Goal: Information Seeking & Learning: Learn about a topic

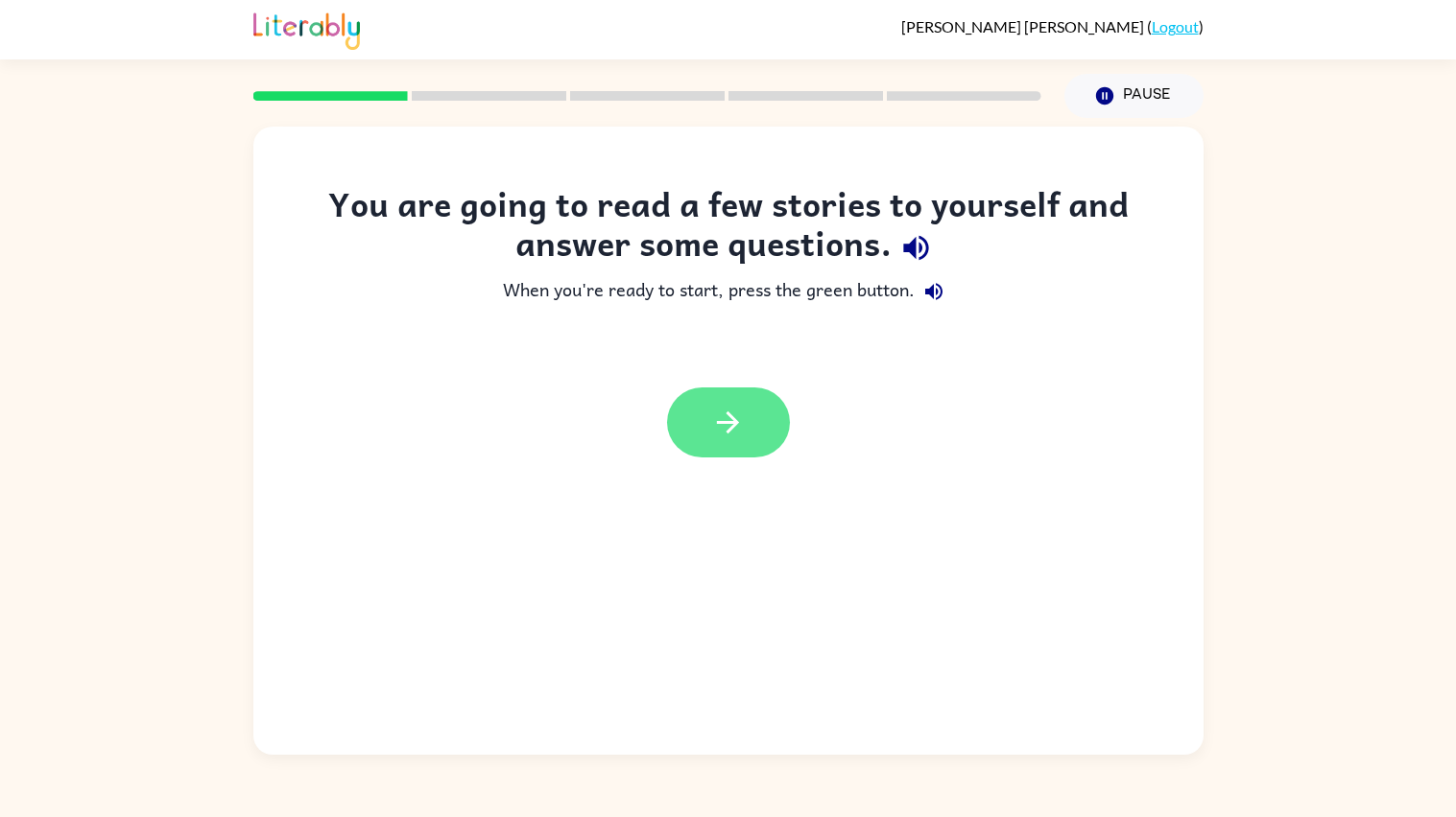
click at [768, 433] on button "button" at bounding box center [728, 422] width 123 height 70
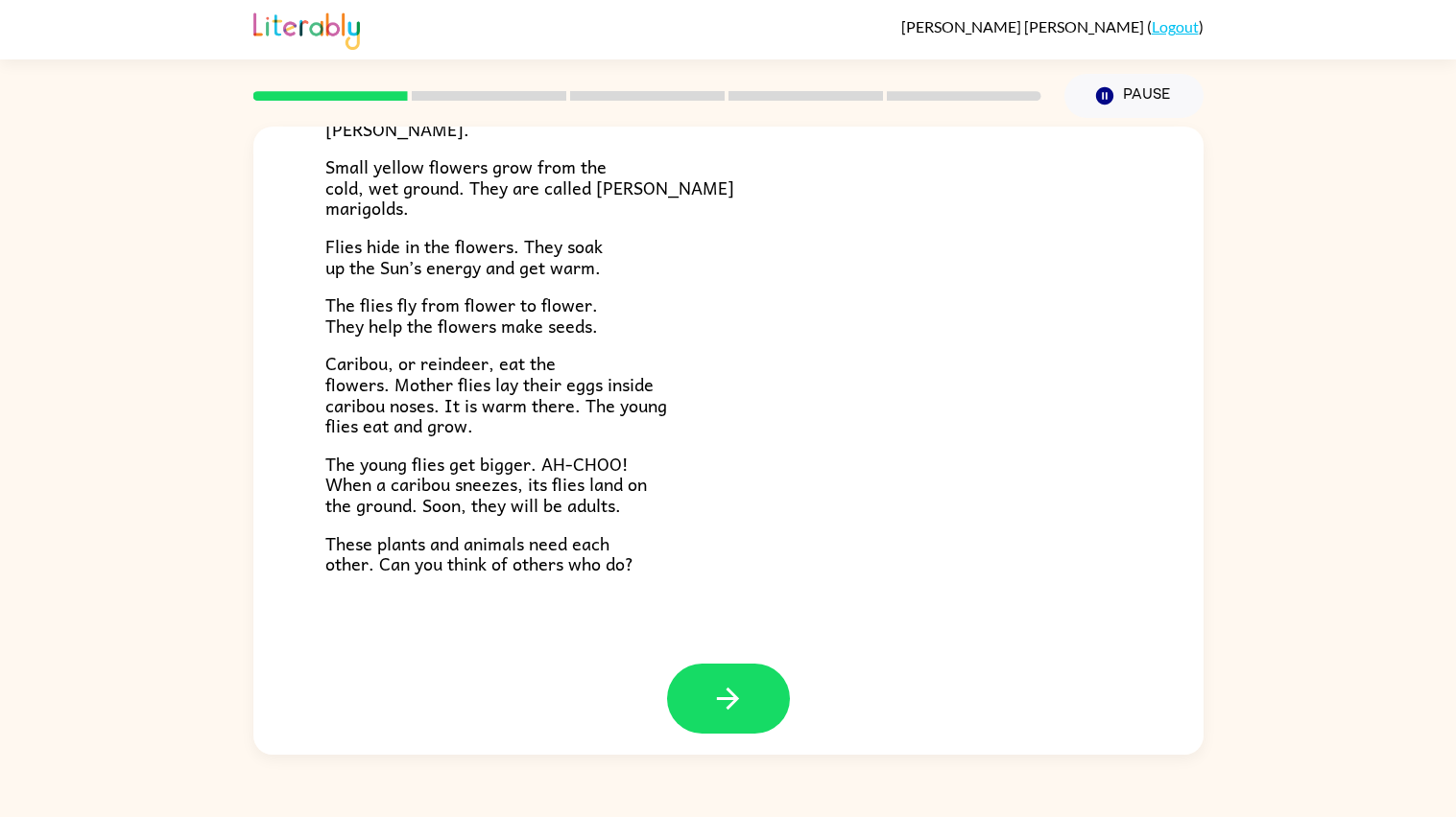
scroll to position [311, 0]
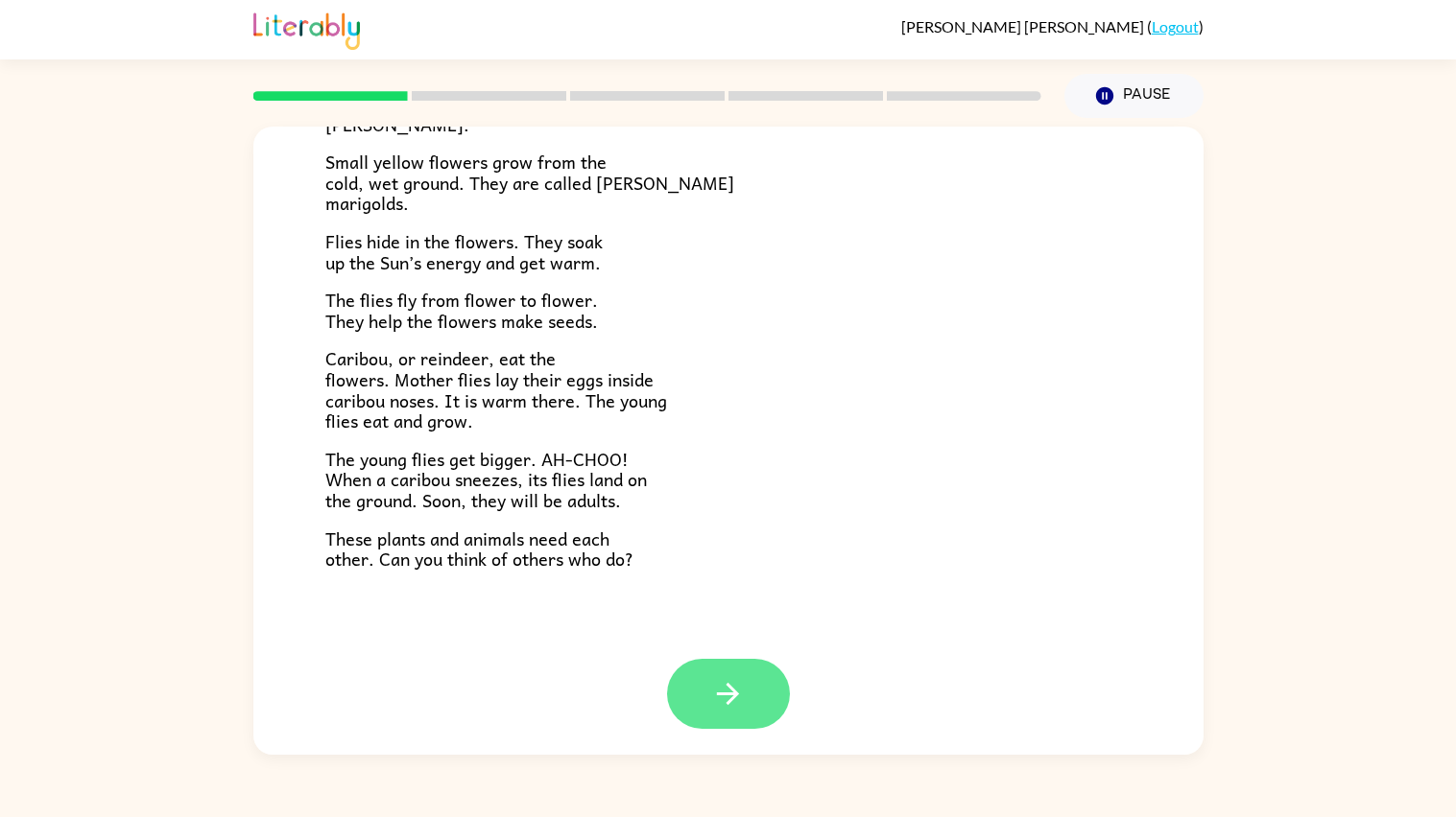
click at [697, 662] on button "button" at bounding box center [728, 694] width 123 height 70
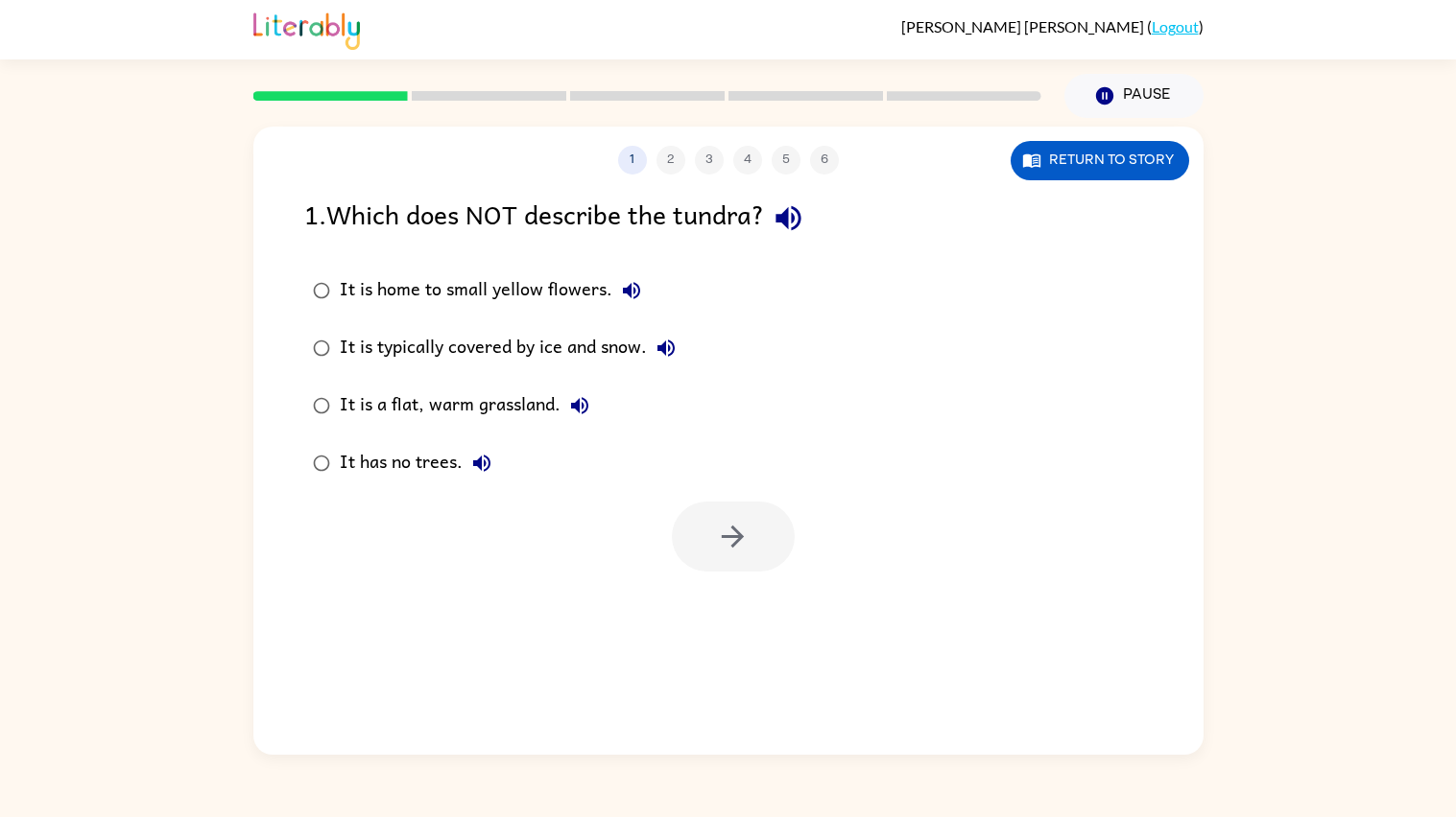
scroll to position [0, 0]
click at [663, 346] on icon "button" at bounding box center [666, 348] width 17 height 17
click at [581, 402] on icon "button" at bounding box center [579, 406] width 23 height 23
click at [473, 456] on icon "button" at bounding box center [481, 464] width 23 height 23
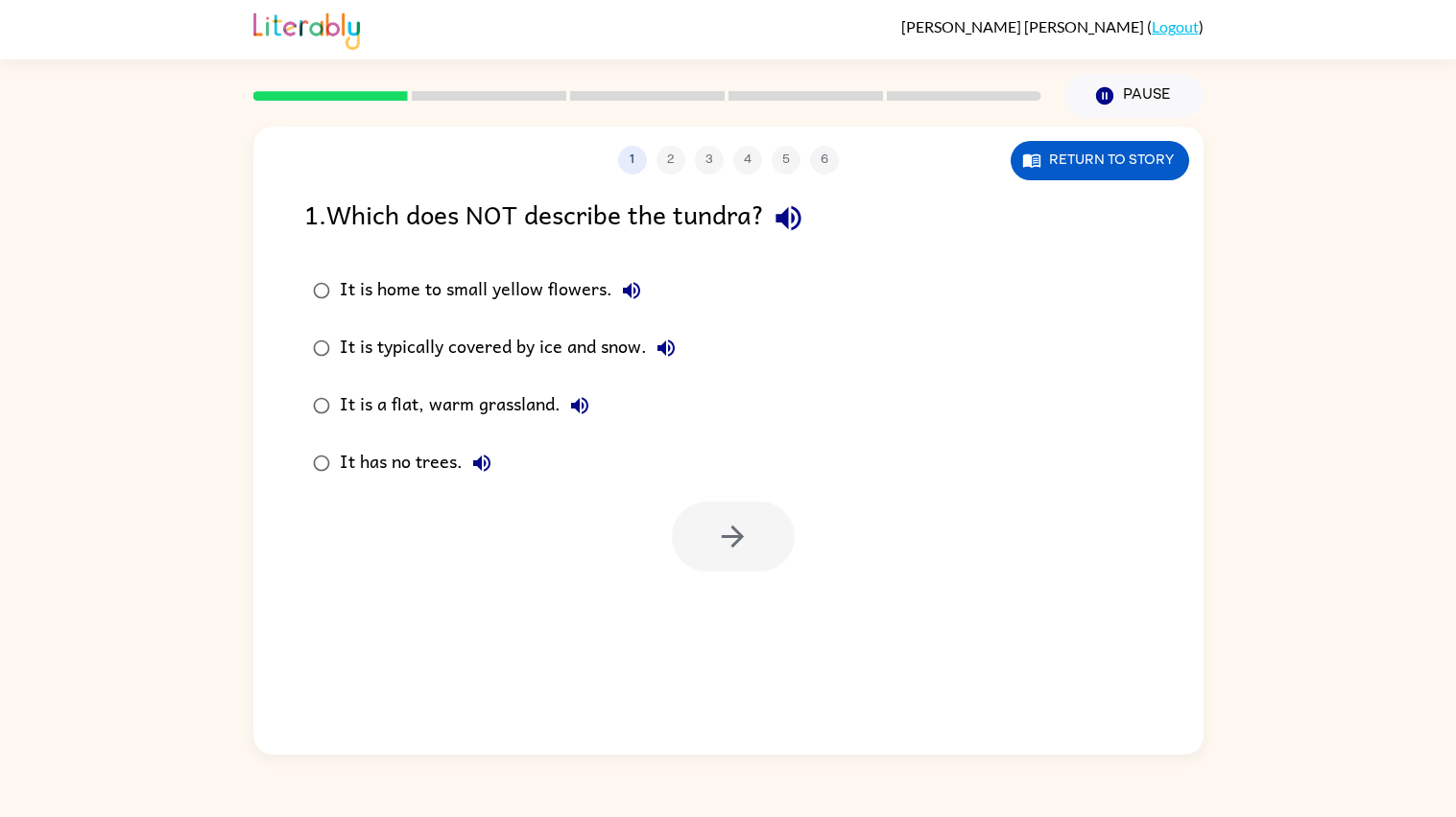
click at [426, 457] on div "It has no trees." at bounding box center [420, 464] width 161 height 39
click at [740, 547] on icon "button" at bounding box center [733, 537] width 34 height 34
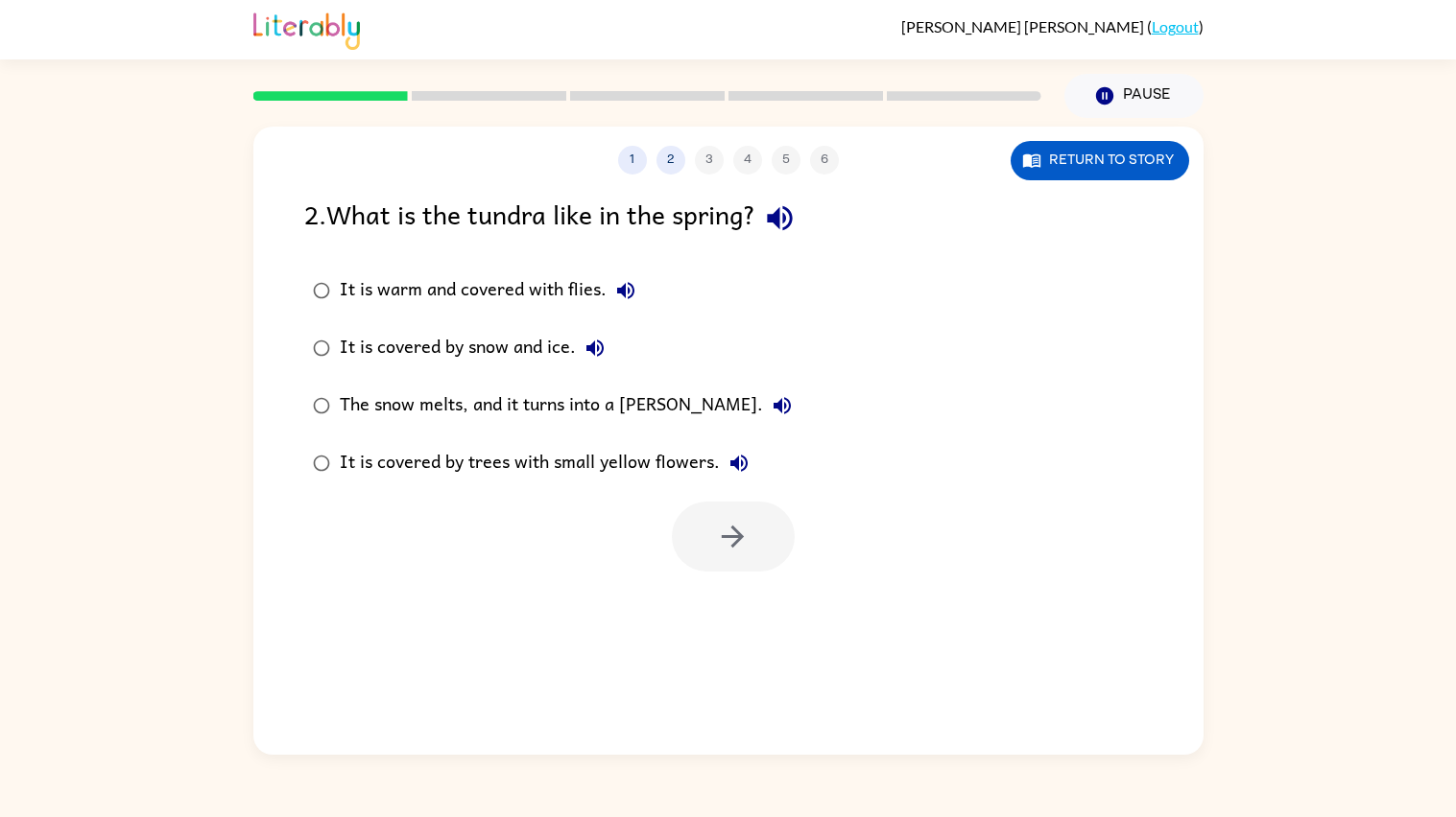
click at [770, 219] on icon "button" at bounding box center [779, 218] width 34 height 34
click at [631, 286] on icon "button" at bounding box center [626, 291] width 17 height 17
click at [594, 344] on icon "button" at bounding box center [595, 348] width 17 height 17
click at [774, 406] on icon "button" at bounding box center [782, 406] width 17 height 17
click at [737, 467] on icon "button" at bounding box center [739, 464] width 23 height 23
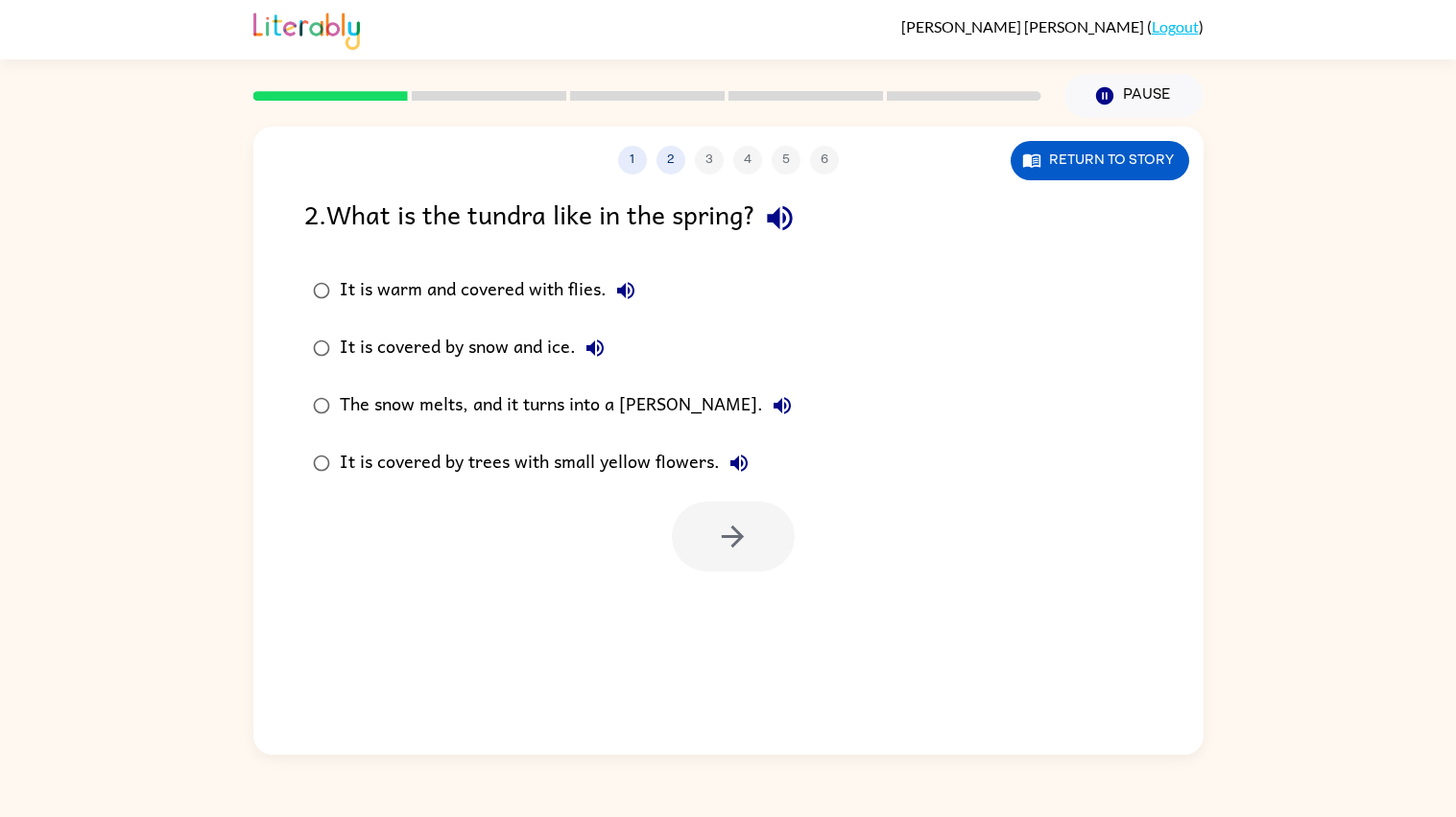
click at [644, 396] on div "The snow melts, and it turns into a [PERSON_NAME]." at bounding box center [571, 406] width 462 height 39
click at [723, 536] on icon "button" at bounding box center [733, 537] width 34 height 34
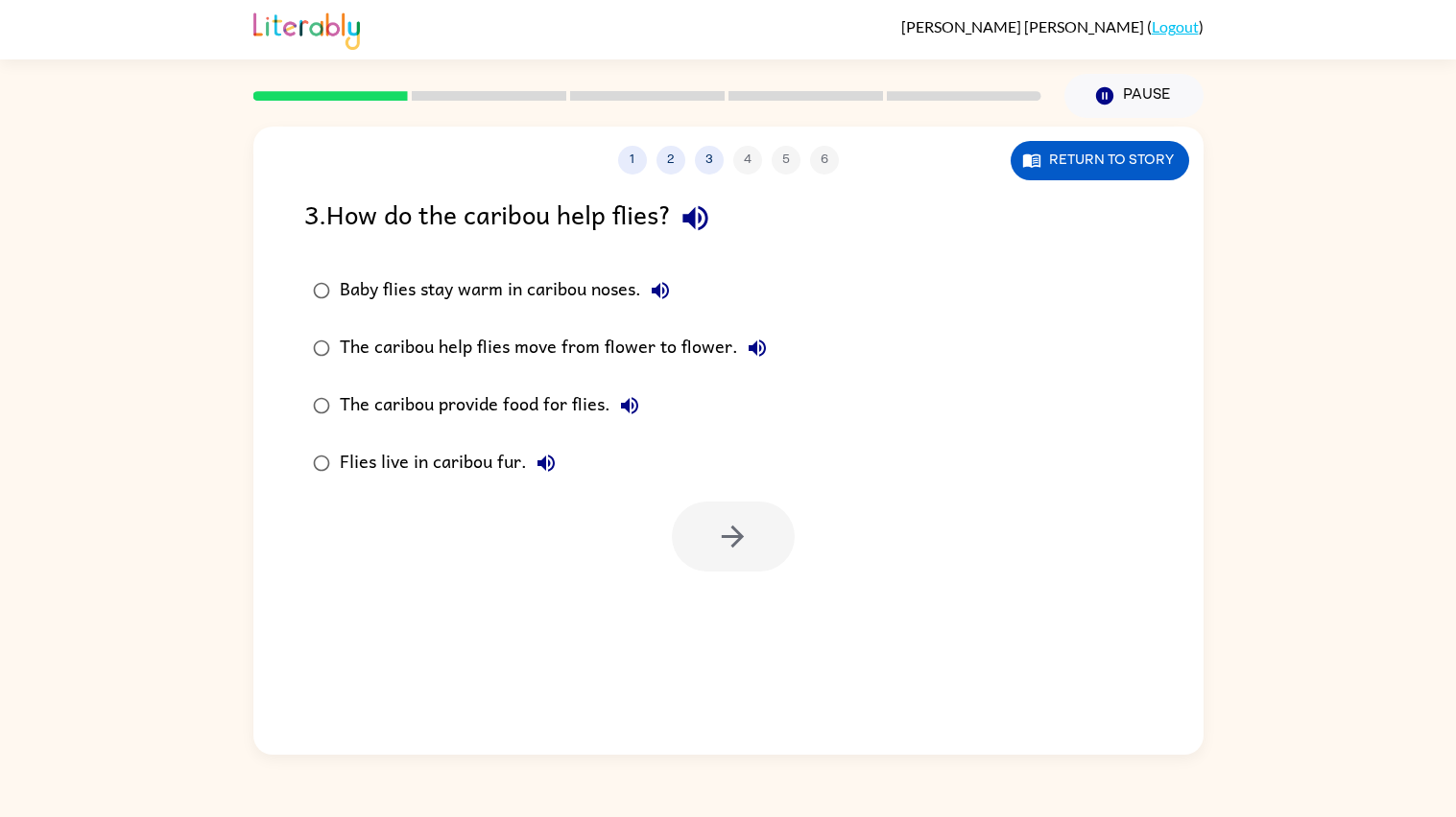
click at [711, 208] on icon "button" at bounding box center [695, 218] width 34 height 34
click at [652, 288] on icon "button" at bounding box center [660, 291] width 23 height 23
click at [749, 358] on icon "button" at bounding box center [757, 348] width 23 height 23
click at [628, 403] on icon "button" at bounding box center [630, 406] width 23 height 23
click at [535, 464] on icon "button" at bounding box center [546, 464] width 23 height 23
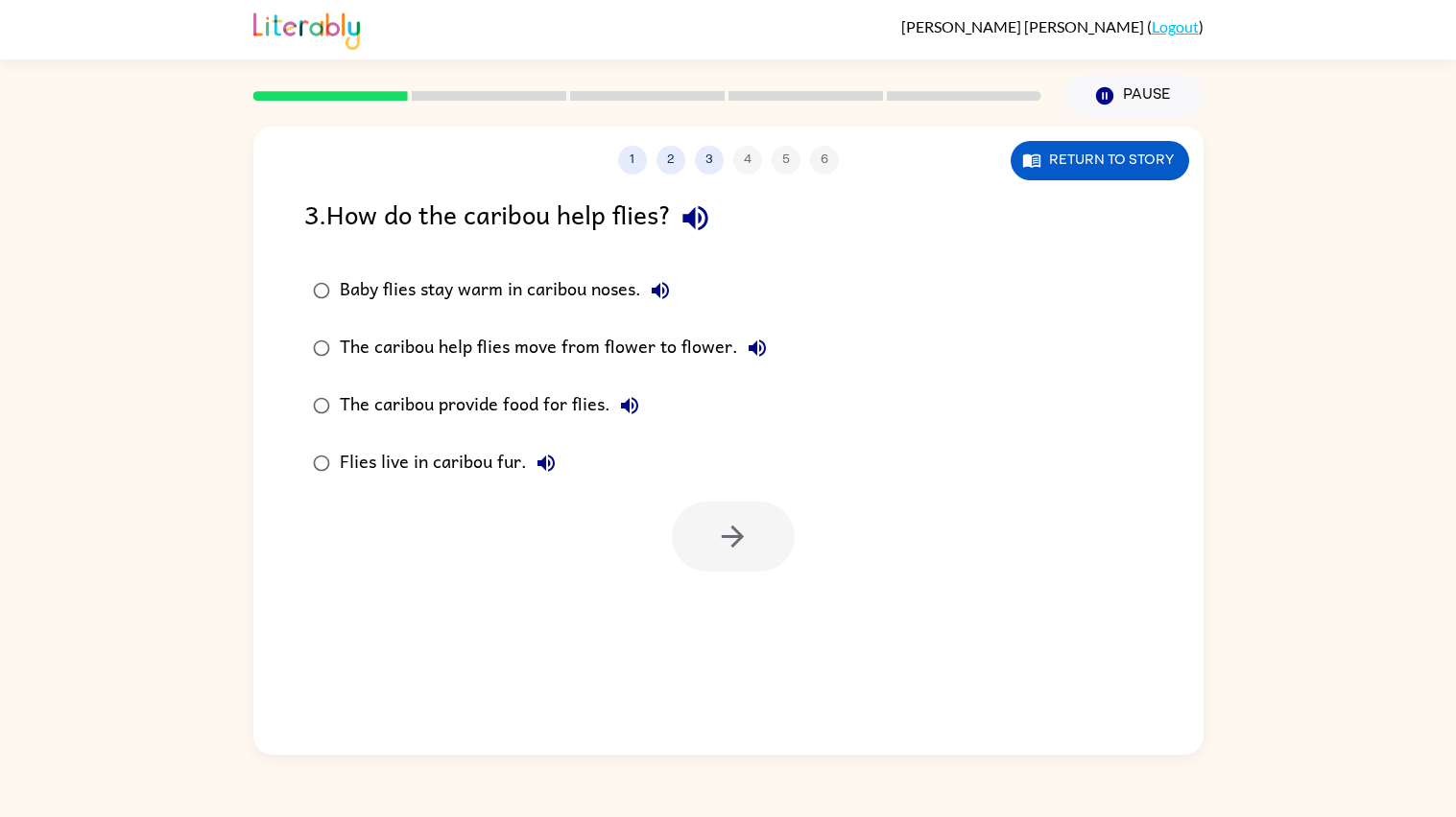
click at [572, 344] on div "The caribou help flies move from flower to flower." at bounding box center [558, 348] width 437 height 39
click at [737, 502] on button "button" at bounding box center [733, 537] width 123 height 70
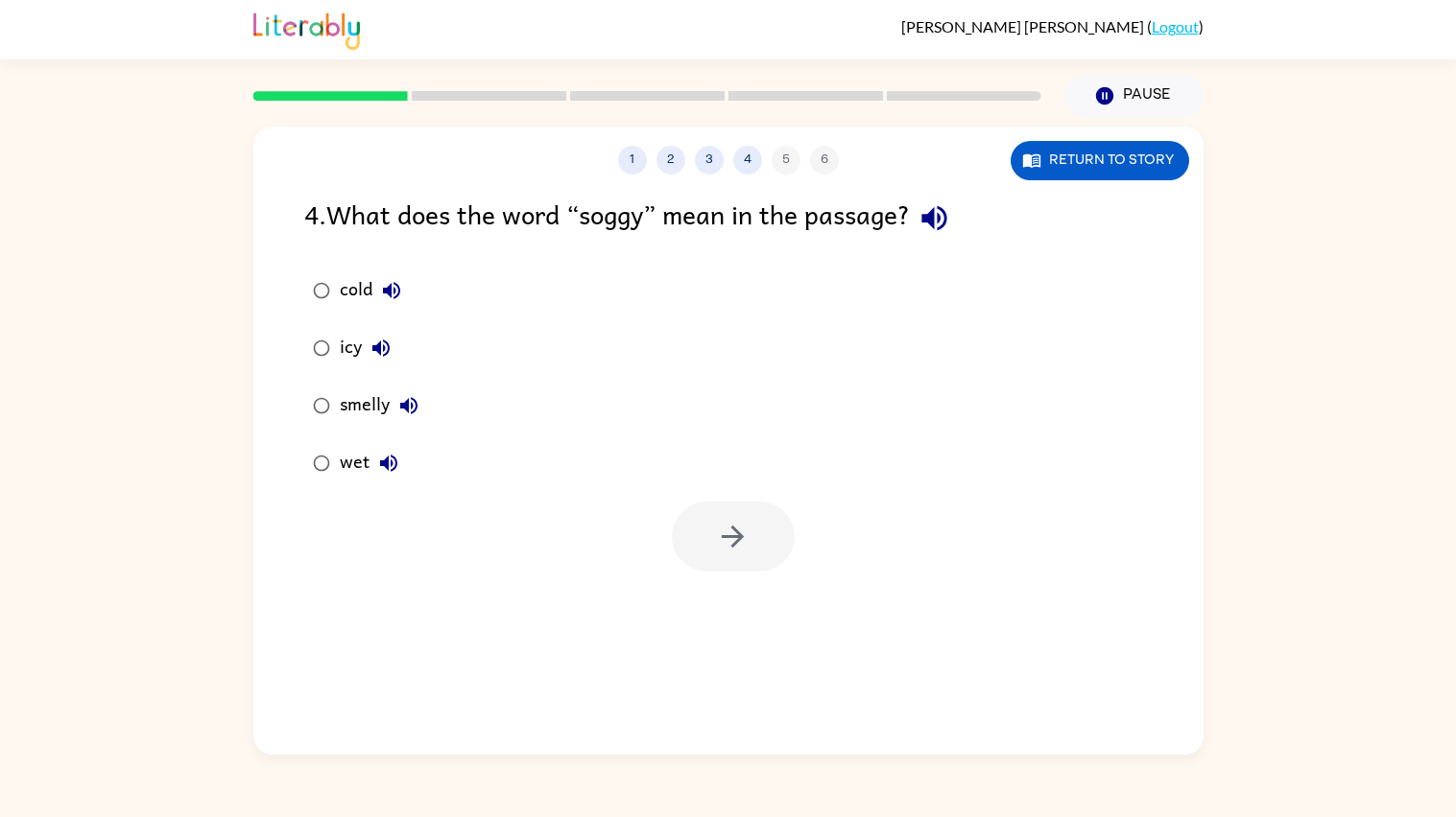
click at [737, 502] on div at bounding box center [733, 537] width 123 height 70
click at [951, 227] on icon "button" at bounding box center [934, 218] width 34 height 34
click at [392, 453] on icon "button" at bounding box center [389, 464] width 23 height 23
click at [685, 527] on button "button" at bounding box center [733, 537] width 123 height 70
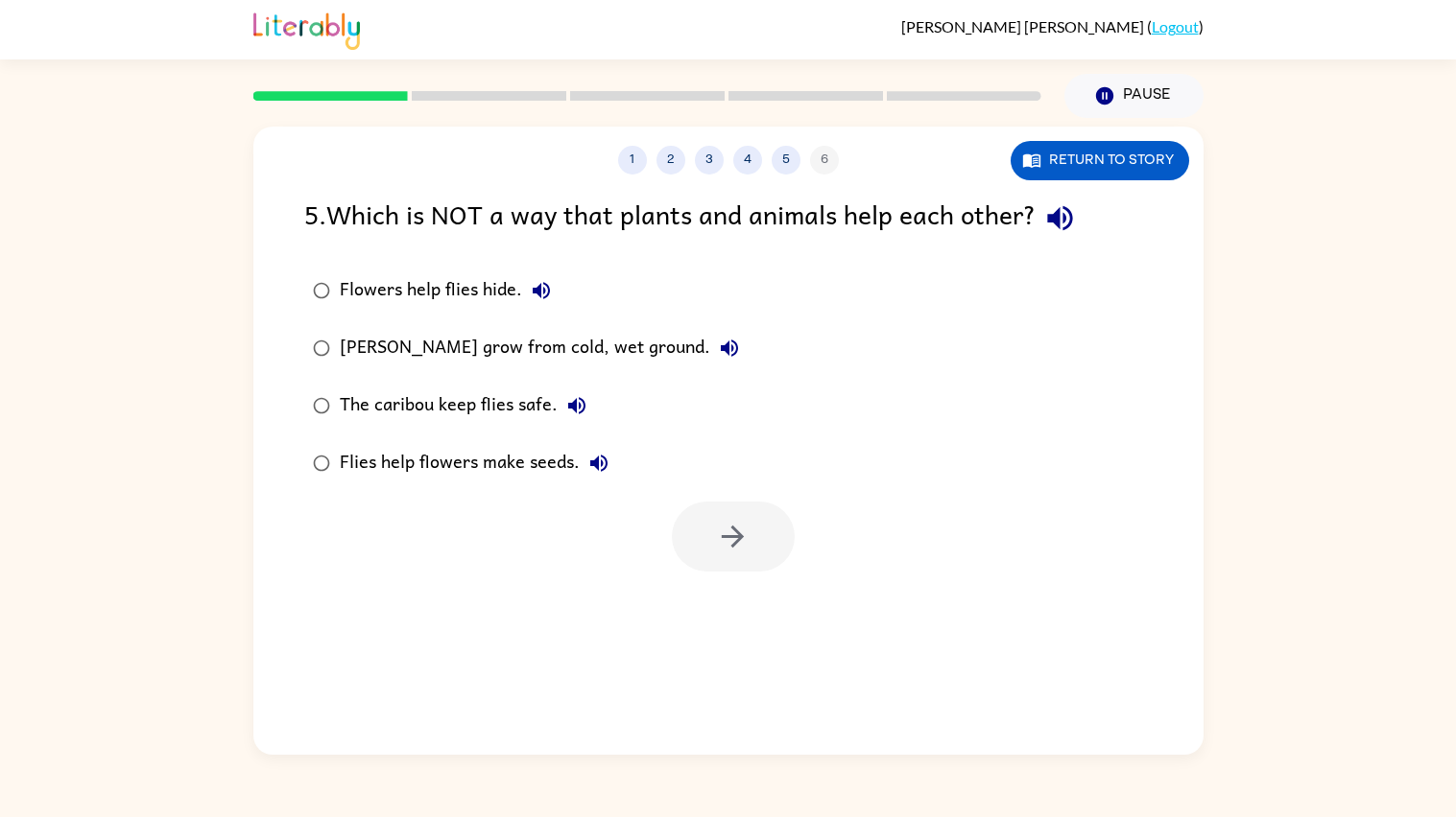
click at [1069, 228] on icon "button" at bounding box center [1060, 219] width 25 height 25
click at [551, 400] on div "The caribou keep flies safe." at bounding box center [468, 406] width 256 height 39
click at [590, 463] on icon "button" at bounding box center [599, 464] width 17 height 17
click at [722, 528] on icon "button" at bounding box center [733, 537] width 34 height 34
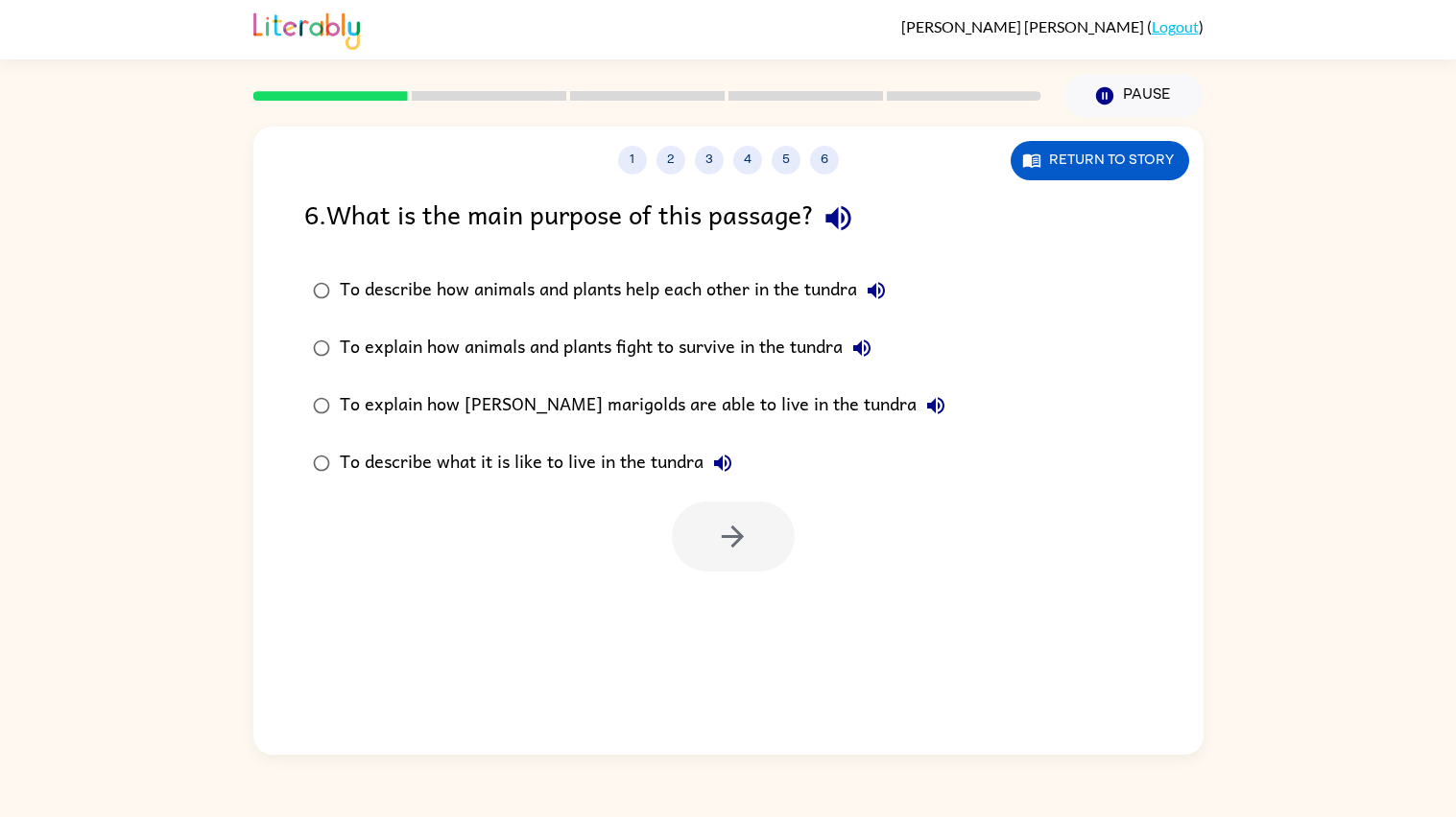
click at [851, 216] on icon "button" at bounding box center [838, 218] width 34 height 34
click at [860, 344] on icon "button" at bounding box center [862, 348] width 23 height 23
click at [924, 397] on icon "button" at bounding box center [936, 406] width 23 height 23
click at [703, 455] on div "To describe what it is like to live in the tundra" at bounding box center [541, 464] width 402 height 39
click at [721, 466] on icon "button" at bounding box center [723, 464] width 17 height 17
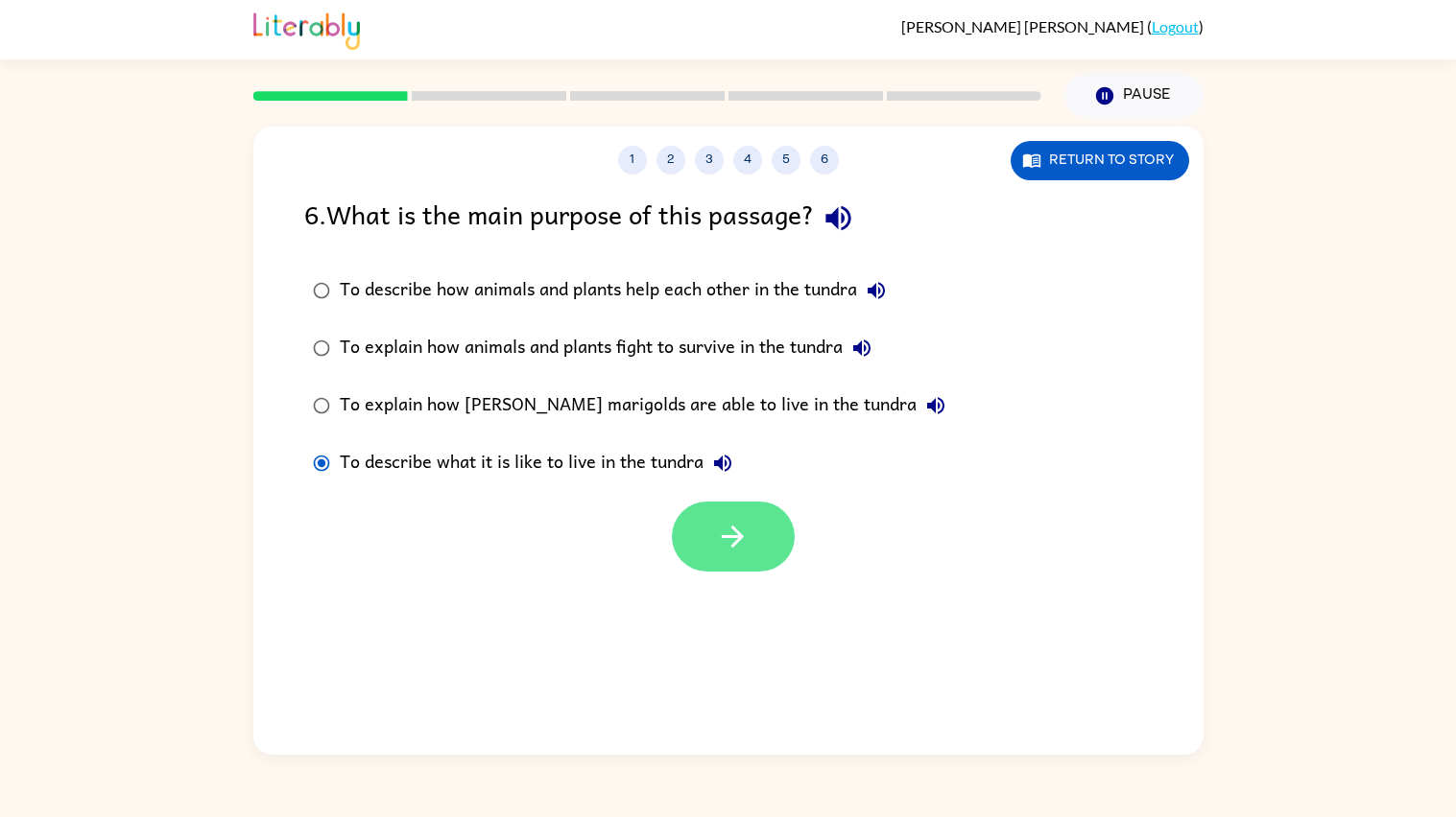
click at [732, 517] on button "button" at bounding box center [733, 537] width 123 height 70
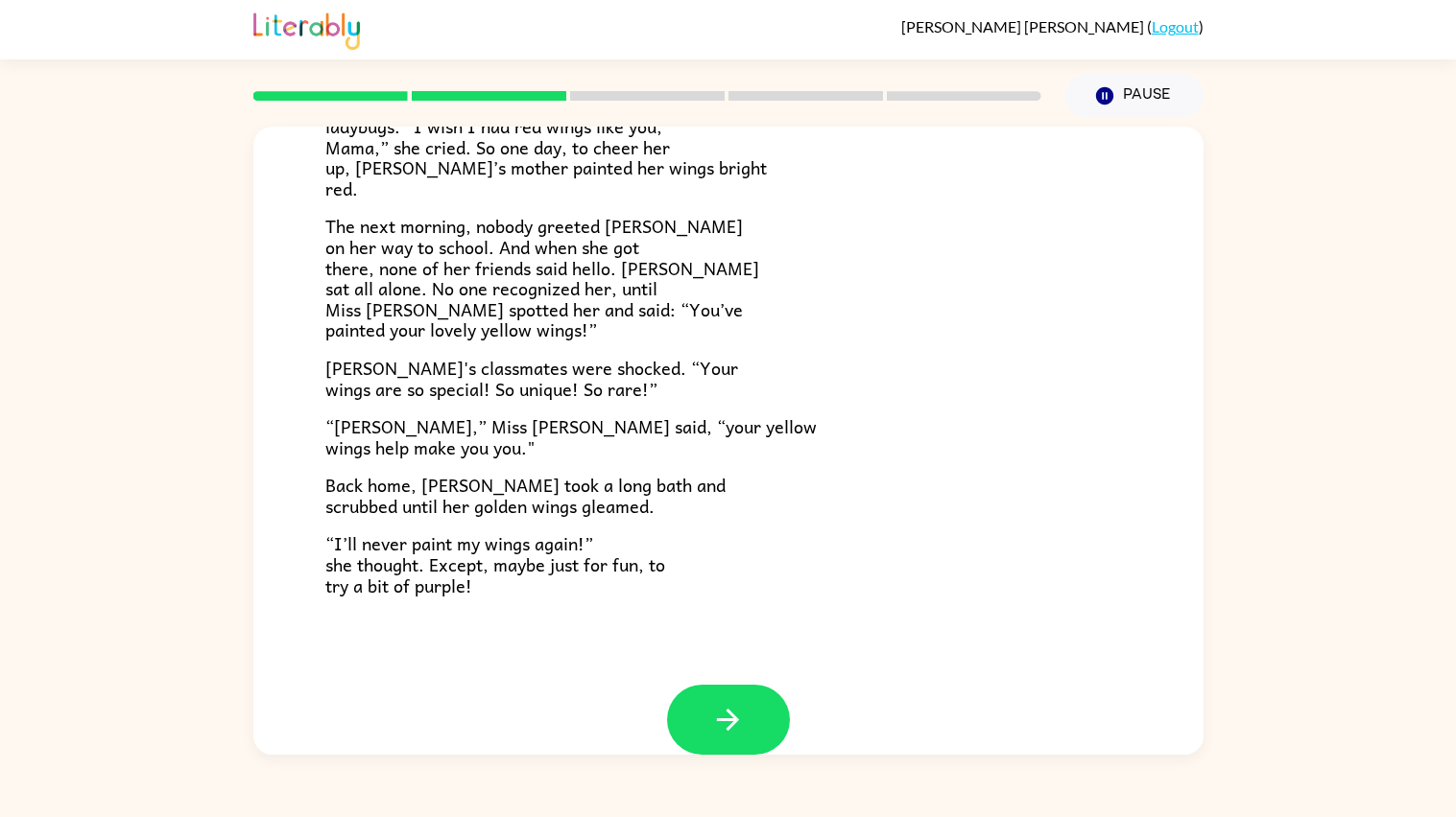
scroll to position [454, 0]
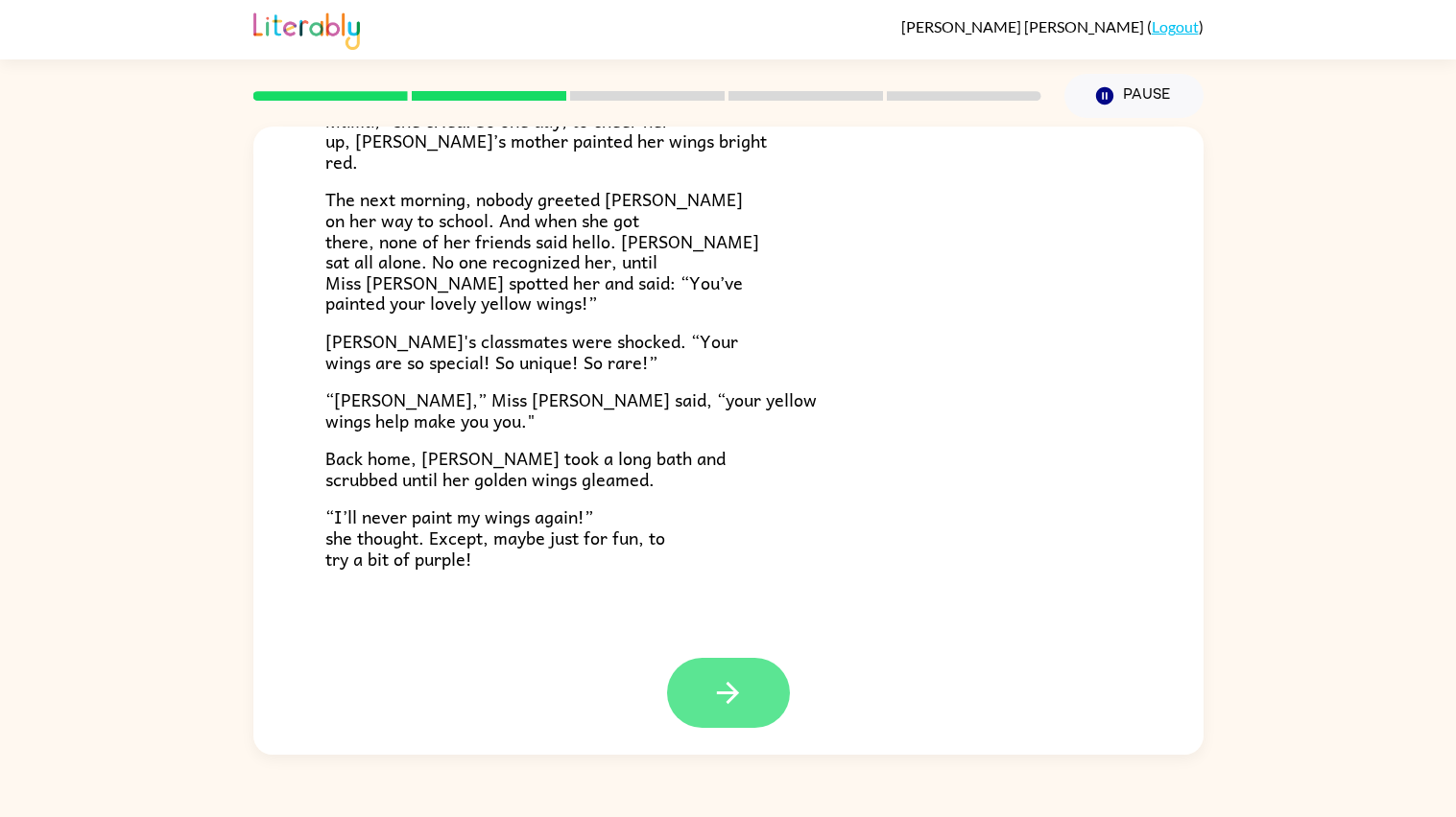
click at [750, 693] on button "button" at bounding box center [728, 693] width 123 height 70
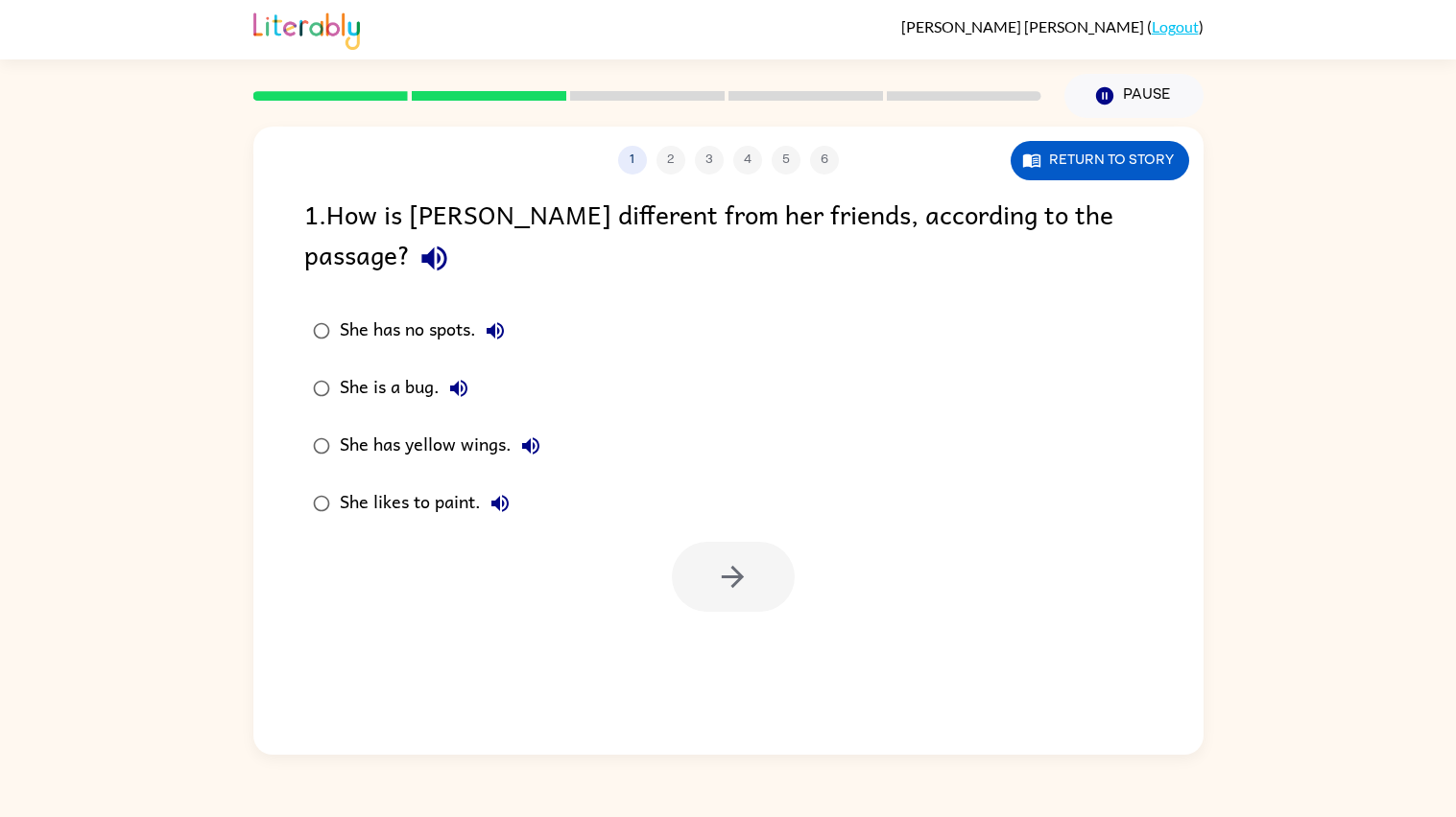
scroll to position [0, 0]
click at [486, 427] on div "She has yellow wings." at bounding box center [445, 446] width 211 height 39
click at [696, 542] on button "button" at bounding box center [733, 577] width 123 height 70
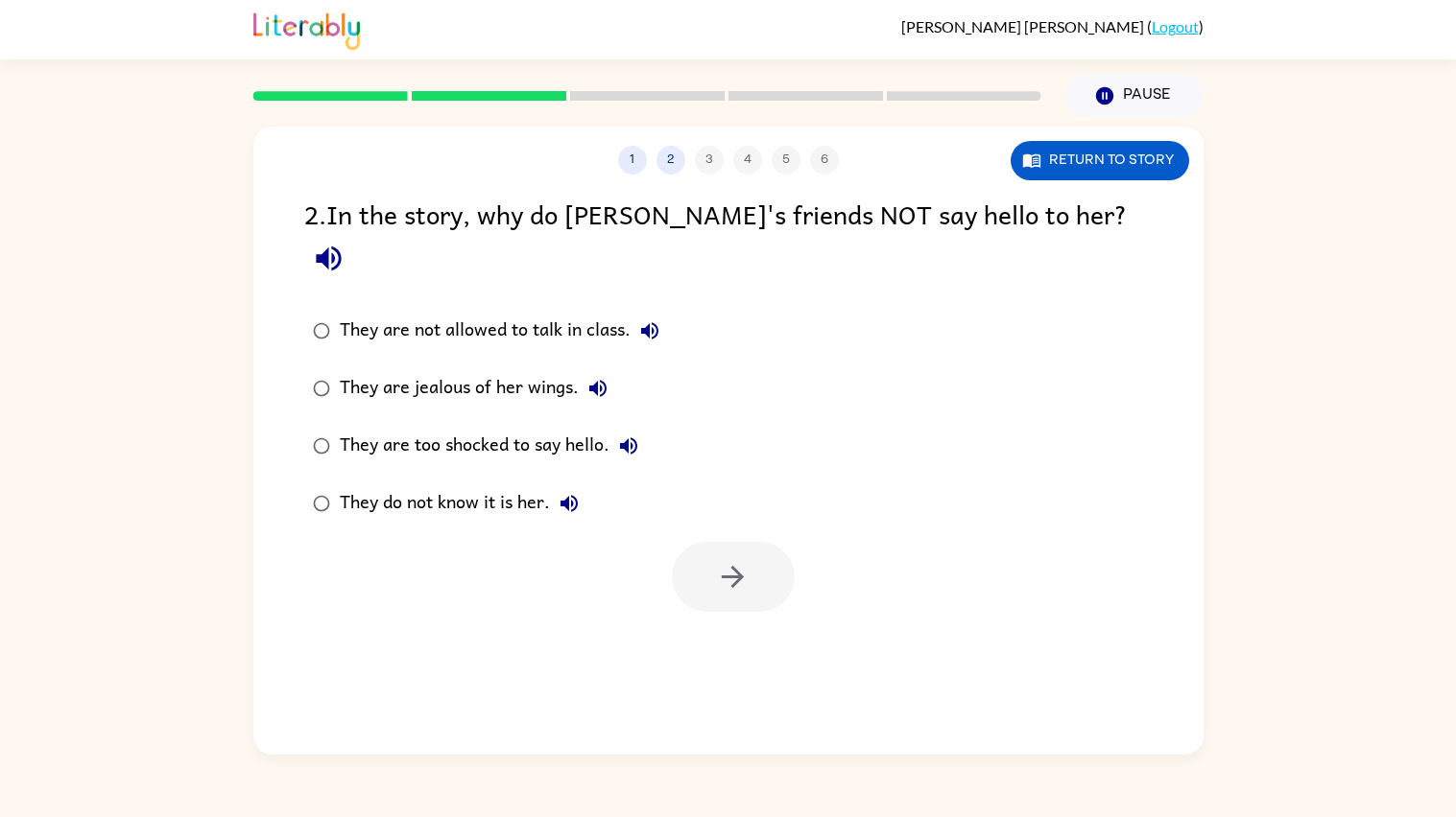
click at [431, 417] on label "They are too shocked to say hello." at bounding box center [486, 445] width 384 height 57
click at [741, 542] on button "button" at bounding box center [733, 577] width 123 height 70
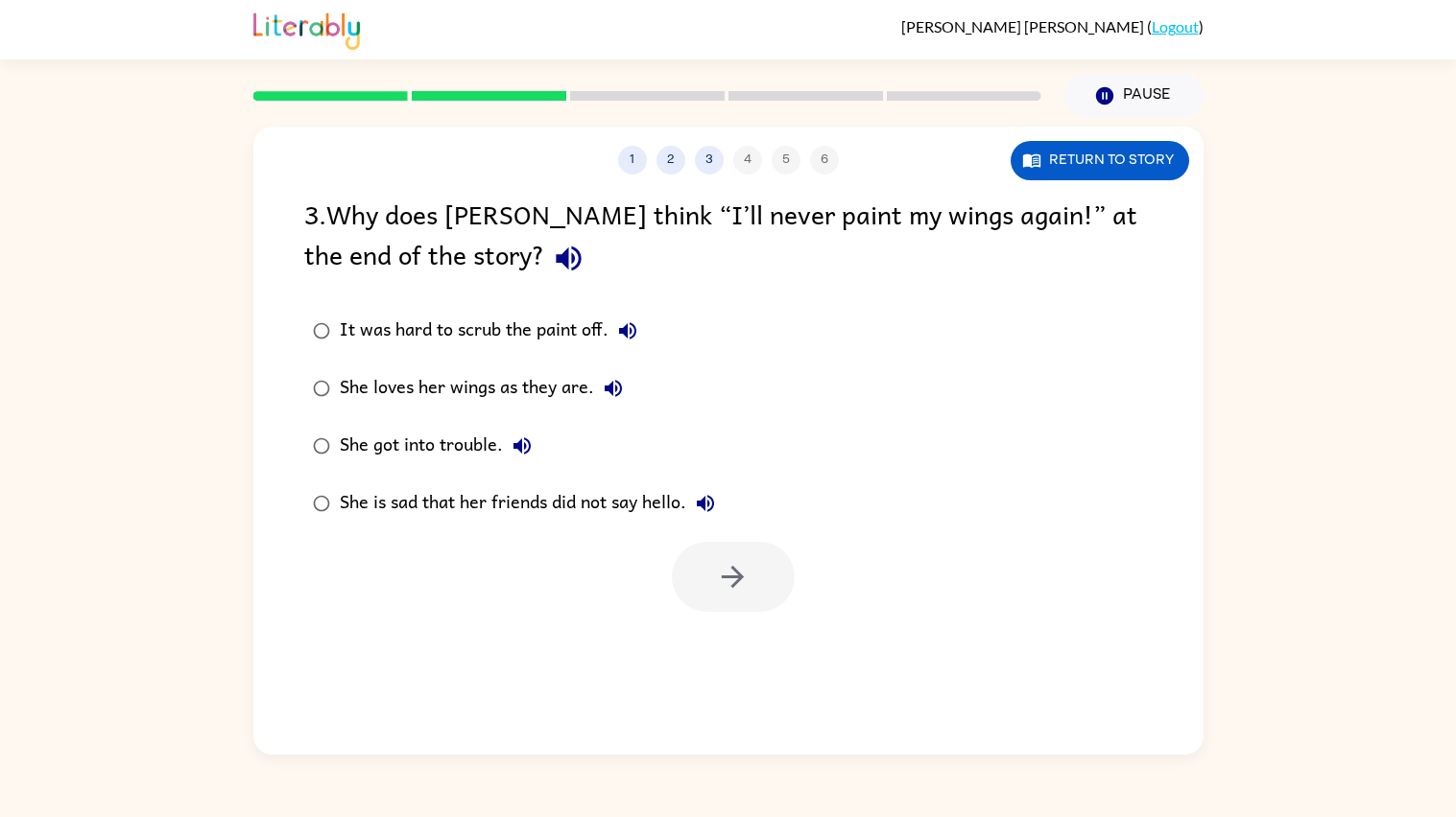
click at [452, 376] on div "She loves her wings as they are." at bounding box center [486, 389] width 293 height 39
click at [689, 547] on button "button" at bounding box center [733, 577] width 123 height 70
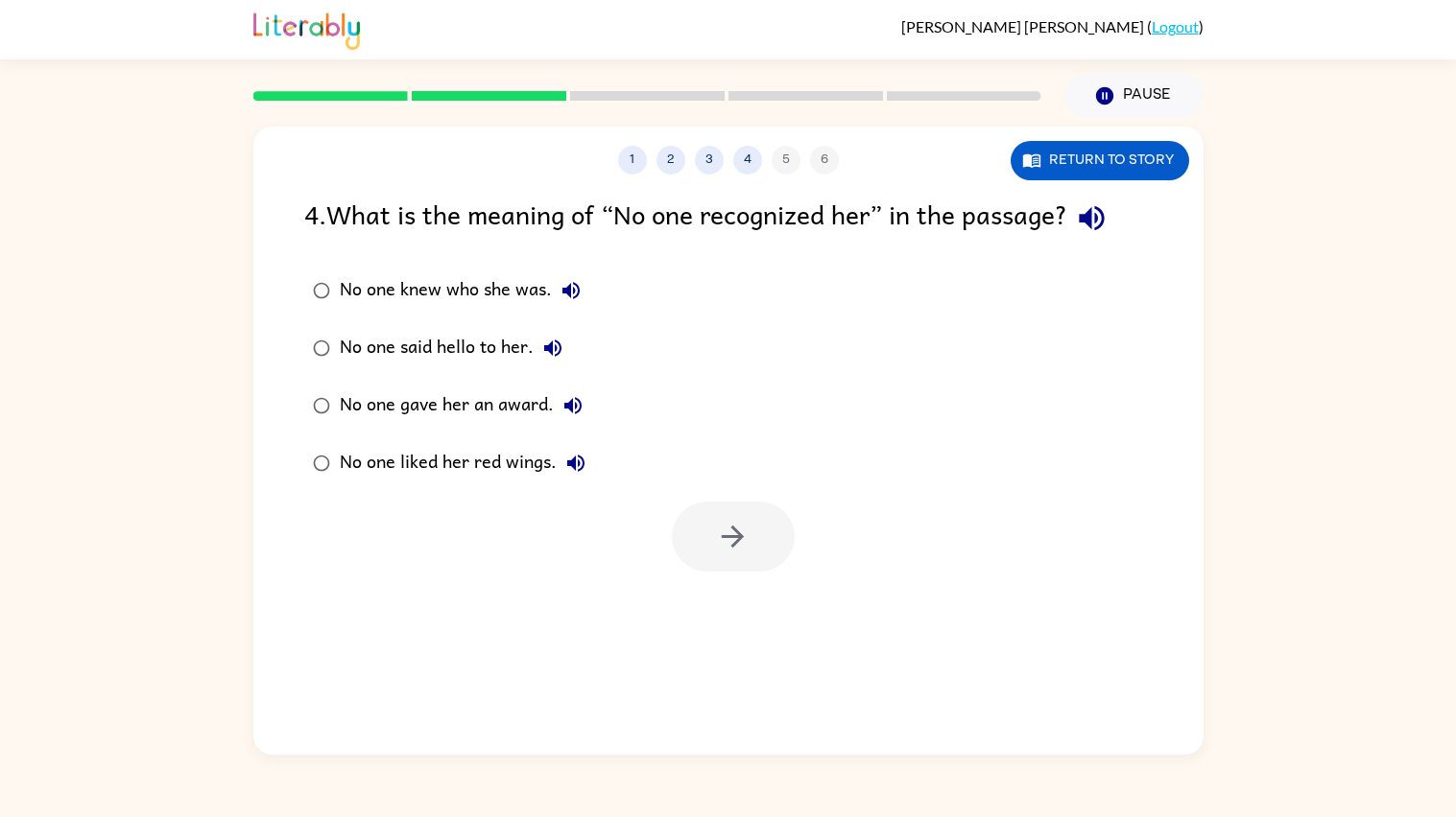
click at [566, 282] on icon "button" at bounding box center [571, 291] width 23 height 23
click at [567, 285] on icon "button" at bounding box center [571, 291] width 17 height 17
click at [500, 287] on div "No one knew who she was." at bounding box center [465, 291] width 250 height 39
click at [741, 525] on icon "button" at bounding box center [733, 537] width 34 height 34
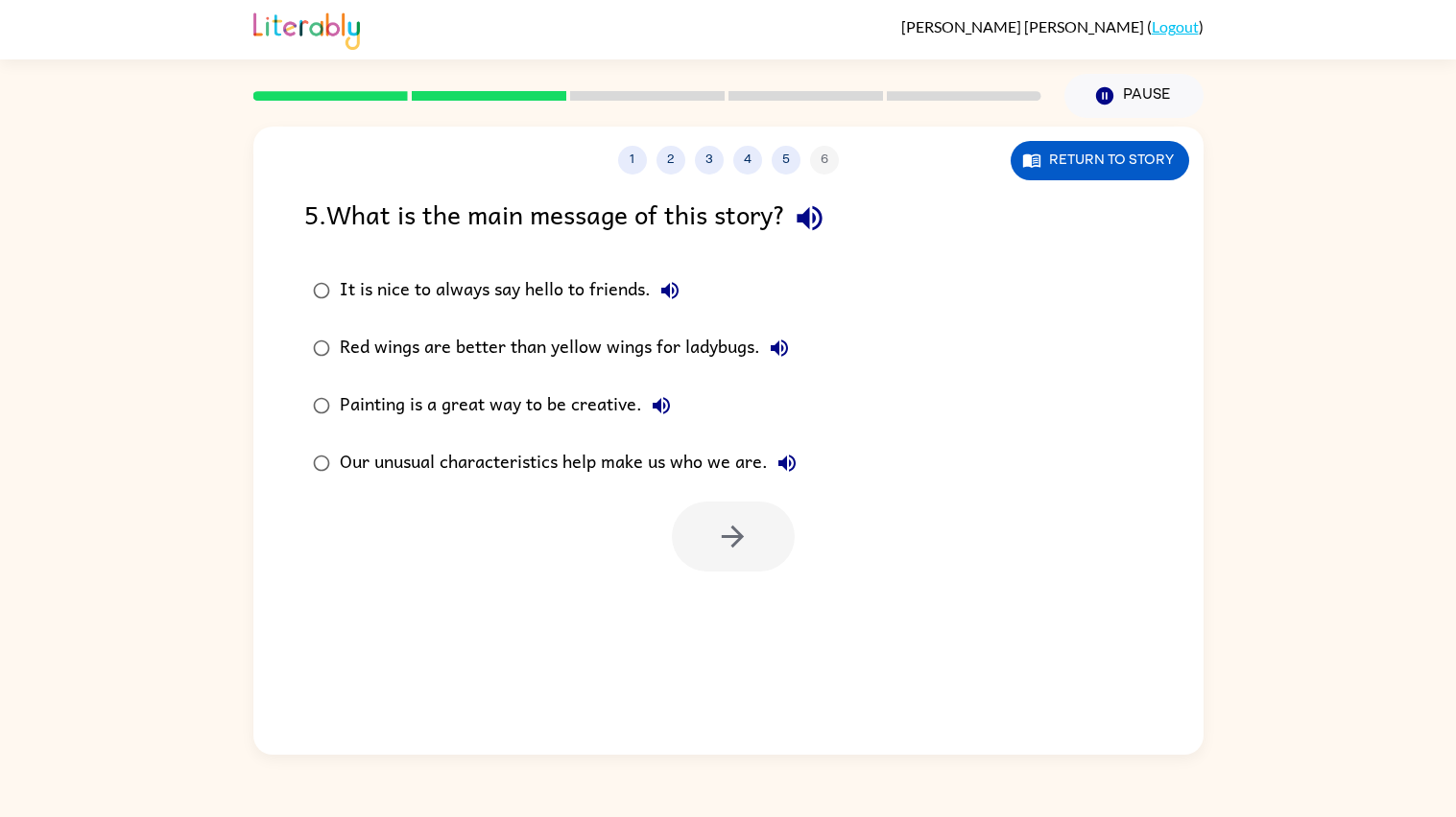
click at [738, 526] on div at bounding box center [733, 537] width 123 height 70
click at [736, 459] on div "Our unusual characteristics help make us who we are." at bounding box center [573, 464] width 466 height 39
click at [712, 525] on button "button" at bounding box center [733, 537] width 123 height 70
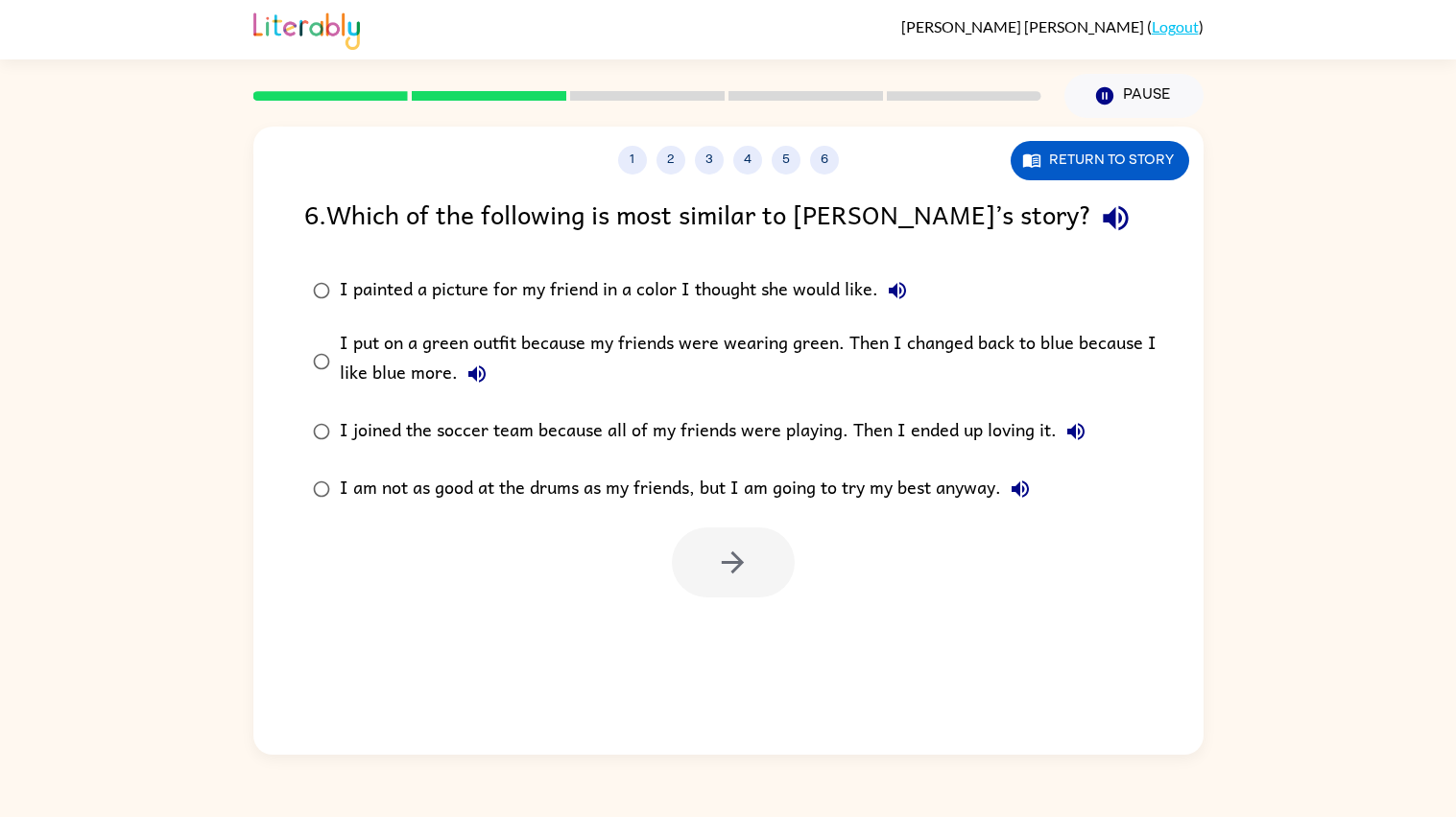
click at [471, 366] on icon "button" at bounding box center [477, 375] width 23 height 23
click at [1068, 403] on label "I joined the soccer team because all of my friends were playing. Then I ended u…" at bounding box center [741, 431] width 894 height 57
click at [1074, 428] on icon "button" at bounding box center [1075, 432] width 23 height 23
click at [1024, 485] on icon "button" at bounding box center [1020, 489] width 23 height 23
click at [885, 277] on button "I painted a picture for my friend in a color I thought she would like." at bounding box center [898, 291] width 39 height 39
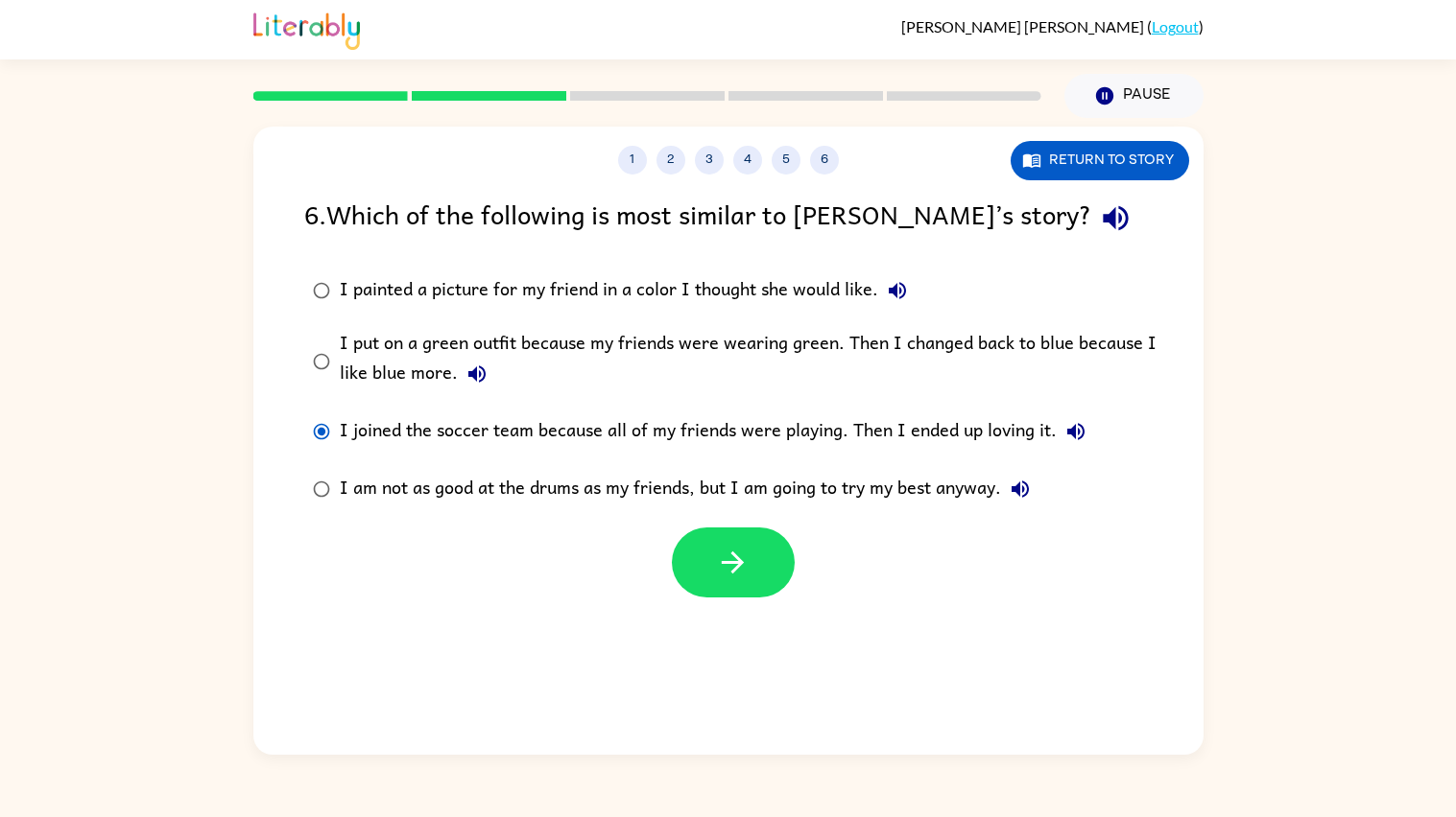
click at [471, 368] on icon "button" at bounding box center [477, 375] width 23 height 23
click at [427, 358] on div "I put on a green outfit because my friends were wearing green. Then I changed b…" at bounding box center [759, 361] width 839 height 64
click at [739, 557] on icon "button" at bounding box center [733, 563] width 34 height 34
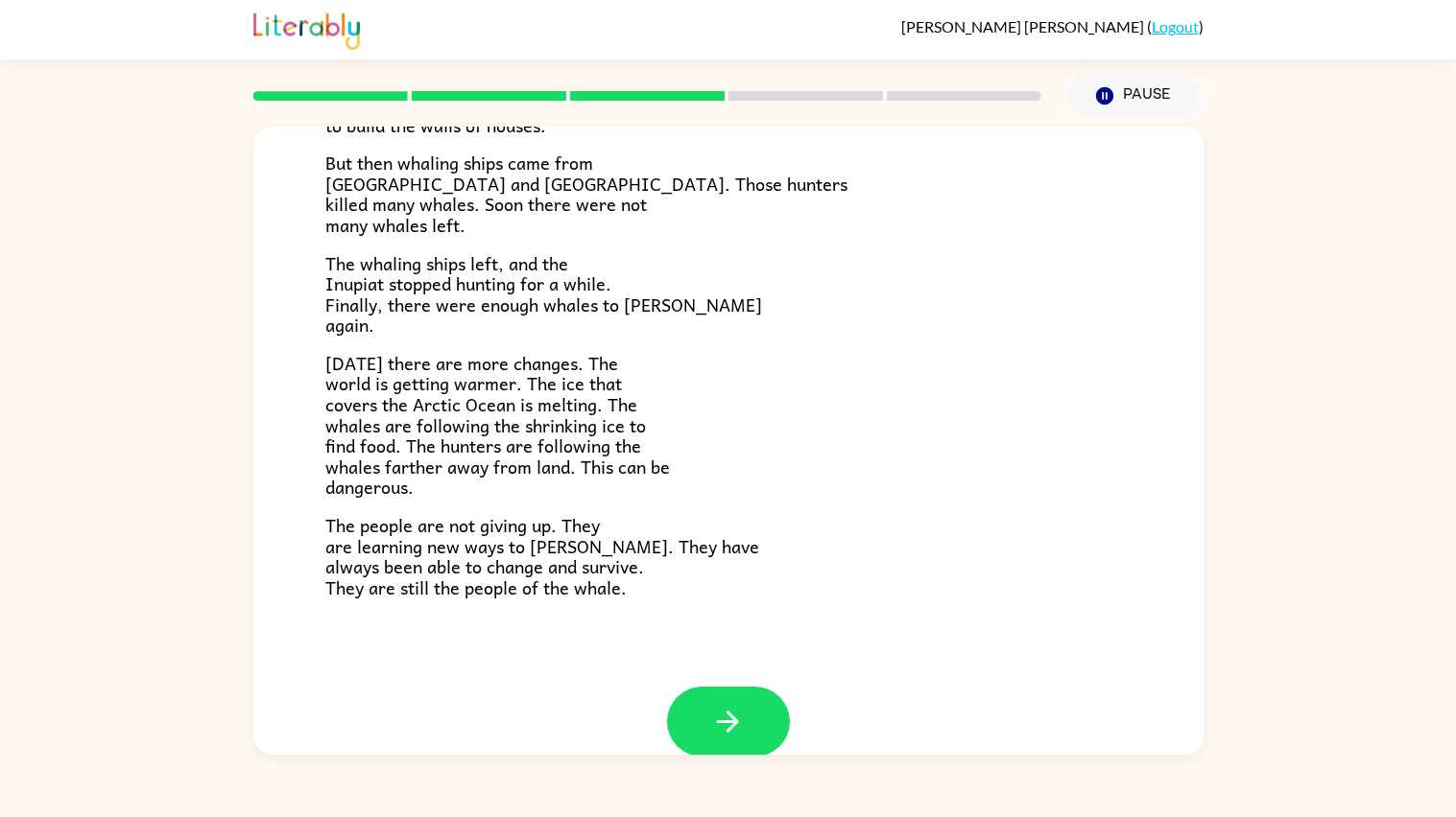
scroll to position [564, 0]
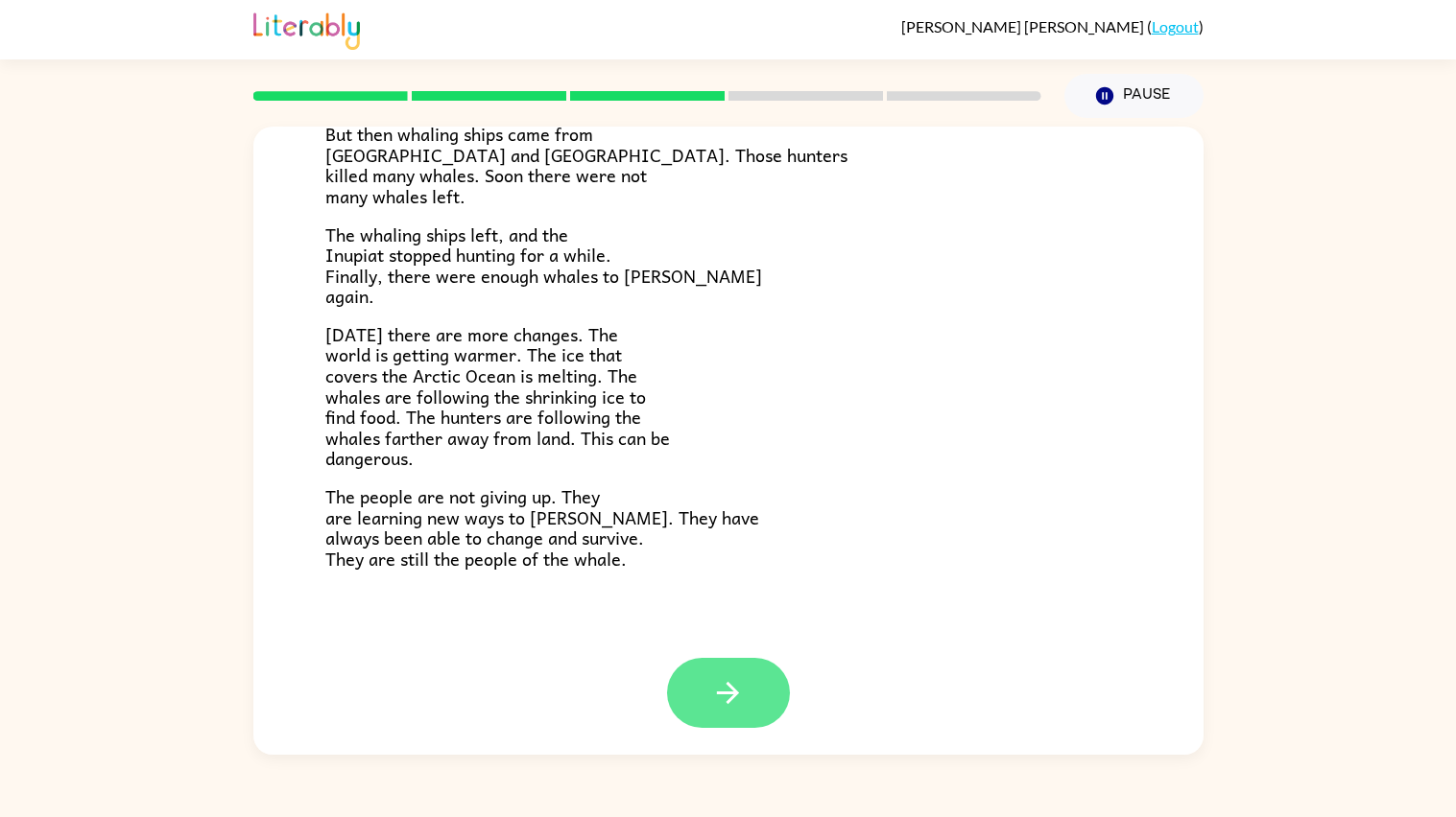
click at [732, 673] on button "button" at bounding box center [728, 693] width 123 height 70
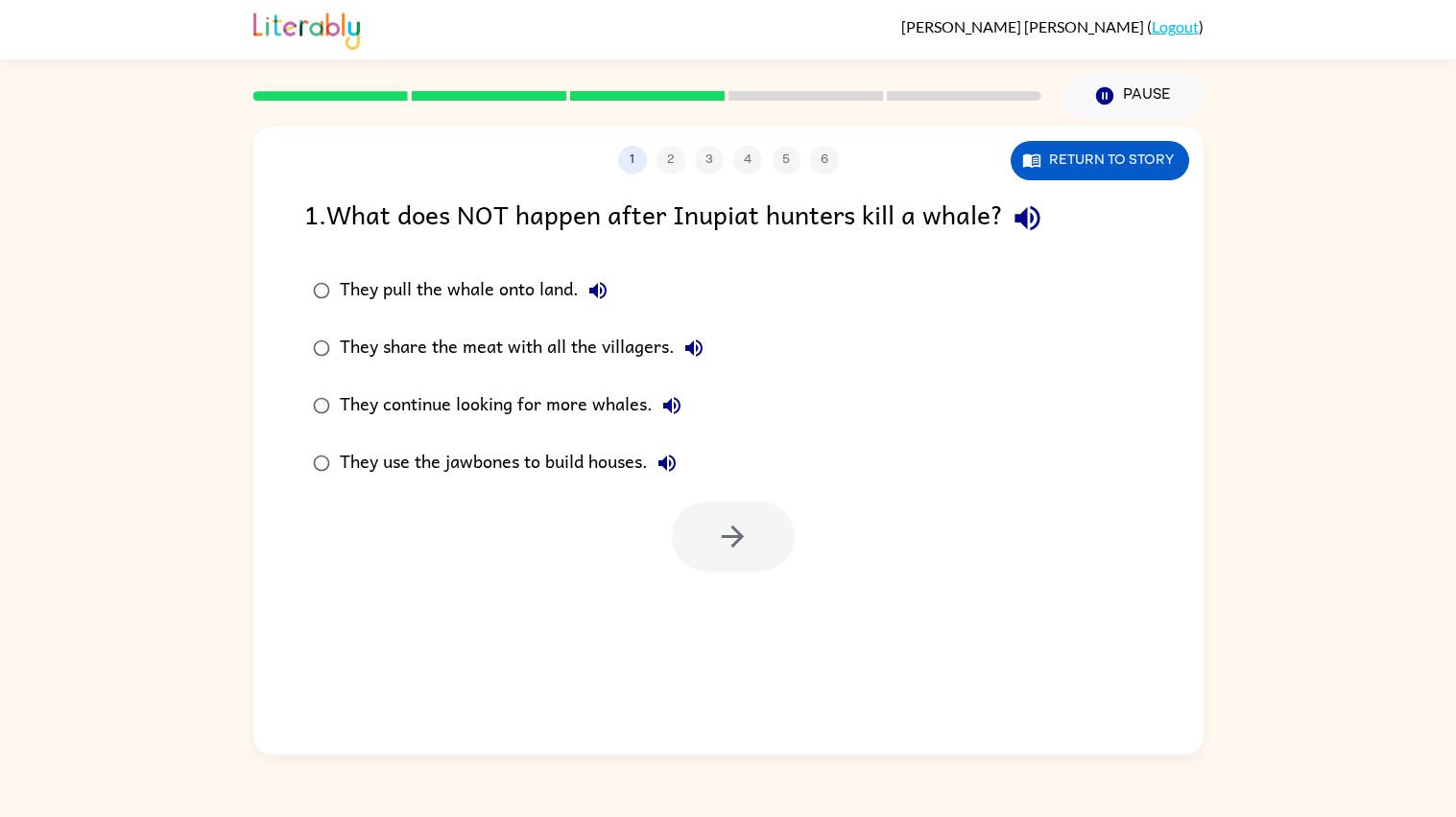
scroll to position [0, 0]
click at [532, 294] on div "They pull the whale onto land." at bounding box center [479, 291] width 278 height 39
click at [743, 507] on button "button" at bounding box center [733, 537] width 123 height 70
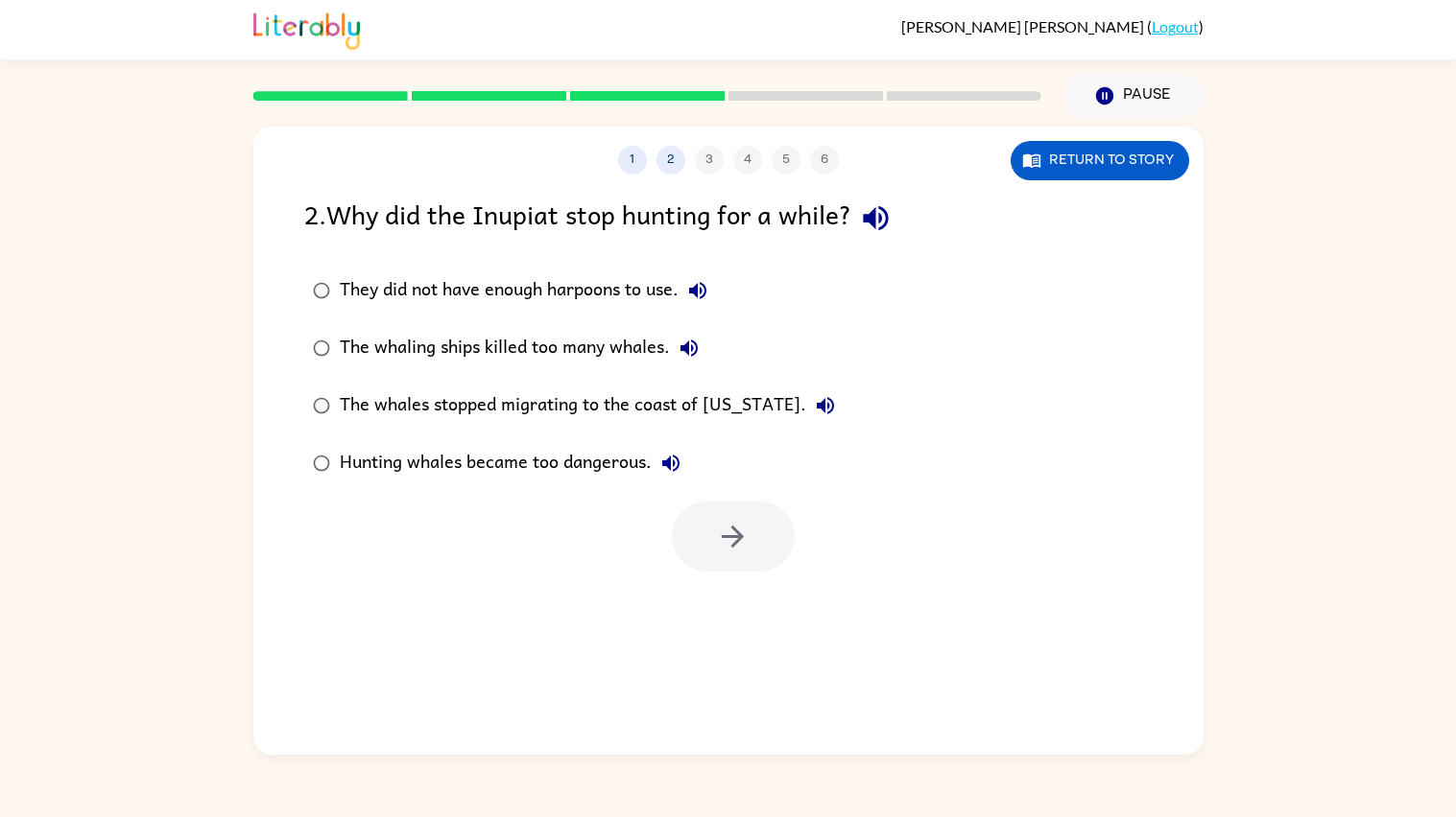
click at [576, 445] on div "Hunting whales became too dangerous." at bounding box center [514, 464] width 350 height 39
click at [743, 512] on button "button" at bounding box center [733, 537] width 123 height 70
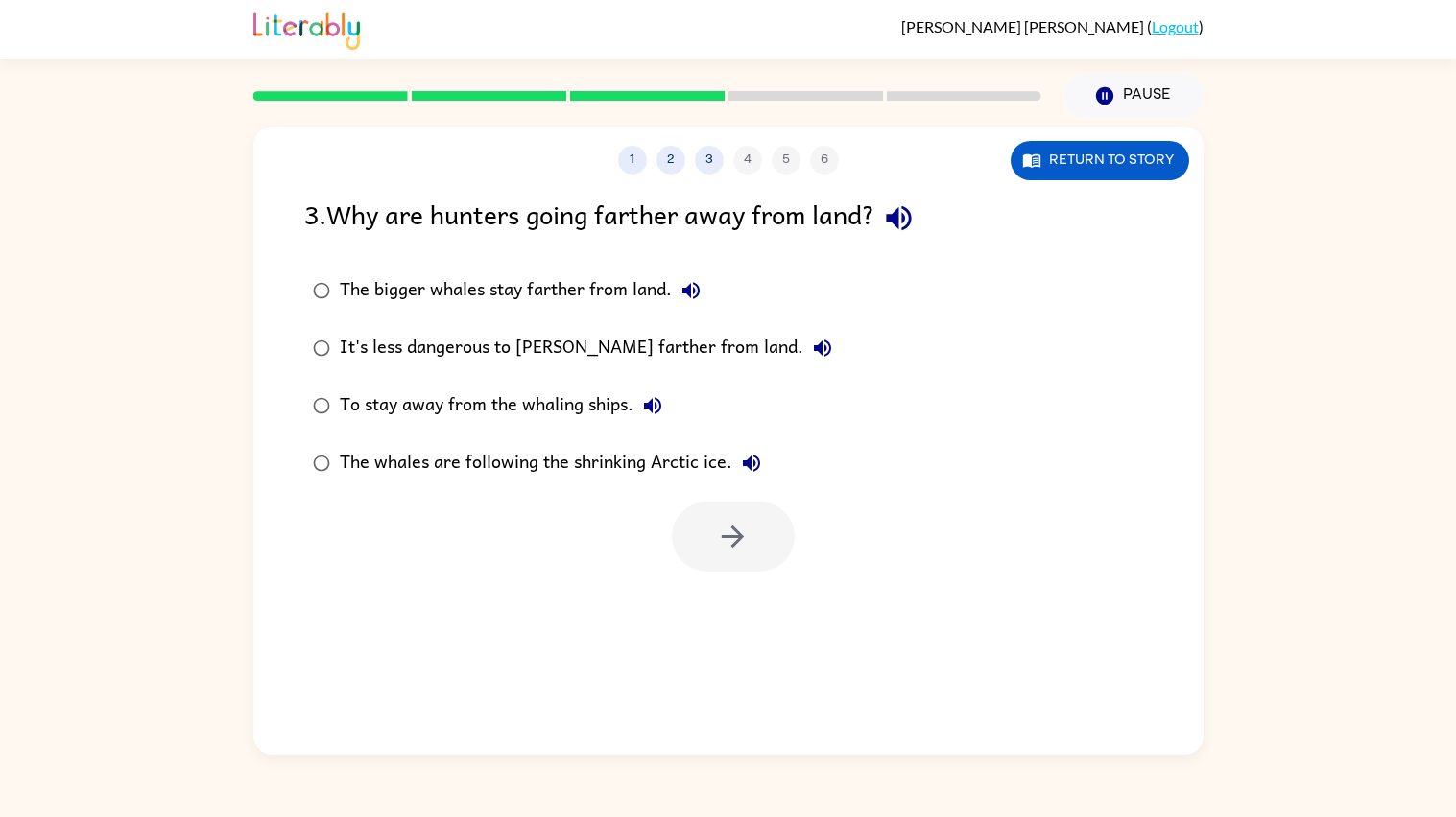
click at [546, 481] on div "The whales are following the shrinking Arctic ice." at bounding box center [555, 464] width 431 height 39
click at [695, 516] on button "button" at bounding box center [733, 537] width 123 height 70
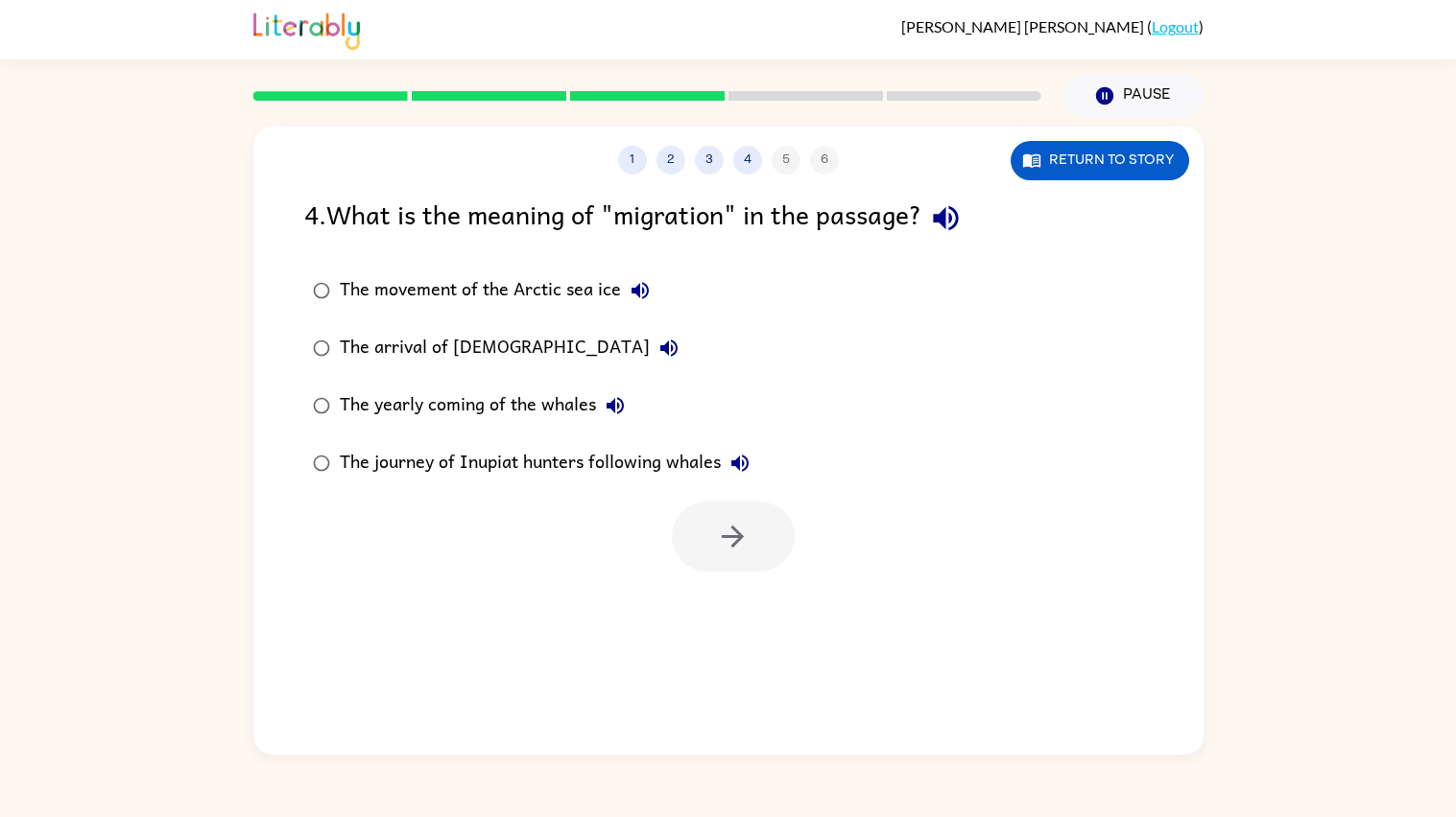
click at [581, 478] on div "The journey of Inupiat hunters following whales" at bounding box center [549, 464] width 419 height 39
click at [726, 530] on icon "button" at bounding box center [733, 537] width 34 height 34
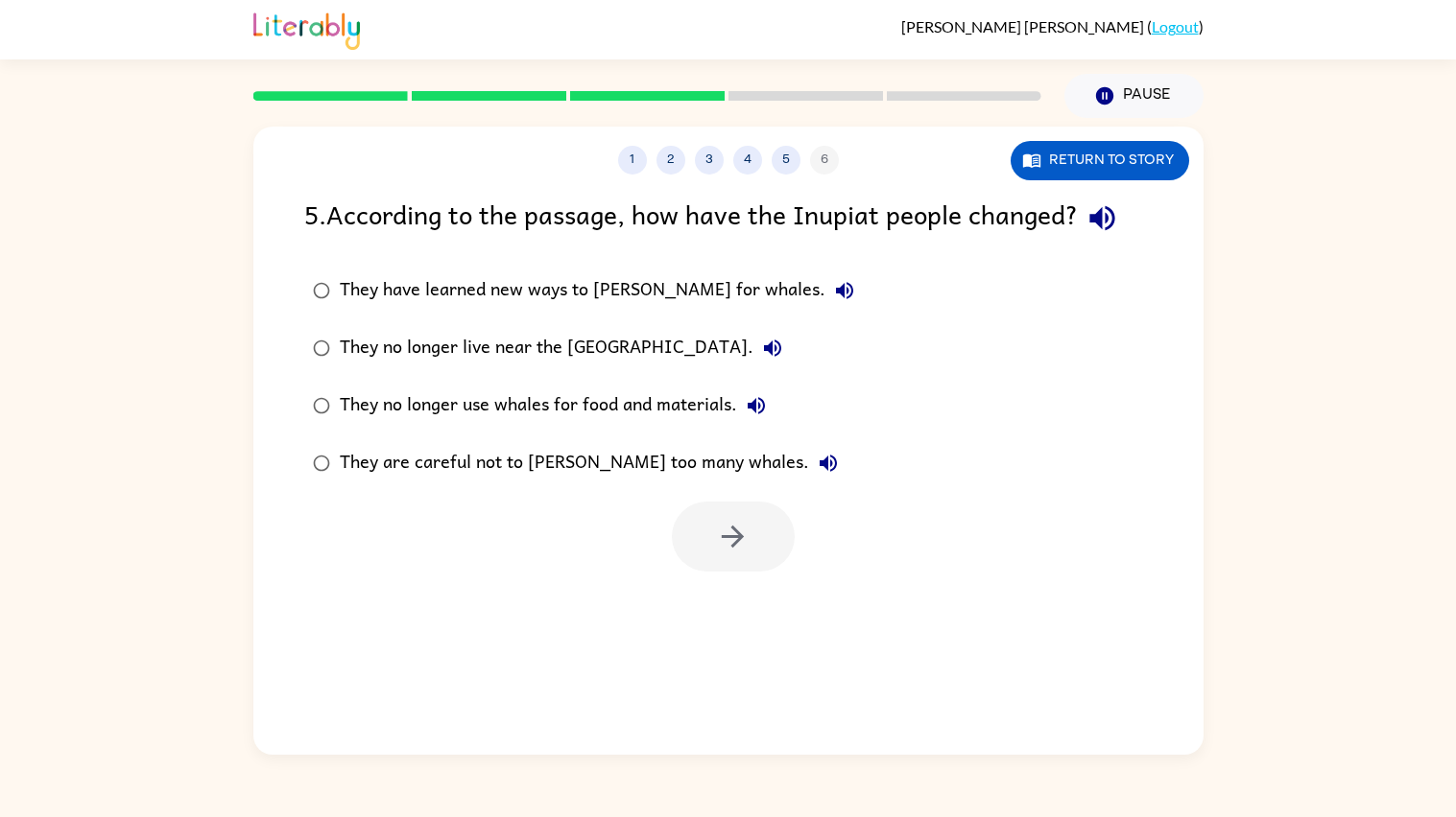
click at [656, 469] on div "They are careful not to [PERSON_NAME] too many whales." at bounding box center [593, 464] width 508 height 39
click at [718, 499] on div at bounding box center [728, 532] width 950 height 80
click at [722, 507] on button "button" at bounding box center [733, 537] width 123 height 70
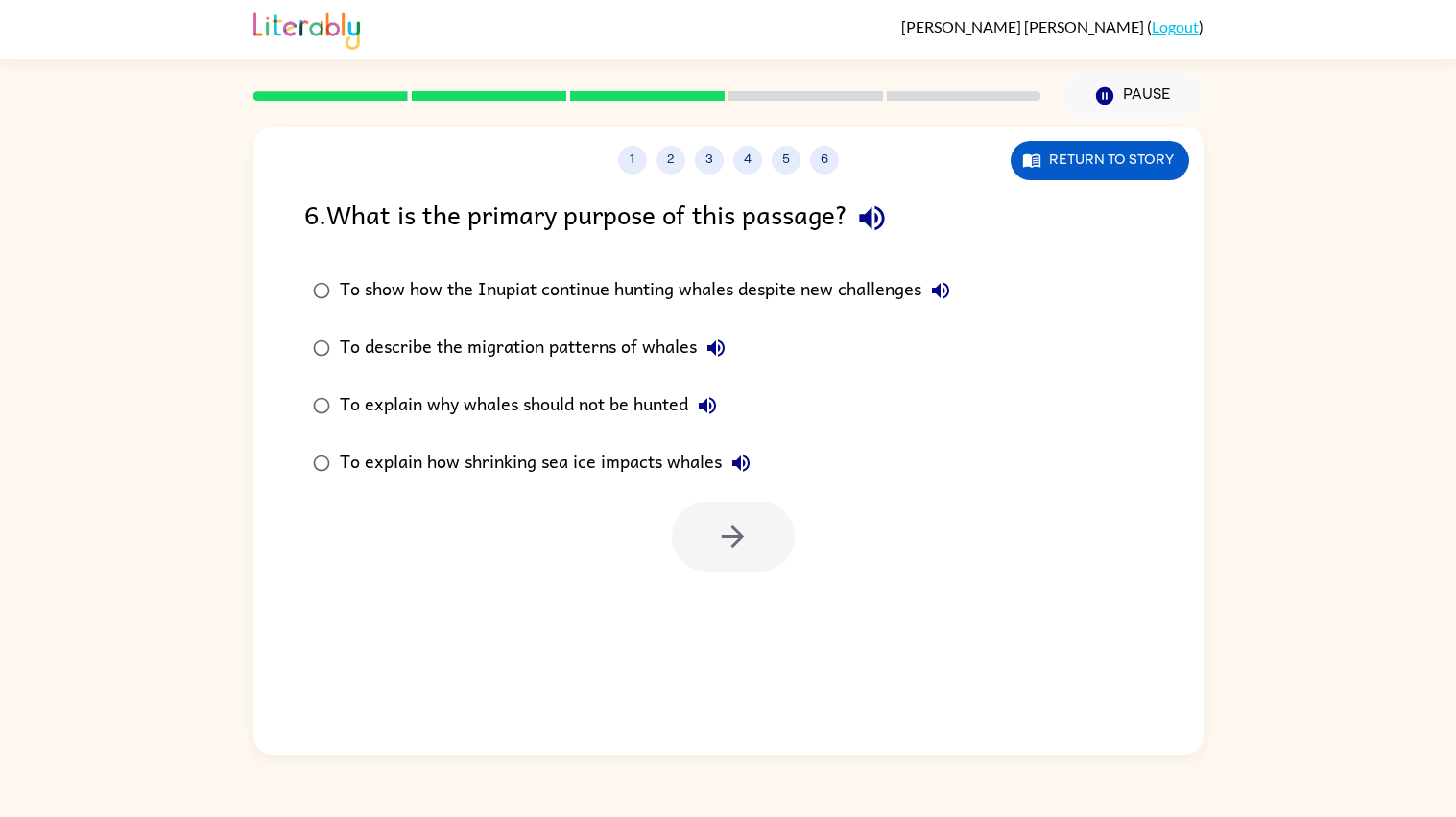
click at [553, 282] on div "To show how the Inupiat continue hunting whales despite new challenges" at bounding box center [649, 291] width 620 height 39
click at [597, 364] on div "To describe the migration patterns of whales" at bounding box center [537, 348] width 395 height 39
click at [750, 500] on div at bounding box center [728, 532] width 950 height 80
click at [755, 531] on button "button" at bounding box center [733, 537] width 123 height 70
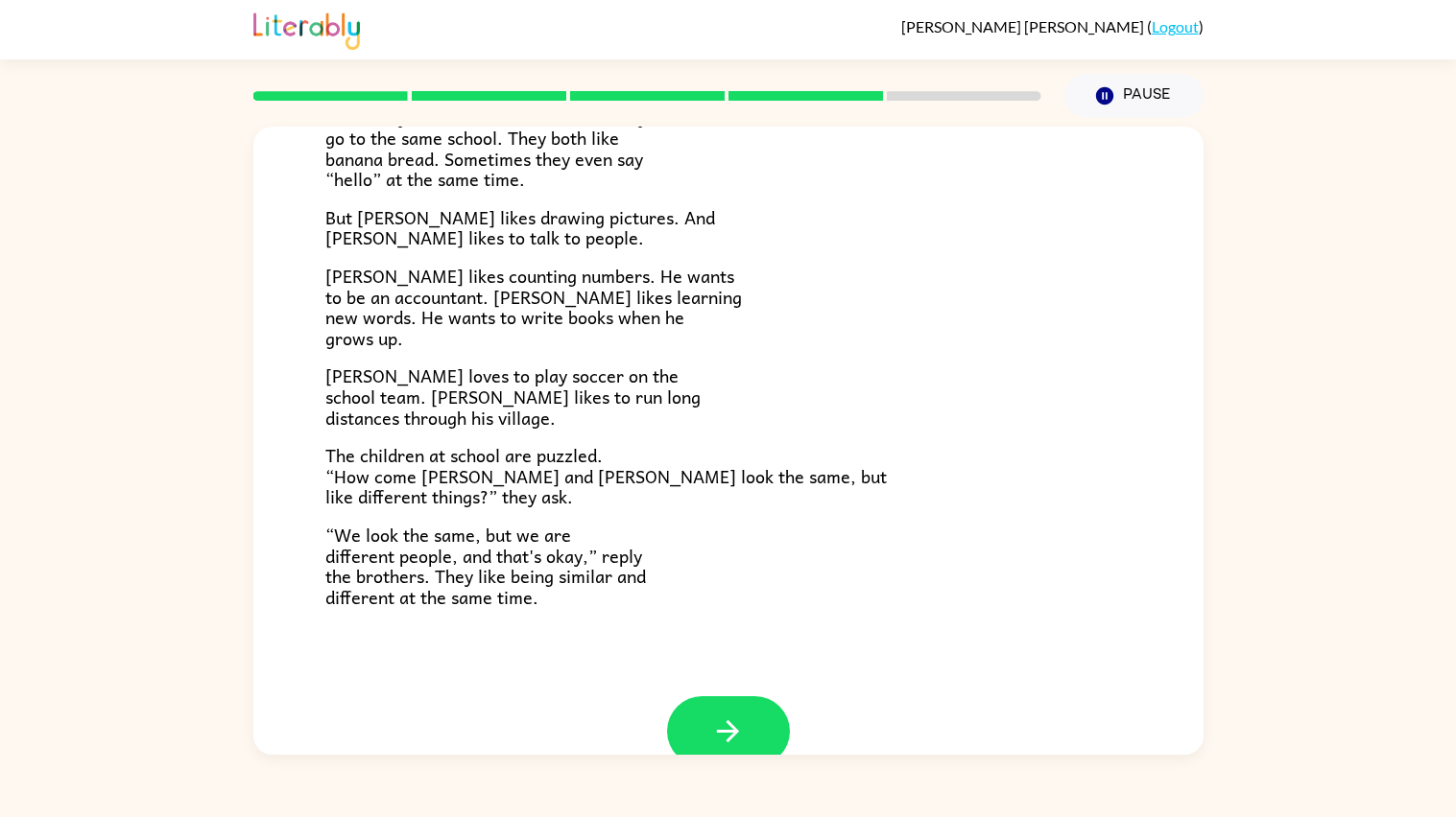
scroll to position [333, 0]
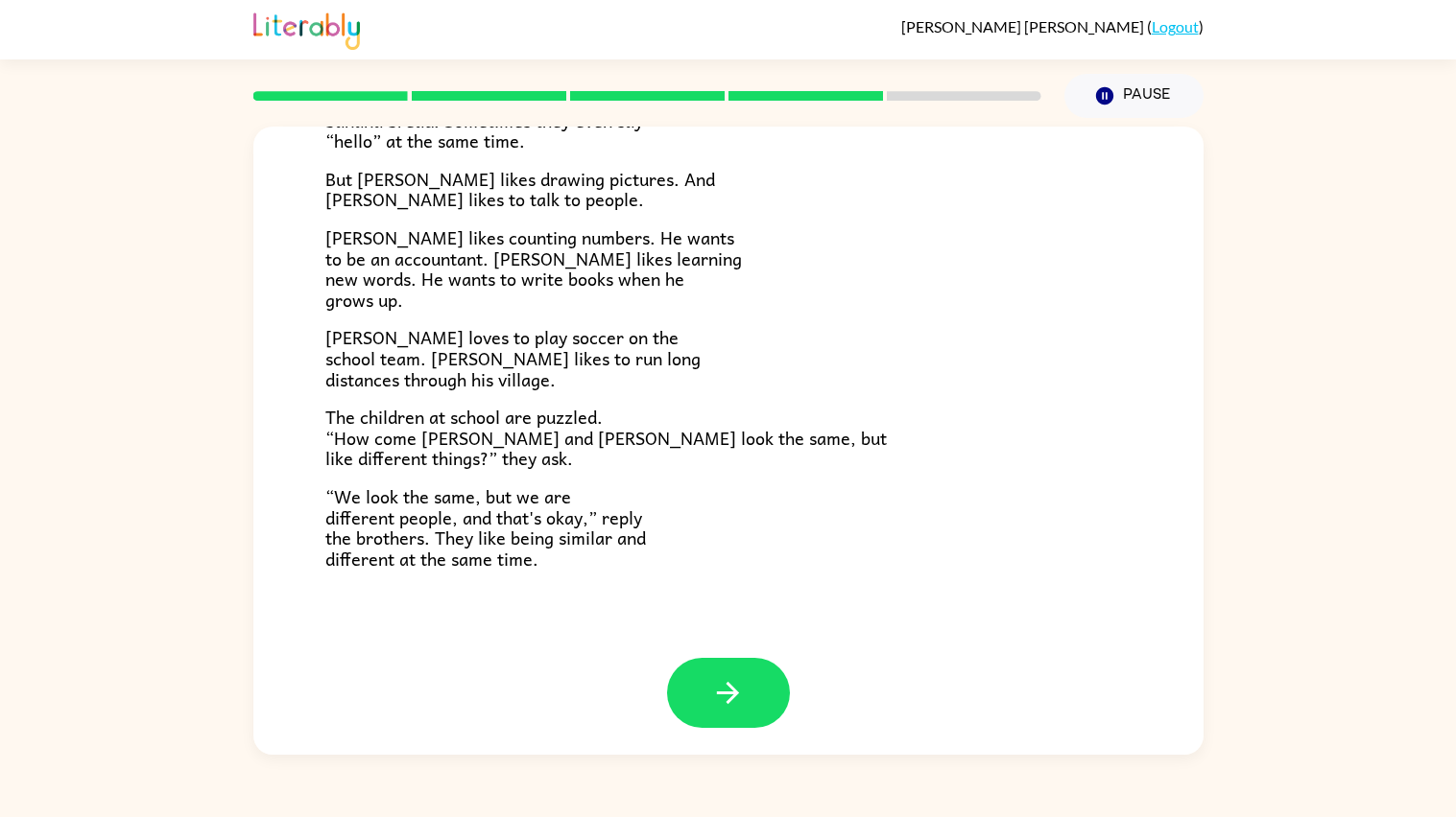
click at [712, 654] on div "[PERSON_NAME] and [PERSON_NAME] and [PERSON_NAME] are twin brothers. "They look…" at bounding box center [728, 225] width 950 height 865
click at [726, 680] on icon "button" at bounding box center [728, 693] width 34 height 34
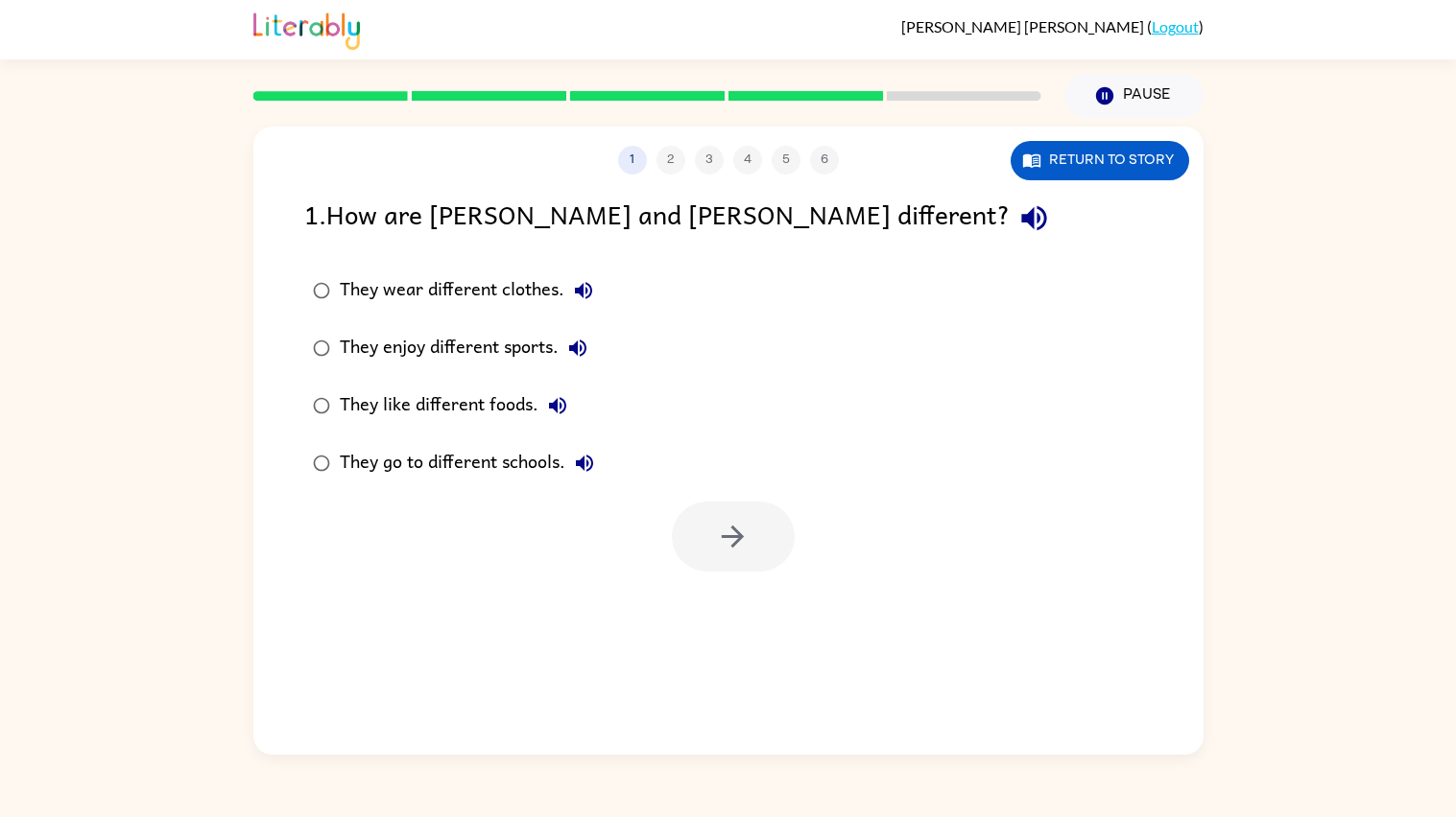
click at [457, 357] on div "They enjoy different sports." at bounding box center [468, 348] width 257 height 39
click at [754, 527] on button "button" at bounding box center [733, 537] width 123 height 70
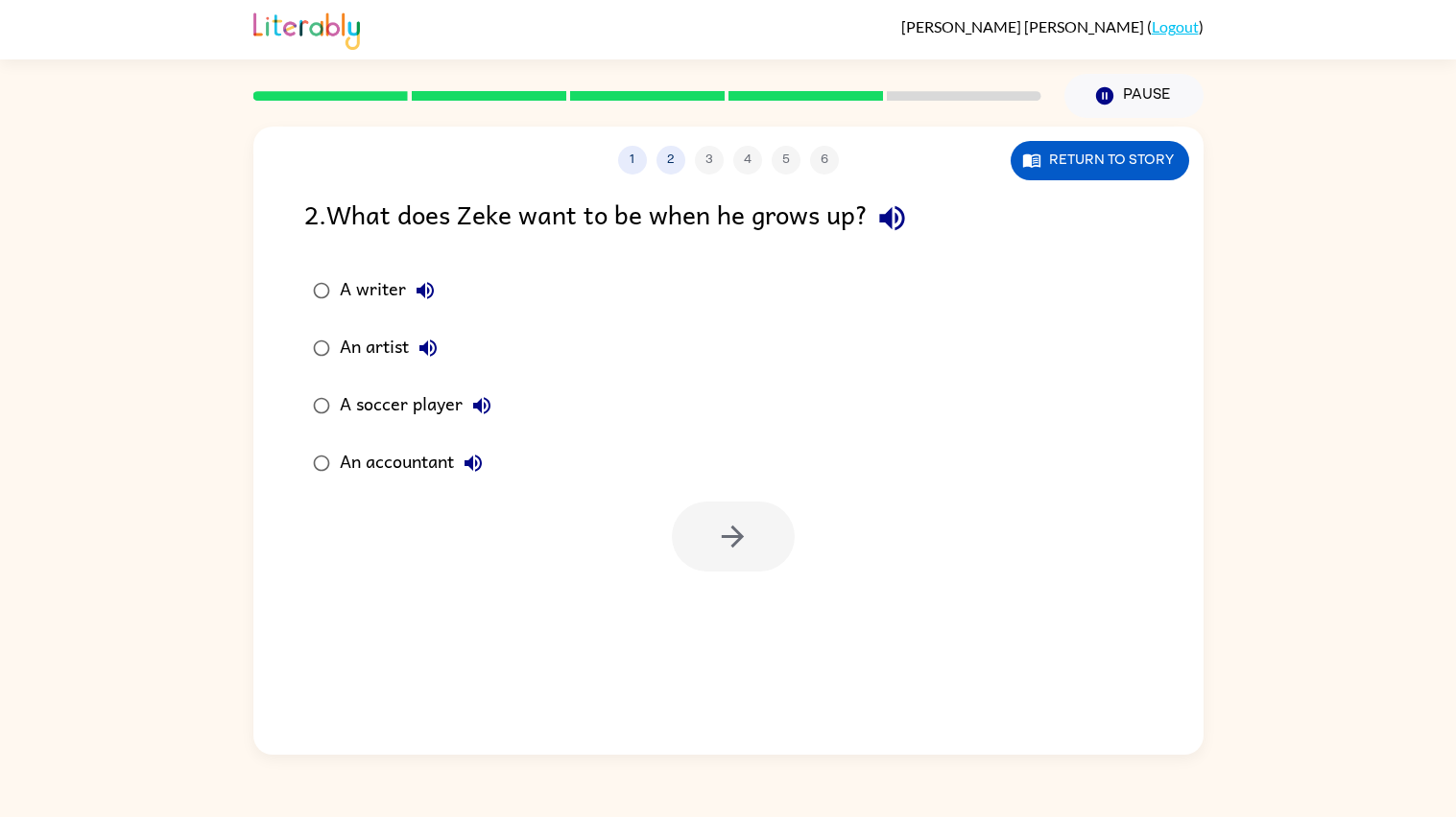
click at [449, 448] on div "An accountant" at bounding box center [415, 464] width 152 height 39
click at [710, 540] on button "button" at bounding box center [733, 537] width 123 height 70
click at [389, 468] on div "Confused" at bounding box center [396, 464] width 113 height 39
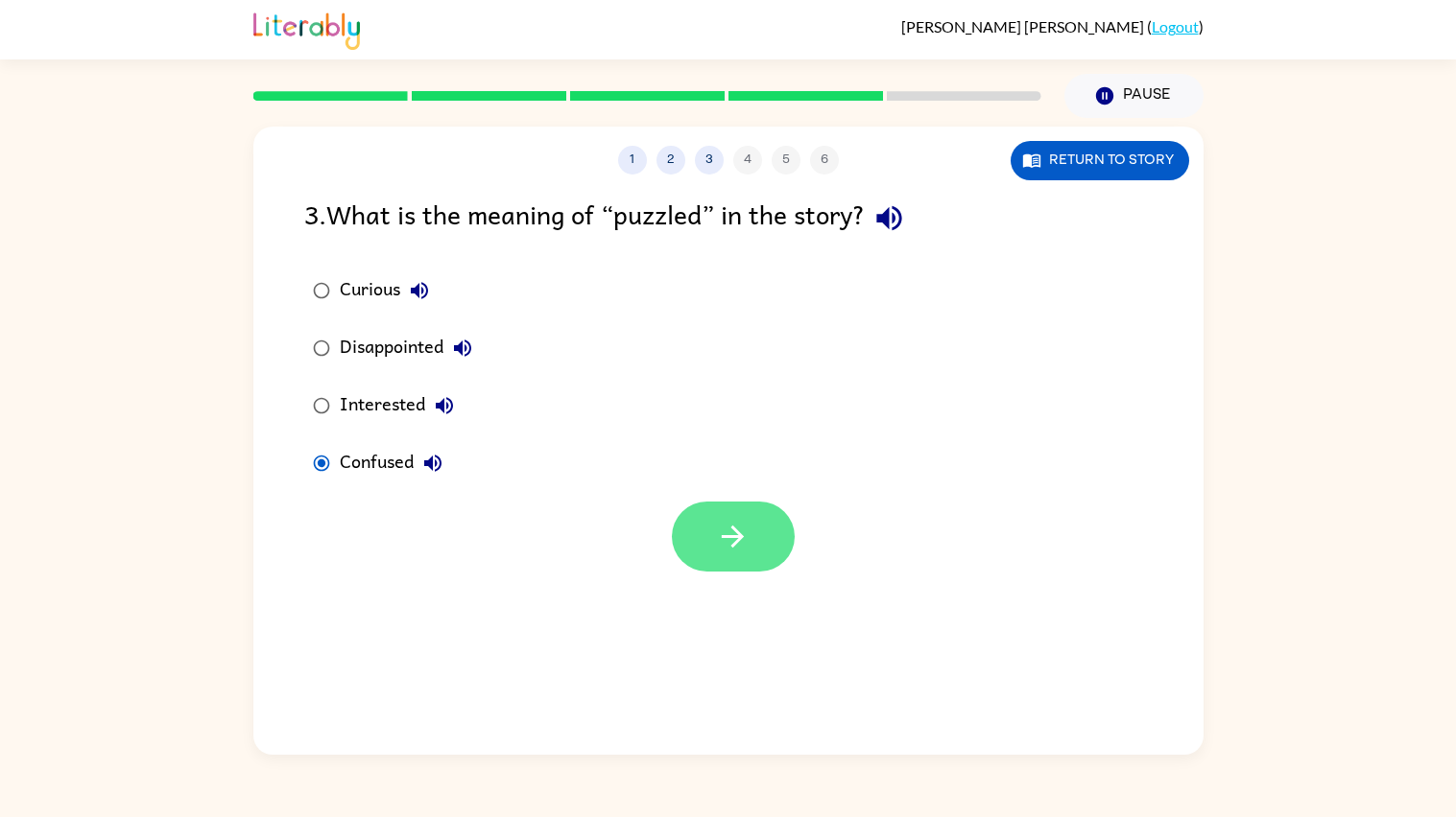
click at [677, 518] on button "button" at bounding box center [733, 537] width 123 height 70
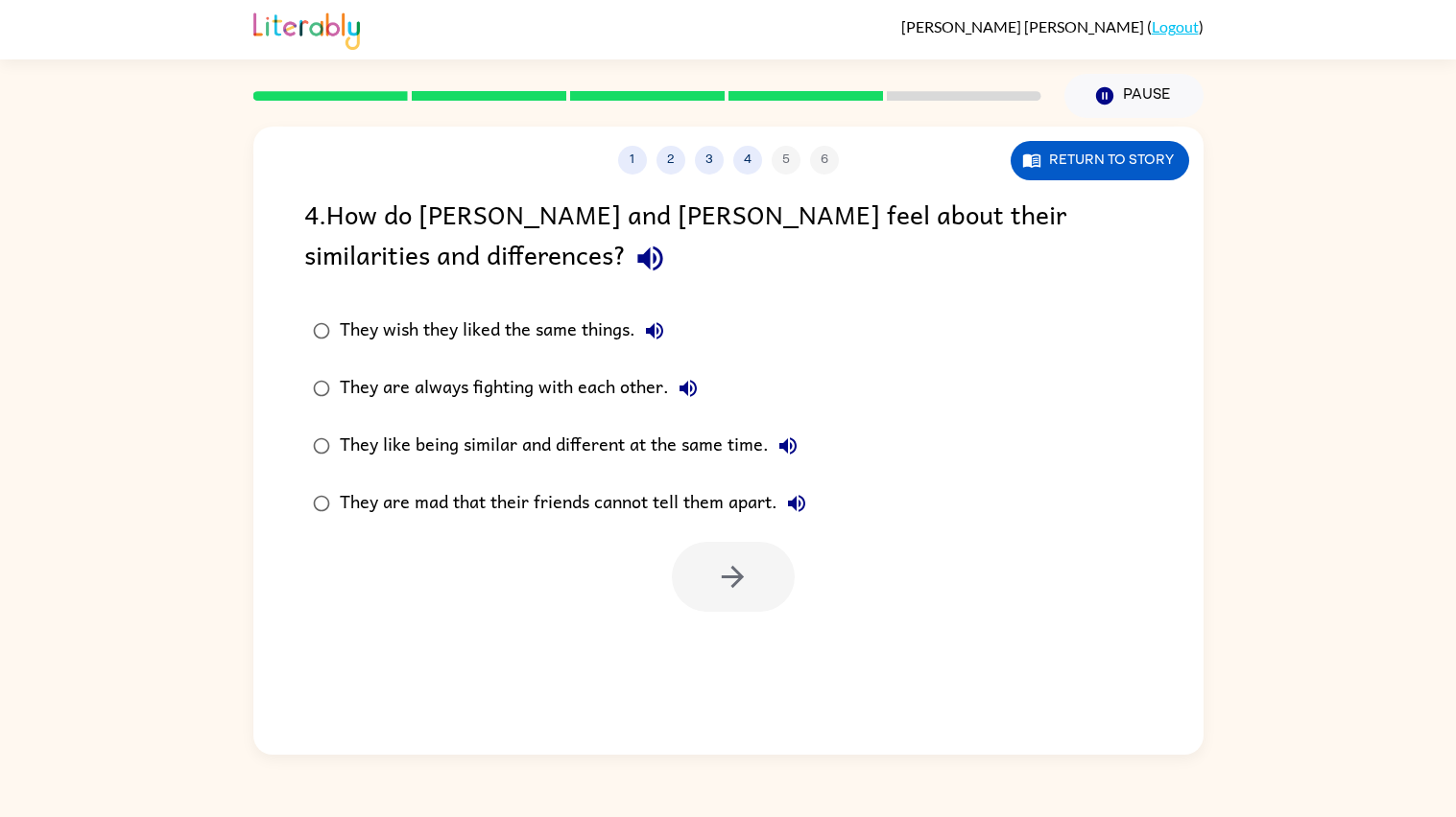
click at [635, 417] on label "They like being similar and different at the same time." at bounding box center [560, 445] width 532 height 57
click at [714, 553] on button "button" at bounding box center [733, 577] width 123 height 70
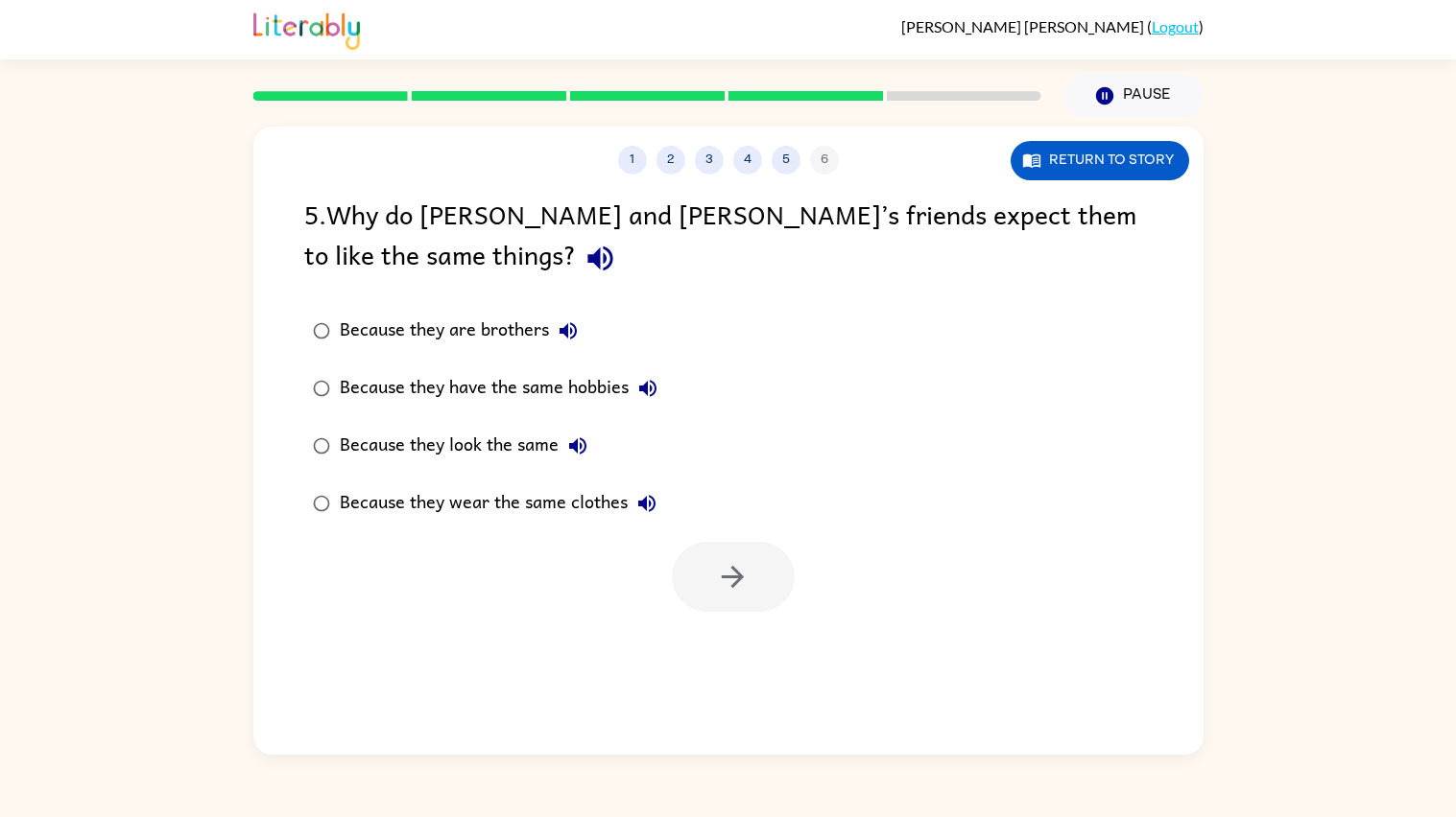
click at [490, 372] on div "Because they have the same hobbies" at bounding box center [503, 389] width 327 height 39
click at [778, 574] on button "button" at bounding box center [733, 577] width 123 height 70
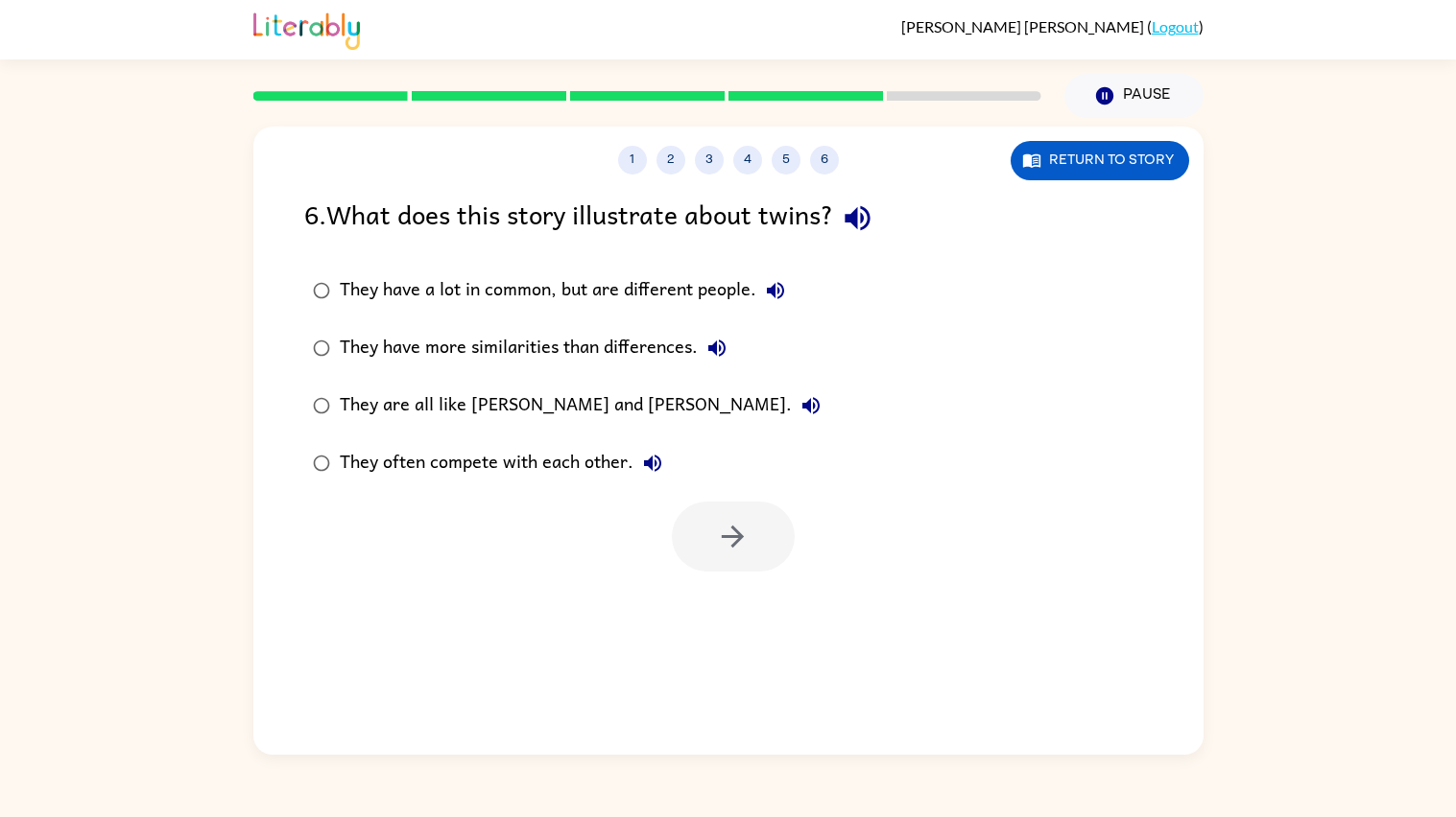
click at [529, 267] on label "They have a lot in common, but are different people." at bounding box center [567, 290] width 546 height 57
click at [720, 507] on button "button" at bounding box center [733, 537] width 123 height 70
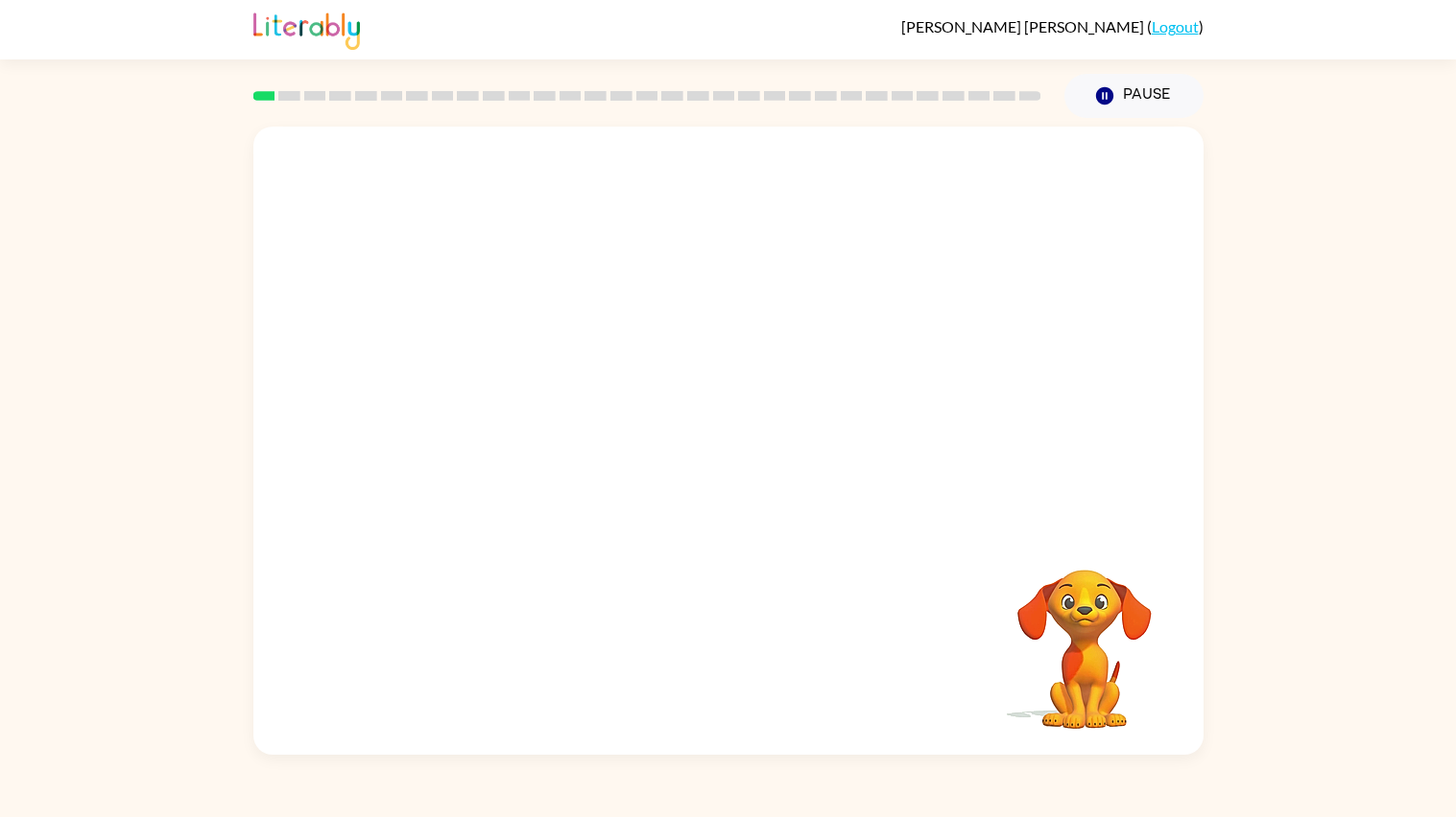
click at [428, 417] on video "Your browser must support playing .mp4 files to use Literably. Please try using…" at bounding box center [728, 327] width 950 height 403
click at [471, 412] on video "Your browser must support playing .mp4 files to use Literably. Please try using…" at bounding box center [728, 327] width 950 height 403
click at [749, 442] on button "button" at bounding box center [728, 450] width 123 height 70
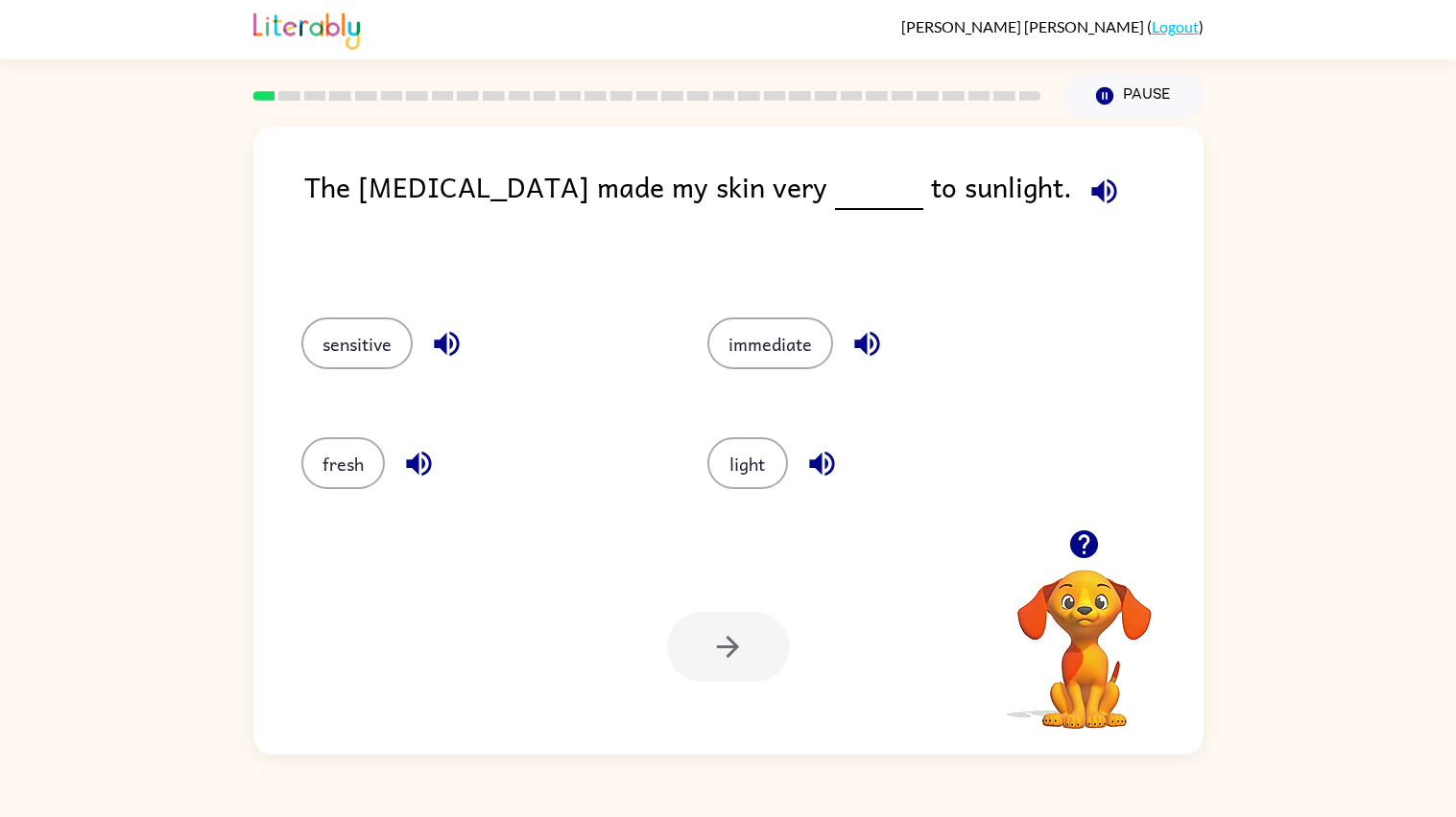
click at [1093, 558] on icon "button" at bounding box center [1083, 544] width 34 height 34
click at [1093, 558] on video "Your browser must support playing .mp4 files to use Literably. Please try using…" at bounding box center [1084, 637] width 192 height 192
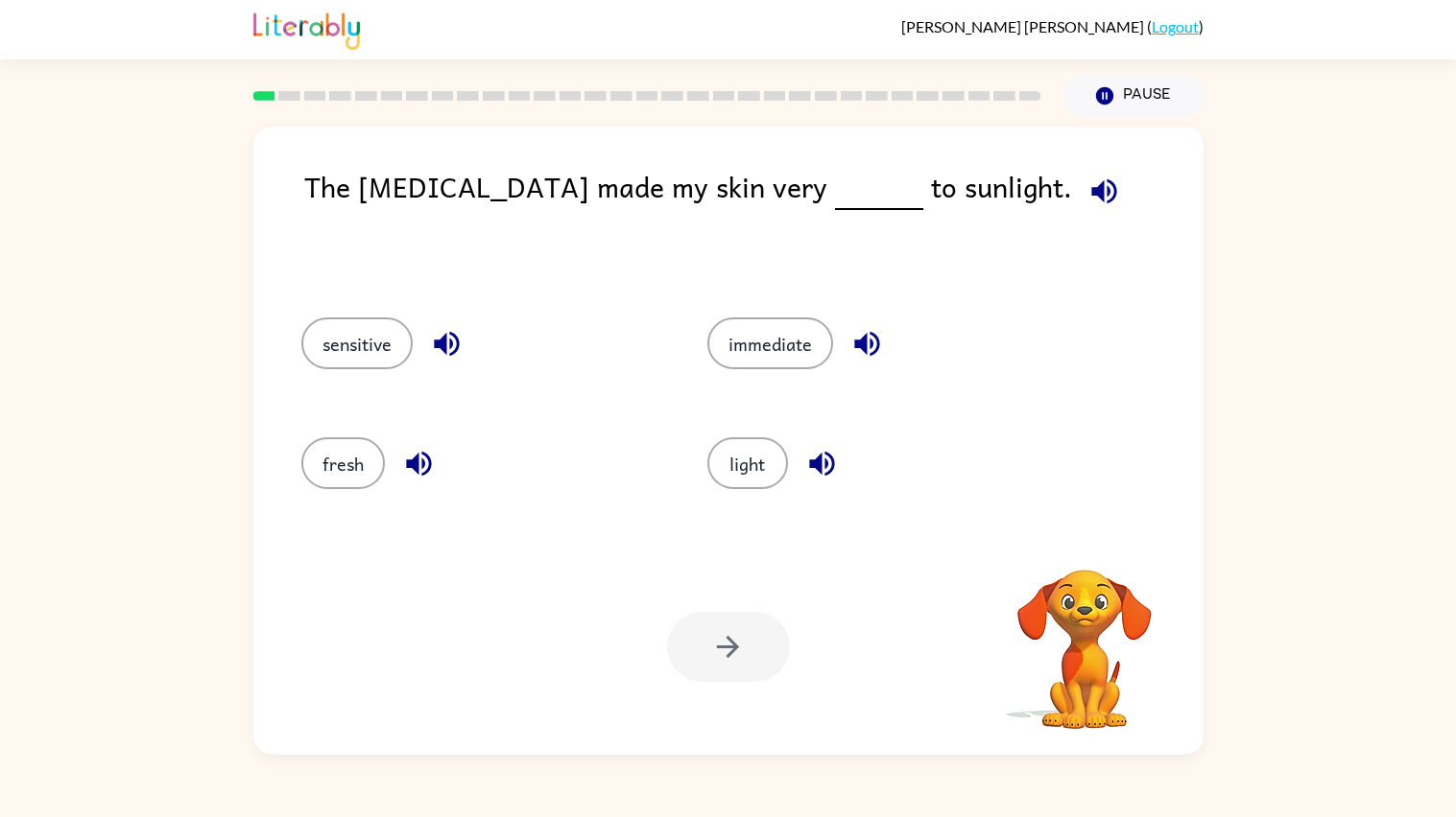
click at [1093, 558] on video "Your browser must support playing .mp4 files to use Literably. Please try using…" at bounding box center [1084, 637] width 192 height 192
click at [1062, 569] on video "Your browser must support playing .mp4 files to use Literably. Please try using…" at bounding box center [1084, 637] width 192 height 192
click at [1065, 579] on video "Your browser must support playing .mp4 files to use Literably. Please try using…" at bounding box center [1084, 637] width 192 height 192
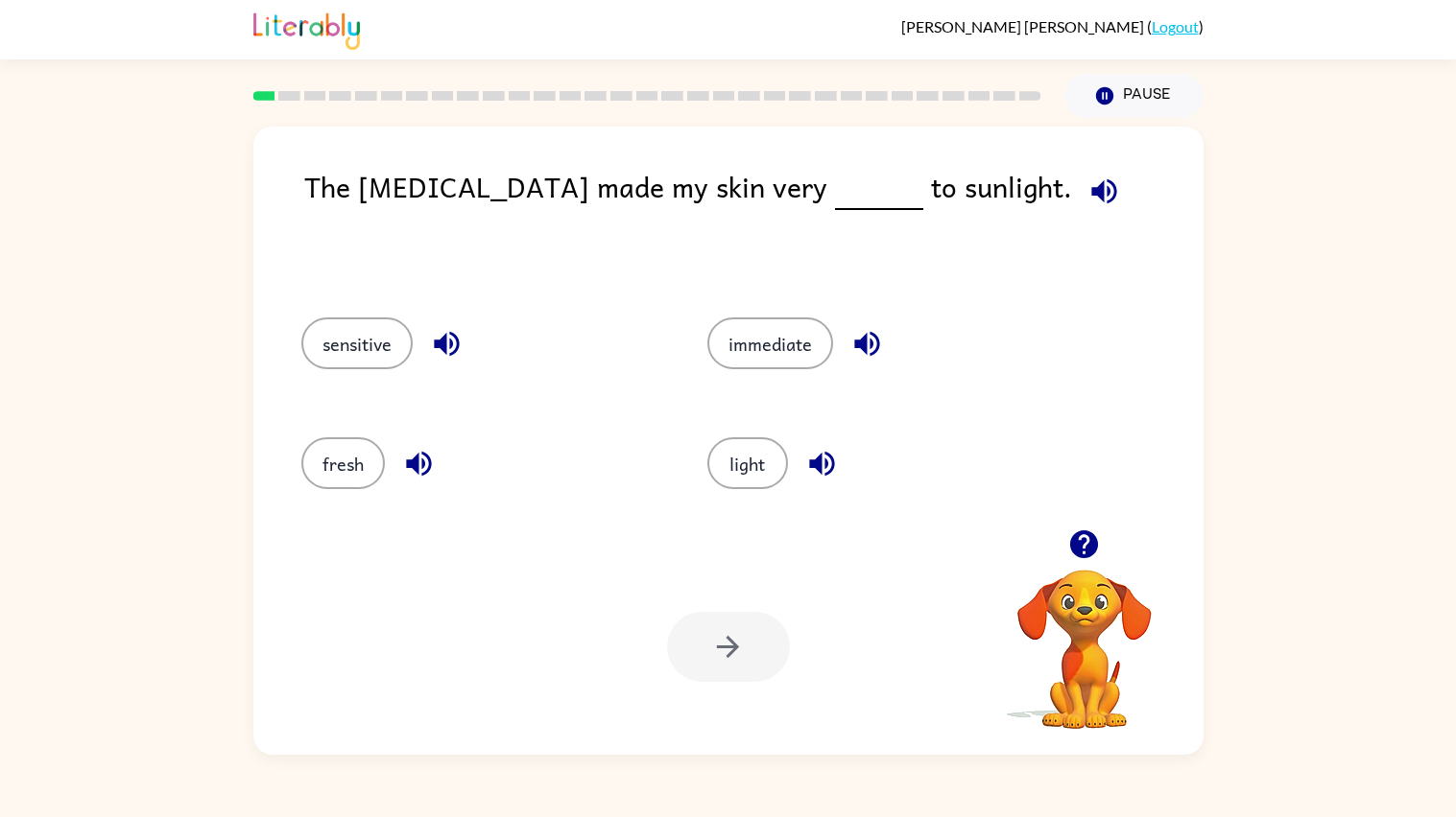
click at [1065, 579] on video "Your browser must support playing .mp4 files to use Literably. Please try using…" at bounding box center [1084, 637] width 192 height 192
click at [1098, 605] on video "Your browser must support playing .mp4 files to use Literably. Please try using…" at bounding box center [1084, 637] width 192 height 192
click at [1064, 649] on video "Your browser must support playing .mp4 files to use Literably. Please try using…" at bounding box center [1084, 637] width 192 height 192
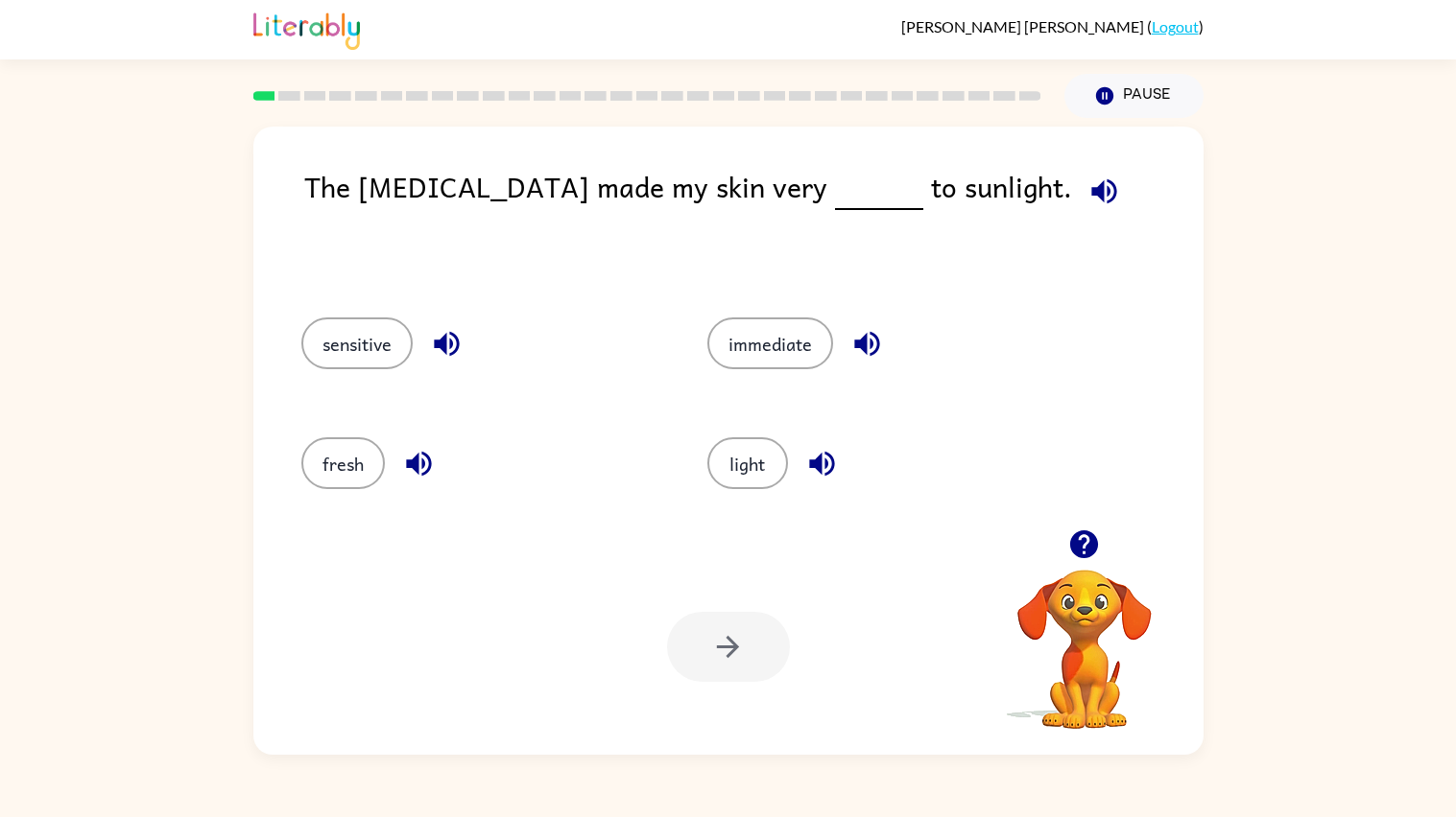
click at [1064, 649] on video "Your browser must support playing .mp4 files to use Literably. Please try using…" at bounding box center [1084, 637] width 192 height 192
click at [1062, 567] on div at bounding box center [1084, 544] width 192 height 49
click at [1083, 542] on icon "button" at bounding box center [1083, 544] width 28 height 28
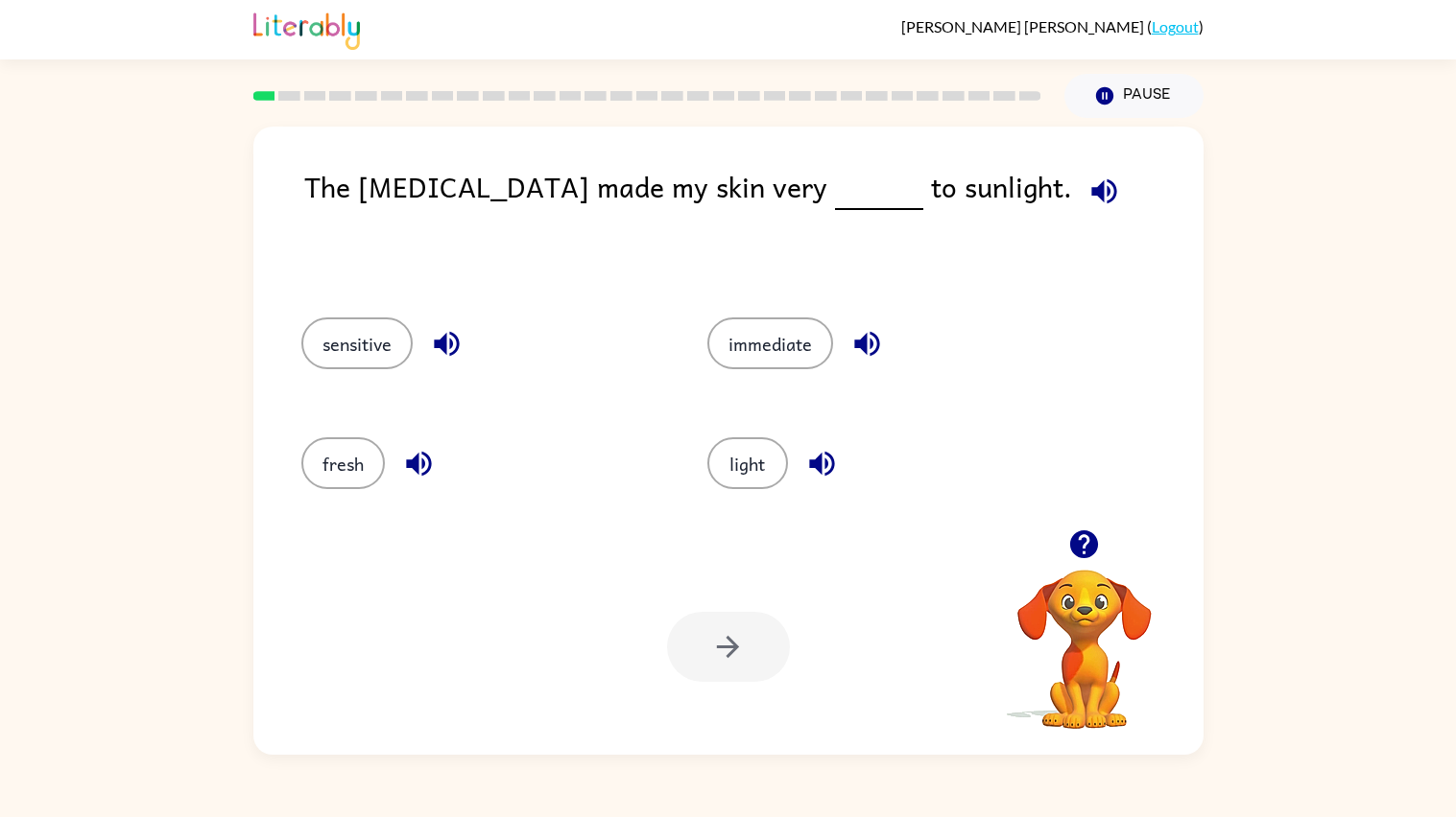
click at [1075, 549] on icon "button" at bounding box center [1083, 544] width 28 height 28
click at [1073, 552] on icon "button" at bounding box center [1083, 544] width 28 height 28
click at [1079, 173] on button "button" at bounding box center [1104, 191] width 49 height 49
click at [708, 451] on button "light" at bounding box center [747, 463] width 81 height 51
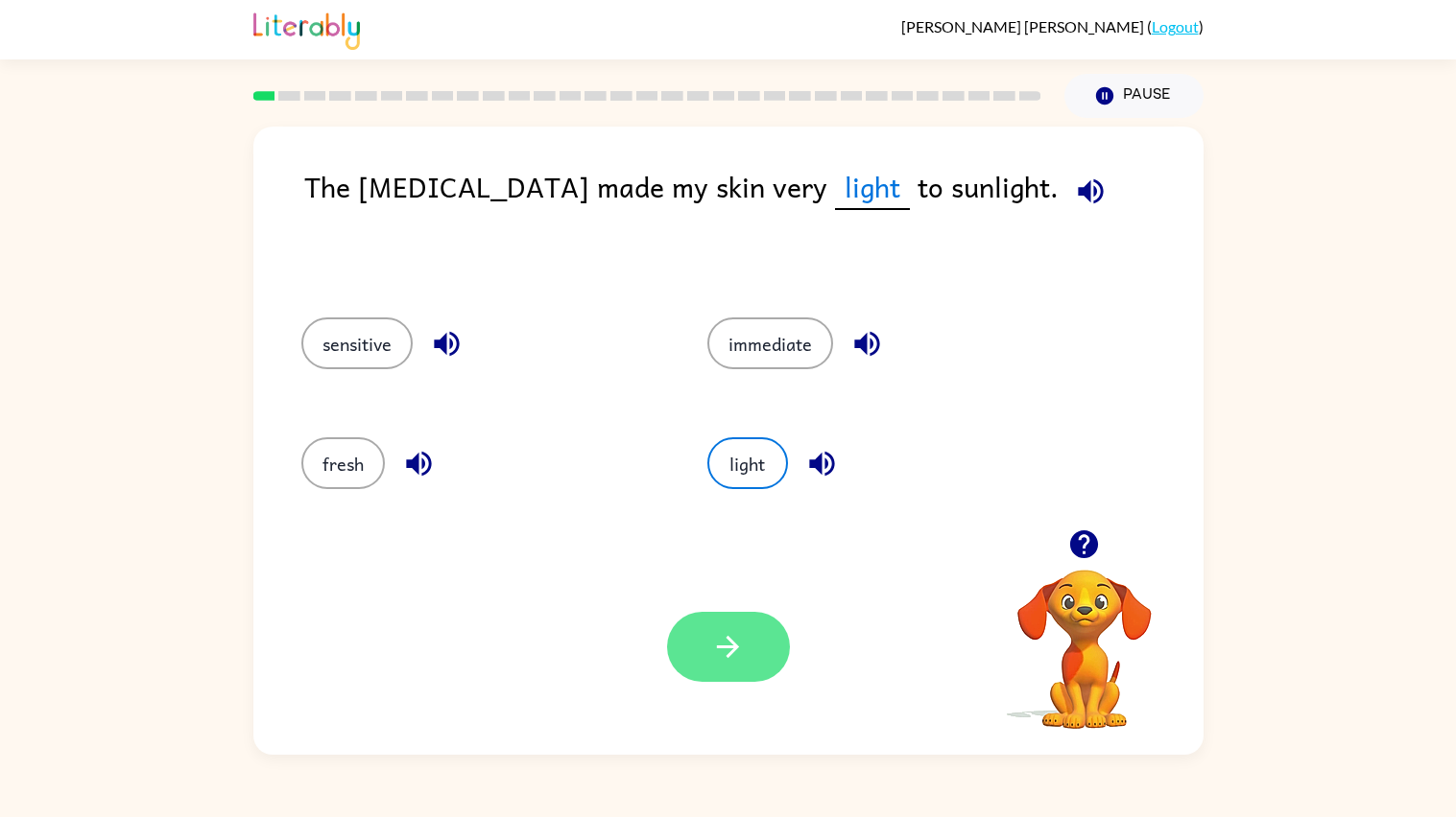
click at [690, 627] on button "button" at bounding box center [728, 647] width 123 height 70
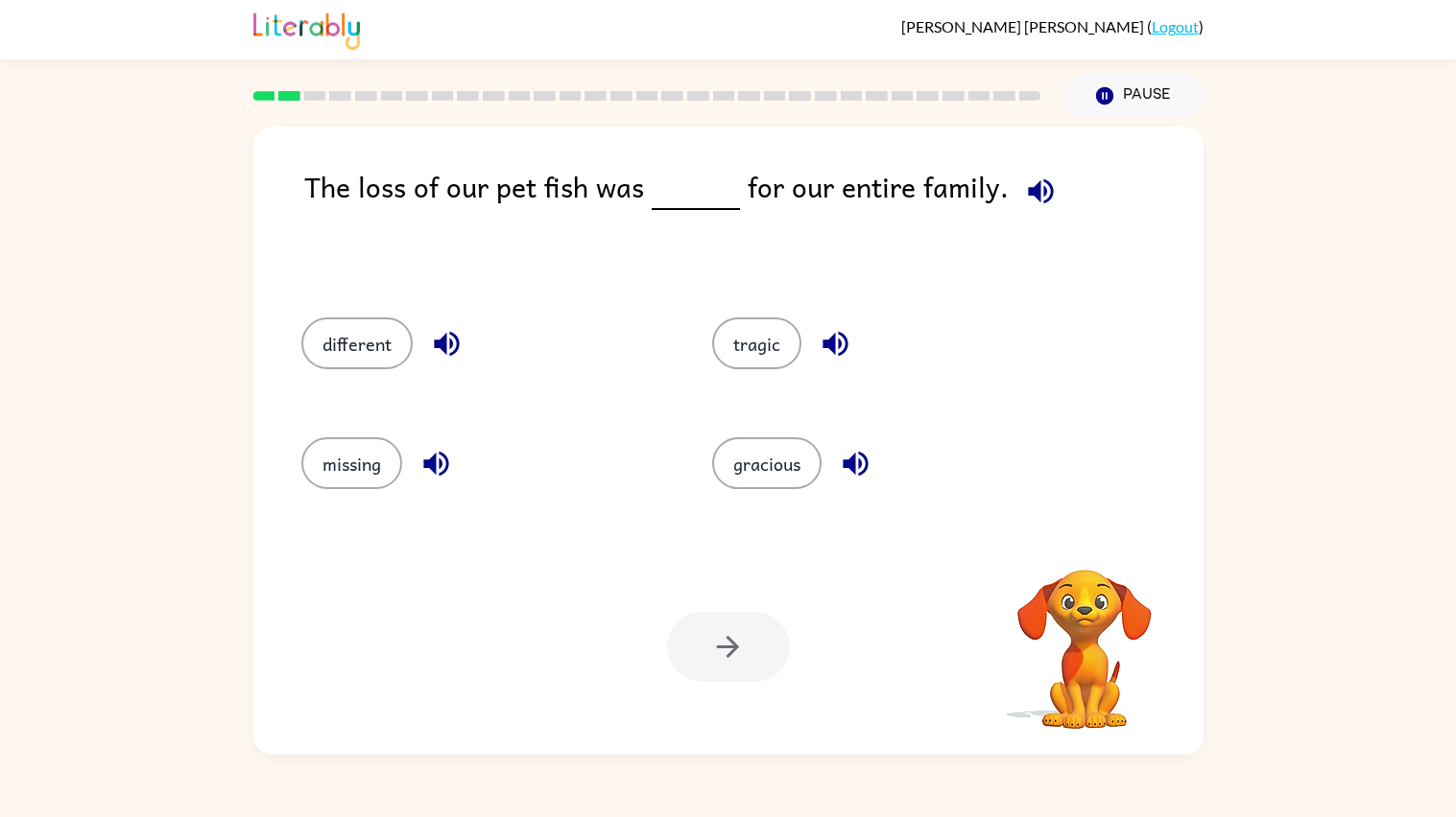
click at [1031, 198] on icon "button" at bounding box center [1041, 191] width 34 height 34
click at [1078, 532] on icon "button" at bounding box center [1083, 544] width 34 height 34
click at [1033, 192] on icon "button" at bounding box center [1041, 191] width 25 height 25
click at [1011, 170] on span at bounding box center [1037, 186] width 56 height 43
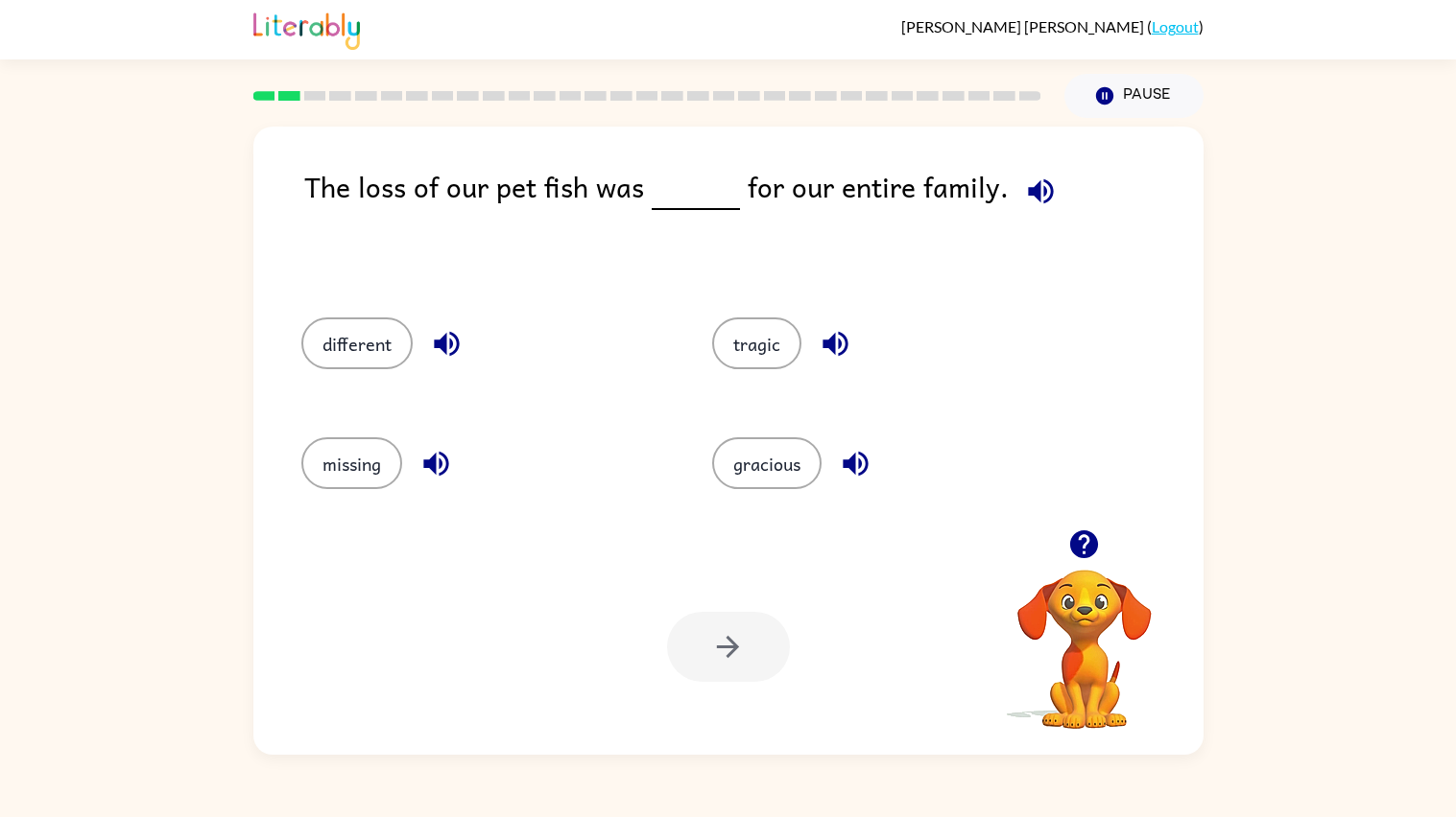
click at [1046, 176] on icon "button" at bounding box center [1041, 191] width 34 height 34
click at [322, 456] on button "missing" at bounding box center [351, 463] width 101 height 51
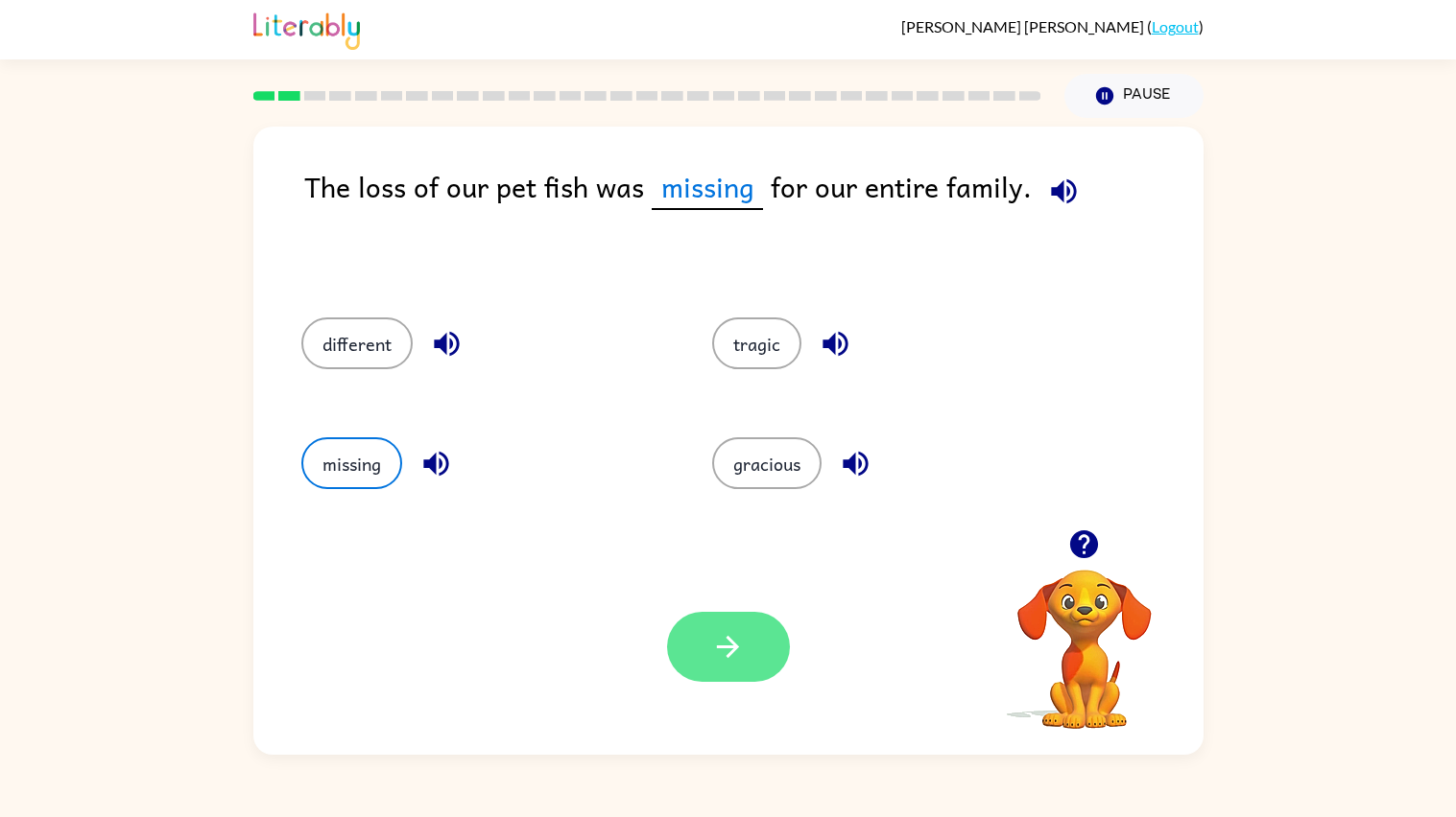
click at [745, 673] on button "button" at bounding box center [728, 647] width 123 height 70
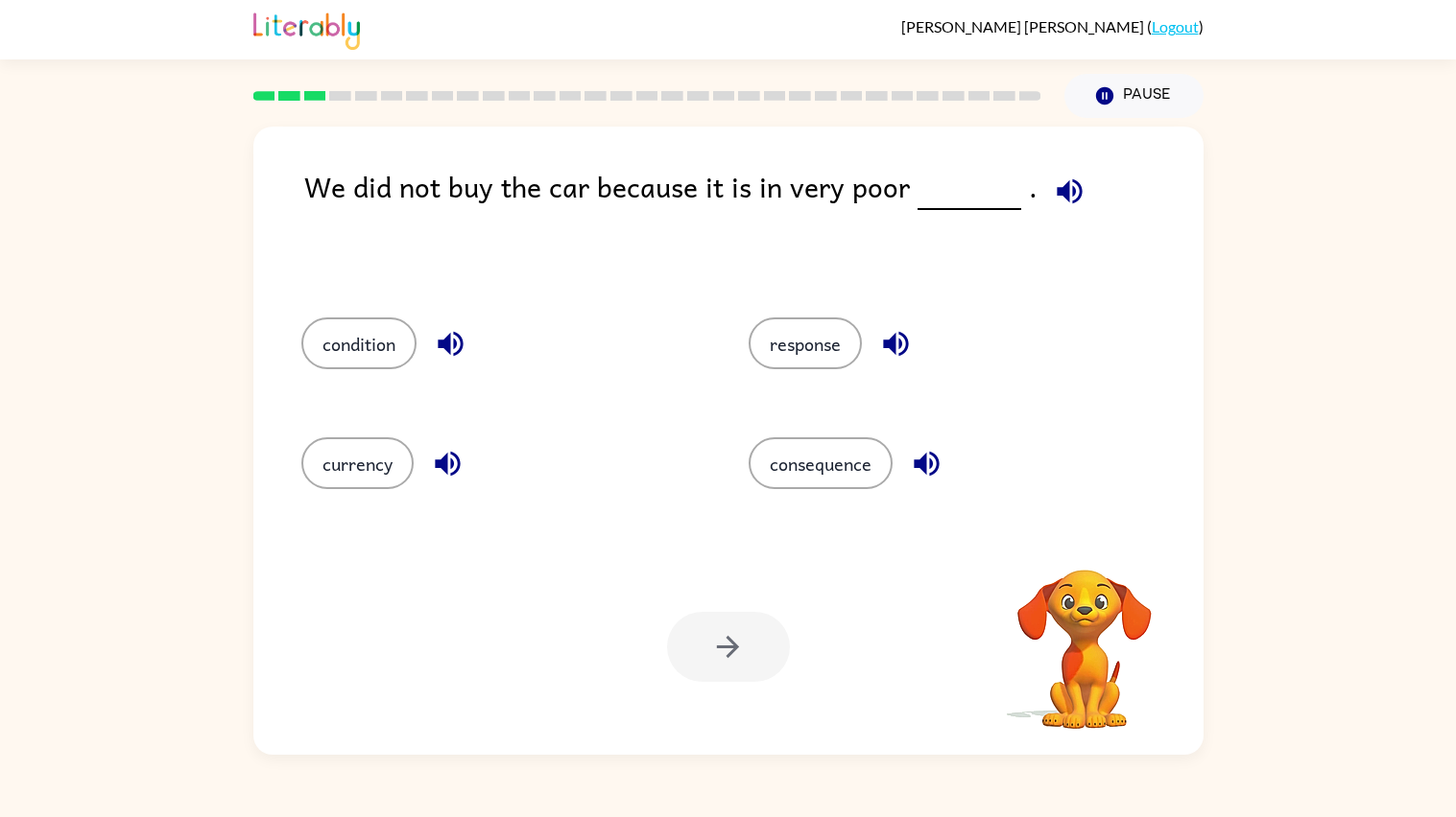
click at [1053, 182] on icon "button" at bounding box center [1070, 191] width 34 height 34
click at [1065, 212] on button "button" at bounding box center [1070, 191] width 49 height 49
click at [352, 364] on button "condition" at bounding box center [358, 343] width 116 height 51
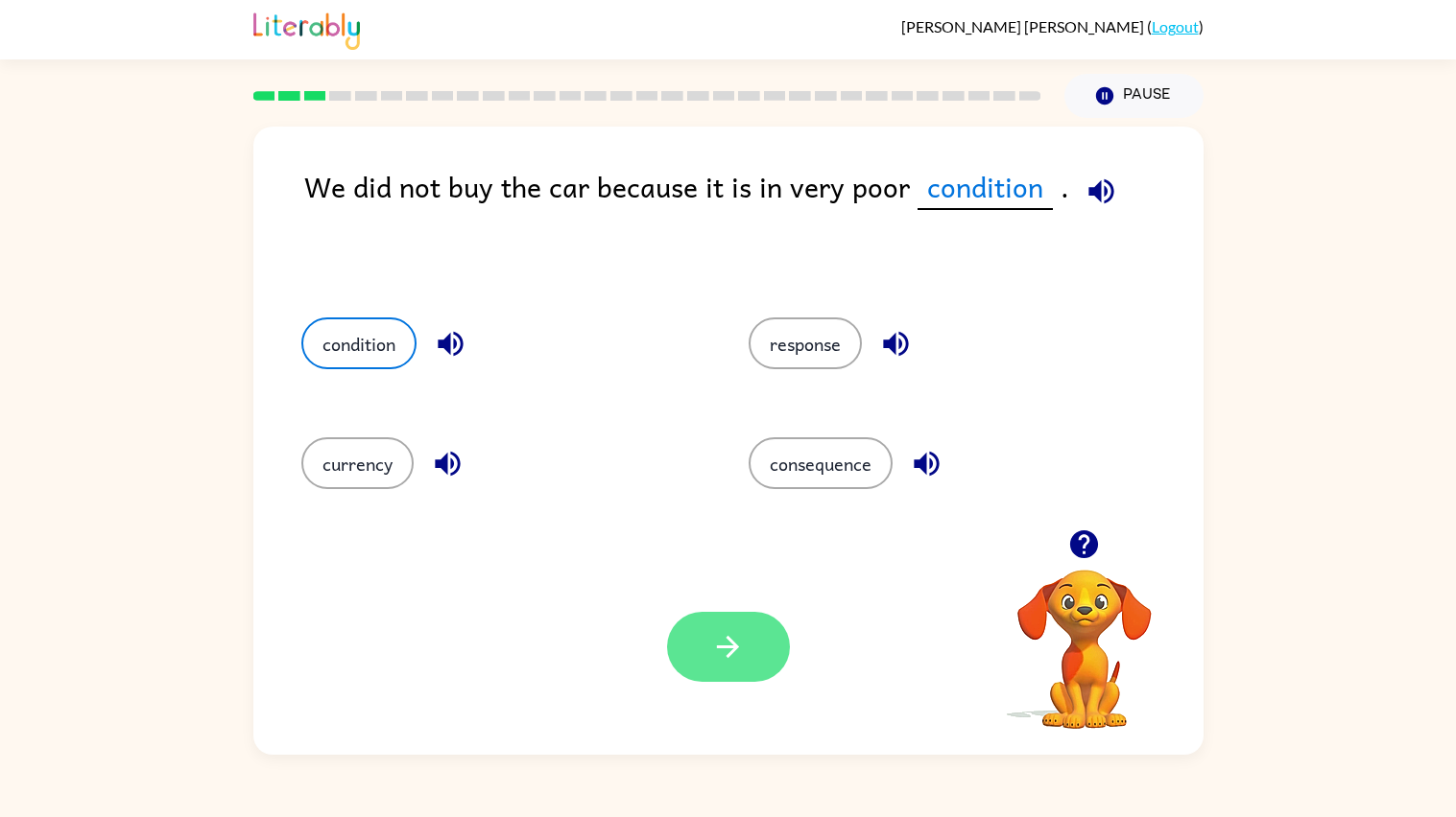
click at [683, 627] on button "button" at bounding box center [728, 647] width 123 height 70
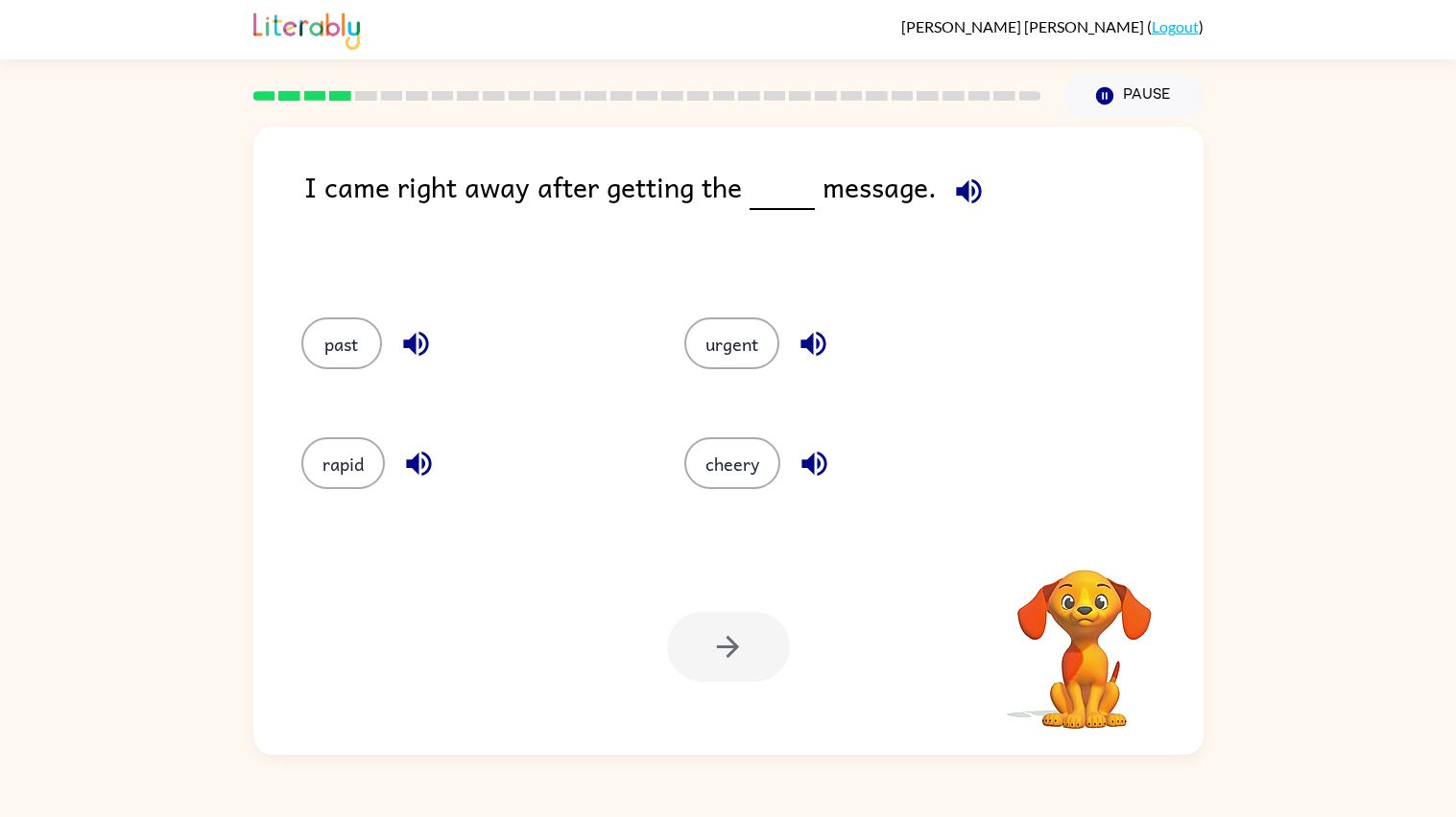
click at [963, 184] on icon "button" at bounding box center [969, 191] width 25 height 25
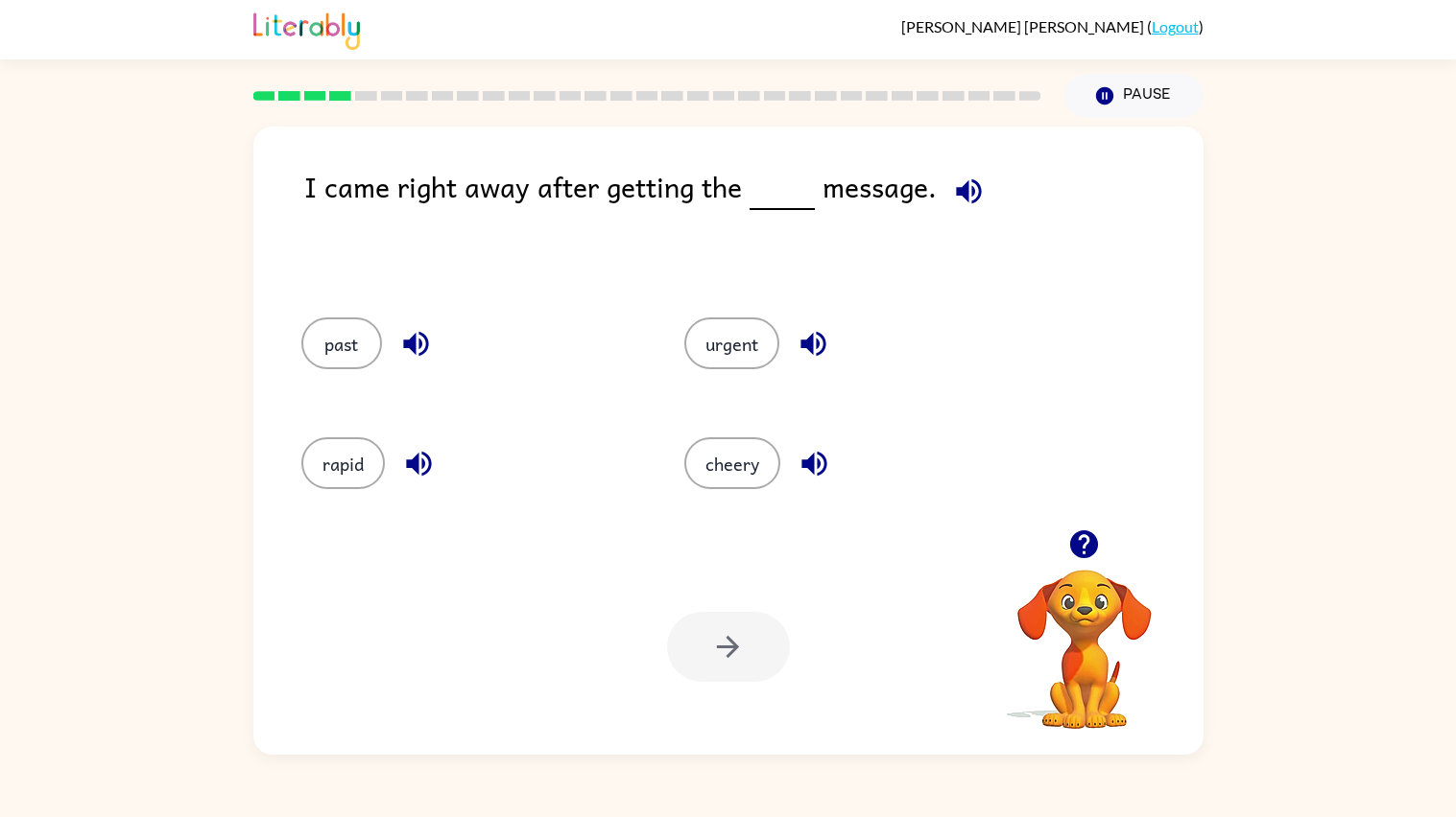
click at [963, 184] on icon "button" at bounding box center [969, 191] width 25 height 25
click at [419, 330] on icon "button" at bounding box center [415, 343] width 34 height 34
click at [952, 199] on icon "button" at bounding box center [969, 191] width 34 height 34
click at [415, 338] on icon "button" at bounding box center [415, 343] width 34 height 34
click at [797, 330] on icon "button" at bounding box center [813, 343] width 34 height 34
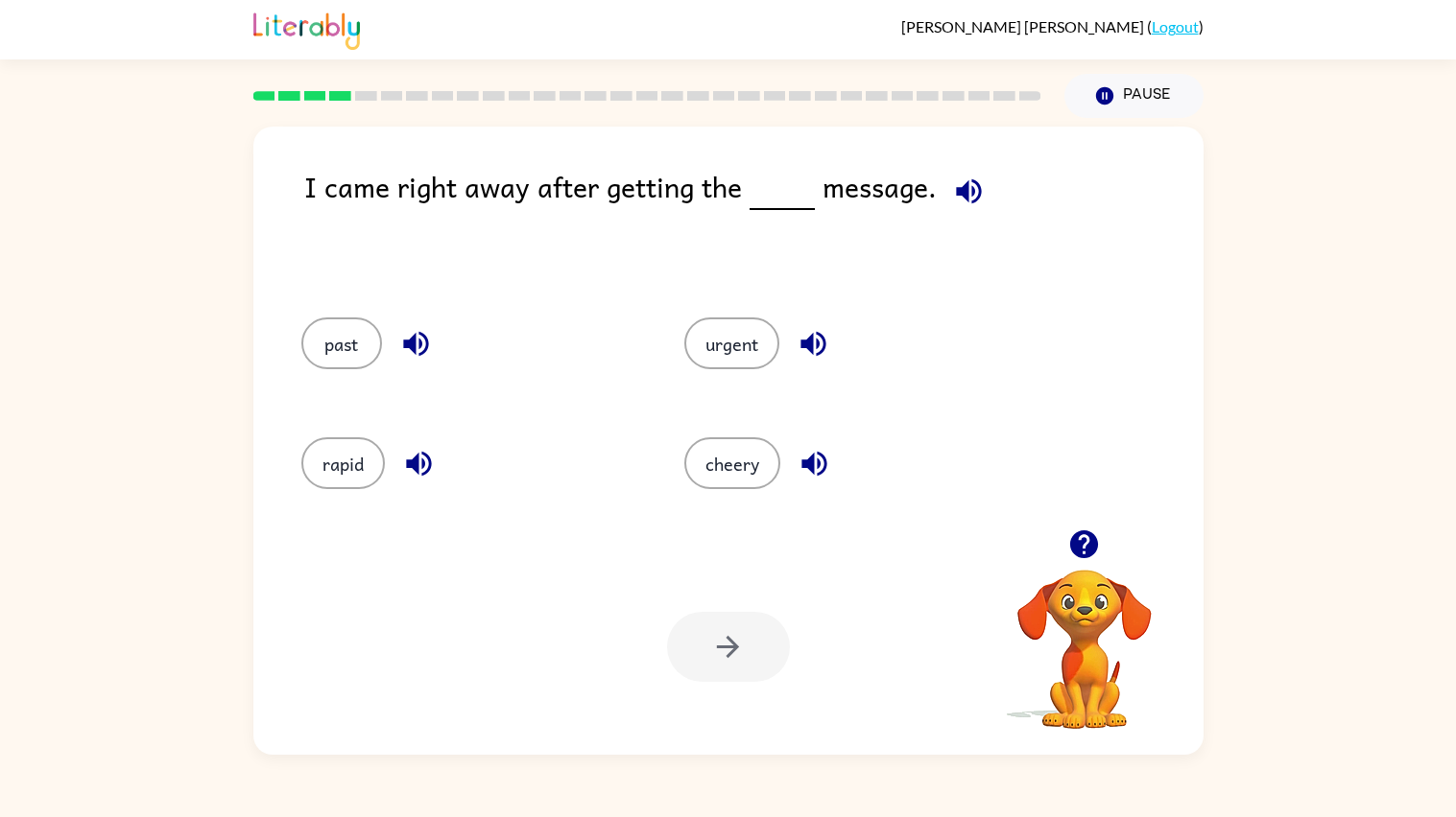
click at [959, 177] on icon "button" at bounding box center [969, 191] width 34 height 34
click at [711, 322] on button "urgent" at bounding box center [732, 343] width 95 height 51
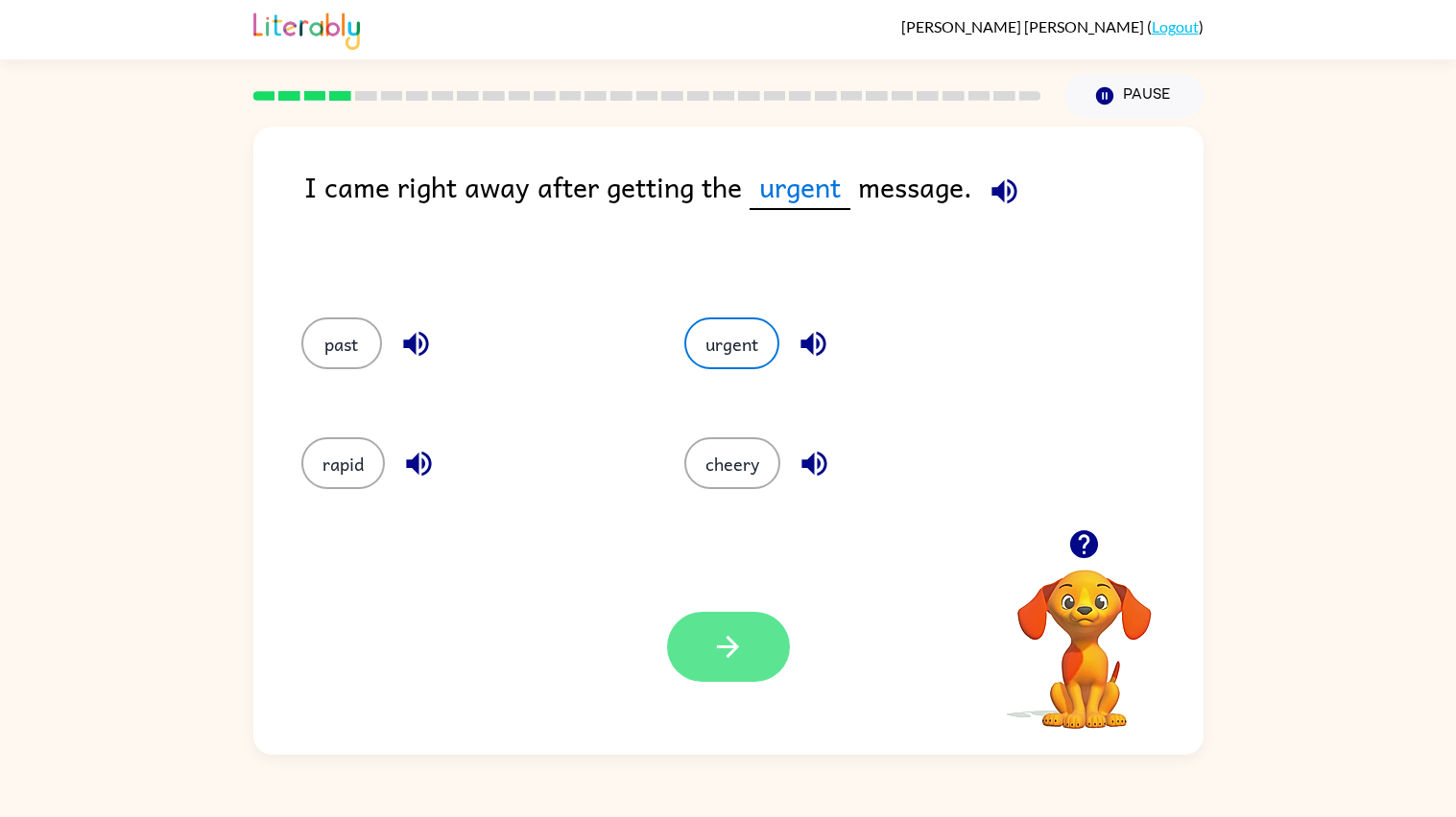
click at [714, 626] on button "button" at bounding box center [728, 647] width 123 height 70
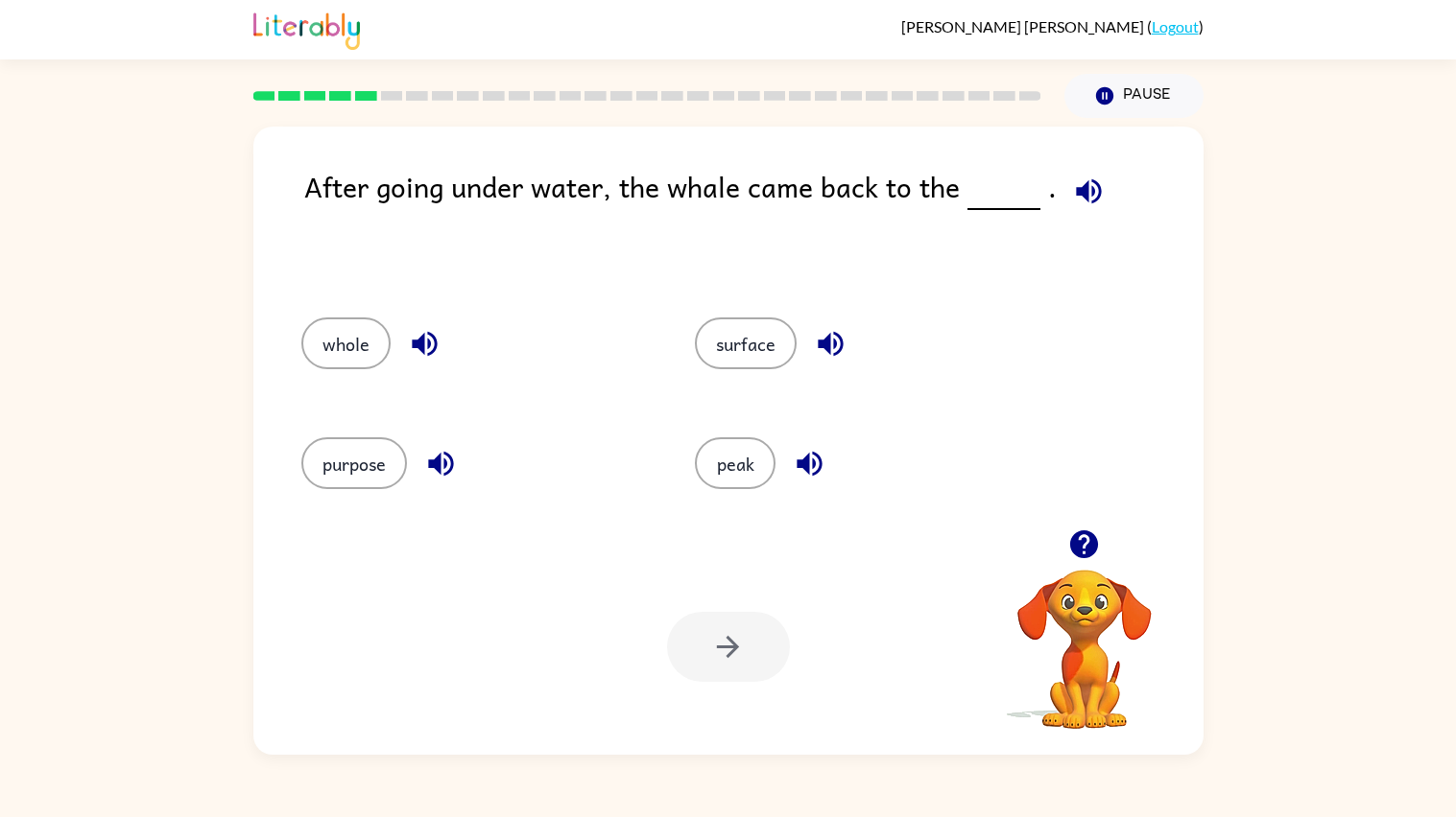
click at [1086, 179] on icon "button" at bounding box center [1088, 191] width 34 height 34
click at [754, 361] on button "surface" at bounding box center [745, 343] width 102 height 51
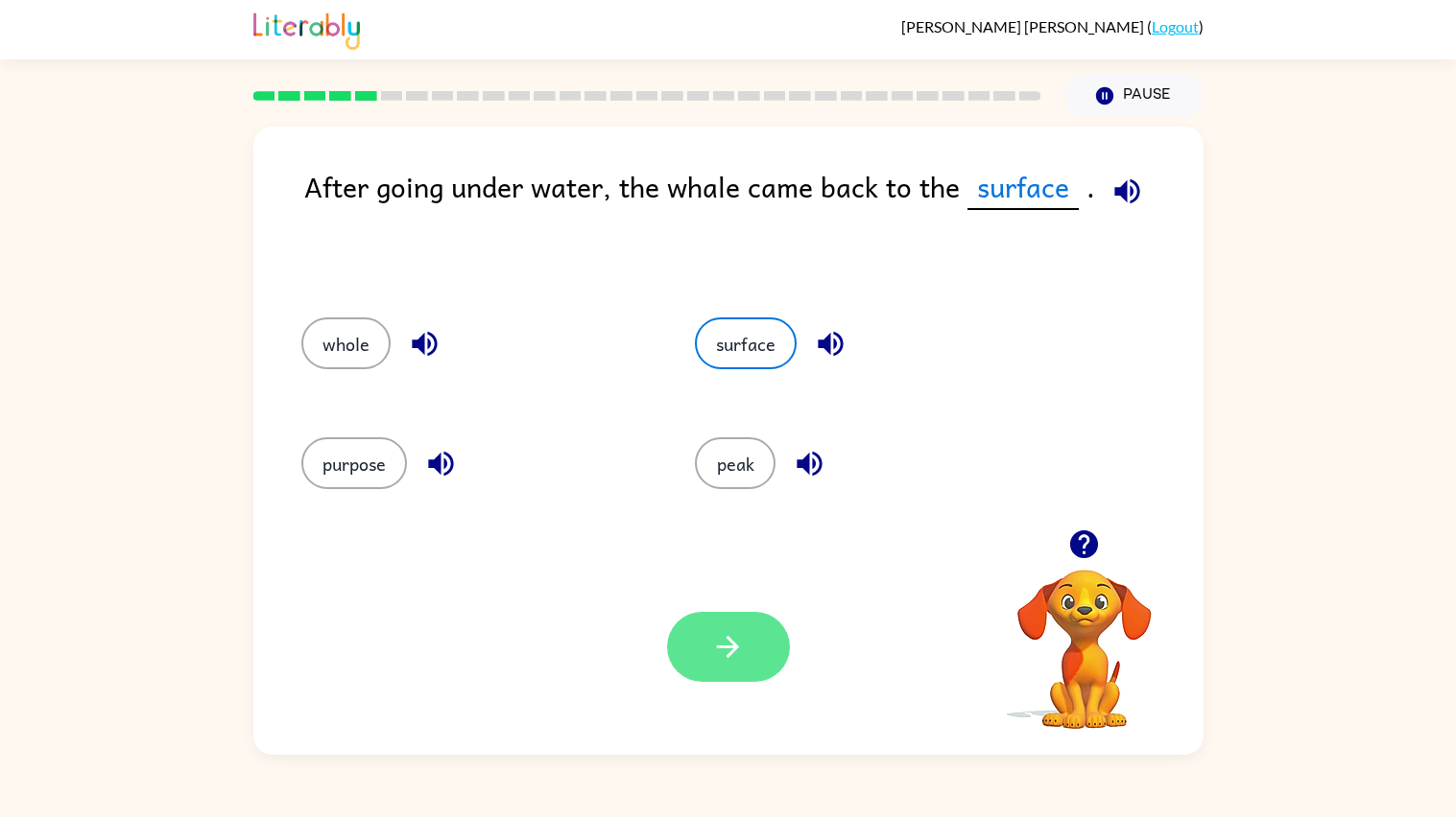
click at [739, 653] on icon "button" at bounding box center [728, 647] width 34 height 34
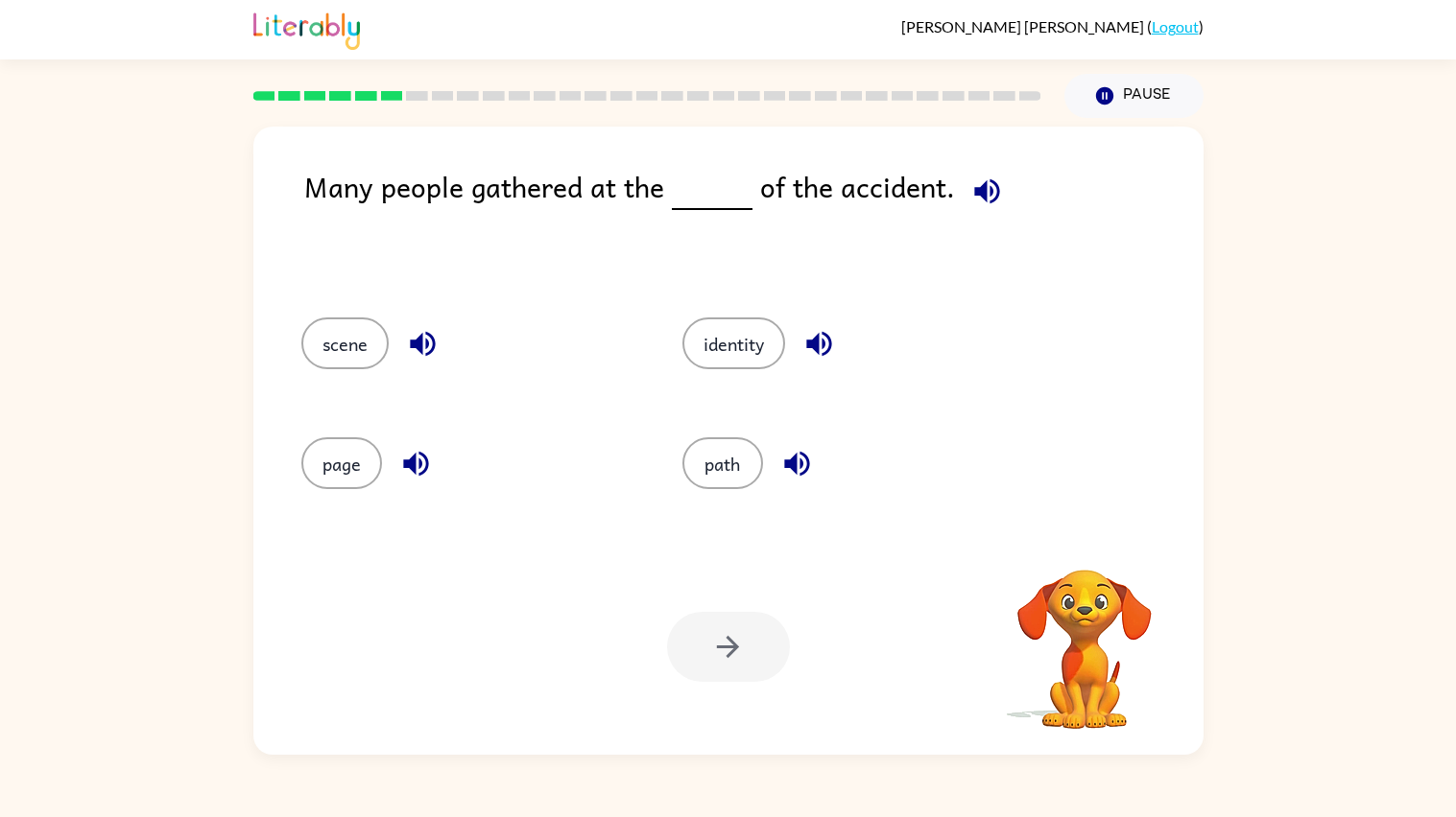
click at [984, 185] on icon "button" at bounding box center [986, 191] width 34 height 34
click at [760, 480] on div "path" at bounding box center [850, 463] width 337 height 51
click at [743, 474] on button "path" at bounding box center [722, 463] width 81 height 51
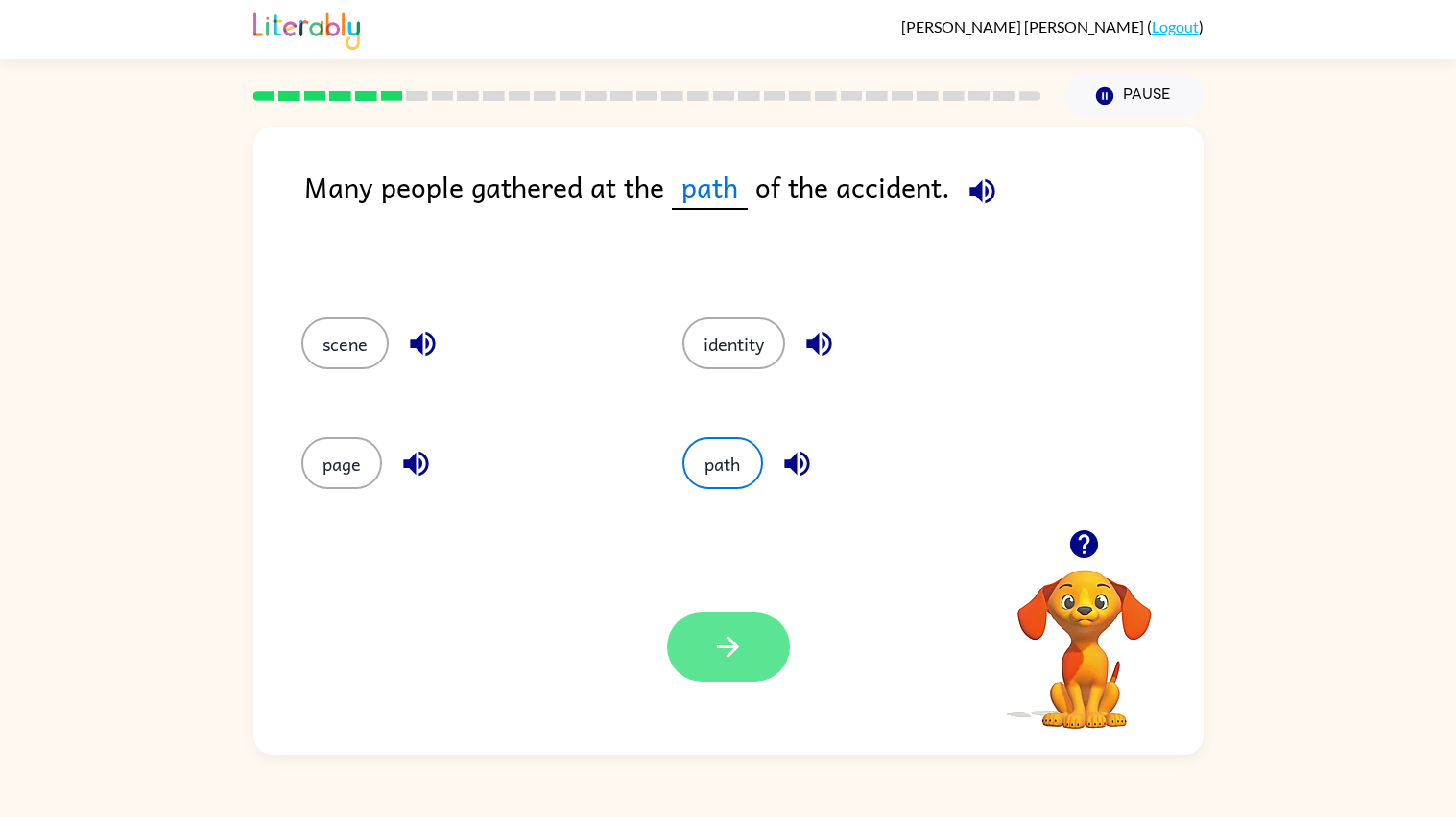
click at [724, 621] on button "button" at bounding box center [728, 647] width 123 height 70
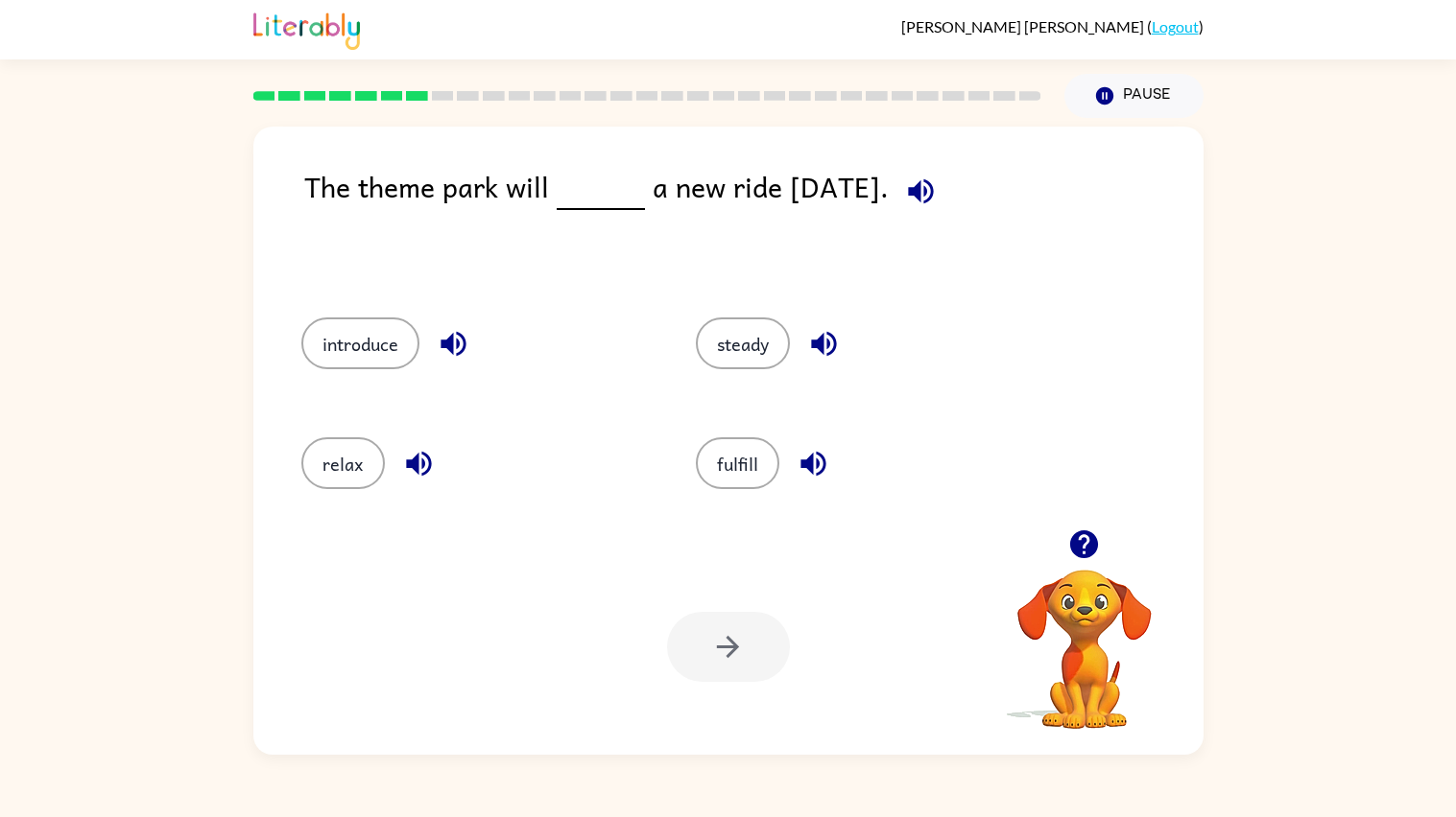
click at [944, 212] on button "button" at bounding box center [920, 191] width 49 height 49
click at [342, 336] on button "introduce" at bounding box center [360, 343] width 118 height 51
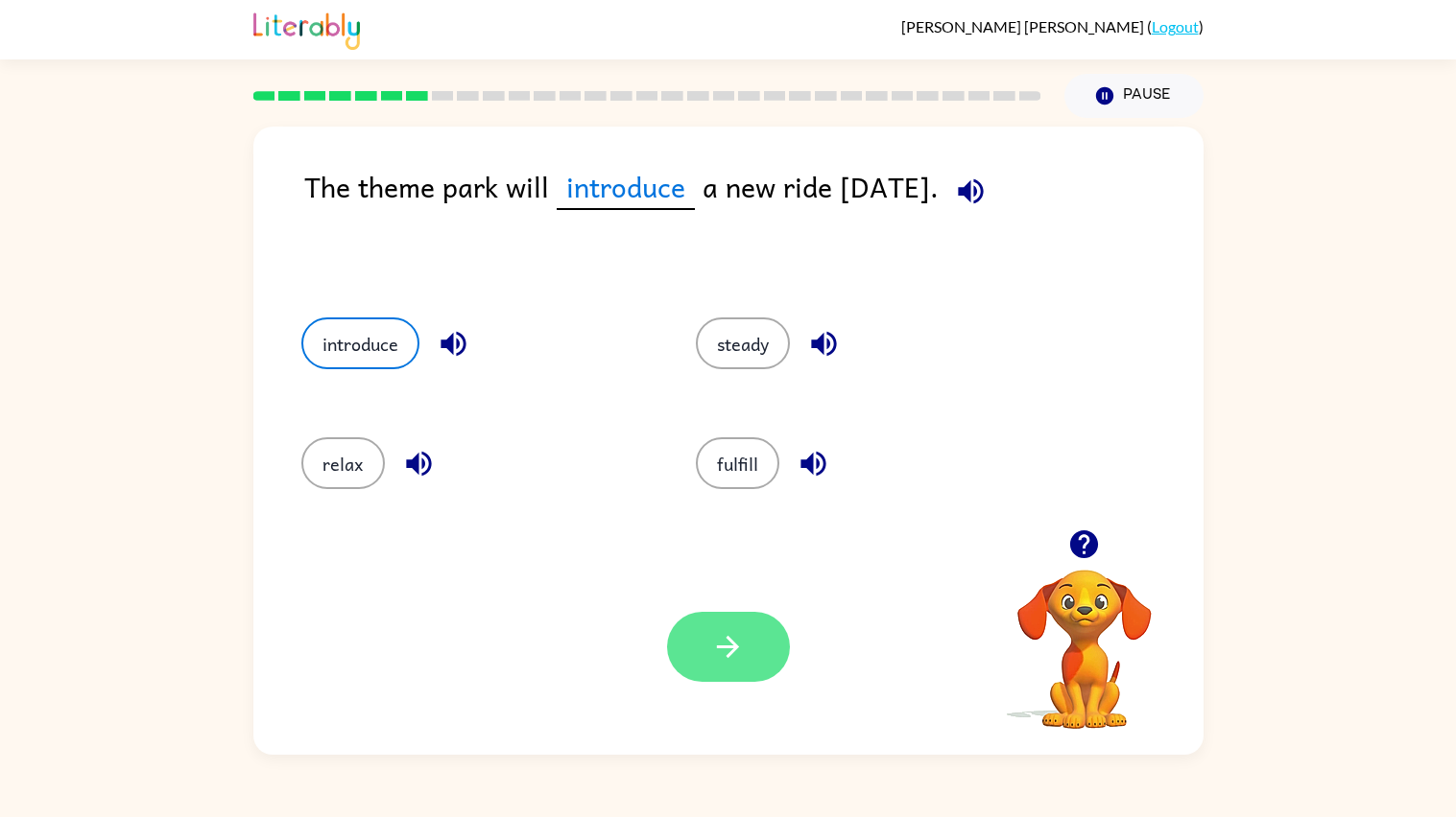
click at [717, 632] on icon "button" at bounding box center [728, 647] width 34 height 34
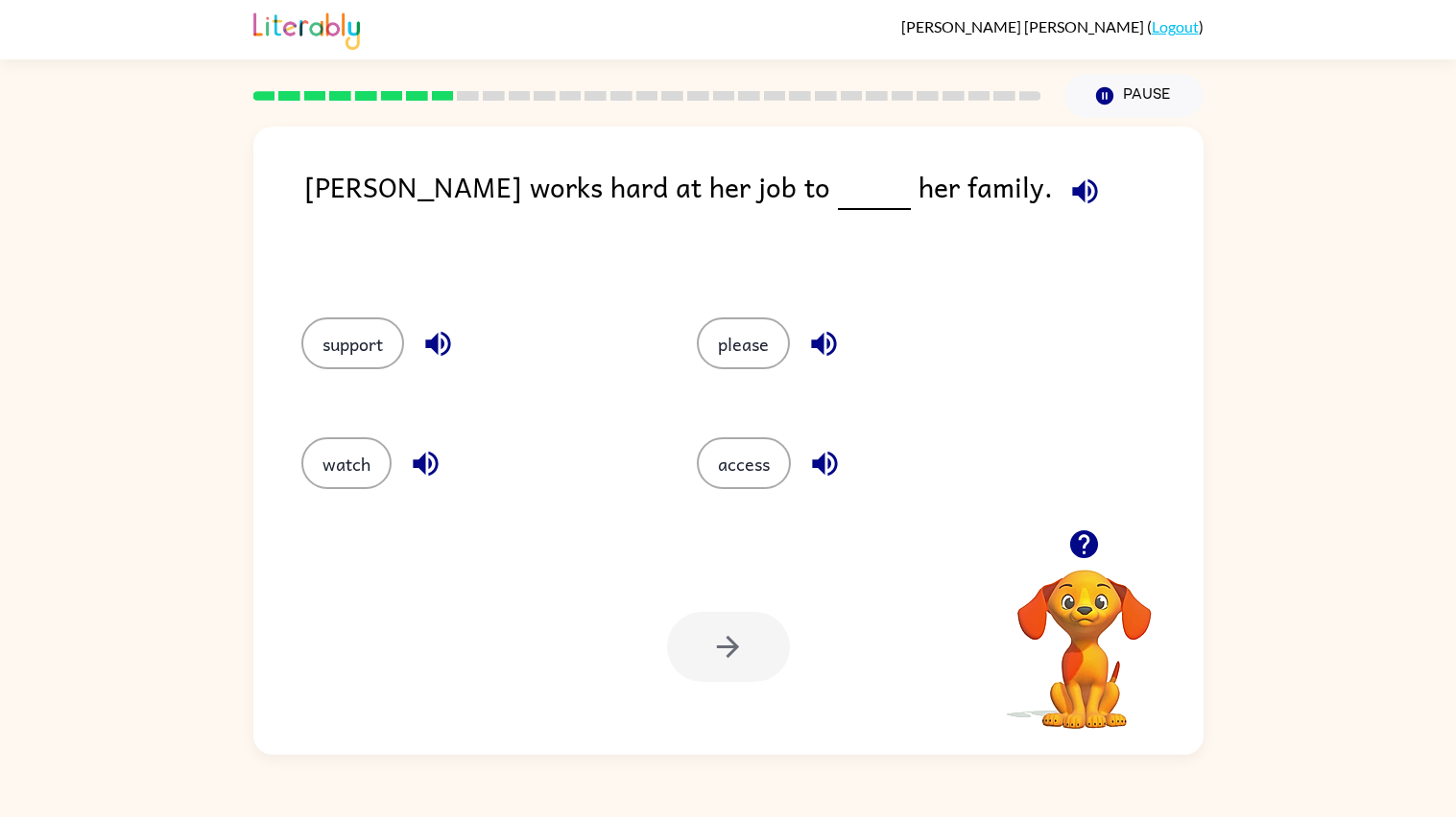
click at [1068, 177] on icon "button" at bounding box center [1084, 191] width 34 height 34
click at [331, 322] on button "support" at bounding box center [352, 343] width 103 height 51
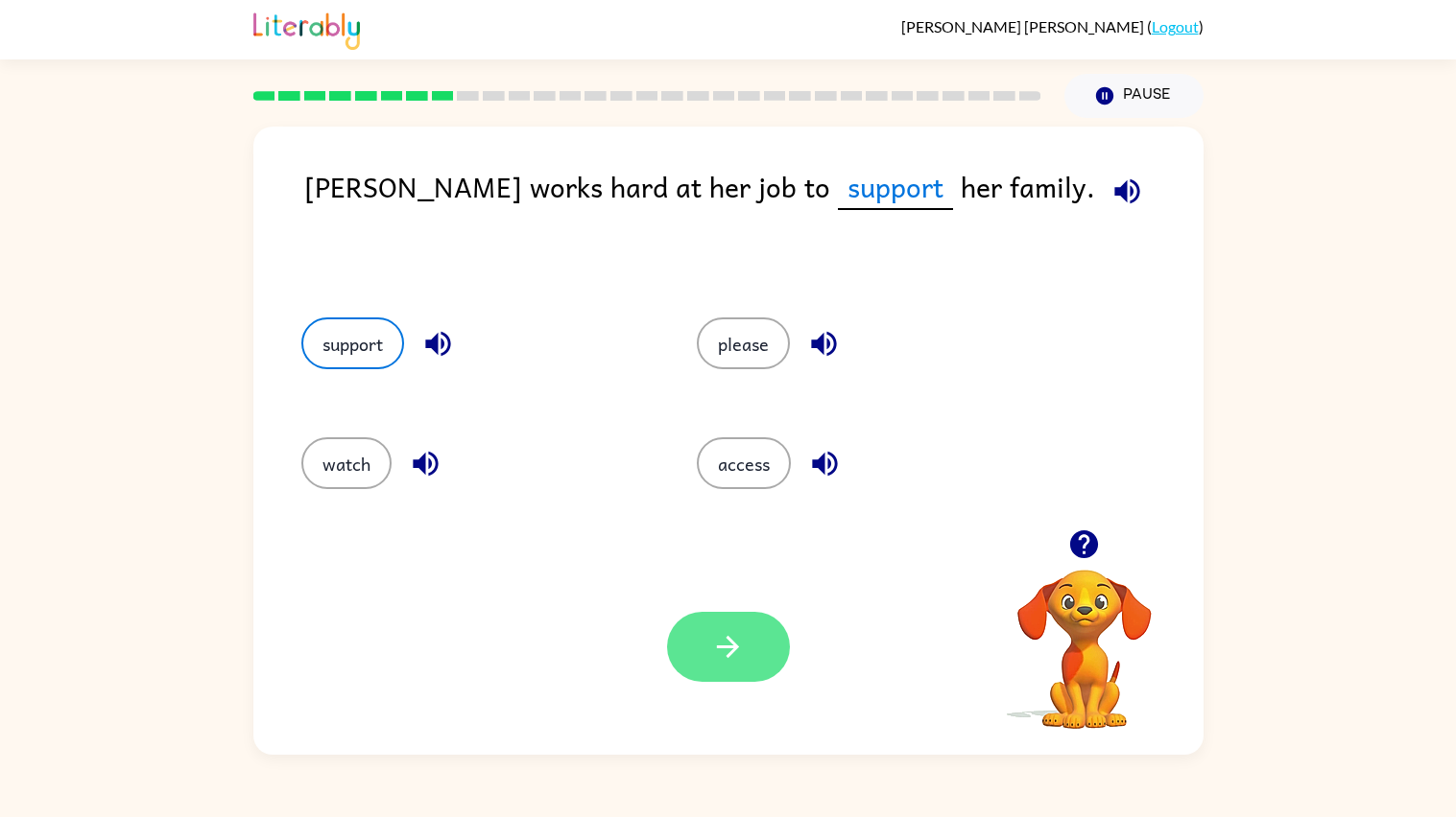
click at [718, 650] on icon "button" at bounding box center [728, 647] width 34 height 34
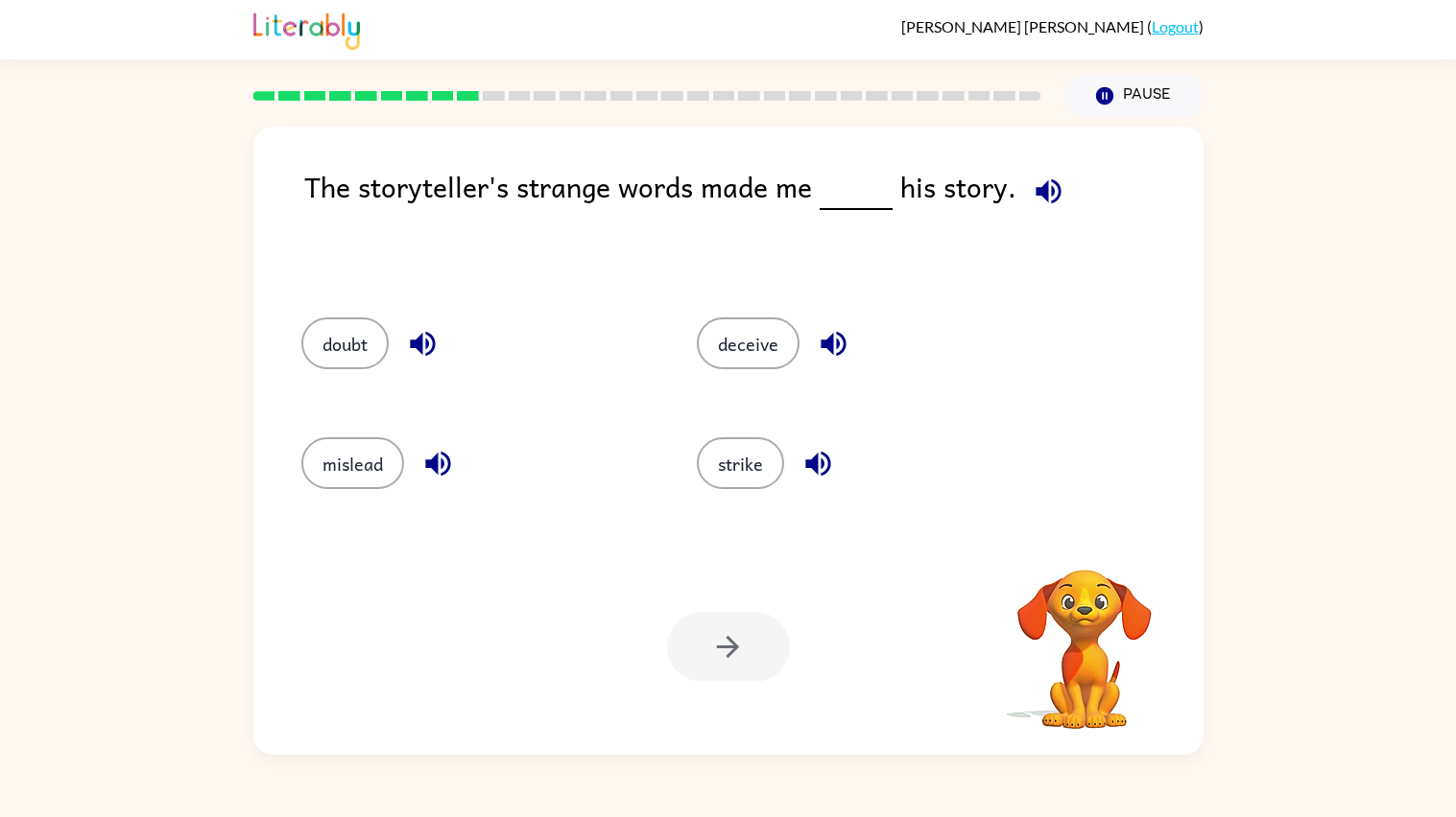
click at [1032, 186] on icon "button" at bounding box center [1048, 191] width 34 height 34
click at [720, 468] on button "strike" at bounding box center [741, 463] width 87 height 51
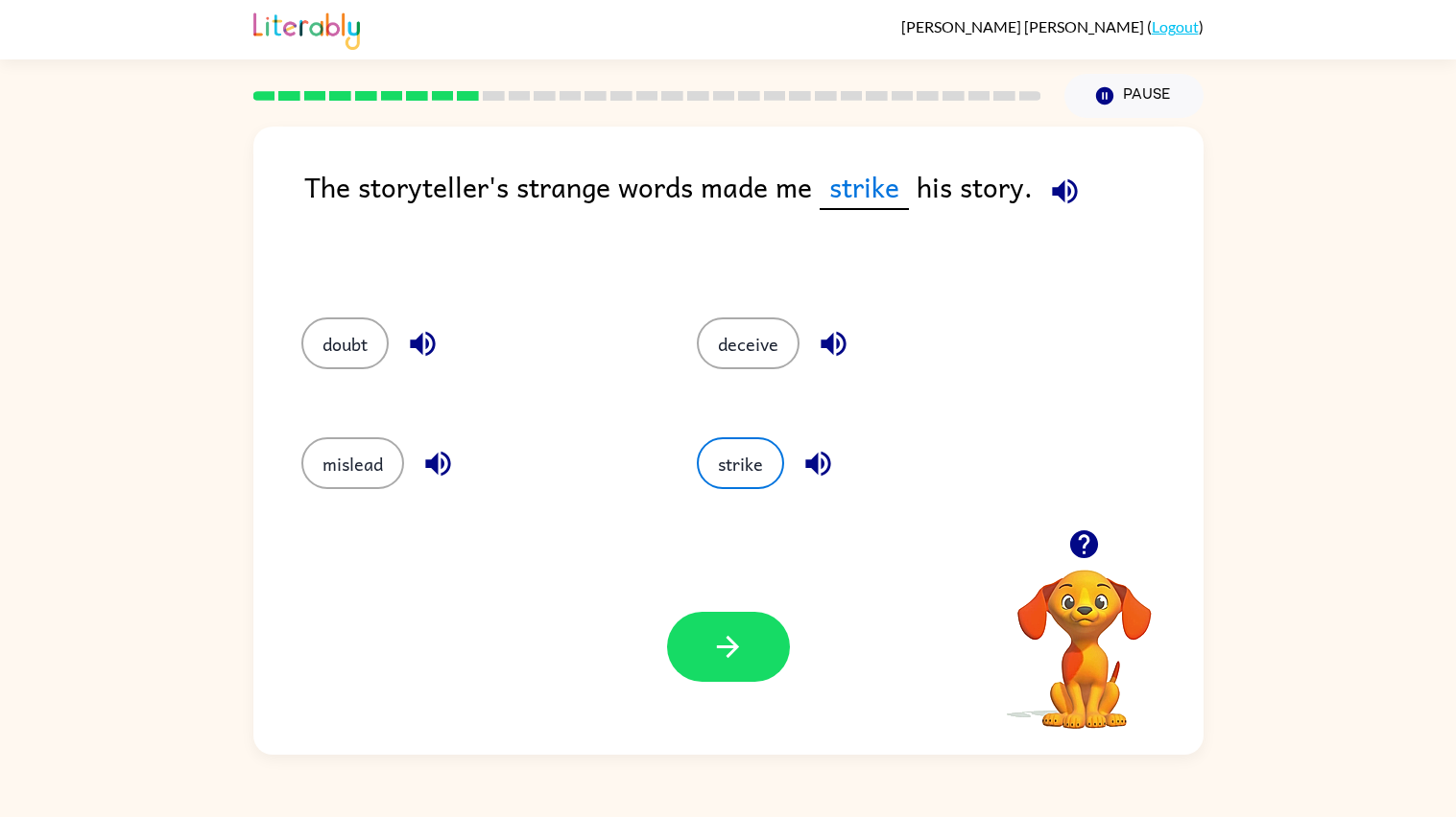
click at [375, 434] on div "mislead" at bounding box center [462, 461] width 395 height 120
click at [378, 441] on button "mislead" at bounding box center [352, 463] width 103 height 51
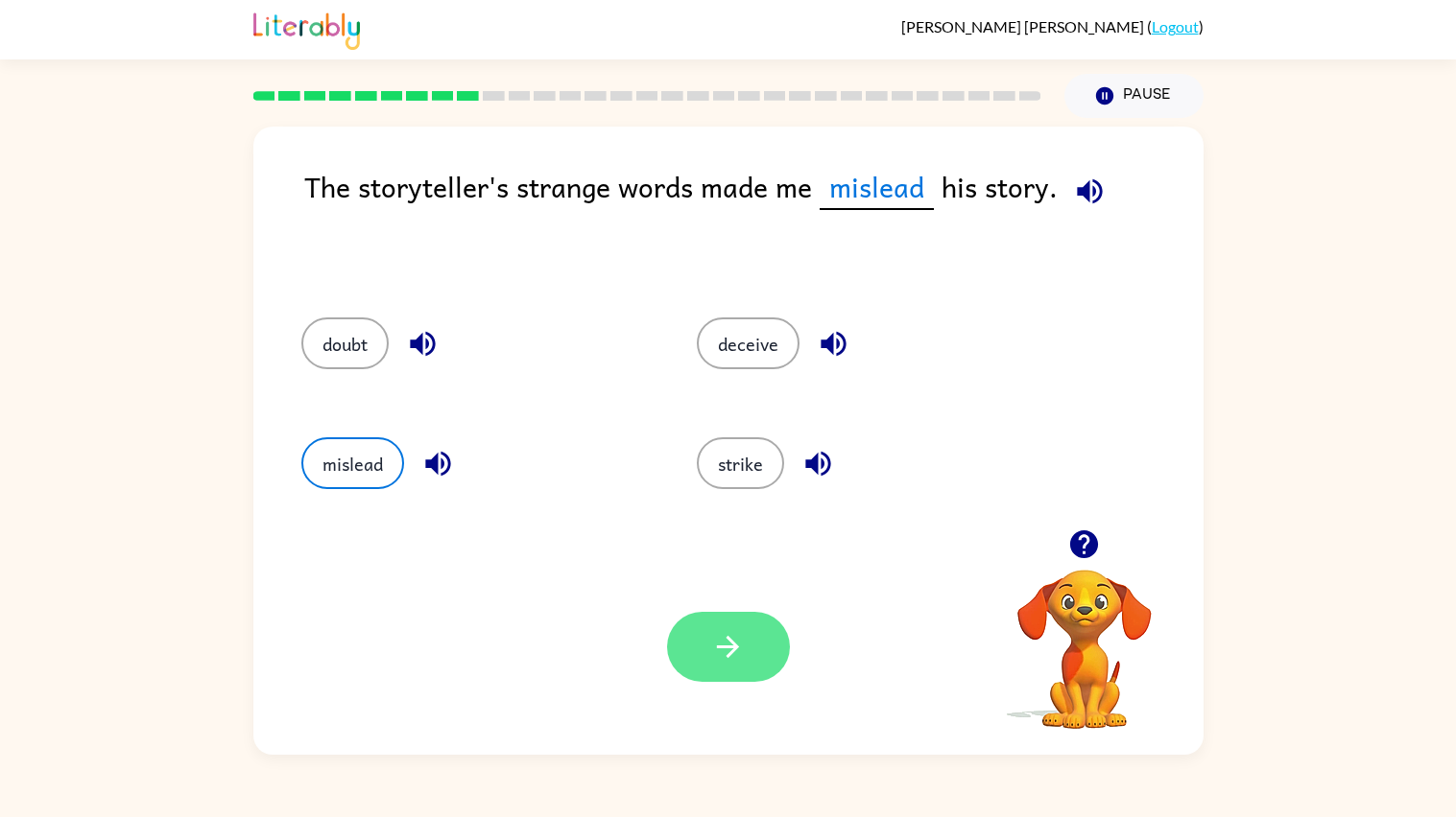
click at [774, 640] on button "button" at bounding box center [728, 647] width 123 height 70
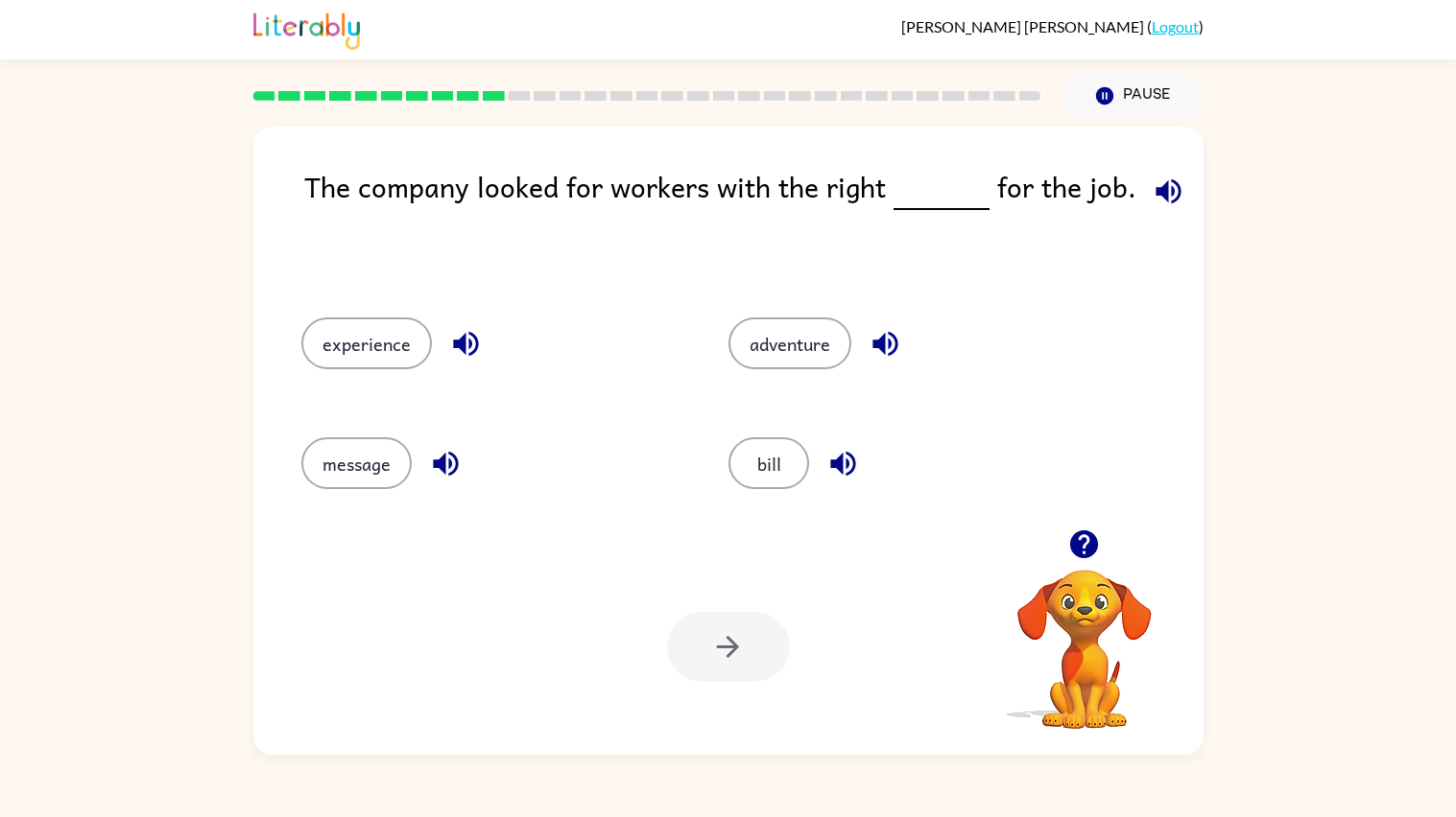
click at [1151, 185] on icon "button" at bounding box center [1168, 191] width 34 height 34
click at [738, 463] on button "bill" at bounding box center [768, 463] width 81 height 51
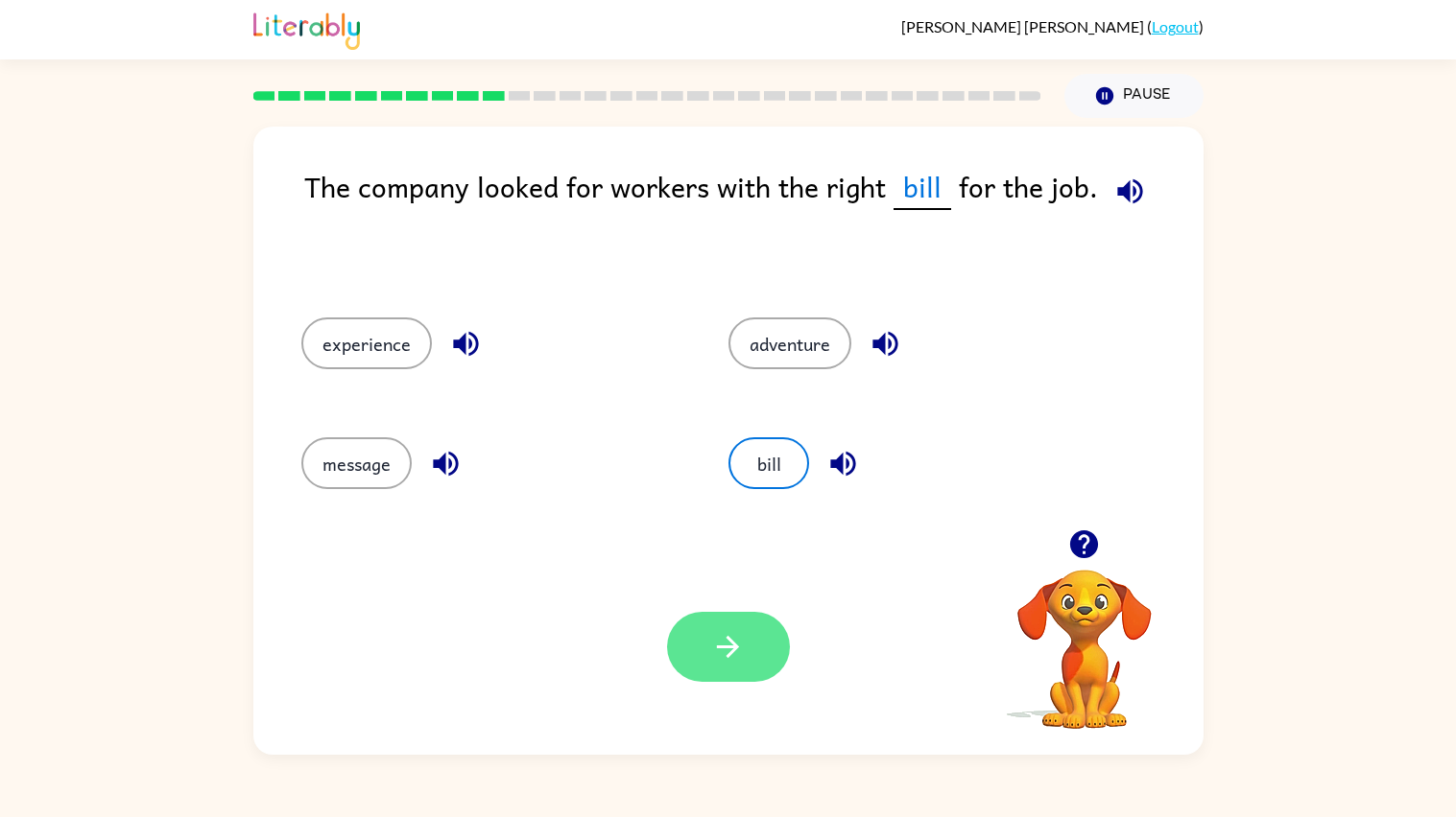
click at [711, 646] on icon "button" at bounding box center [728, 647] width 34 height 34
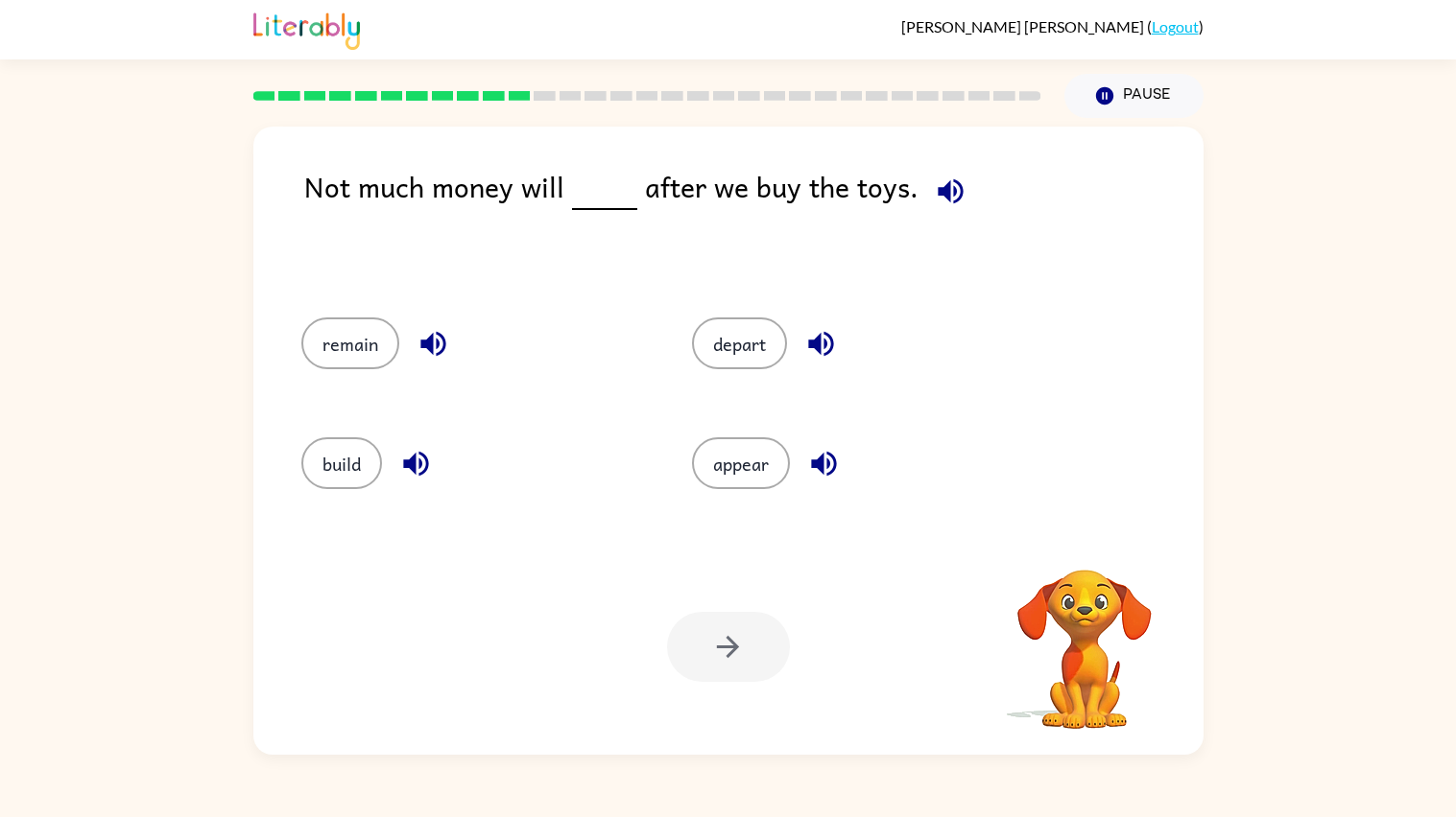
click at [945, 200] on icon "button" at bounding box center [950, 191] width 34 height 34
click at [750, 449] on button "appear" at bounding box center [741, 463] width 98 height 51
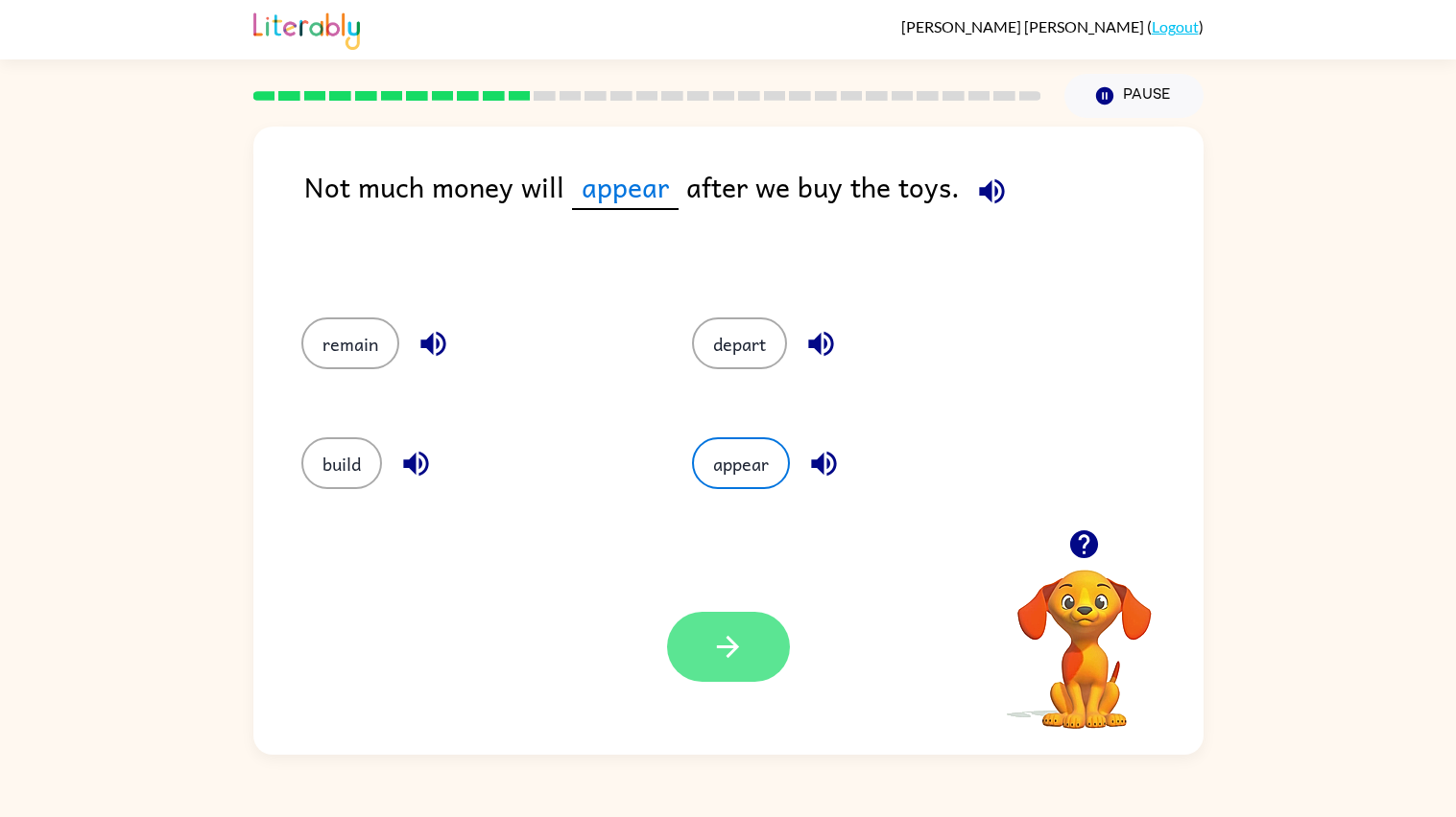
click at [714, 637] on icon "button" at bounding box center [728, 647] width 34 height 34
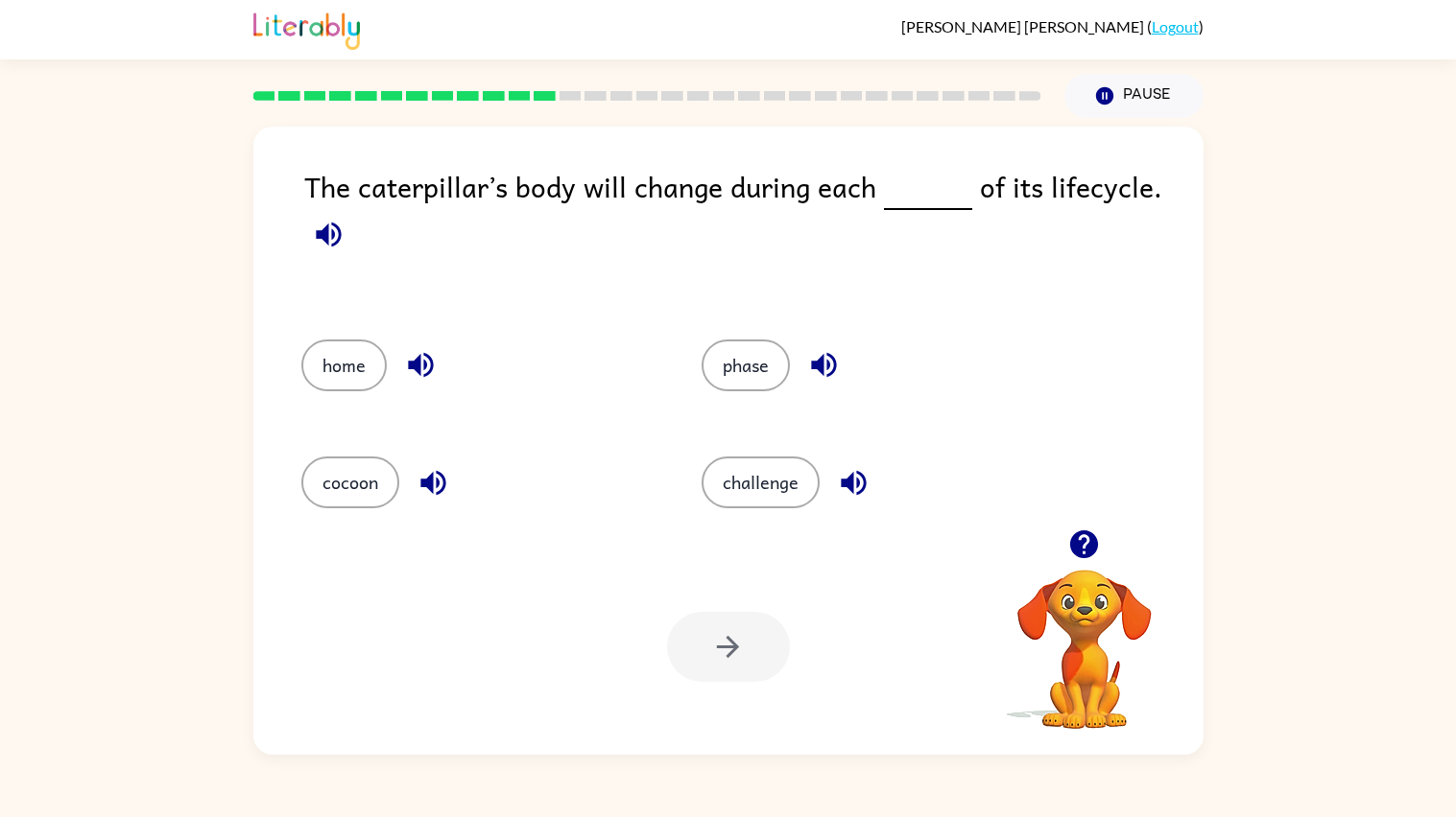
click at [320, 212] on button "button" at bounding box center [328, 235] width 49 height 49
click at [348, 484] on button "cocoon" at bounding box center [349, 482] width 98 height 51
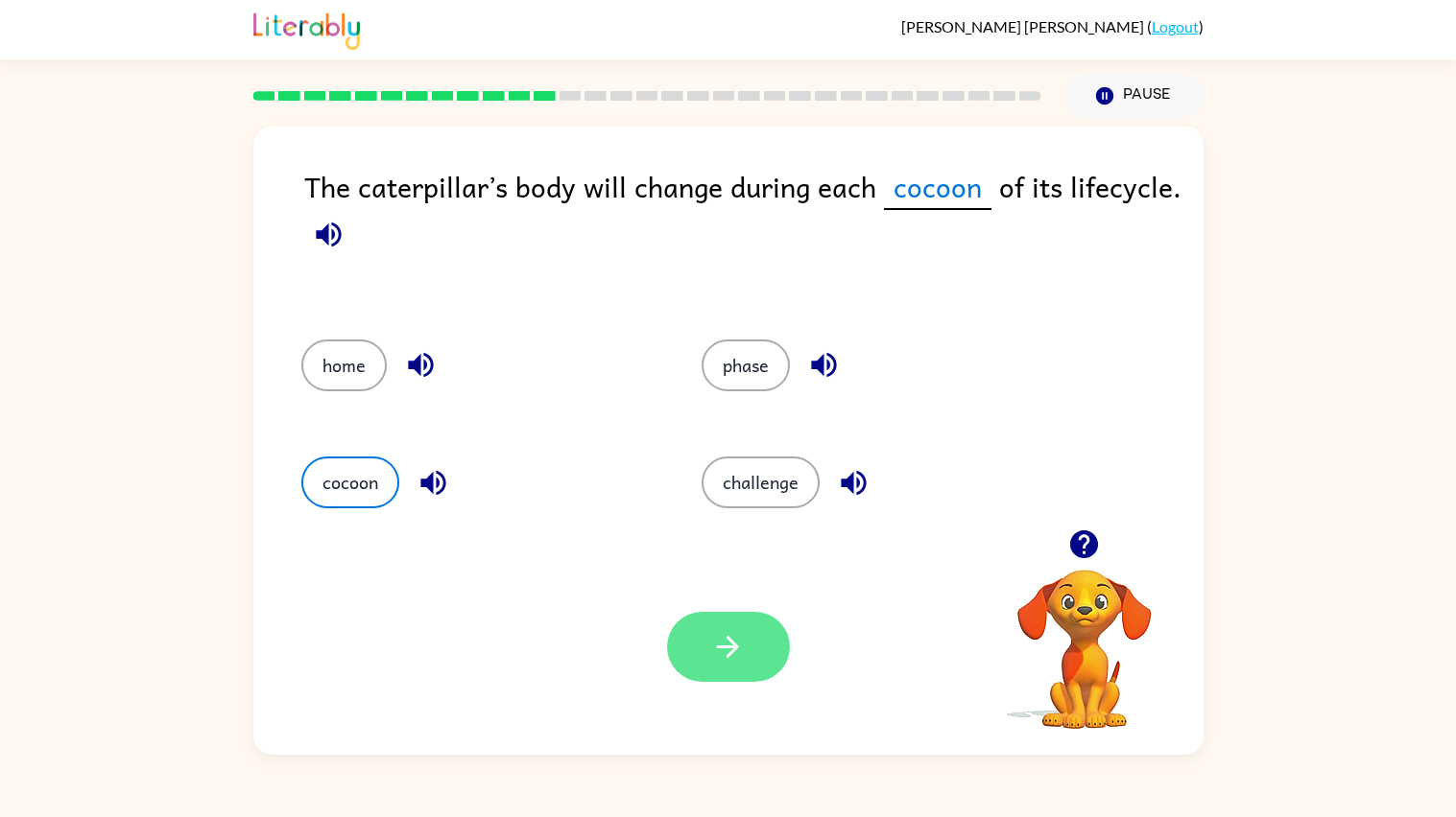
click at [709, 672] on button "button" at bounding box center [728, 647] width 123 height 70
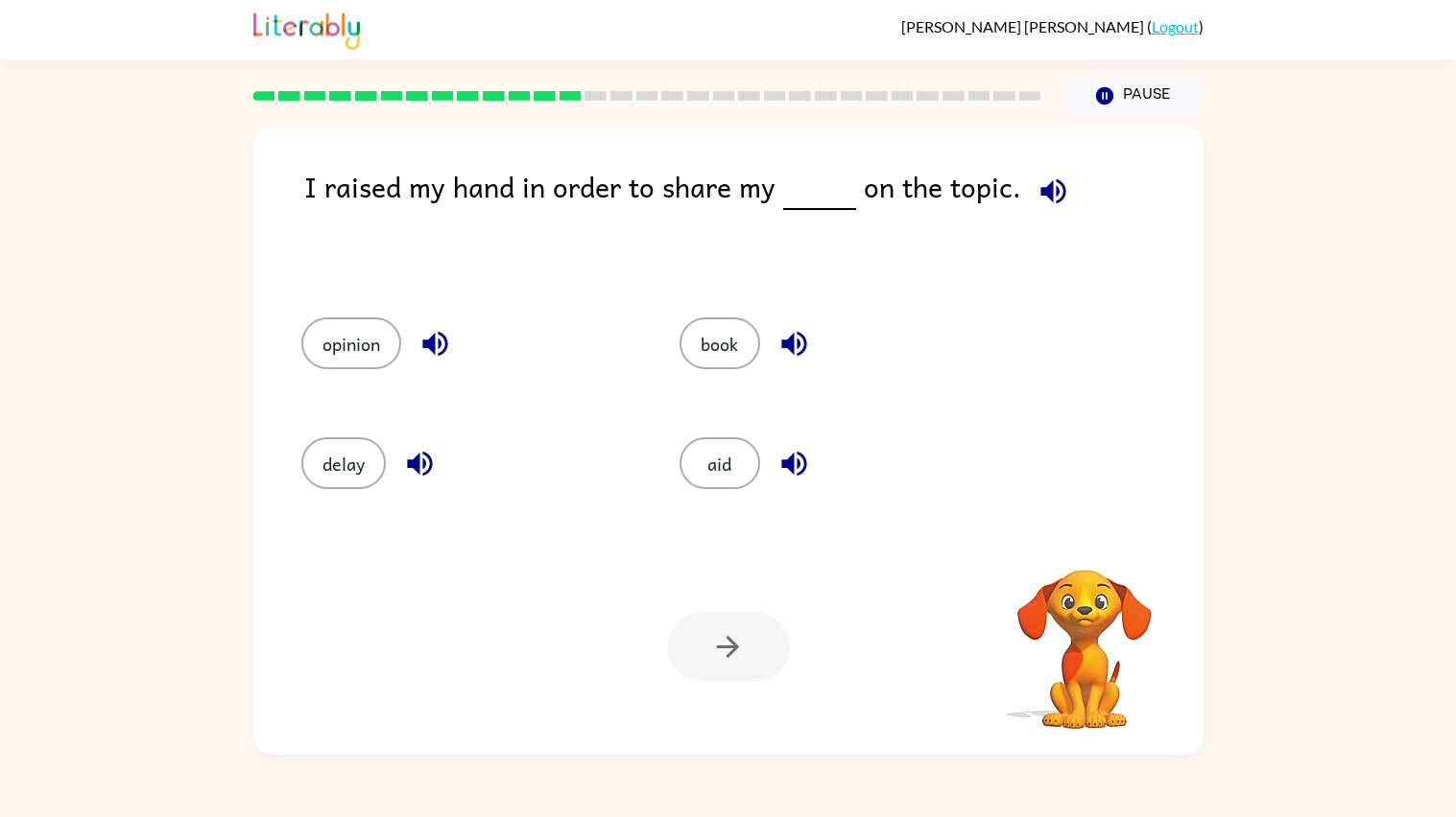
click at [1048, 180] on icon "button" at bounding box center [1053, 191] width 34 height 34
click at [354, 348] on button "opinion" at bounding box center [350, 343] width 100 height 51
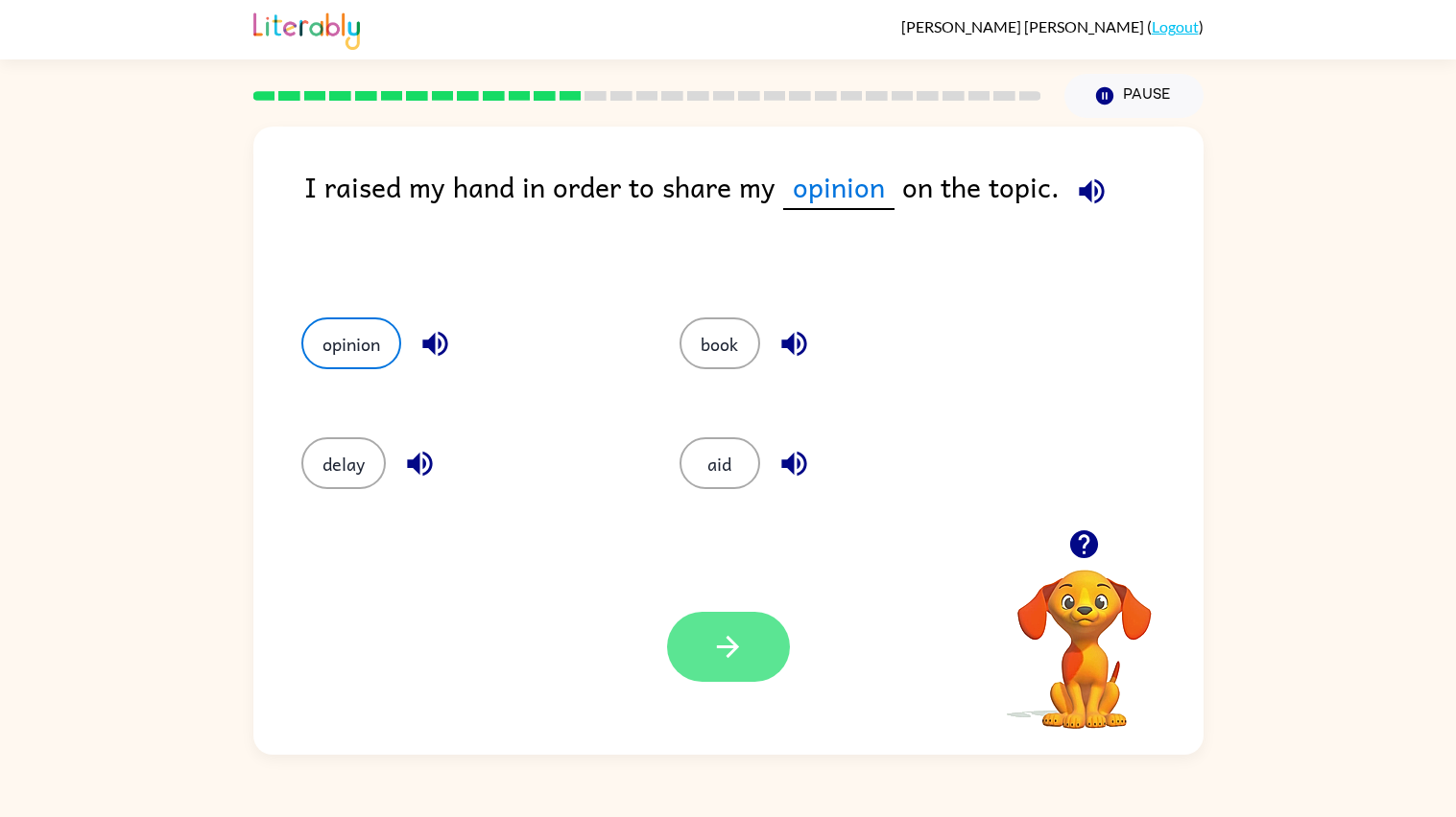
click at [738, 630] on button "button" at bounding box center [728, 647] width 123 height 70
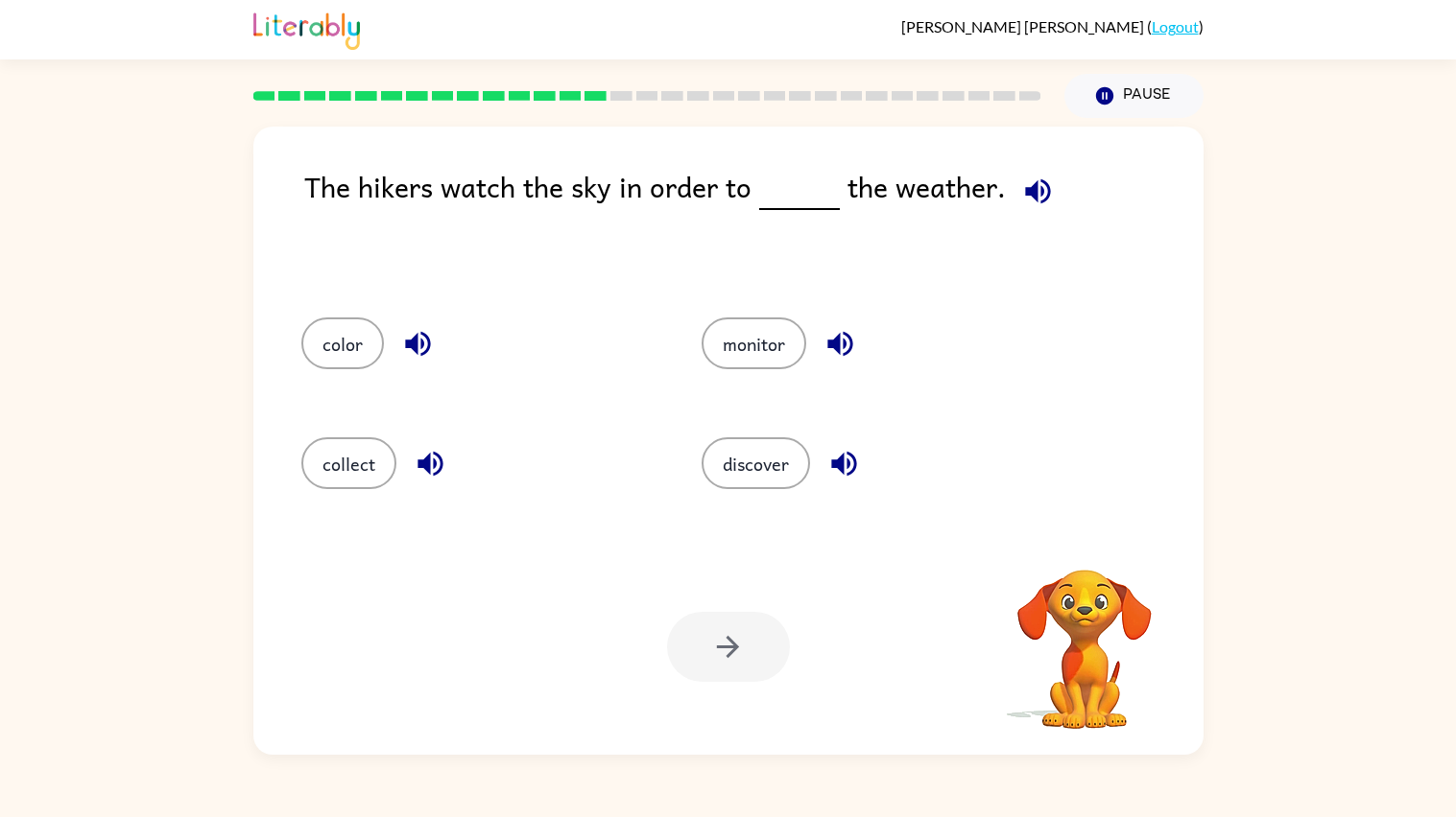
click at [1041, 204] on icon "button" at bounding box center [1038, 191] width 34 height 34
click at [772, 441] on button "discover" at bounding box center [756, 463] width 109 height 51
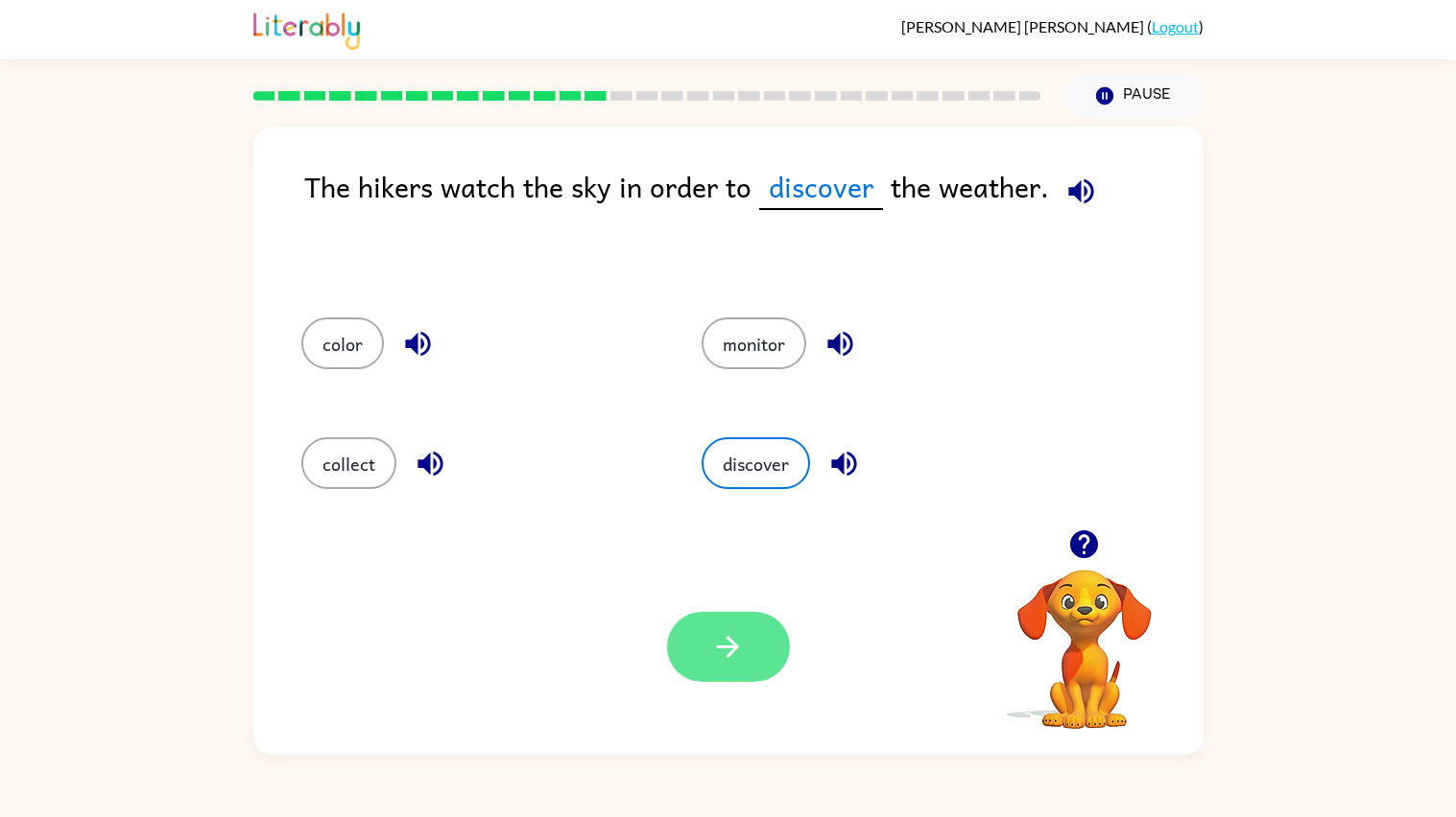
click at [695, 632] on button "button" at bounding box center [728, 647] width 123 height 70
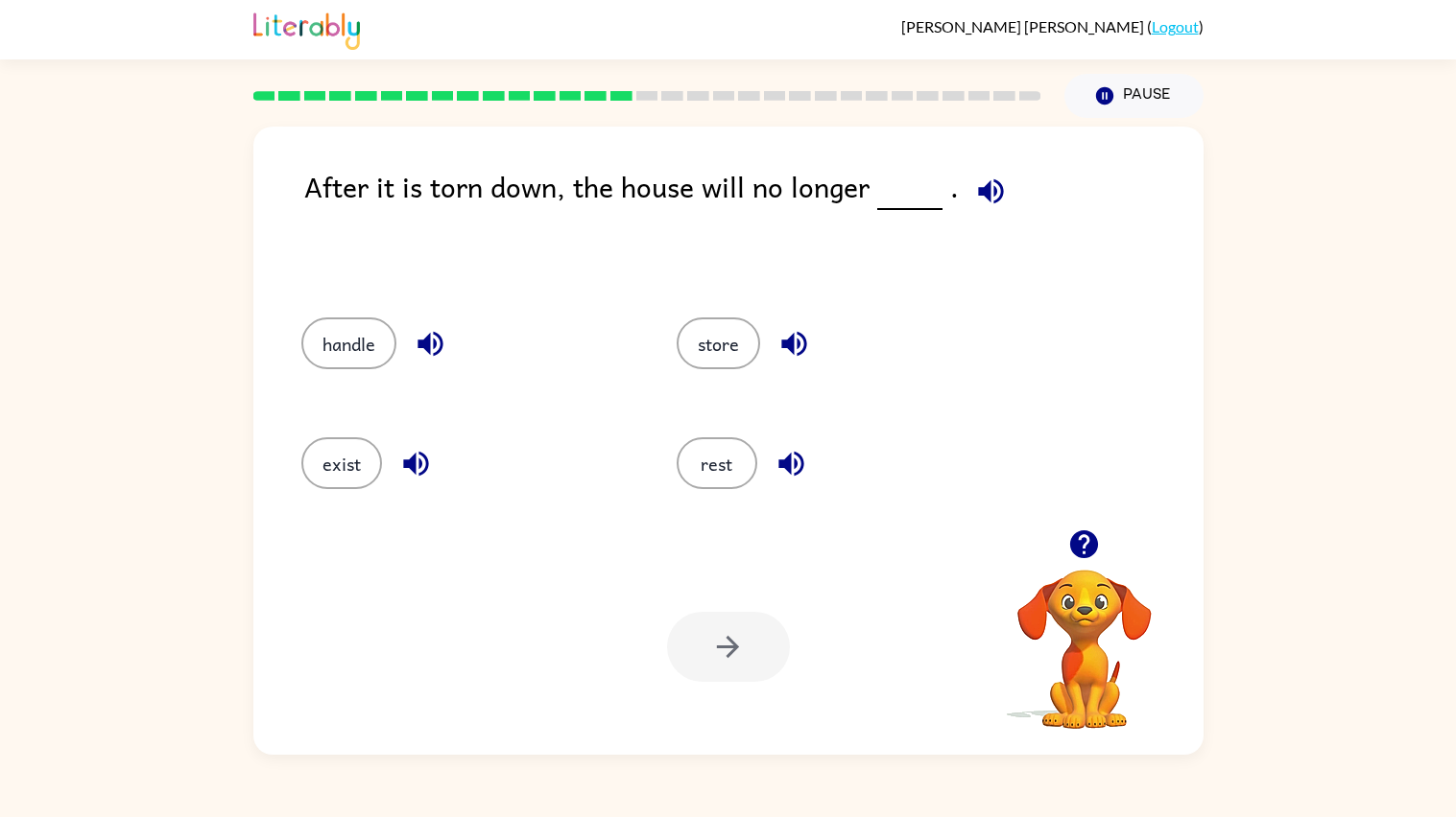
click at [959, 173] on span at bounding box center [987, 186] width 56 height 43
click at [974, 179] on icon "button" at bounding box center [990, 191] width 34 height 34
click at [706, 451] on button "rest" at bounding box center [716, 463] width 81 height 51
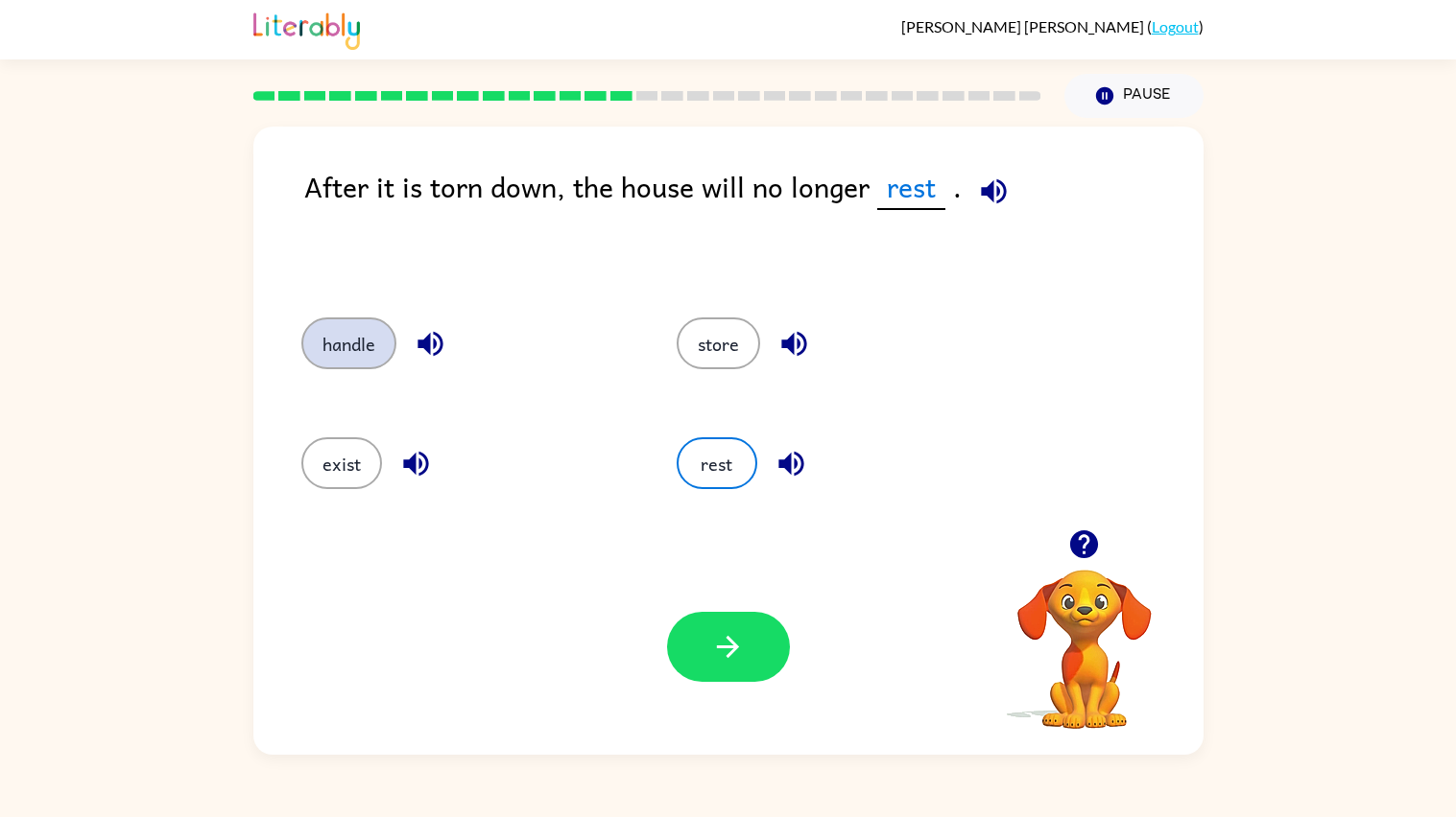
click at [371, 325] on button "handle" at bounding box center [348, 343] width 95 height 51
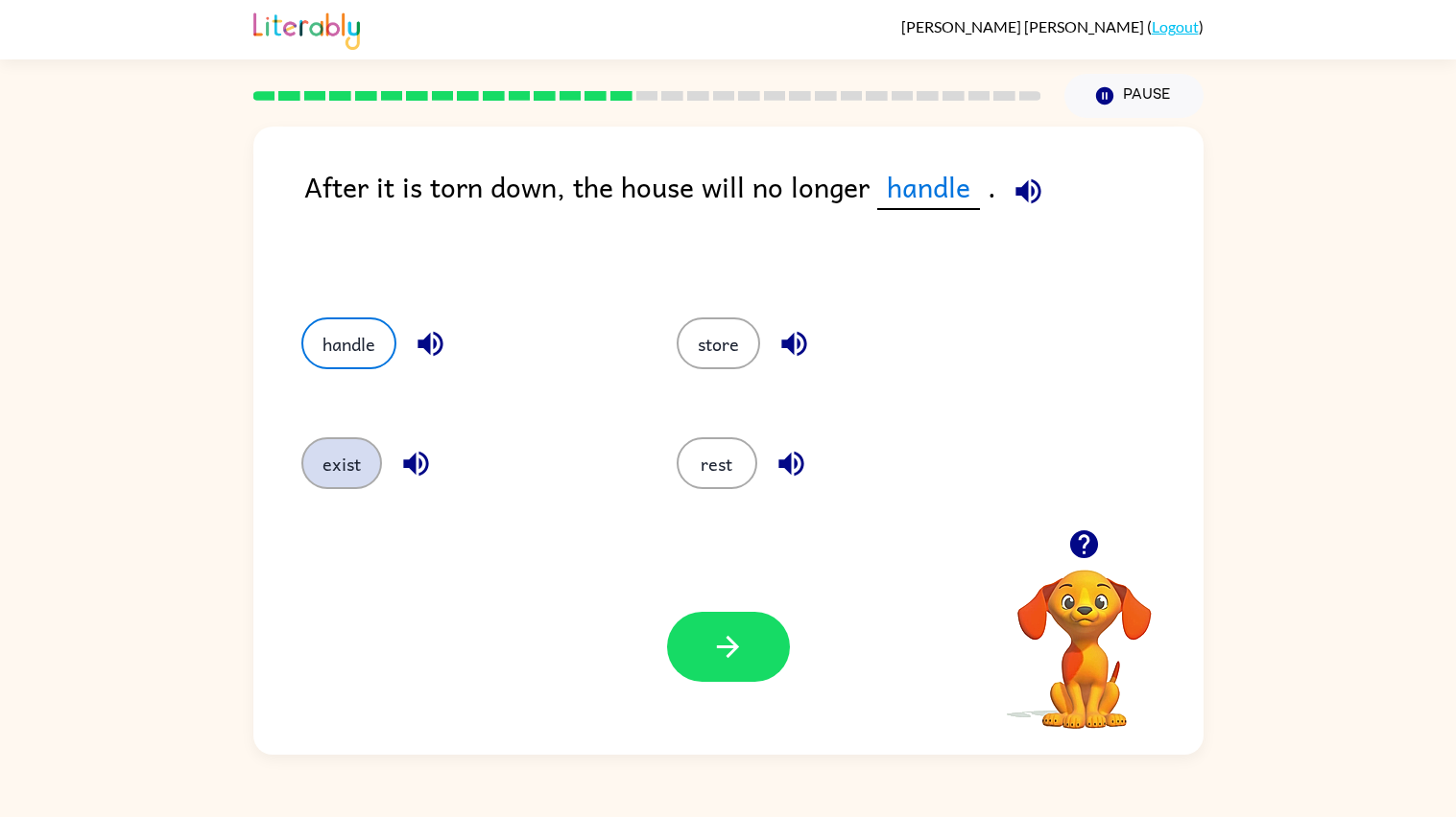
click at [325, 456] on button "exist" at bounding box center [341, 463] width 81 height 51
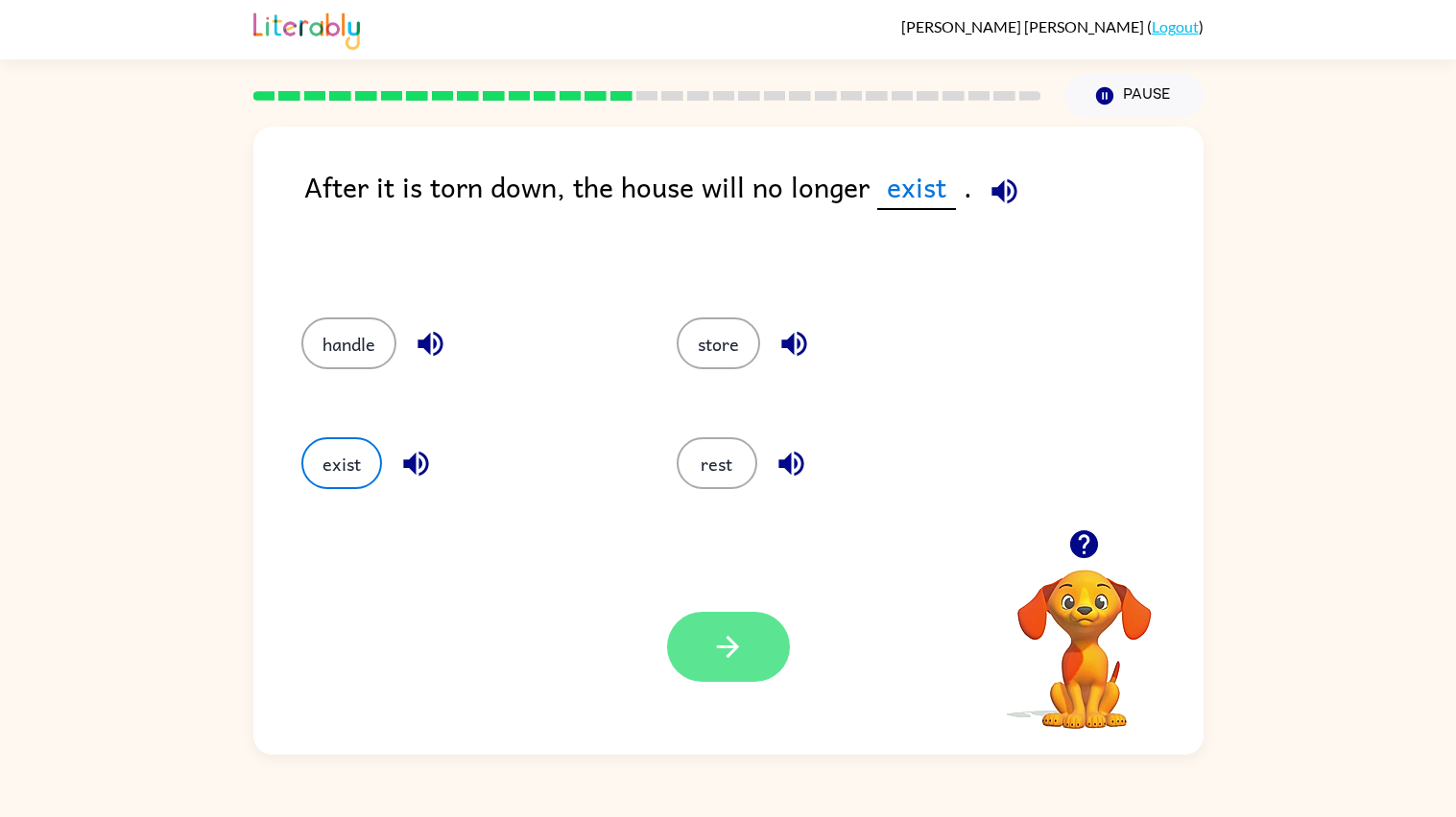
click at [686, 658] on button "button" at bounding box center [728, 647] width 123 height 70
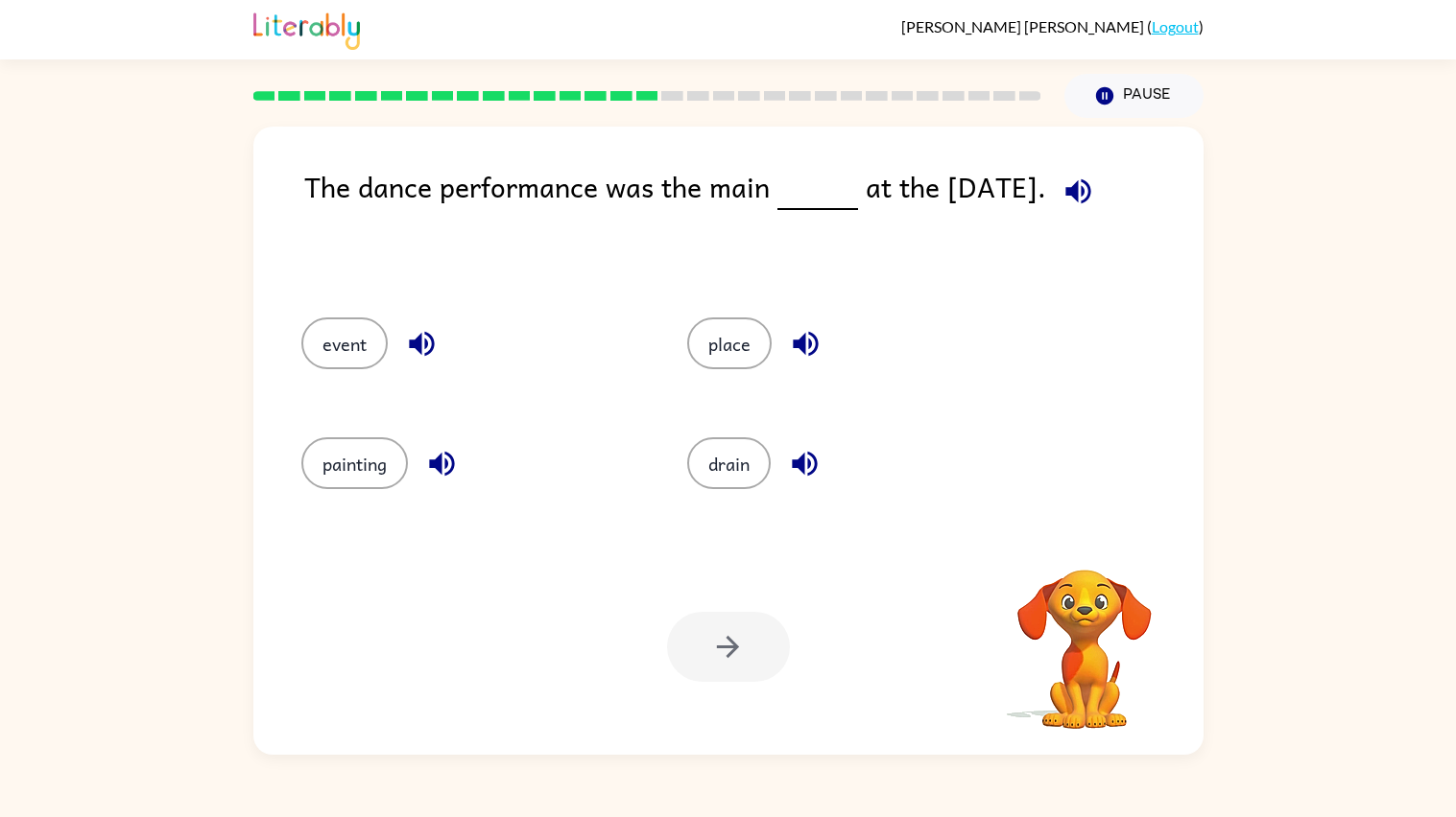
click at [1078, 186] on icon "button" at bounding box center [1077, 191] width 25 height 25
click at [716, 324] on button "place" at bounding box center [729, 343] width 84 height 51
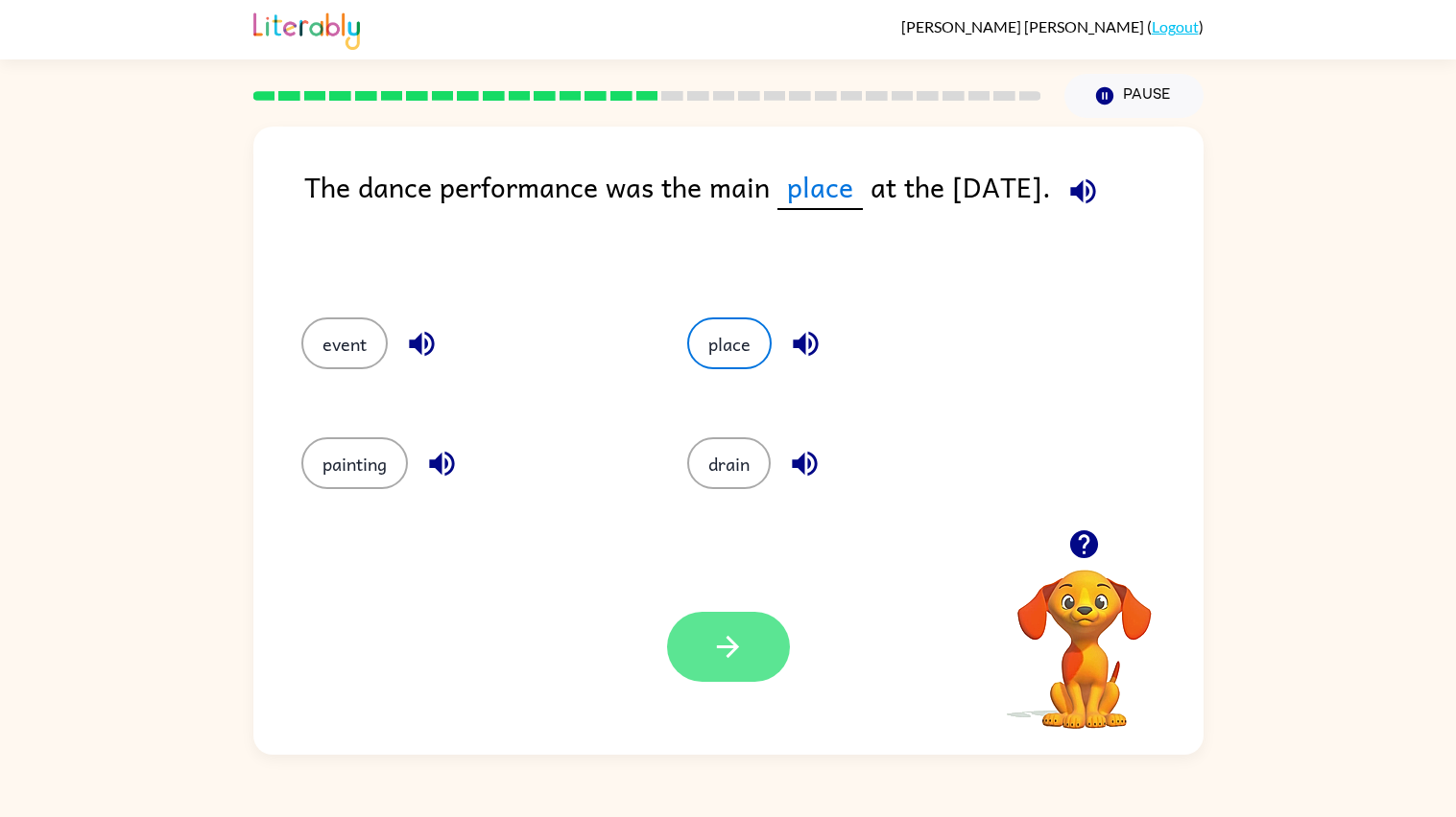
click at [725, 664] on icon "button" at bounding box center [728, 647] width 34 height 34
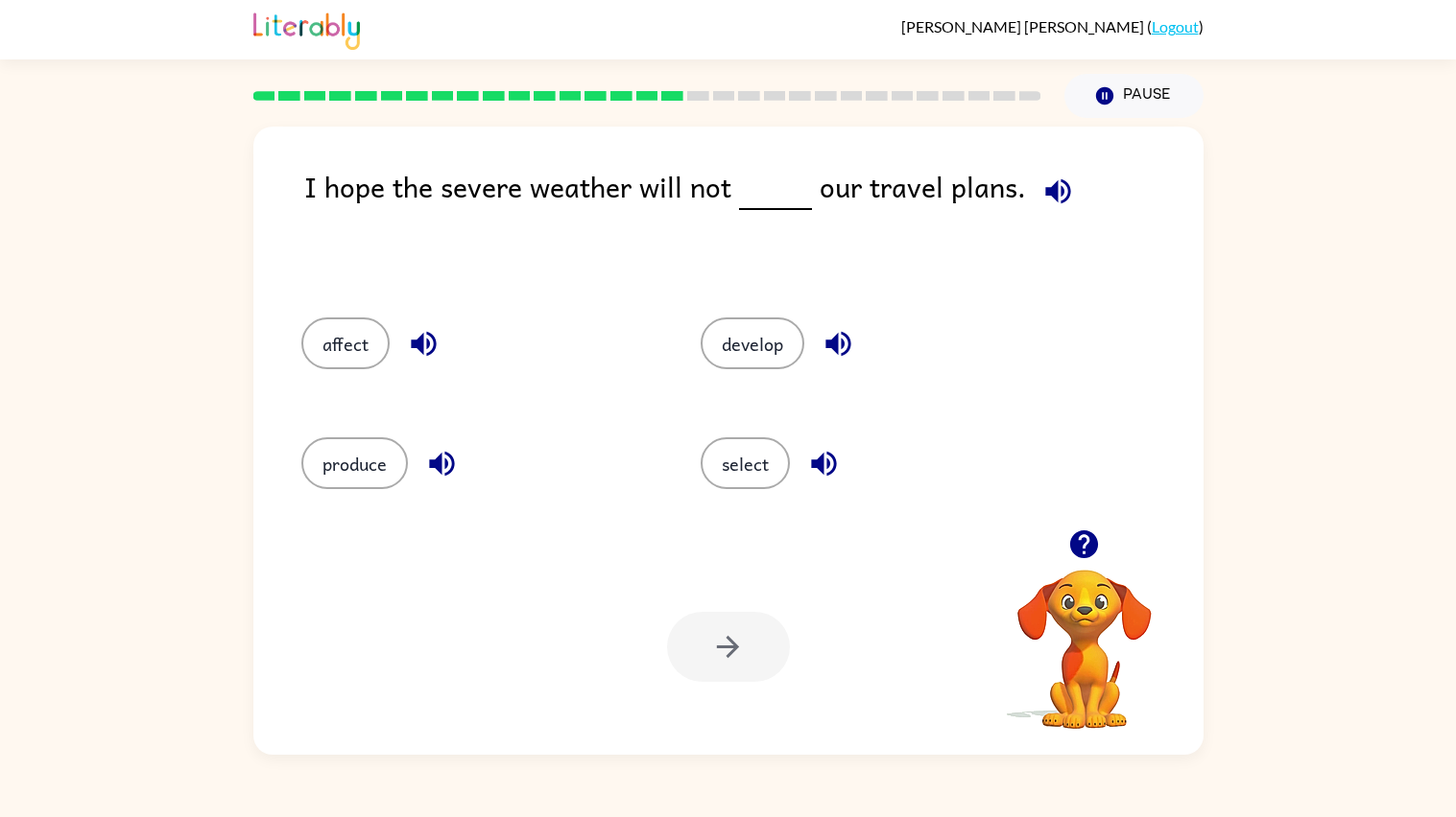
click at [1038, 173] on button "button" at bounding box center [1058, 191] width 49 height 49
click at [745, 441] on button "select" at bounding box center [745, 463] width 89 height 51
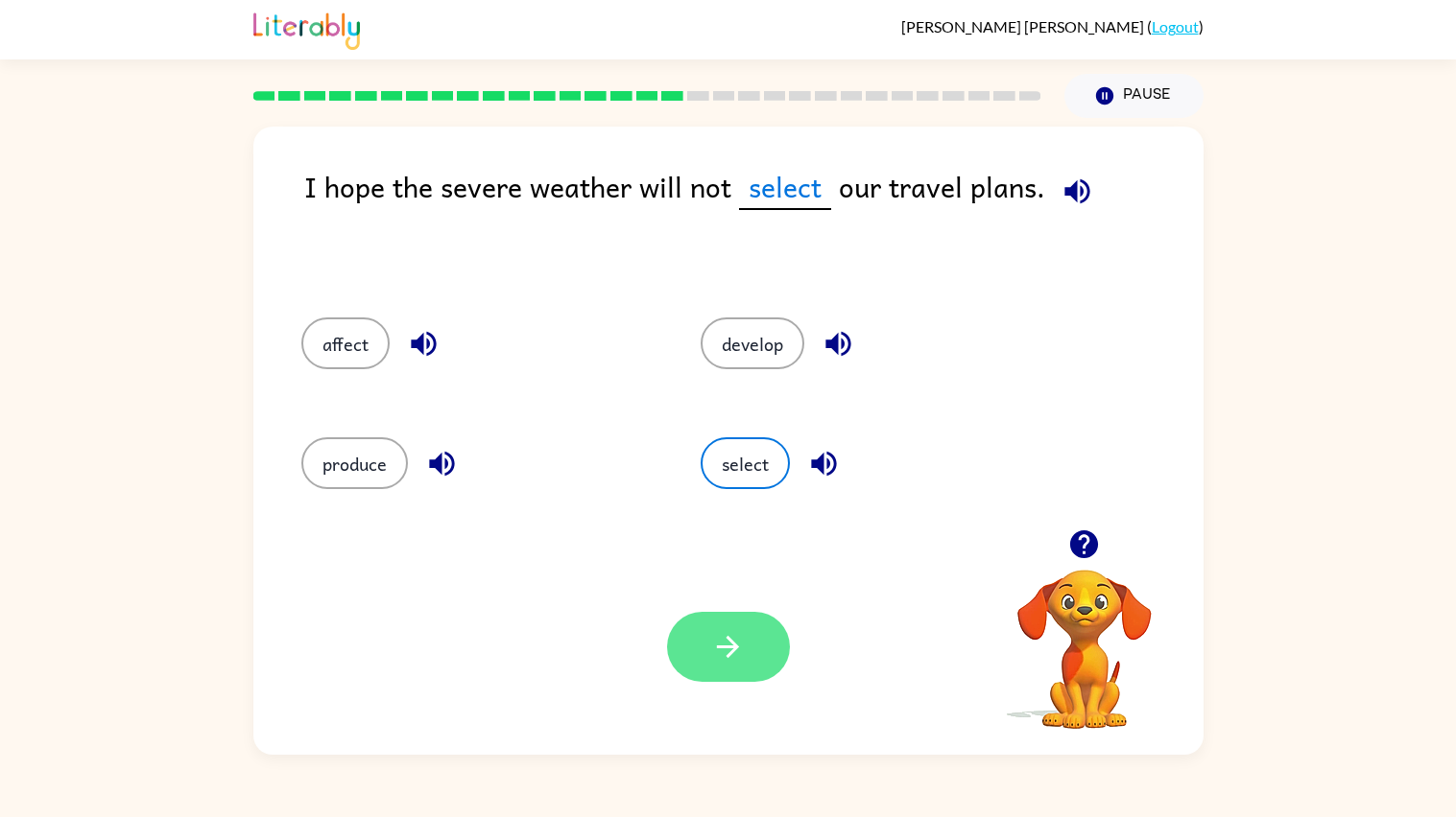
click at [745, 661] on button "button" at bounding box center [728, 647] width 123 height 70
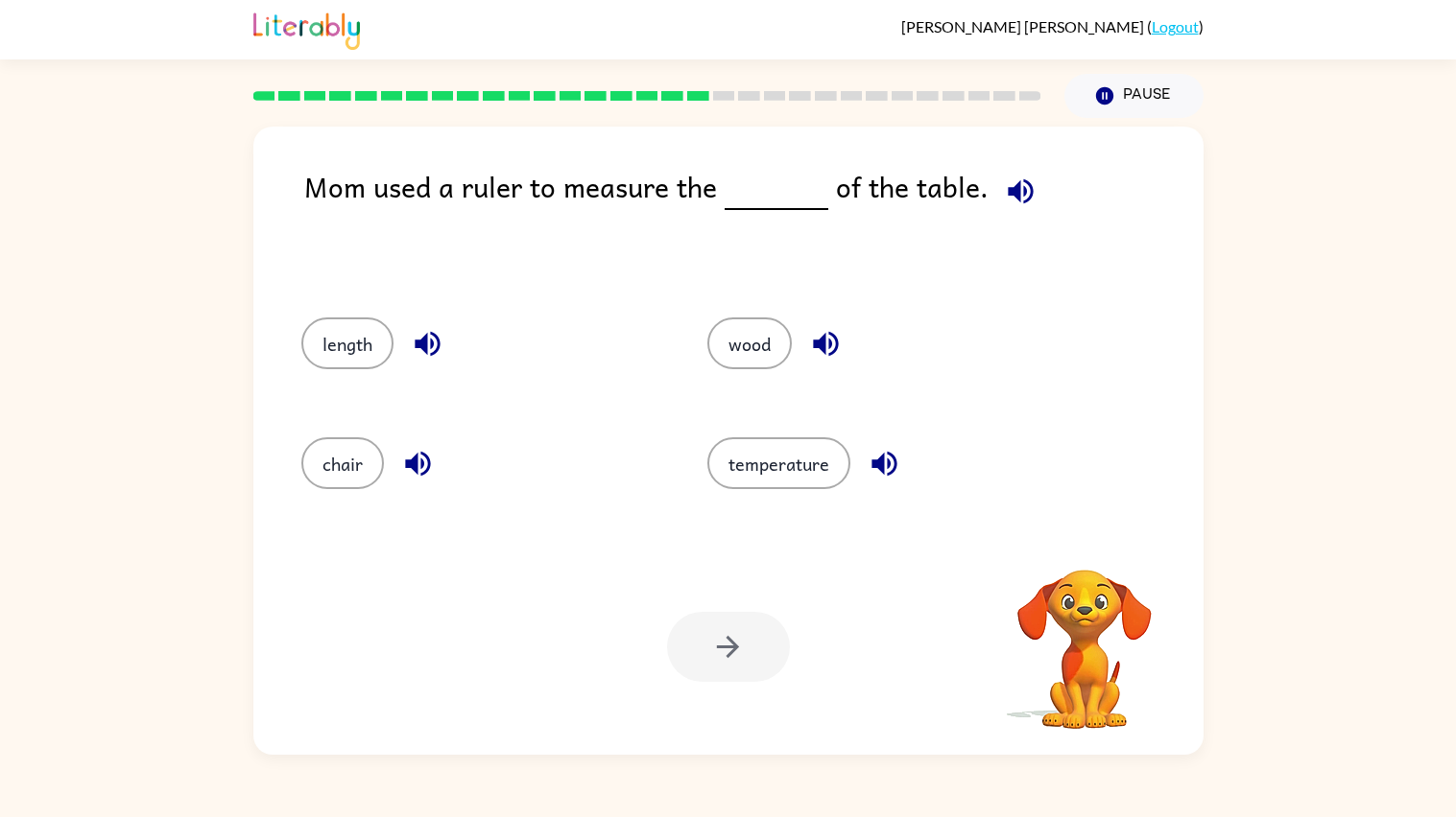
click at [1010, 183] on icon "button" at bounding box center [1020, 191] width 34 height 34
click at [763, 351] on button "wood" at bounding box center [749, 343] width 84 height 51
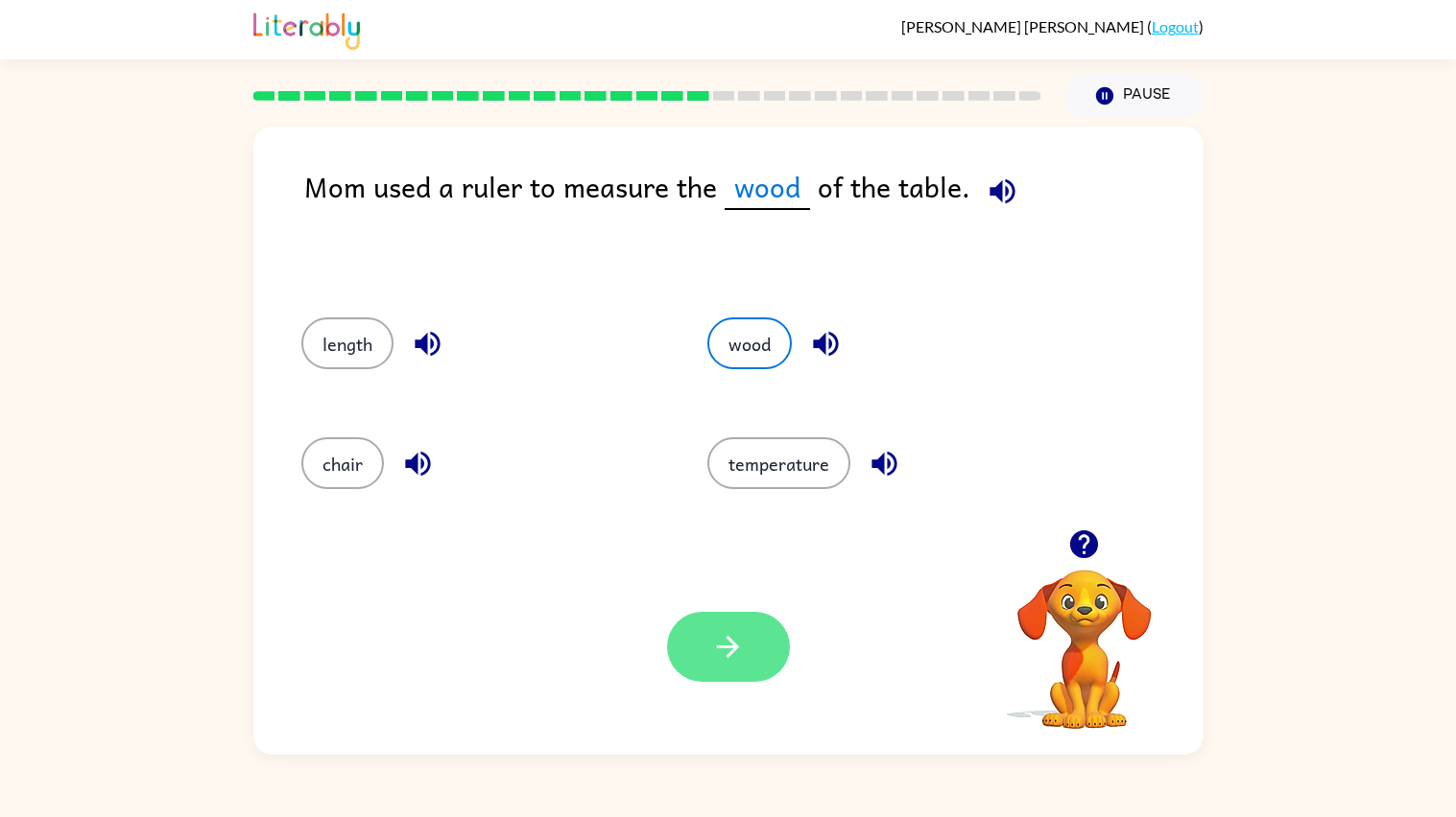
click at [742, 644] on icon "button" at bounding box center [728, 647] width 34 height 34
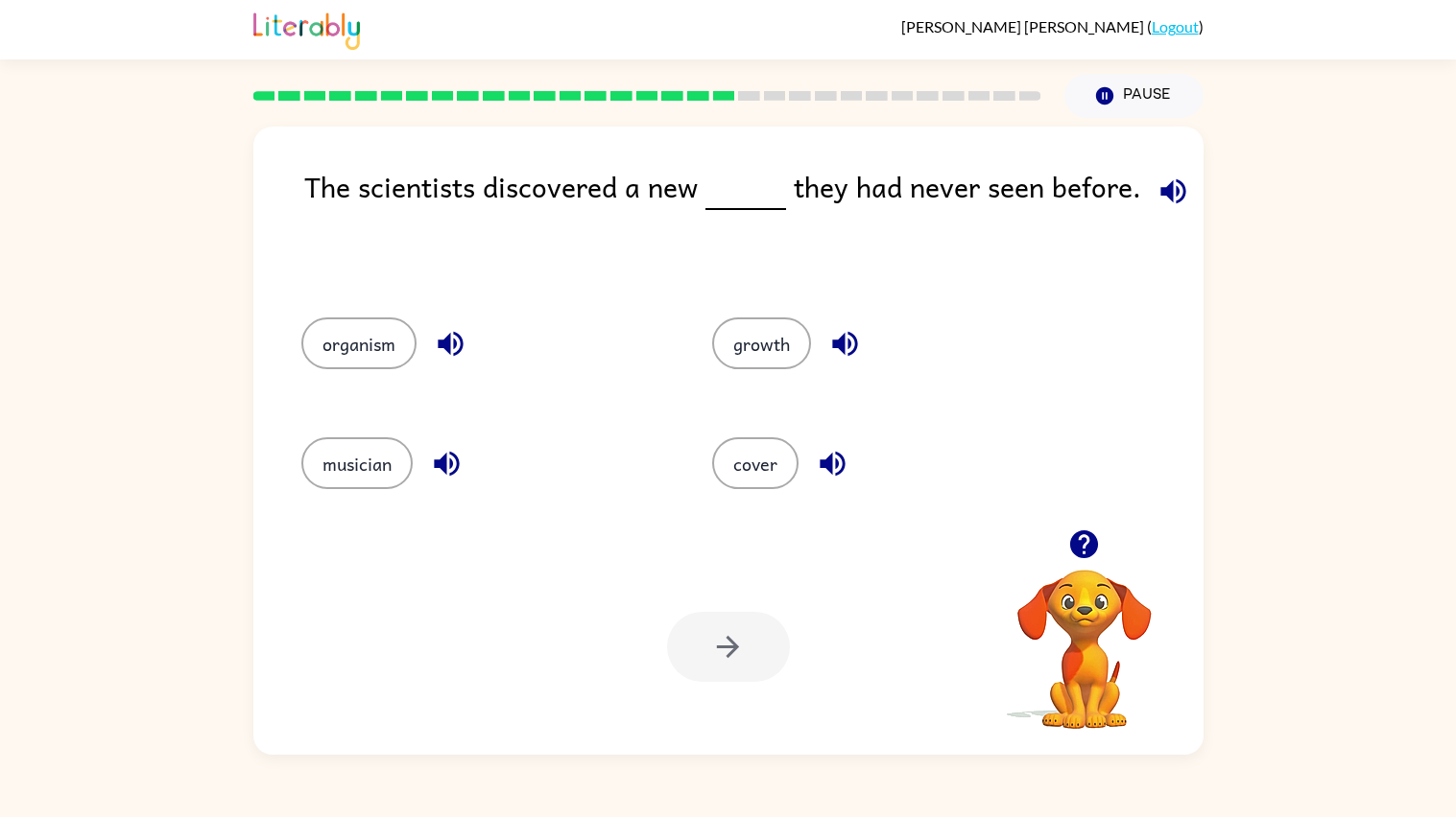
click at [1161, 193] on icon "button" at bounding box center [1173, 191] width 25 height 25
click at [754, 363] on button "growth" at bounding box center [762, 343] width 99 height 51
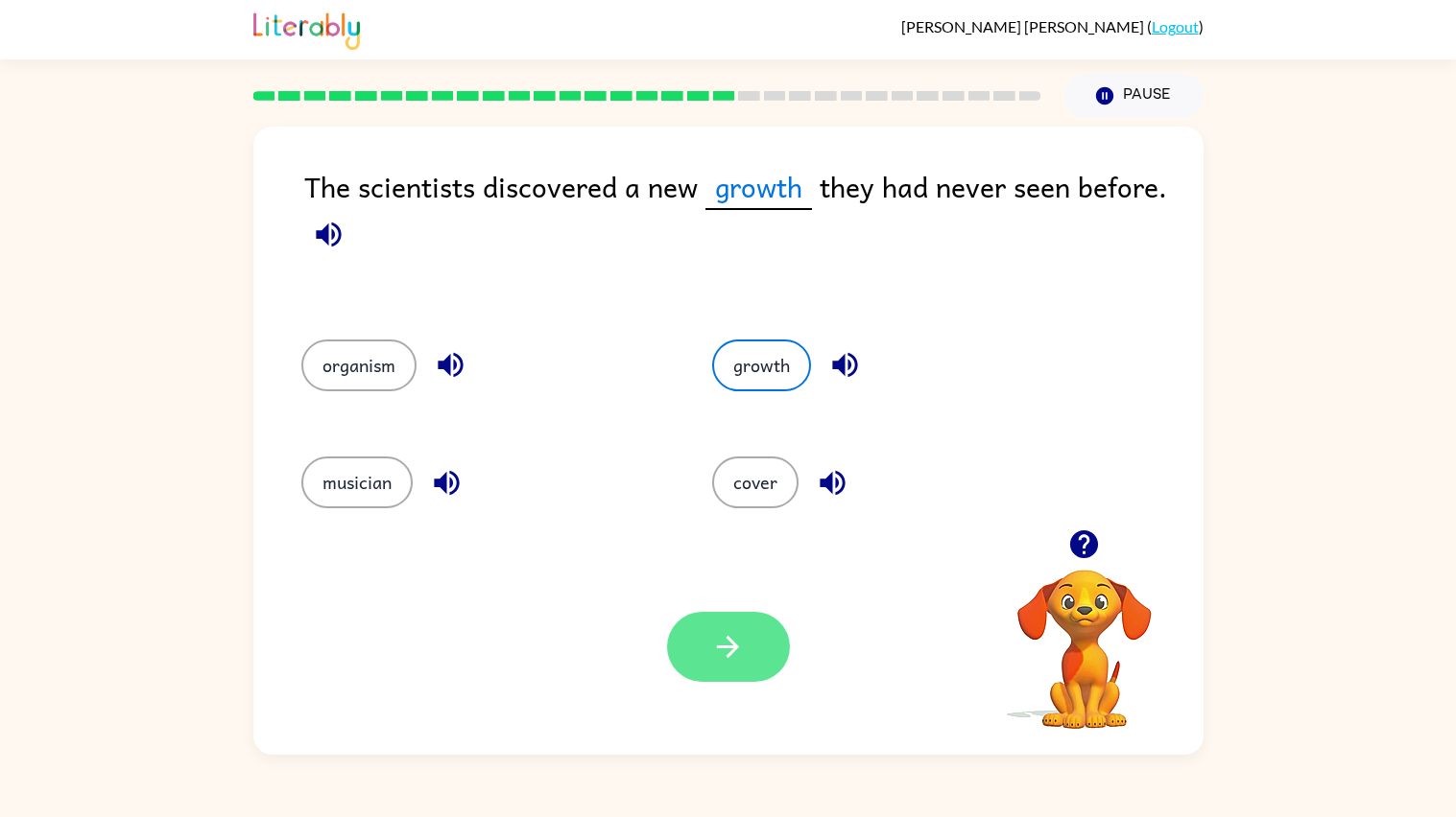
click at [716, 645] on icon "button" at bounding box center [728, 647] width 34 height 34
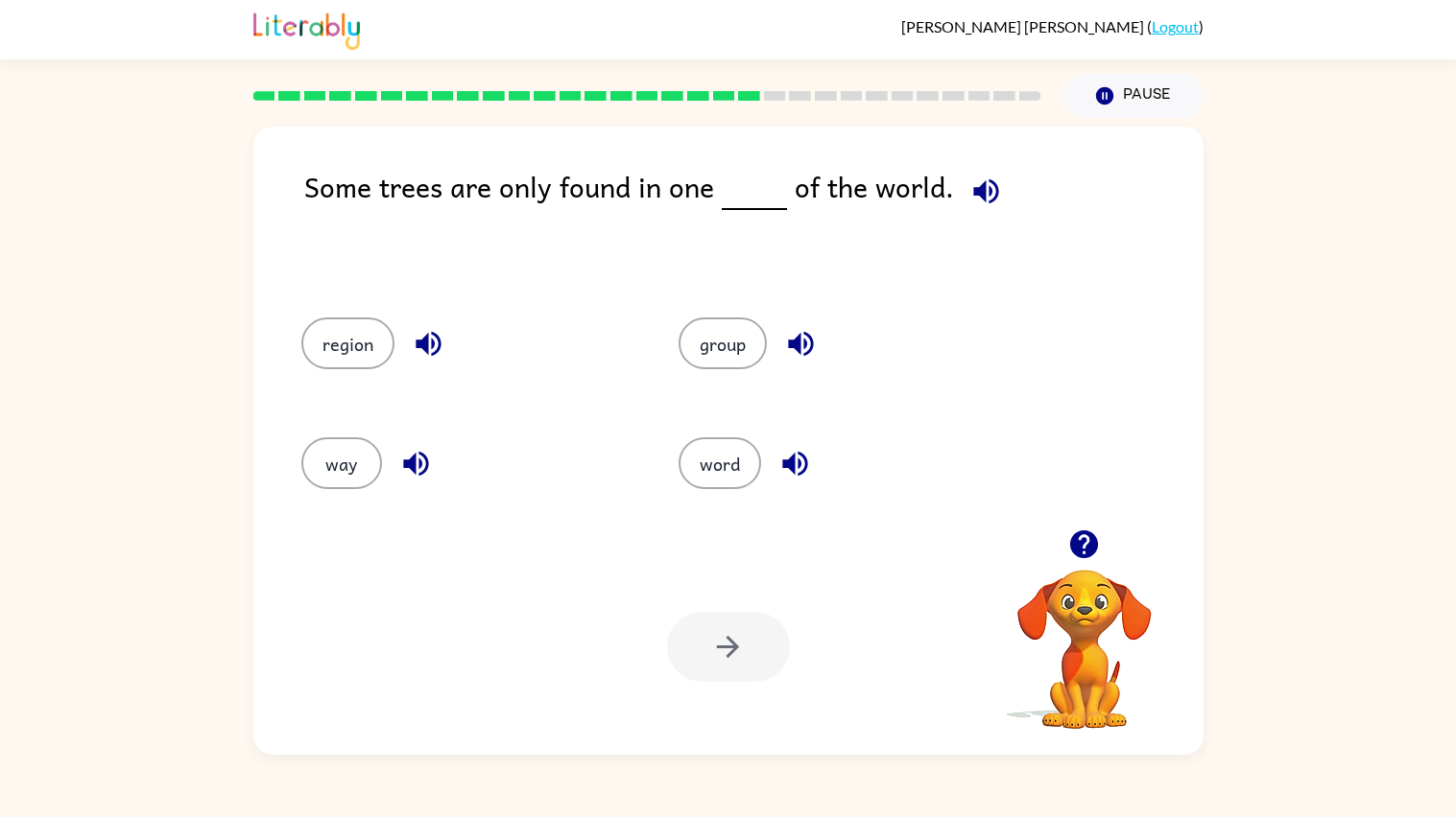
click at [983, 169] on button "button" at bounding box center [986, 191] width 49 height 49
click at [680, 454] on button "word" at bounding box center [719, 463] width 83 height 51
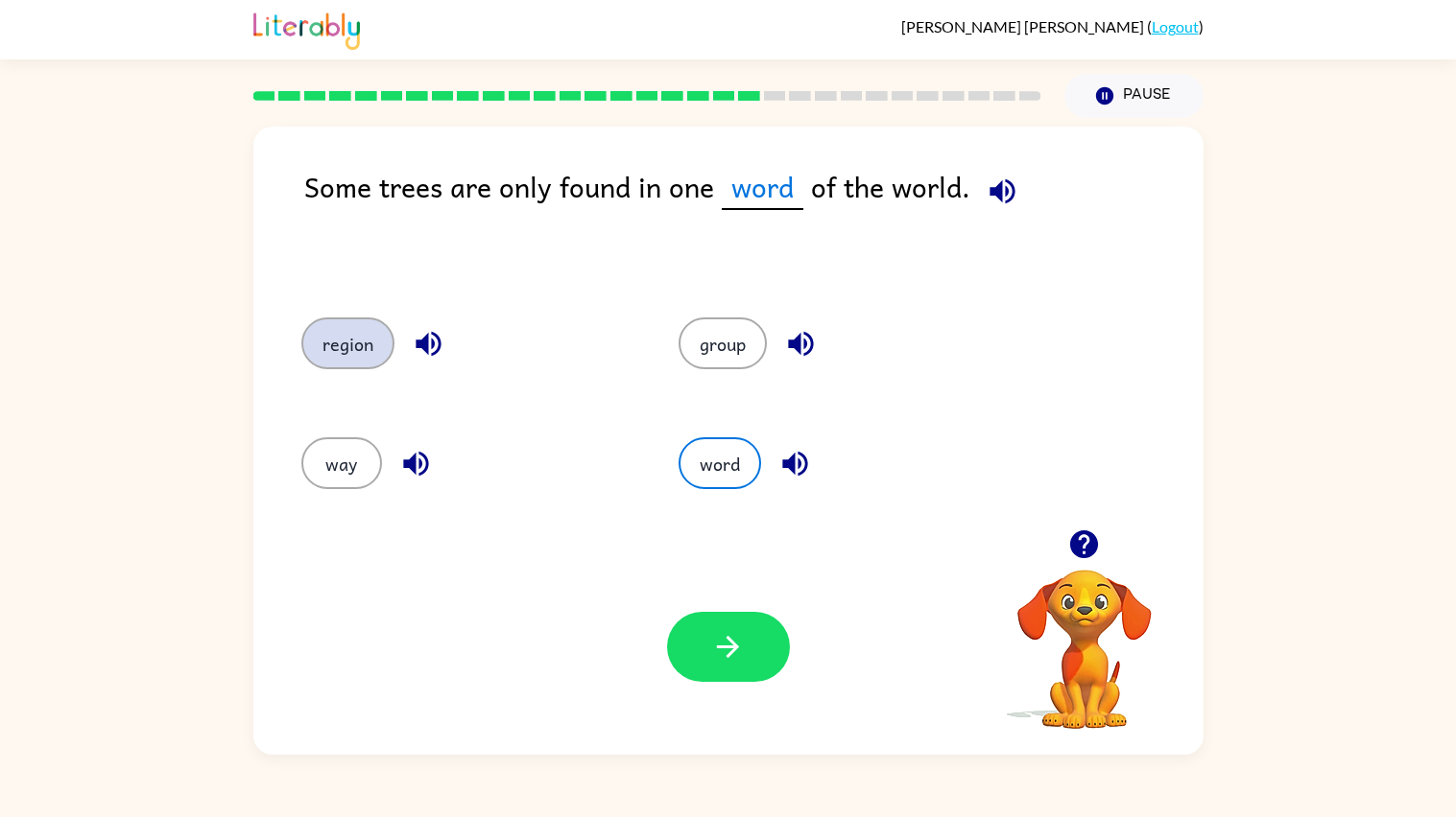
click at [355, 345] on button "region" at bounding box center [347, 343] width 93 height 51
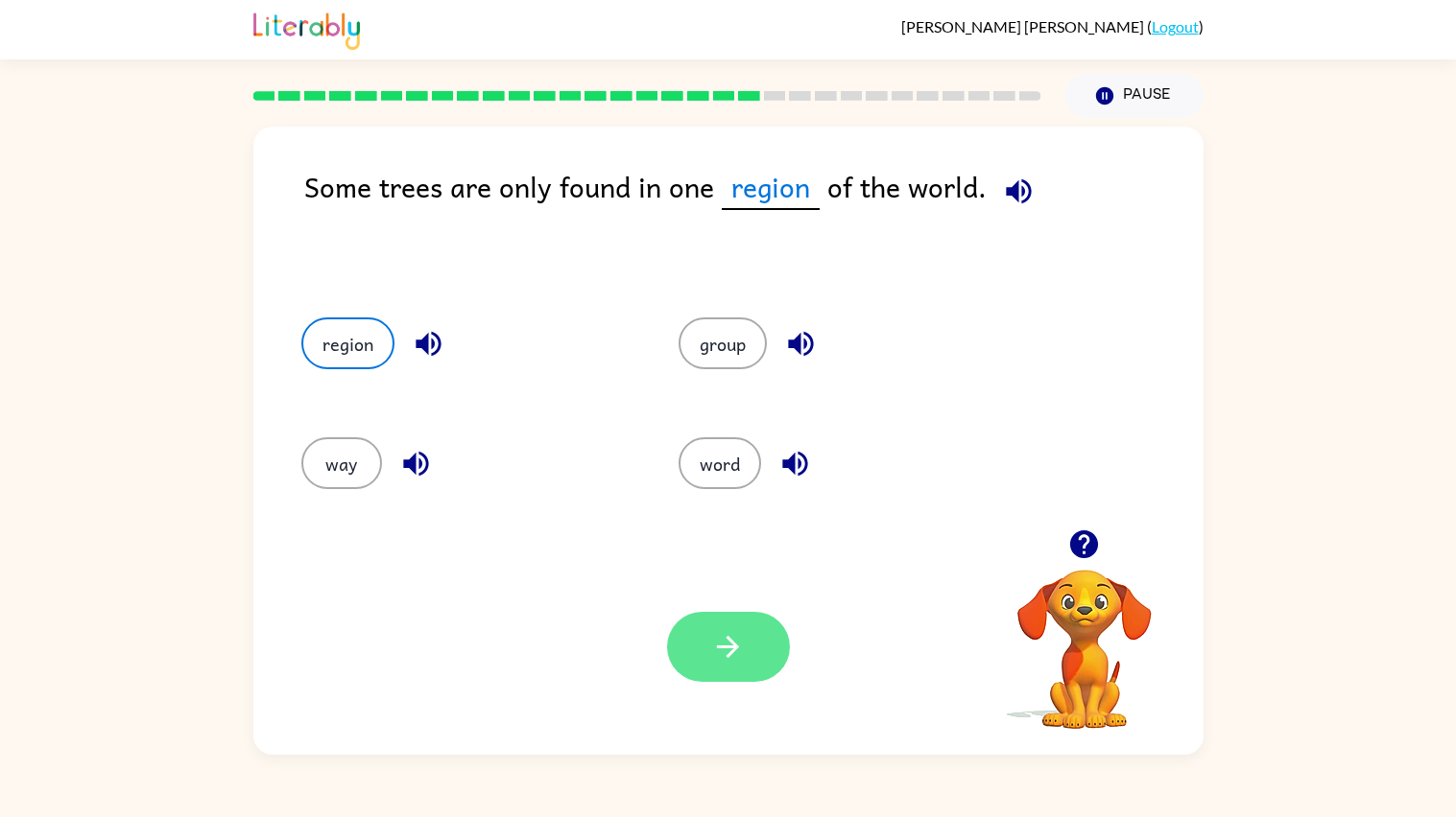
click at [674, 641] on button "button" at bounding box center [728, 647] width 123 height 70
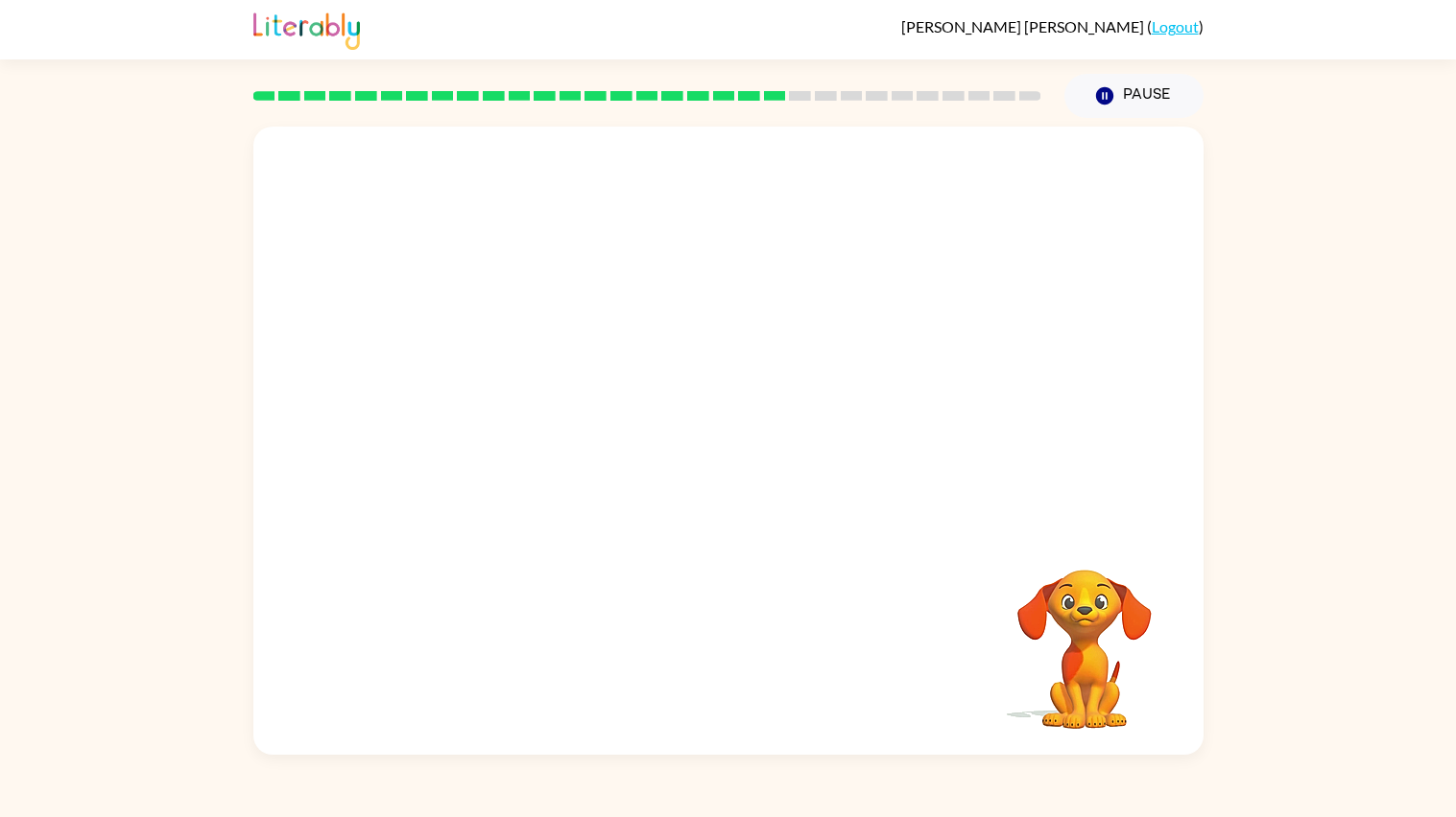
click at [506, 461] on video "Your browser must support playing .mp4 files to use Literably. Please try using…" at bounding box center [728, 327] width 950 height 403
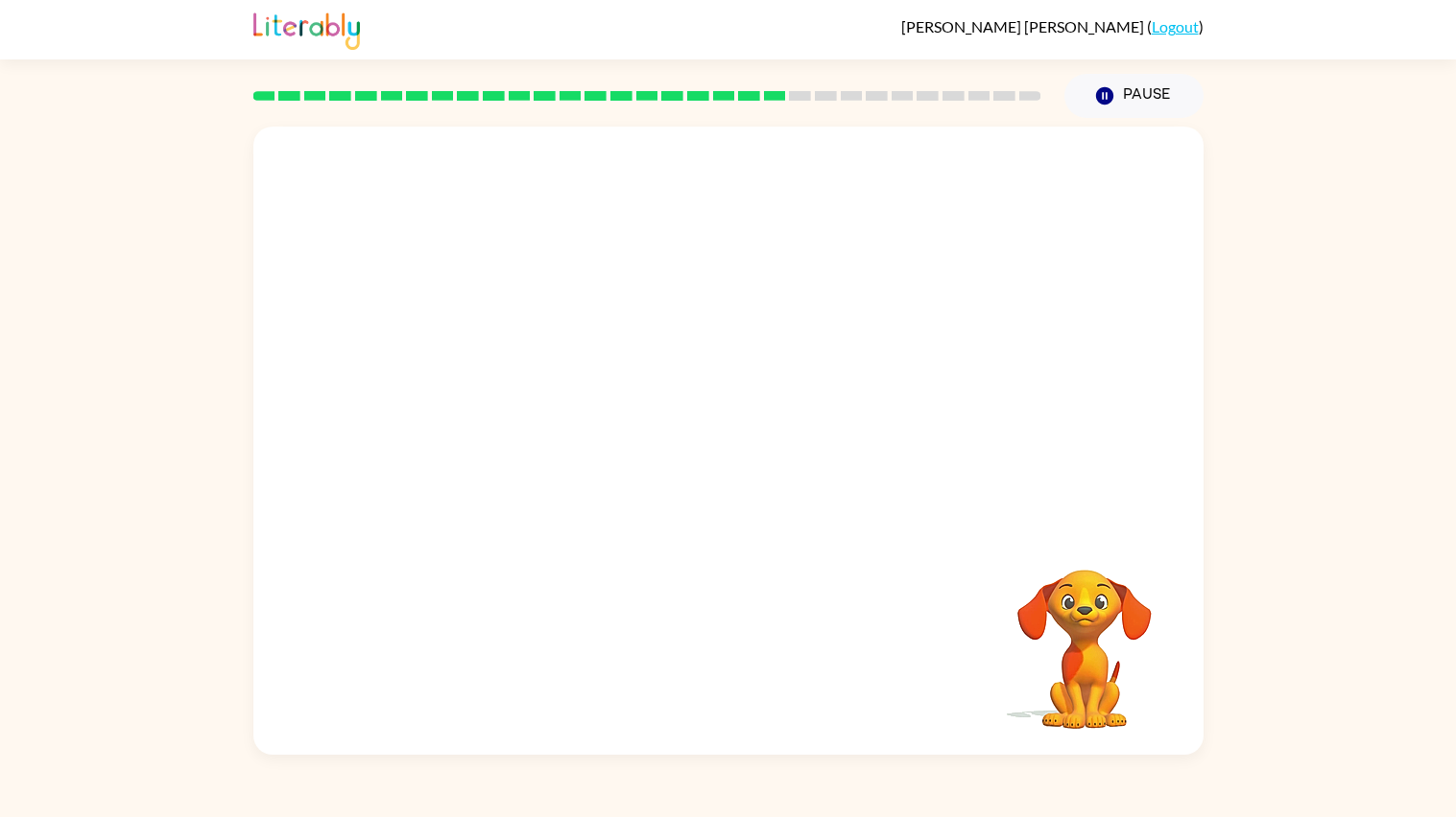
click at [506, 461] on video "Your browser must support playing .mp4 files to use Literably. Please try using…" at bounding box center [728, 327] width 950 height 403
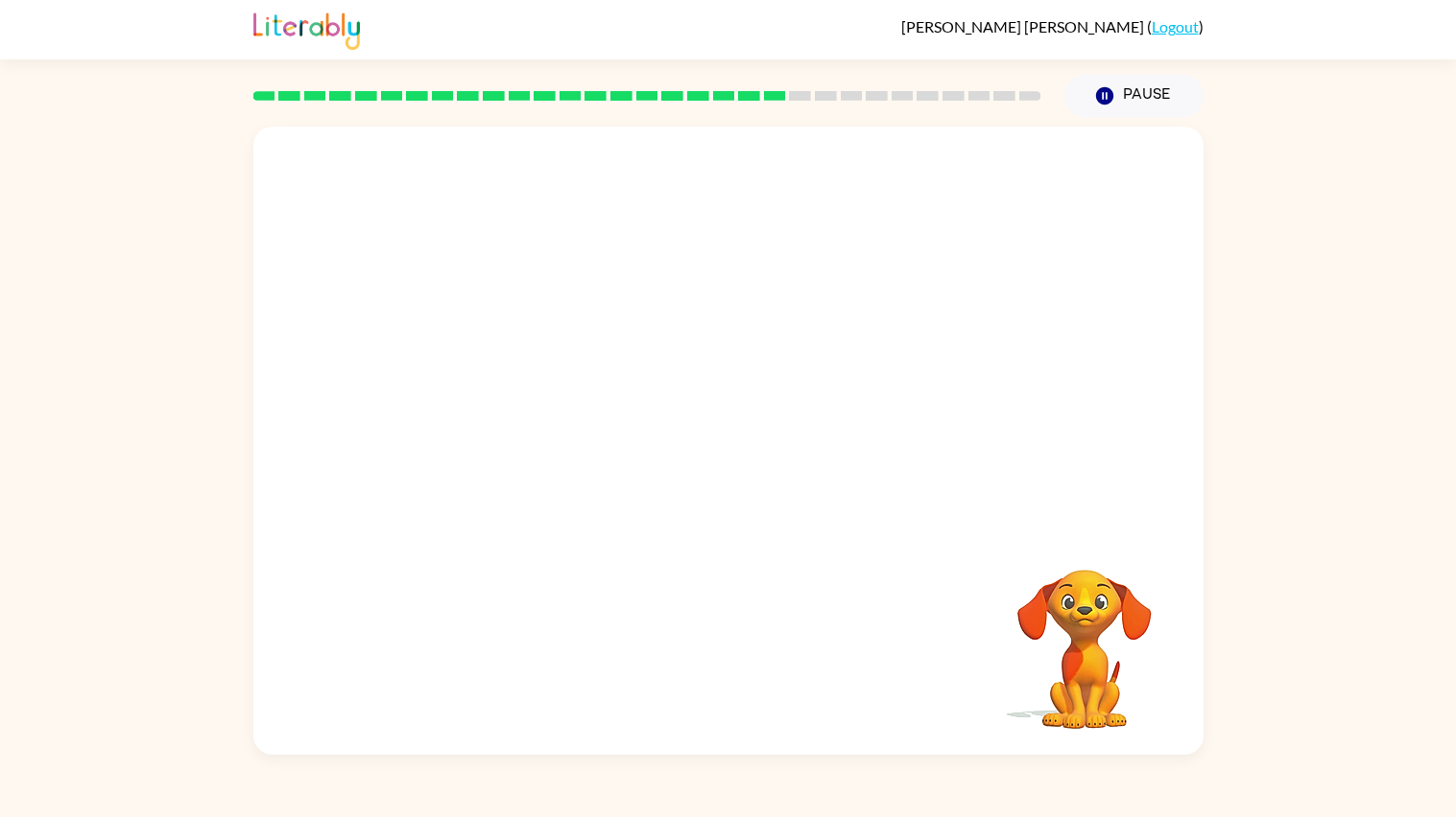
click at [506, 461] on video "Your browser must support playing .mp4 files to use Literably. Please try using…" at bounding box center [728, 327] width 950 height 403
click at [500, 454] on video "Your browser must support playing .mp4 files to use Literably. Please try using…" at bounding box center [728, 327] width 950 height 403
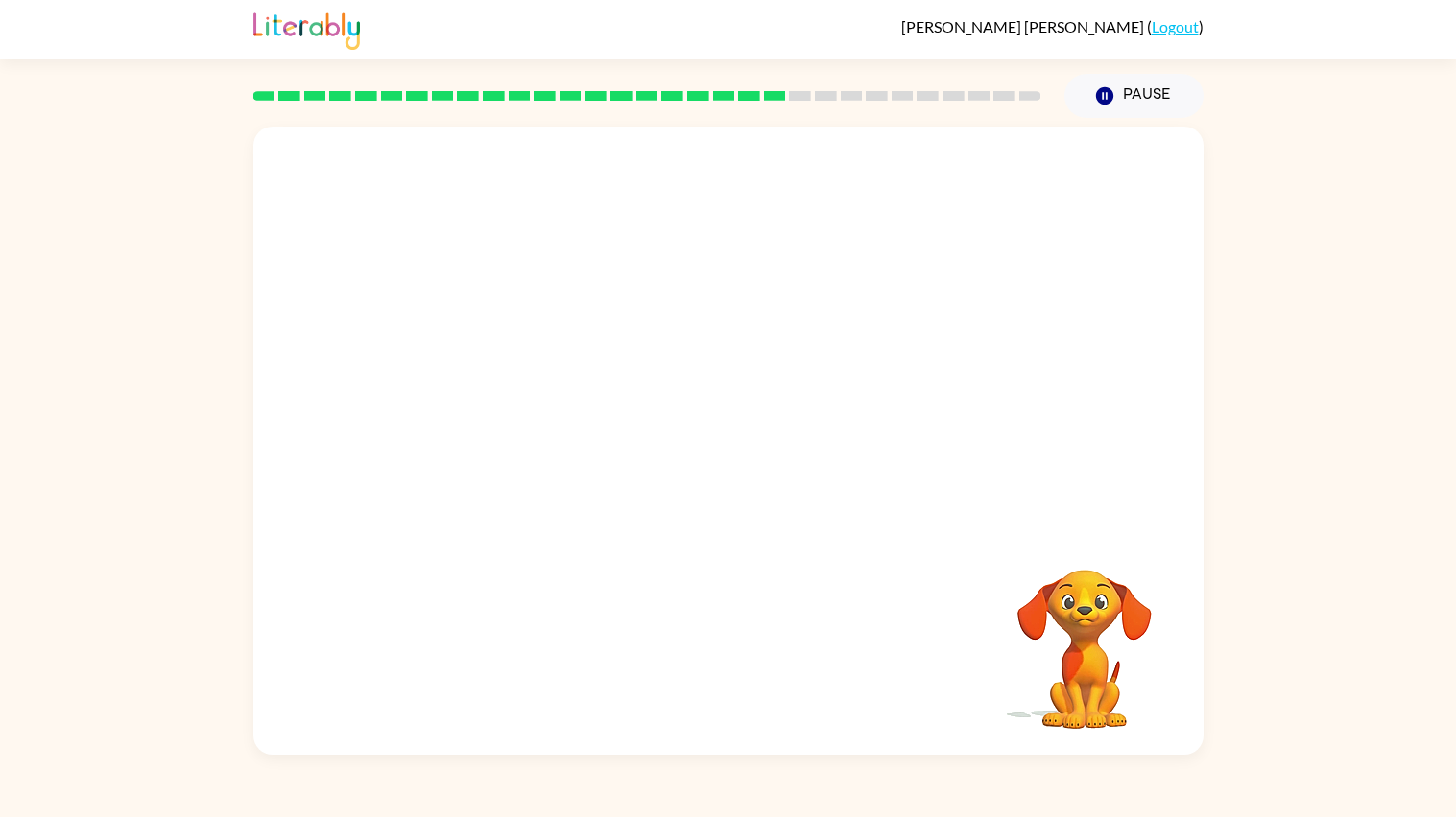
click at [500, 454] on video "Your browser must support playing .mp4 files to use Literably. Please try using…" at bounding box center [728, 327] width 950 height 403
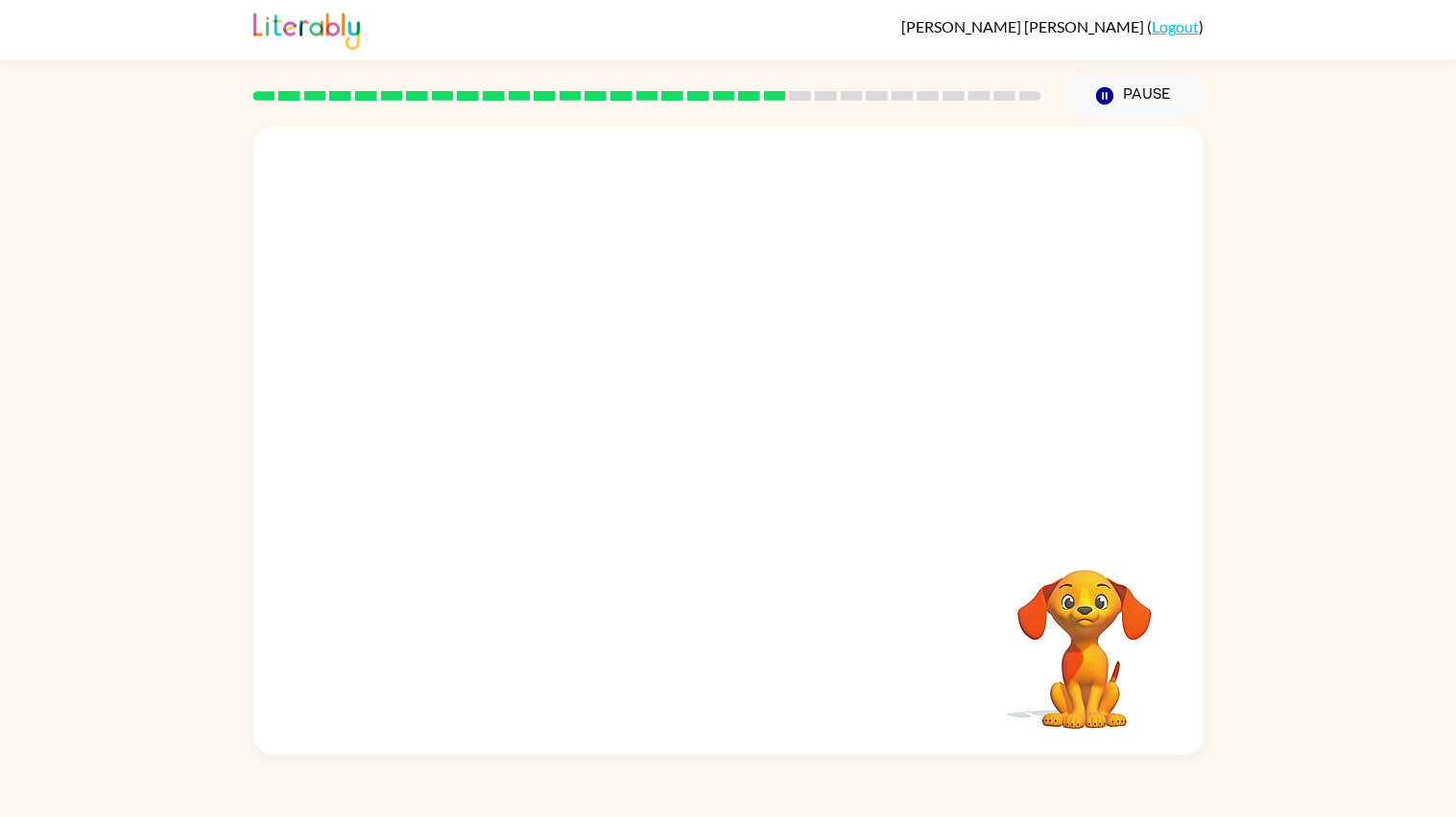
click at [500, 454] on video "Your browser must support playing .mp4 files to use Literably. Please try using…" at bounding box center [728, 327] width 950 height 403
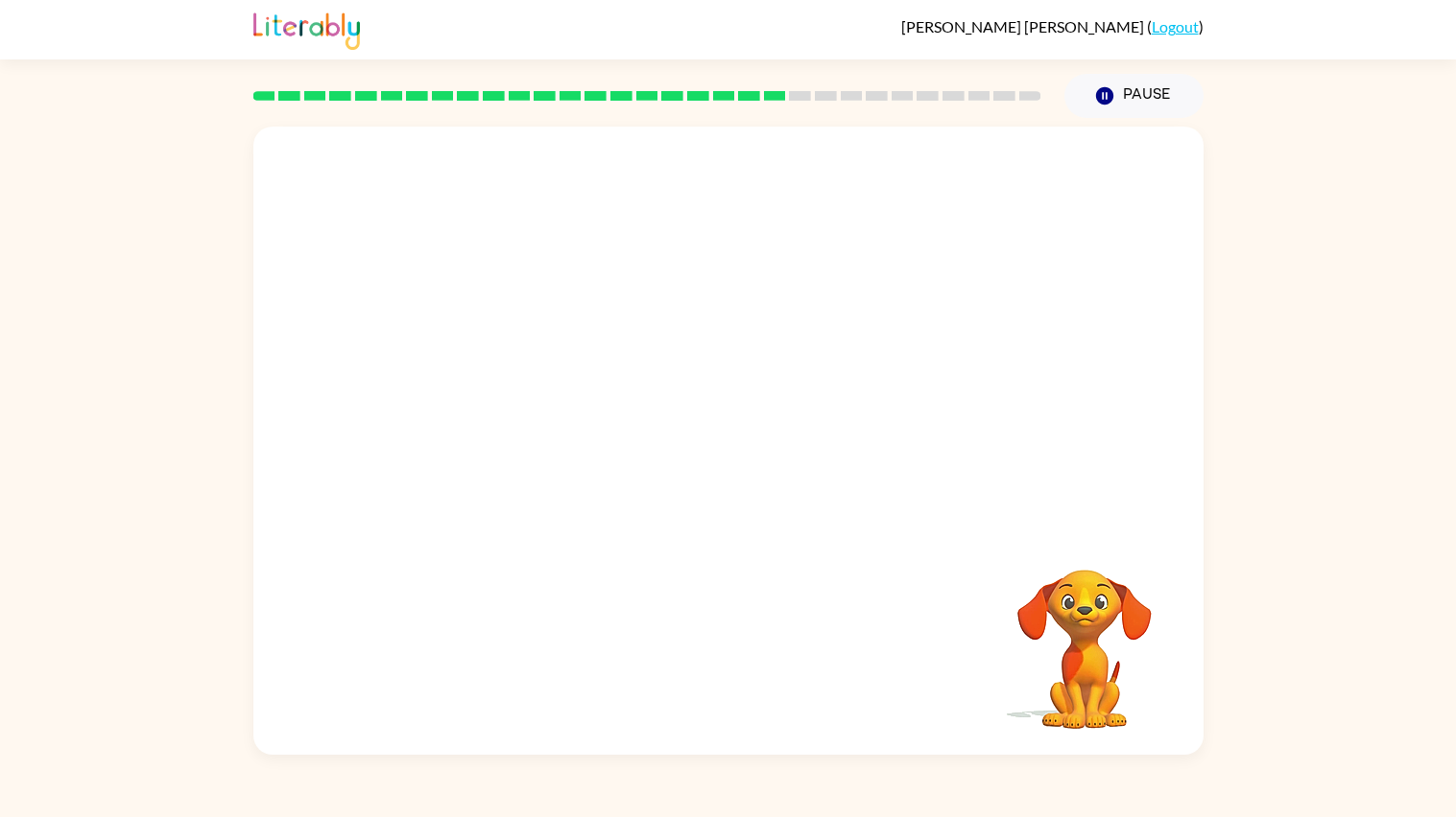
click at [500, 454] on video "Your browser must support playing .mp4 files to use Literably. Please try using…" at bounding box center [728, 327] width 950 height 403
click at [493, 454] on video "Your browser must support playing .mp4 files to use Literably. Please try using…" at bounding box center [728, 327] width 950 height 403
click at [486, 441] on video "Your browser must support playing .mp4 files to use Literably. Please try using…" at bounding box center [728, 327] width 950 height 403
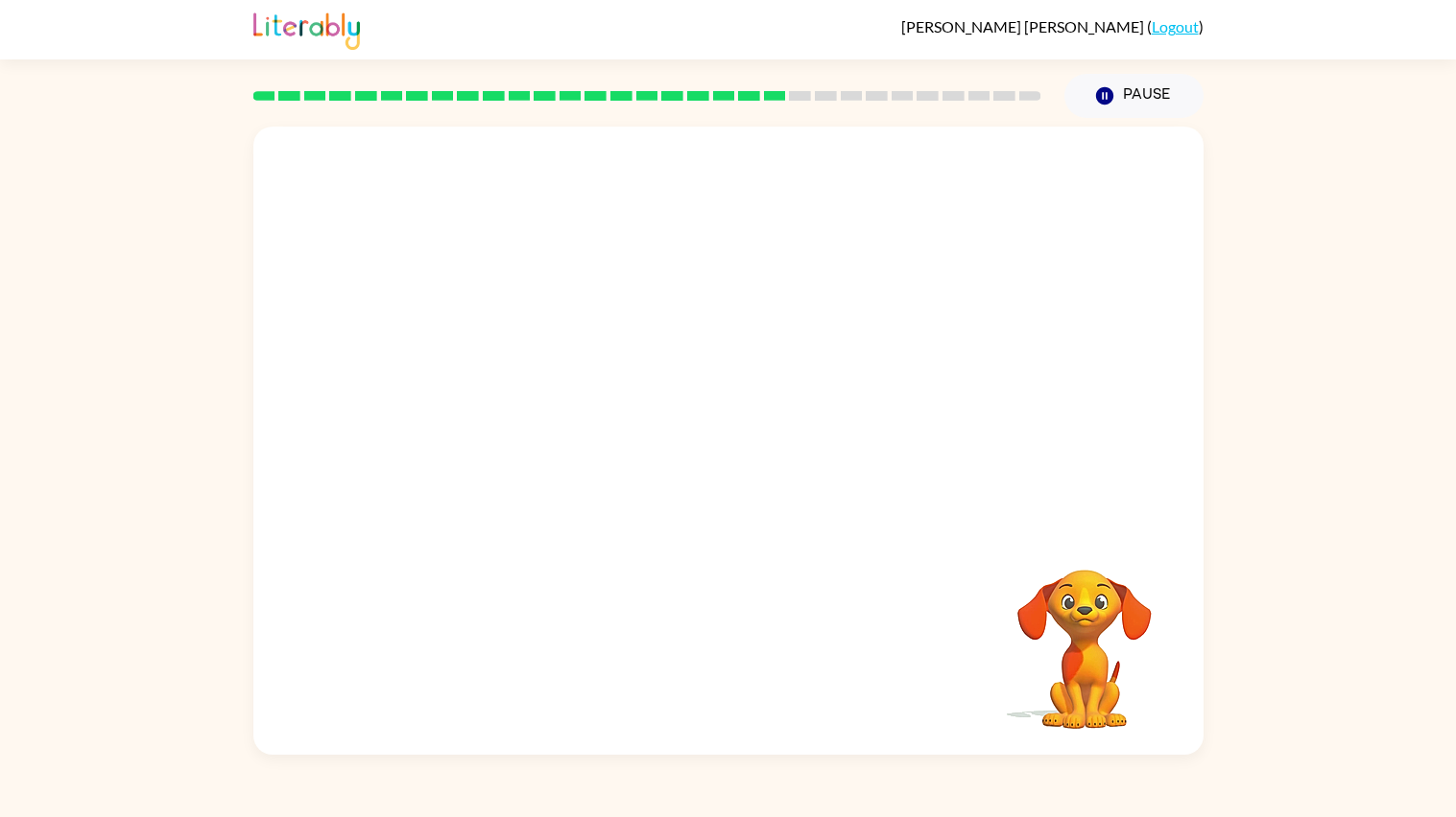
click at [486, 441] on video "Your browser must support playing .mp4 files to use Literably. Please try using…" at bounding box center [728, 327] width 950 height 403
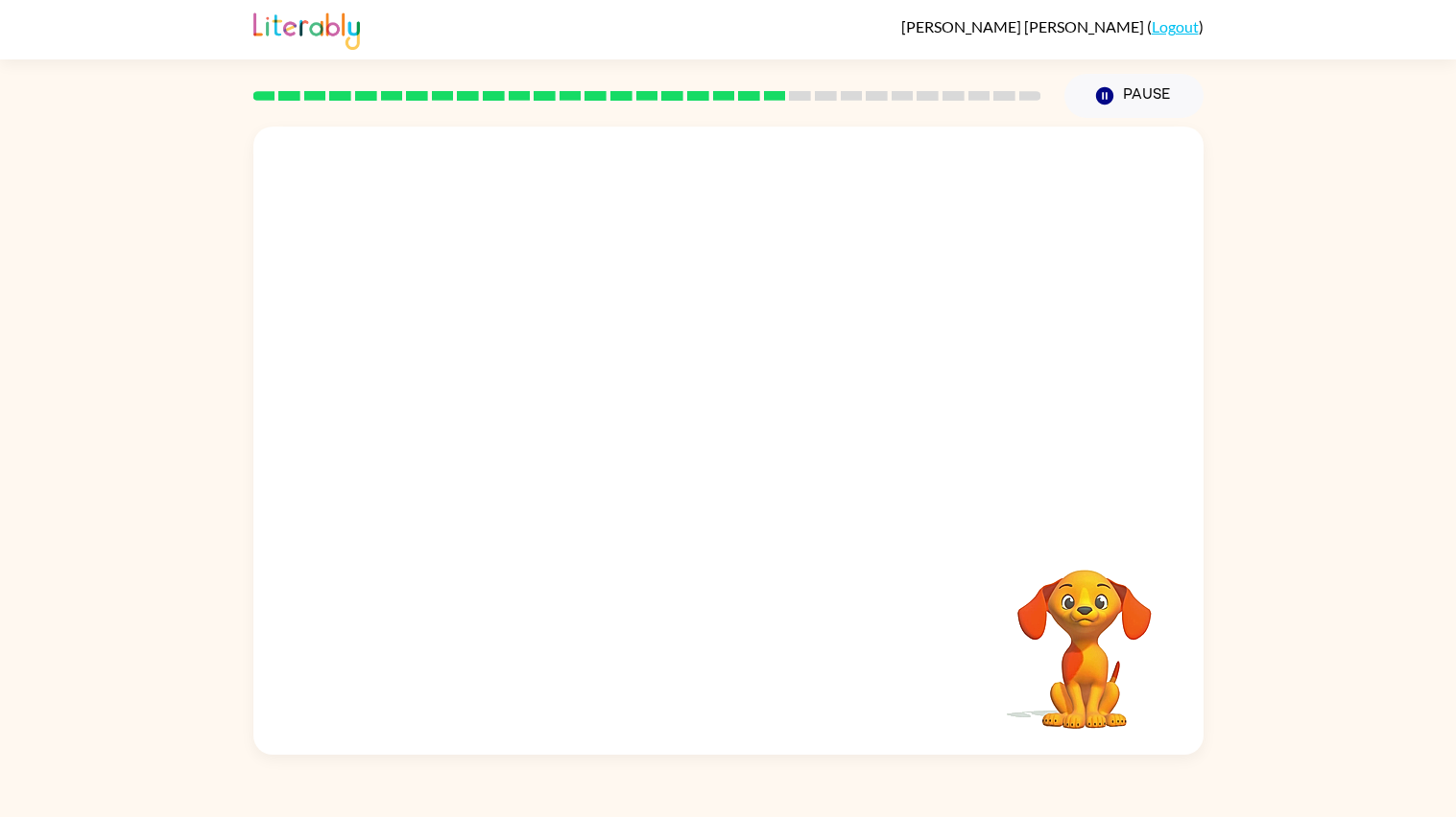
click at [486, 441] on video "Your browser must support playing .mp4 files to use Literably. Please try using…" at bounding box center [728, 327] width 950 height 403
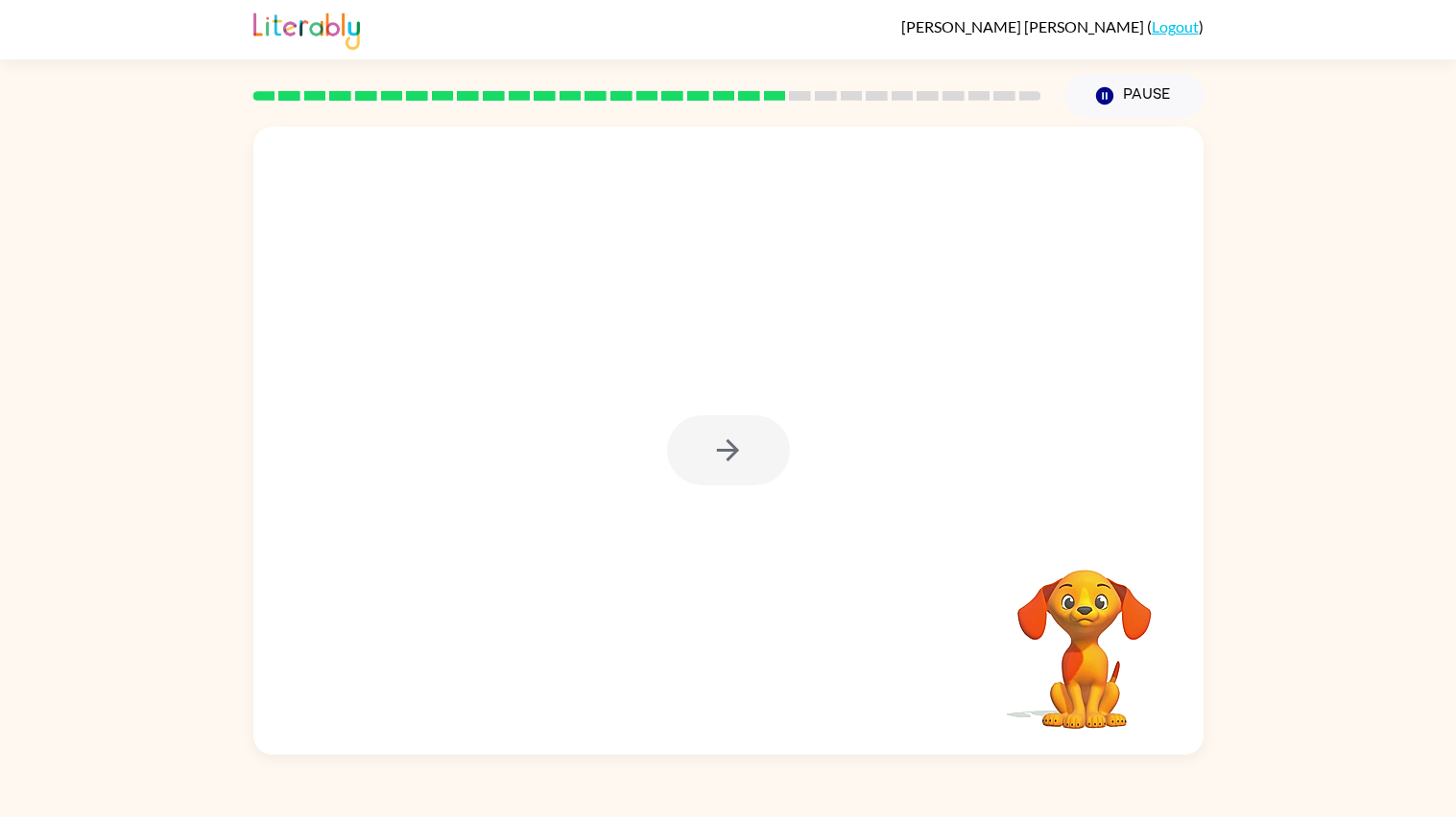
click at [486, 441] on div at bounding box center [728, 441] width 950 height 629
click at [678, 441] on div at bounding box center [728, 450] width 123 height 70
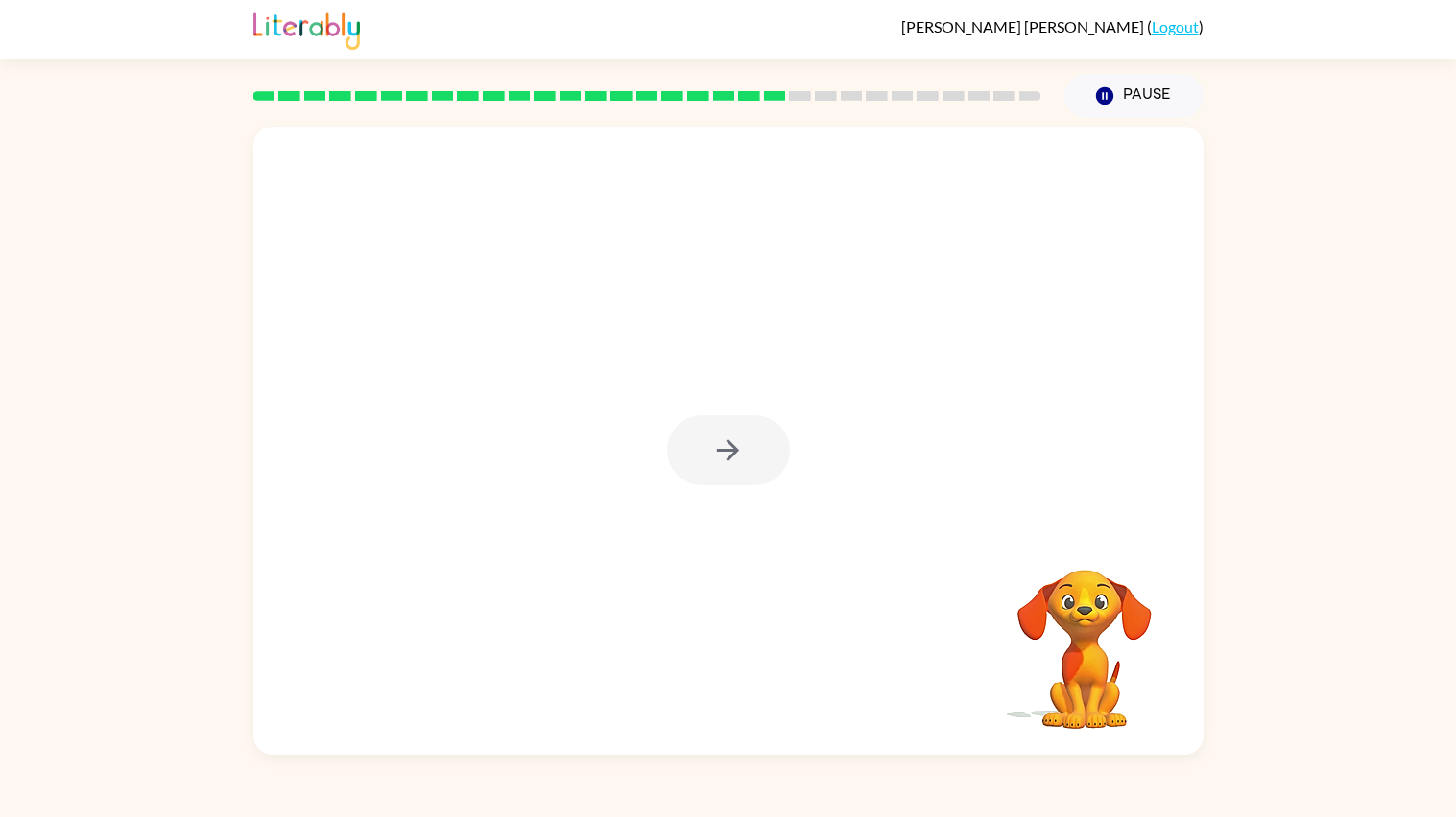
click at [678, 441] on div at bounding box center [728, 450] width 123 height 70
click at [678, 441] on button "button" at bounding box center [728, 450] width 123 height 70
click at [678, 441] on div at bounding box center [728, 450] width 123 height 70
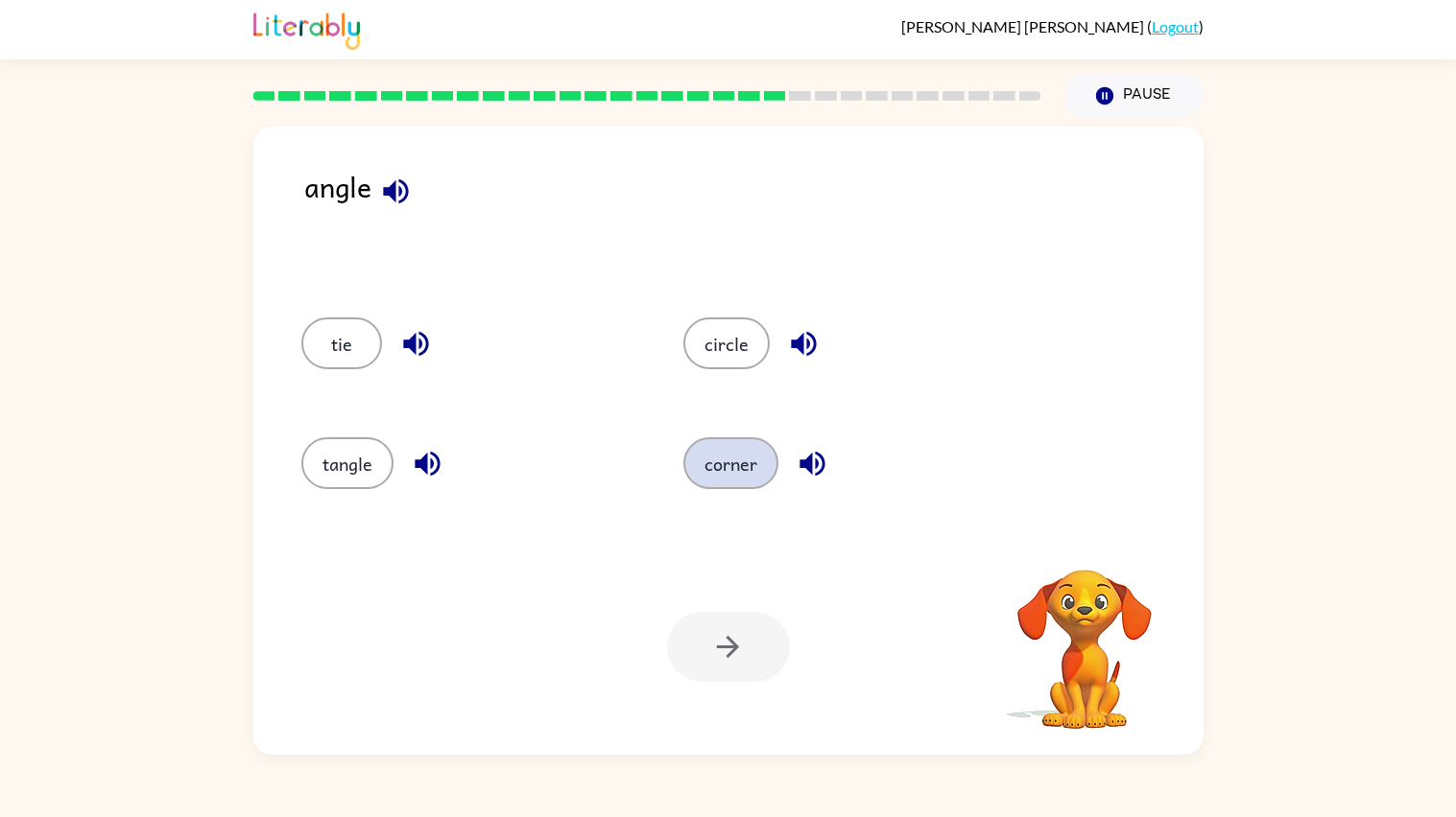
click at [743, 467] on button "corner" at bounding box center [731, 463] width 95 height 51
click at [727, 622] on button "button" at bounding box center [728, 647] width 123 height 70
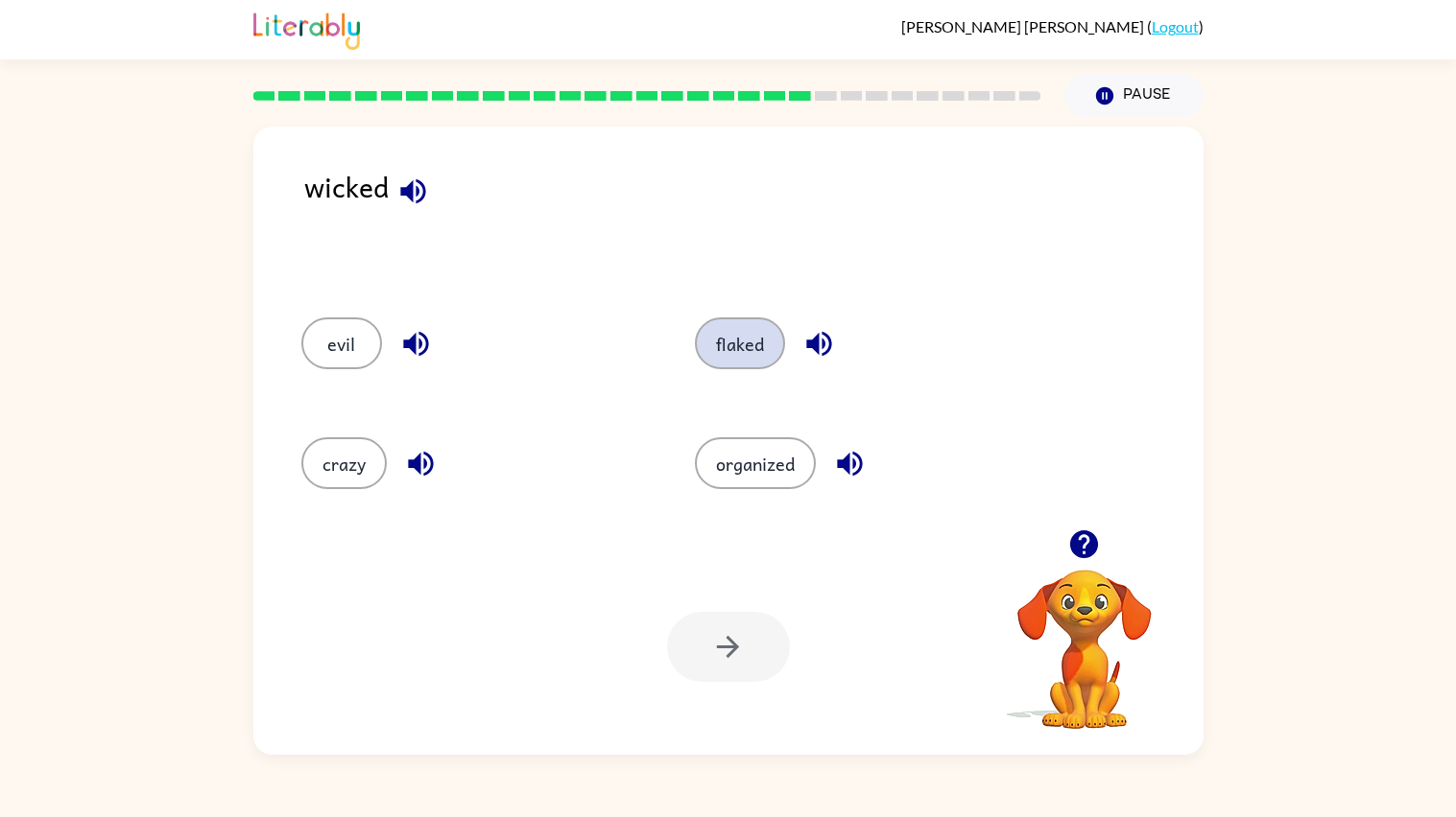
click at [732, 333] on button "flaked" at bounding box center [740, 343] width 90 height 51
click at [733, 619] on button "button" at bounding box center [728, 647] width 123 height 70
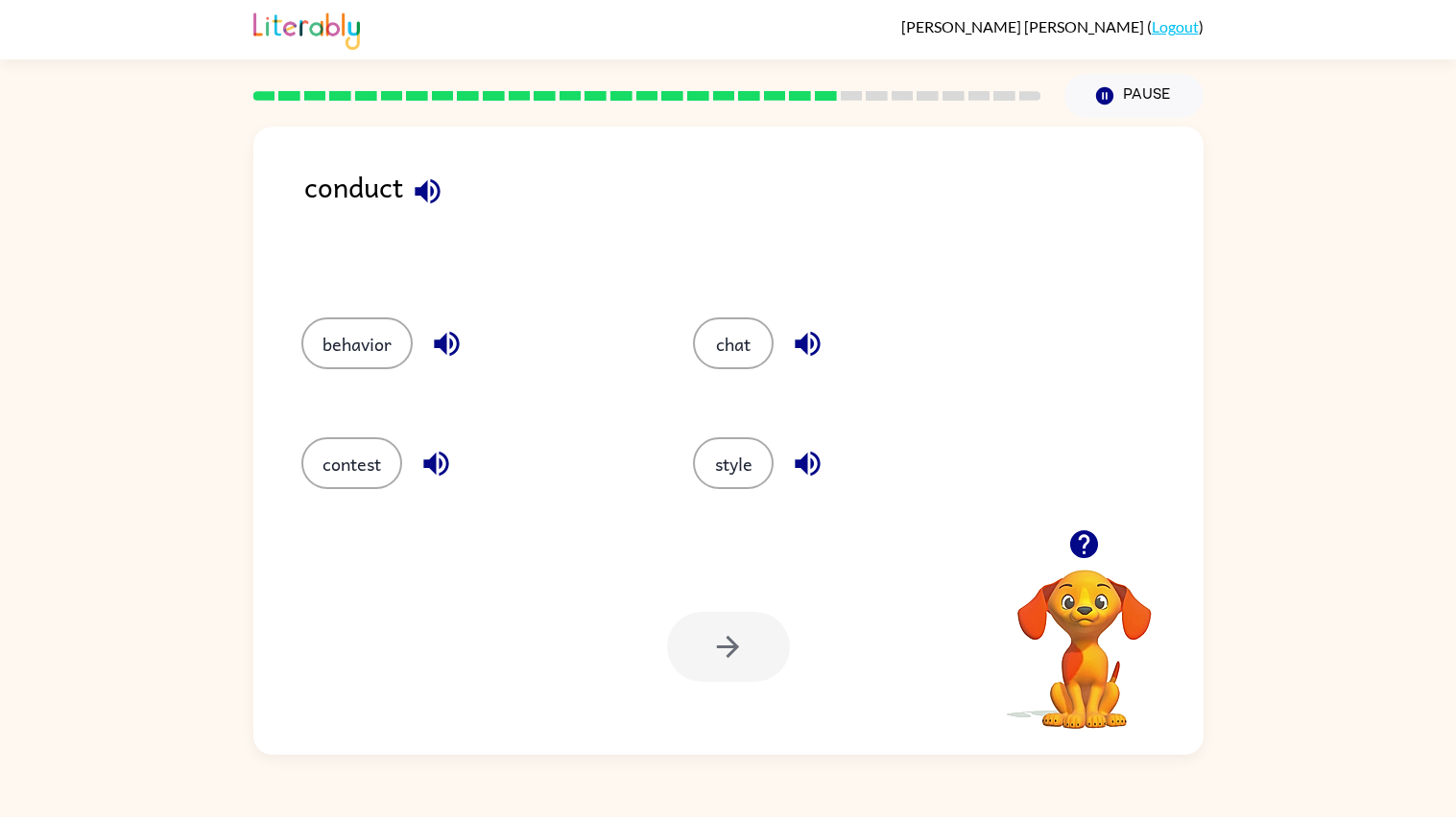
click at [434, 189] on icon "button" at bounding box center [427, 191] width 34 height 34
click at [439, 449] on icon "button" at bounding box center [436, 464] width 34 height 34
click at [332, 431] on div "contest" at bounding box center [461, 461] width 392 height 120
click at [336, 436] on div "contest" at bounding box center [461, 461] width 392 height 120
click at [354, 446] on button "contest" at bounding box center [351, 463] width 101 height 51
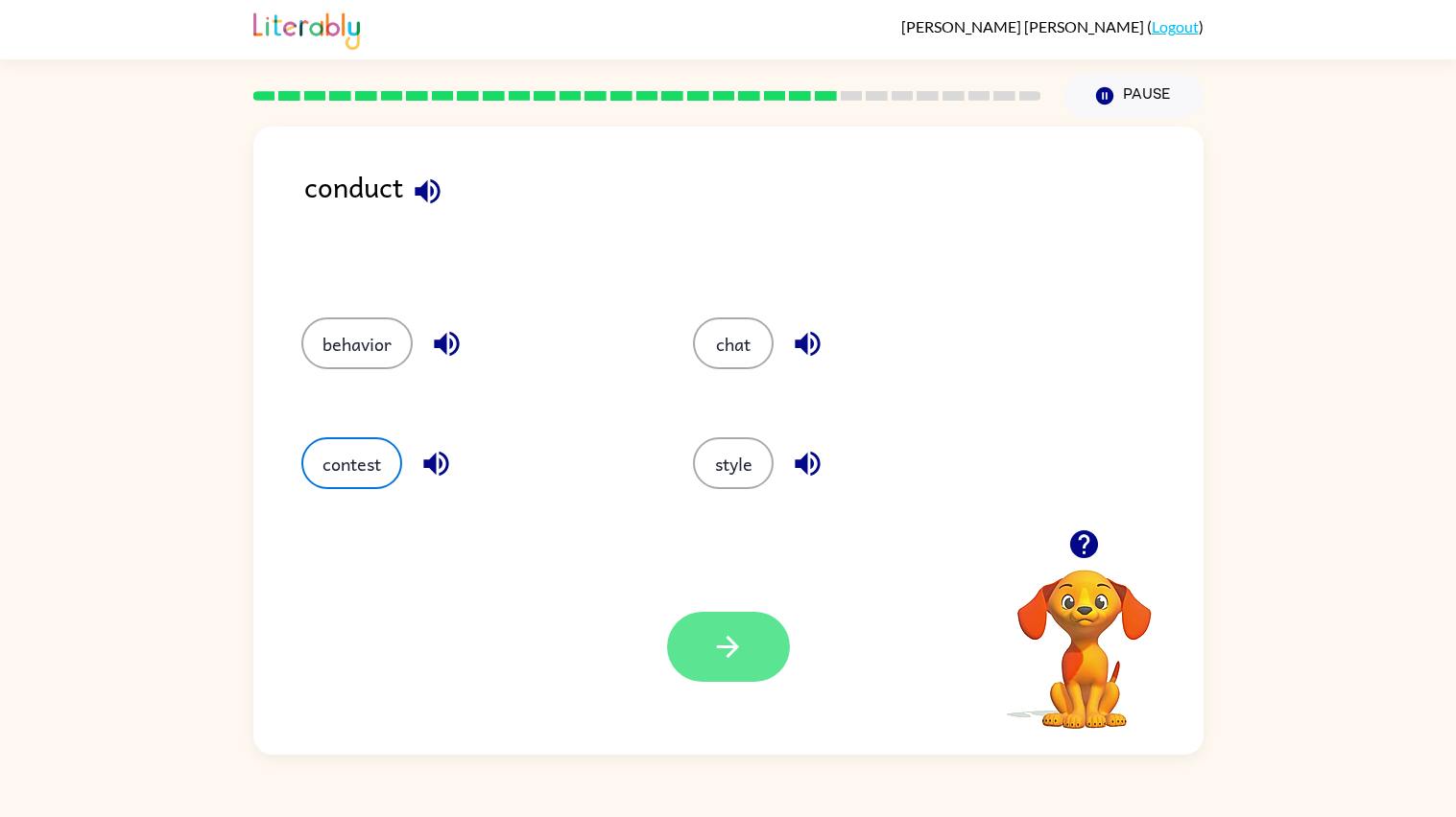
click at [728, 623] on button "button" at bounding box center [728, 647] width 123 height 70
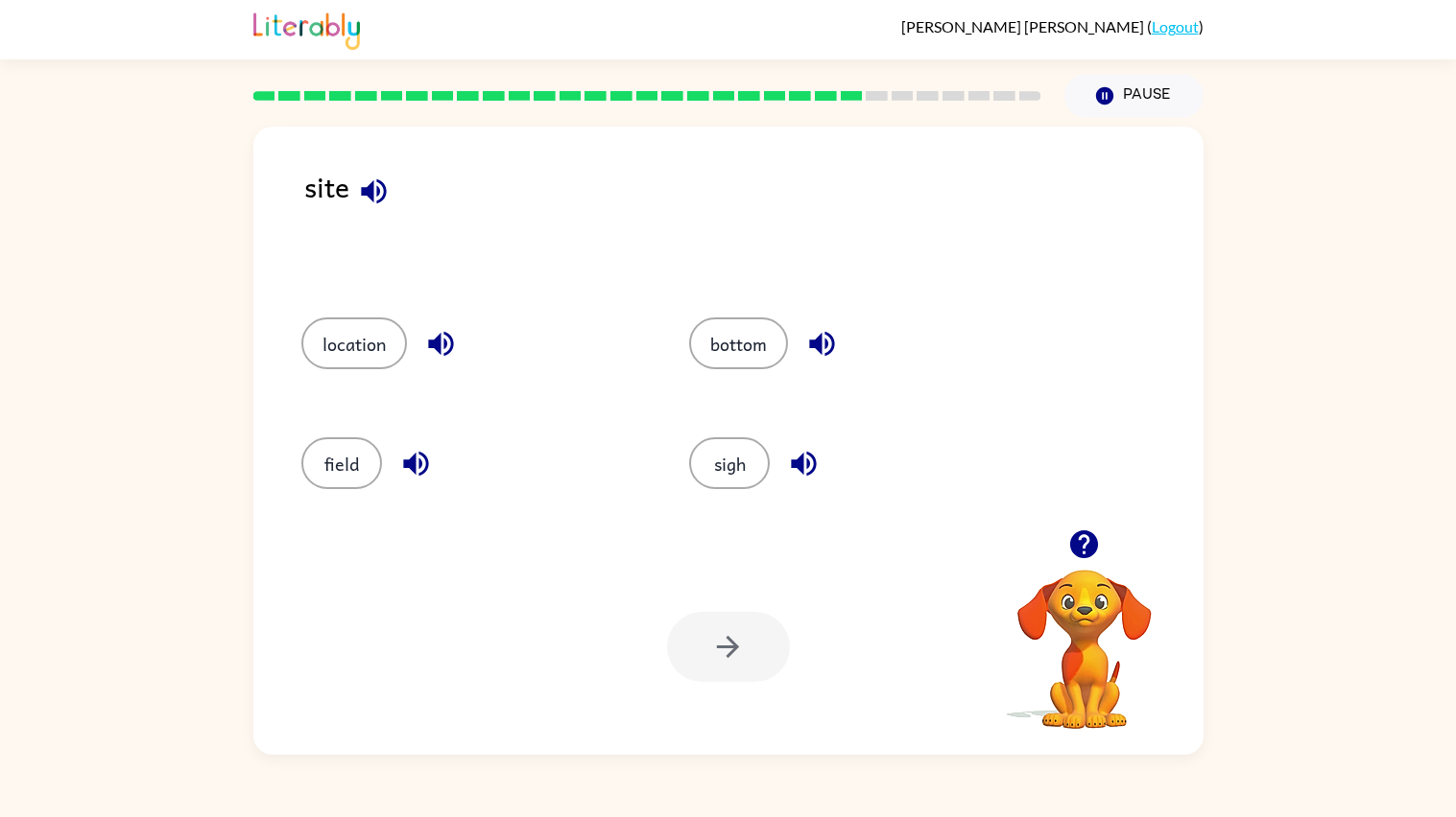
click at [359, 188] on icon "button" at bounding box center [374, 191] width 34 height 34
click at [383, 361] on button "location" at bounding box center [353, 343] width 106 height 51
click at [729, 621] on button "button" at bounding box center [728, 647] width 123 height 70
click at [841, 341] on icon "button" at bounding box center [845, 344] width 25 height 25
click at [358, 458] on button "talk" at bounding box center [341, 463] width 81 height 51
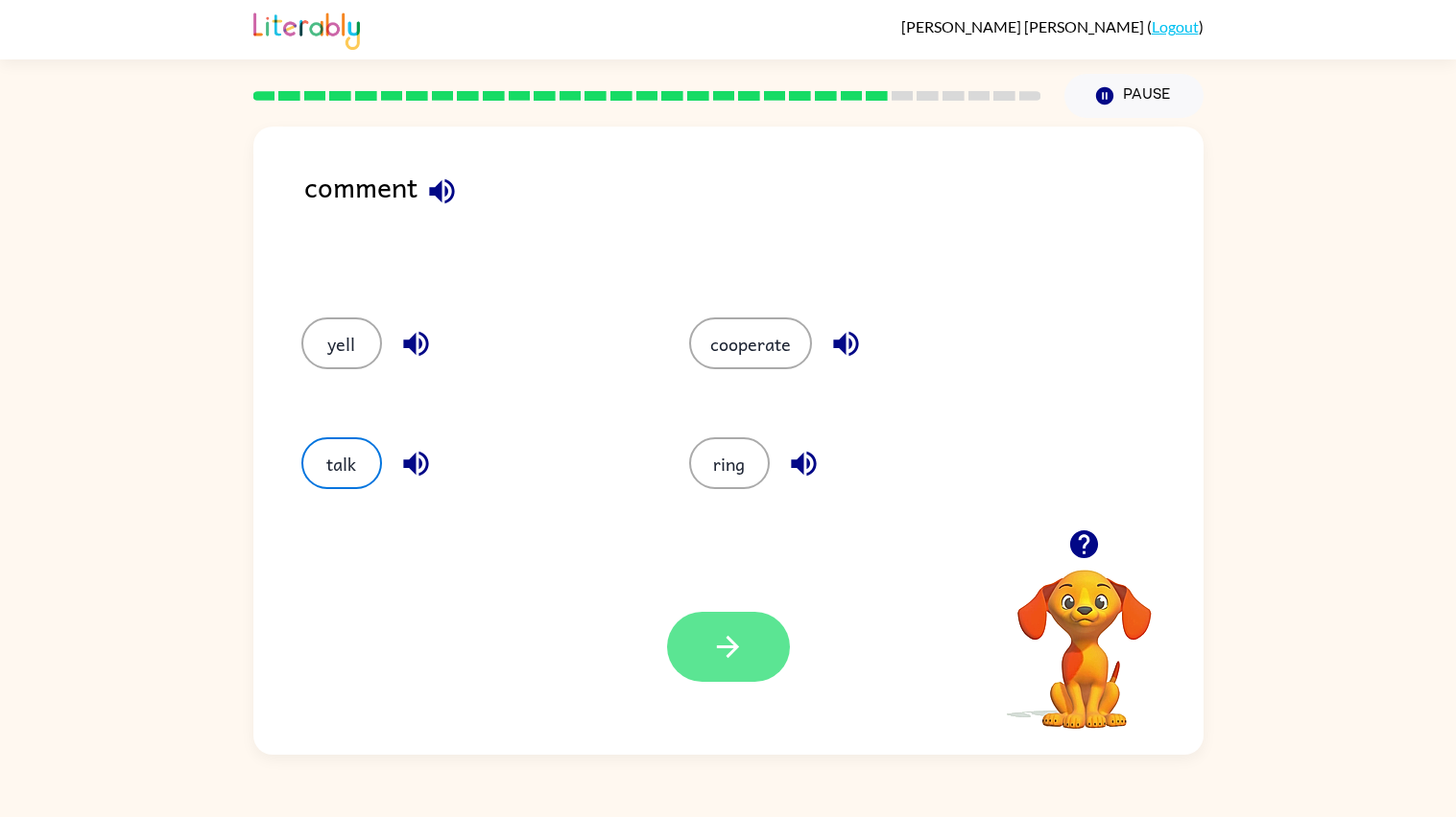
click at [730, 636] on icon "button" at bounding box center [728, 647] width 34 height 34
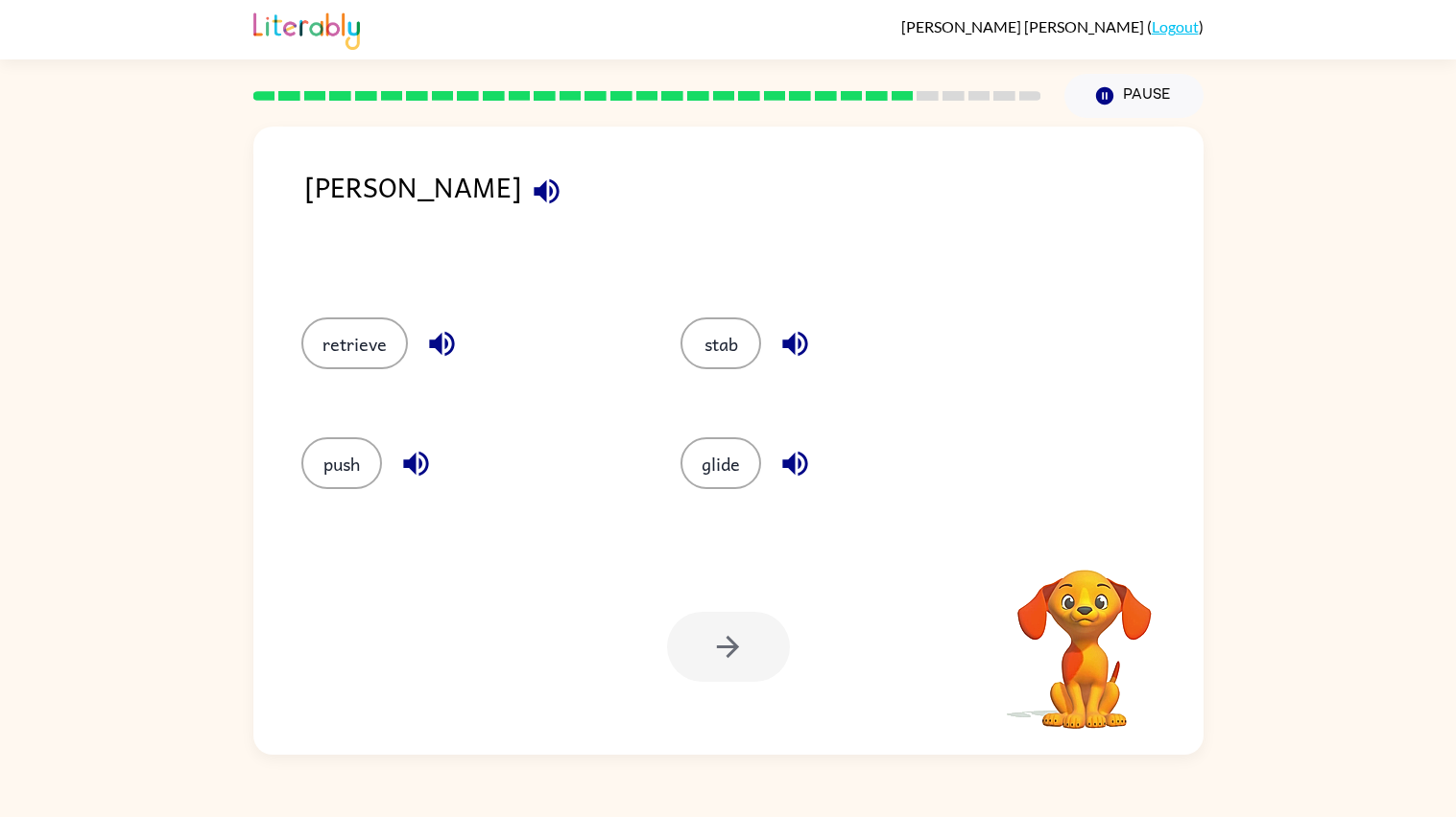
click at [530, 179] on icon "button" at bounding box center [546, 191] width 34 height 34
click at [711, 473] on button "glide" at bounding box center [720, 463] width 81 height 51
click at [727, 643] on icon "button" at bounding box center [728, 647] width 34 height 34
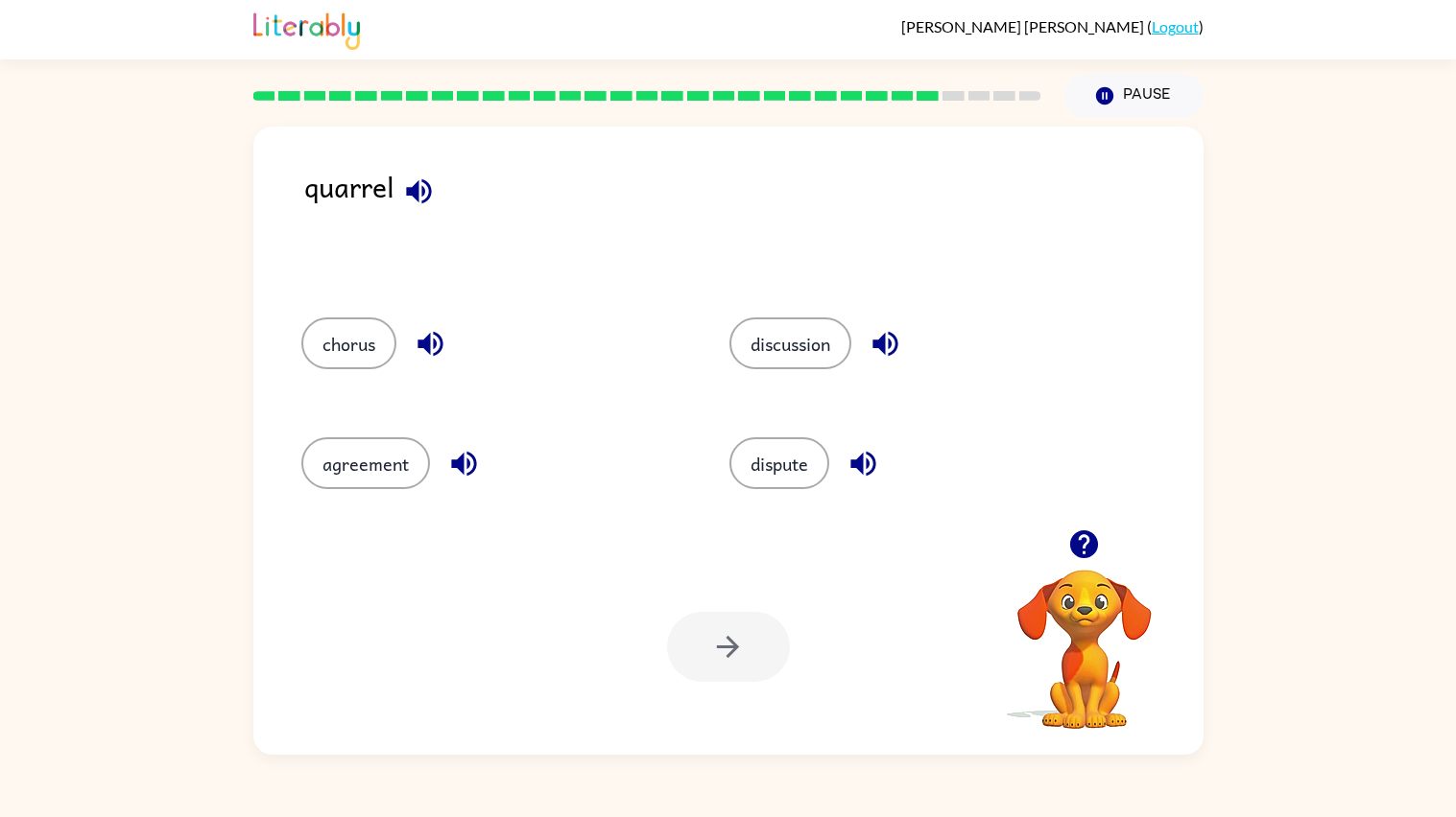
click at [414, 188] on icon "button" at bounding box center [418, 191] width 25 height 25
click at [791, 367] on button "discussion" at bounding box center [790, 343] width 122 height 51
click at [735, 674] on button "button" at bounding box center [728, 647] width 123 height 70
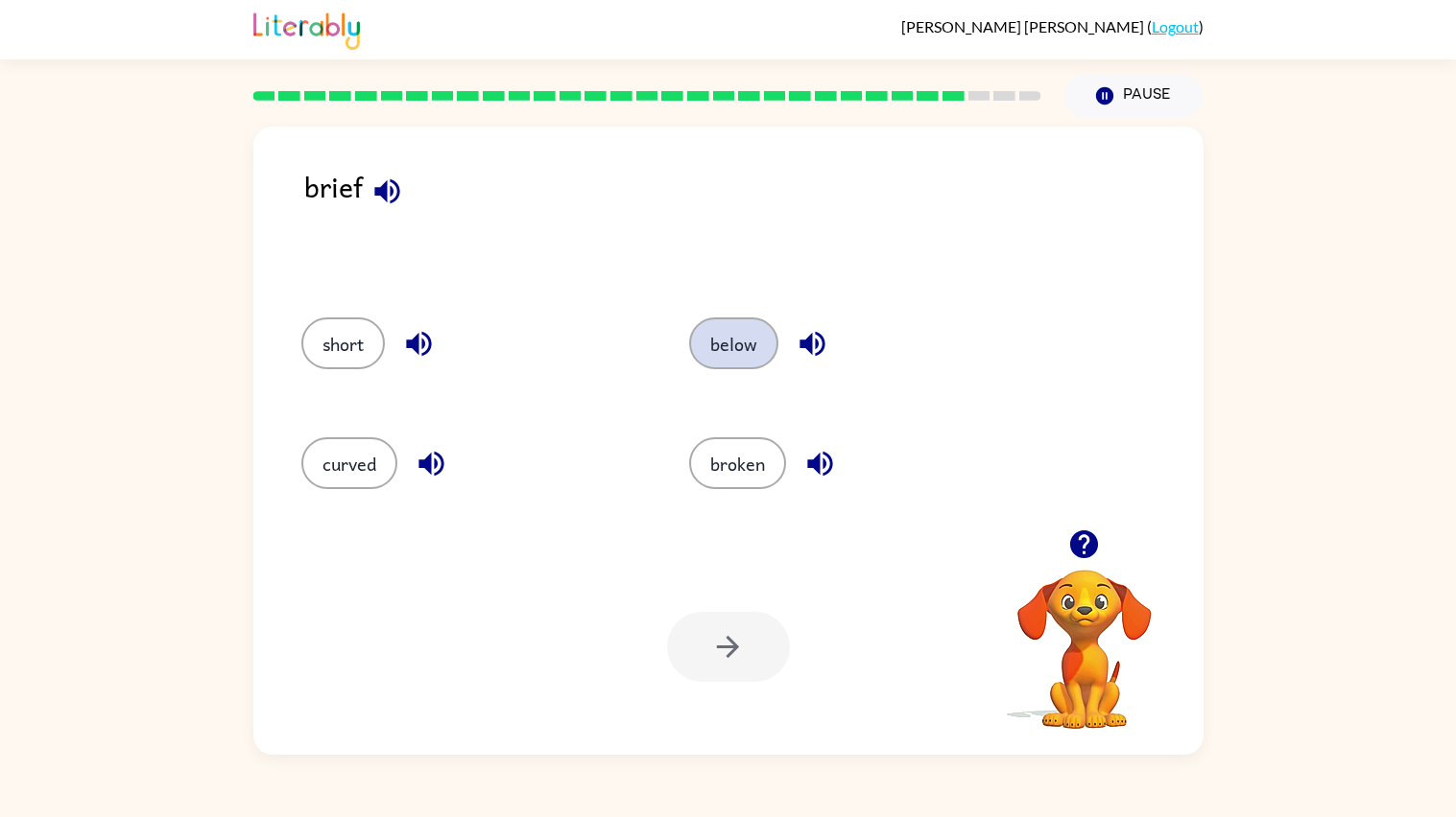
click at [698, 356] on button "below" at bounding box center [734, 343] width 89 height 51
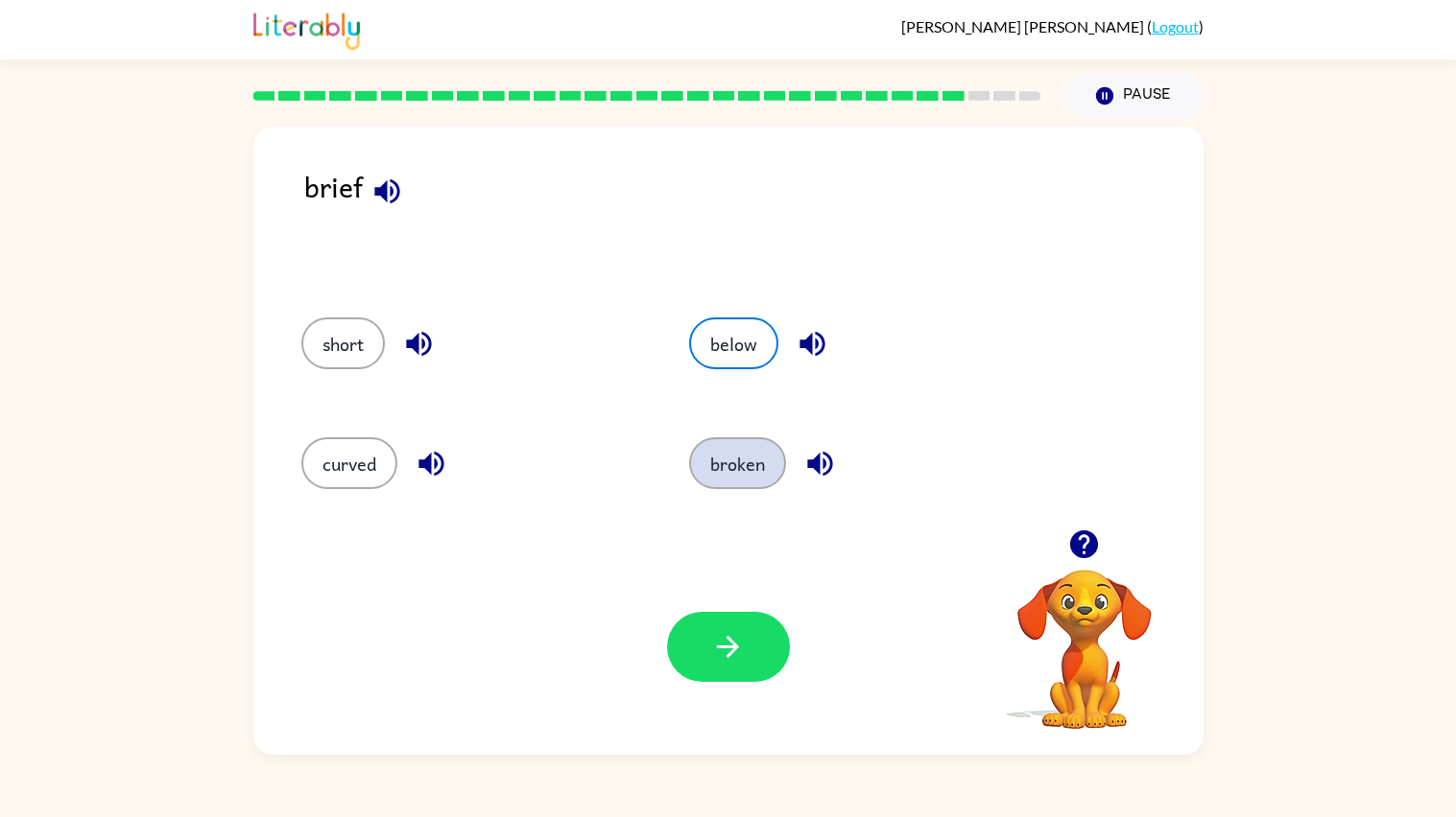
click at [716, 486] on button "broken" at bounding box center [738, 463] width 97 height 51
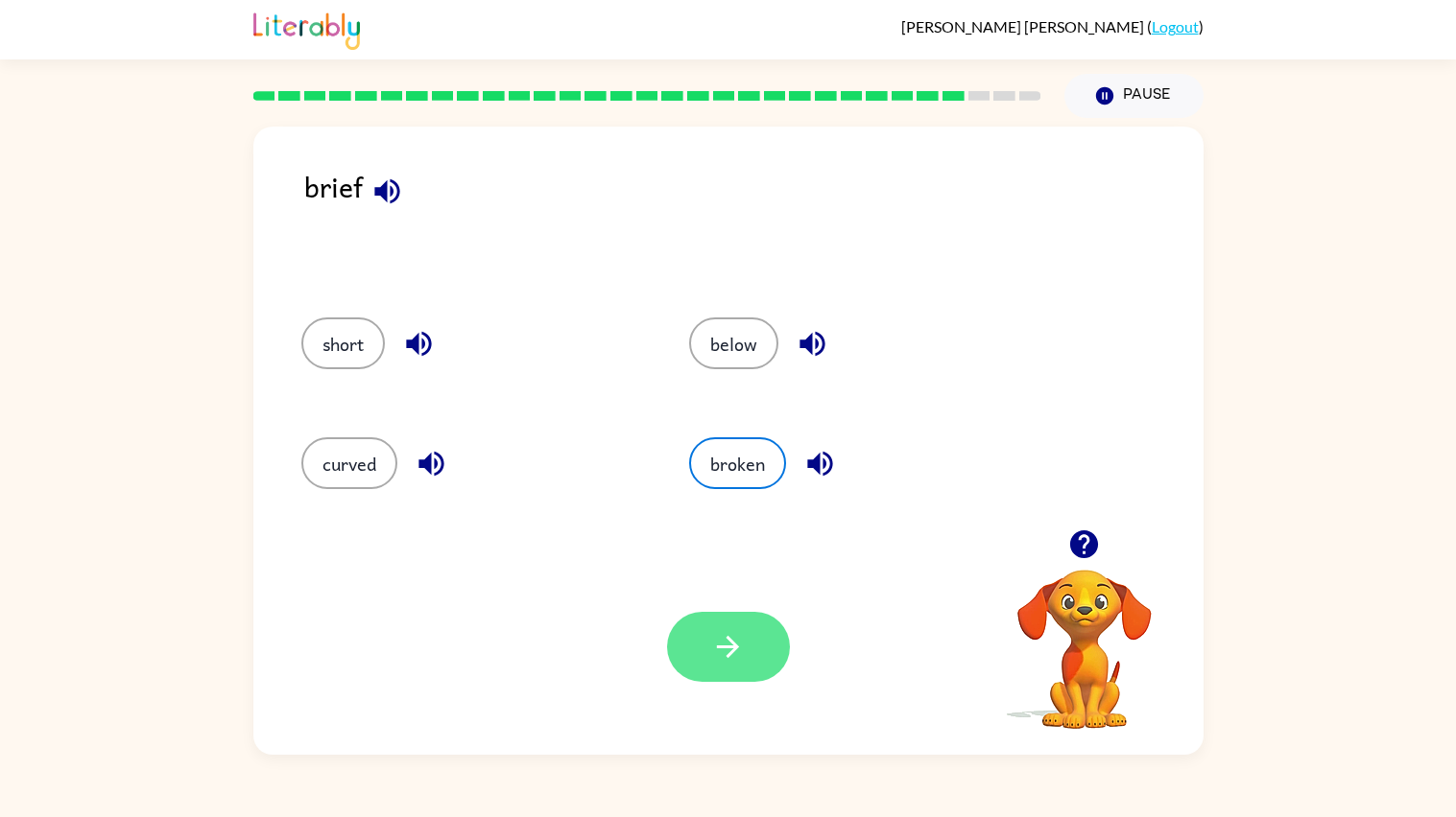
click at [726, 618] on button "button" at bounding box center [728, 647] width 123 height 70
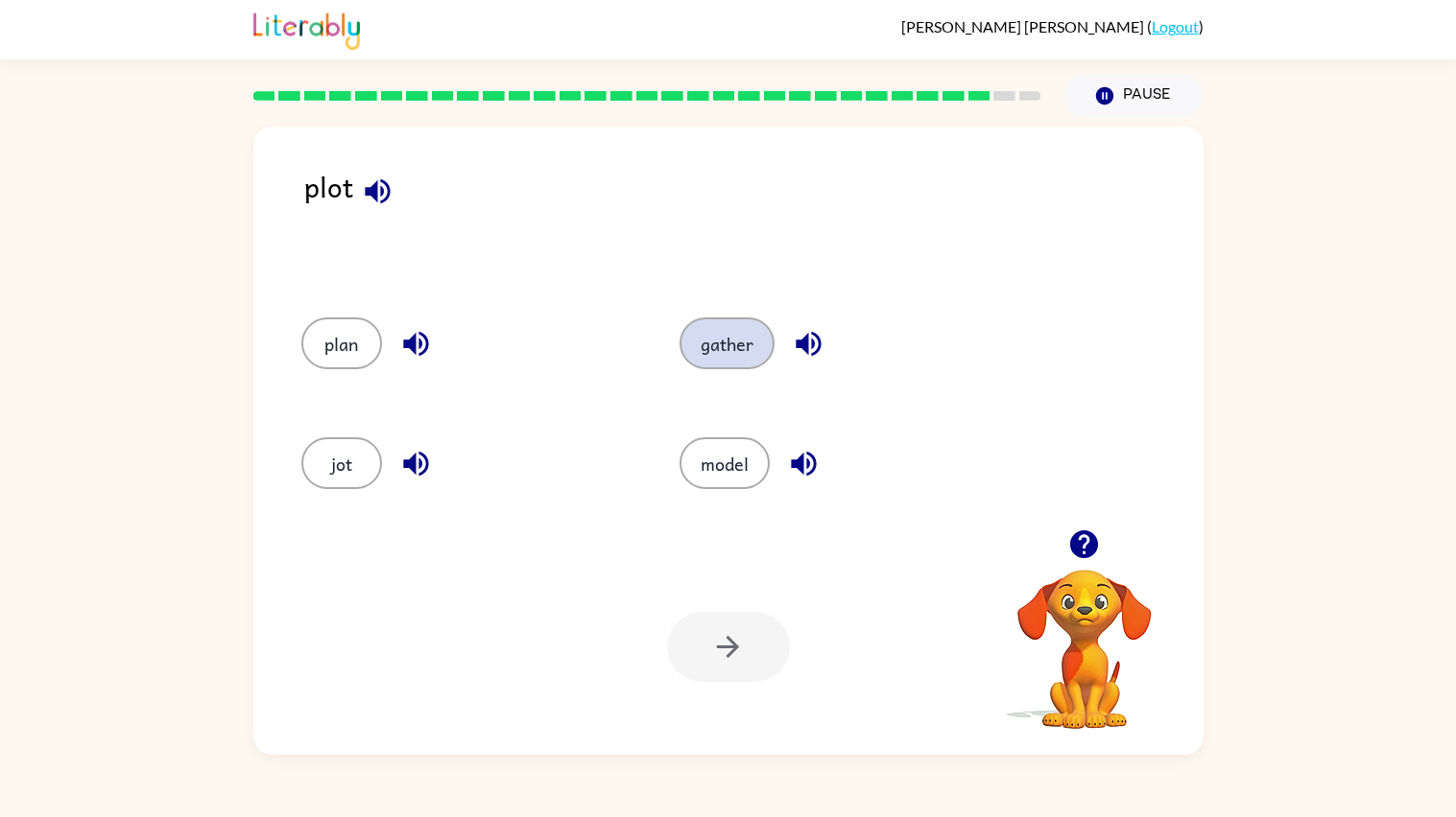
click at [717, 345] on button "gather" at bounding box center [727, 343] width 95 height 51
click at [723, 614] on button "button" at bounding box center [728, 647] width 123 height 70
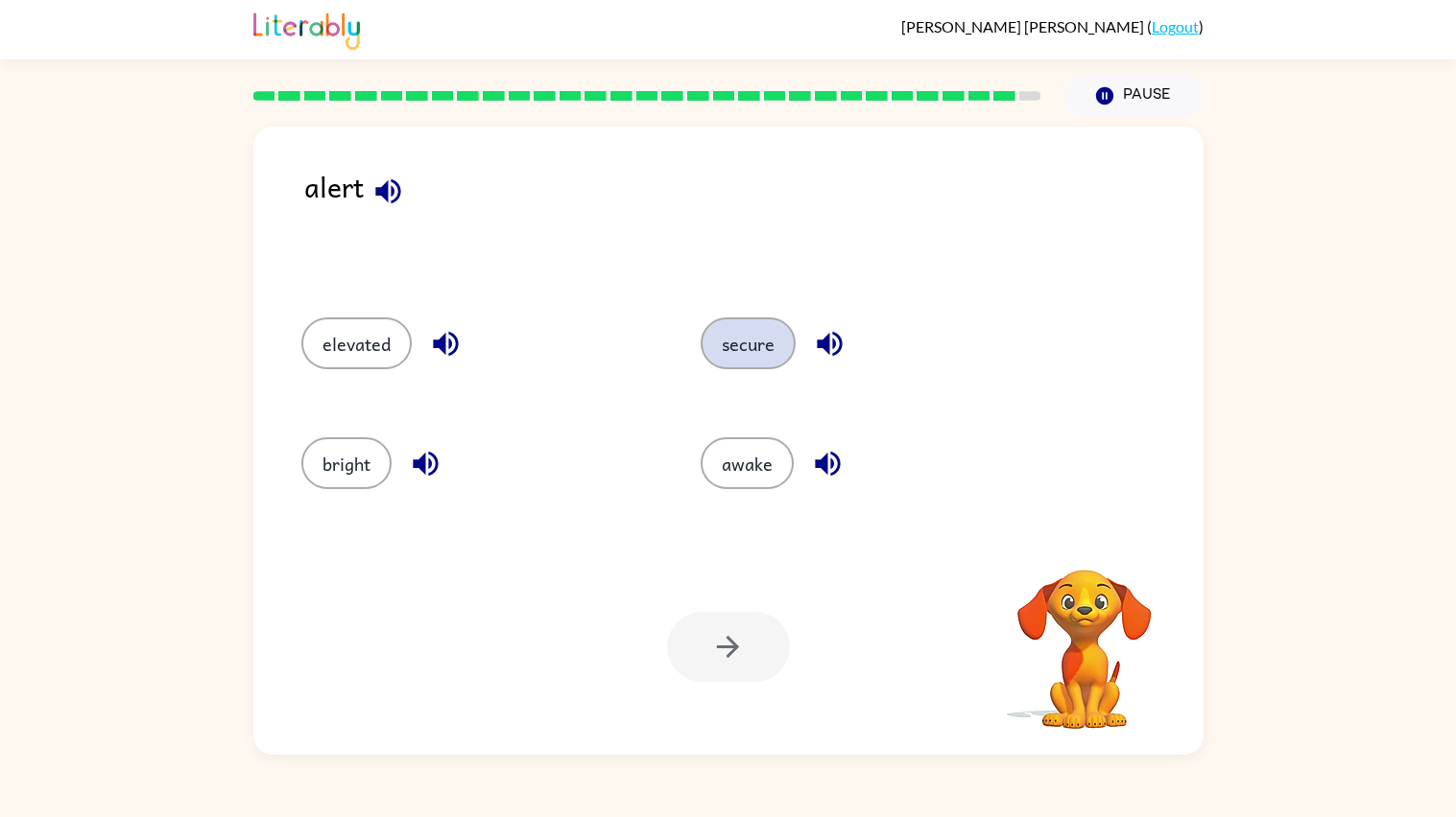
click at [722, 368] on button "secure" at bounding box center [748, 343] width 95 height 51
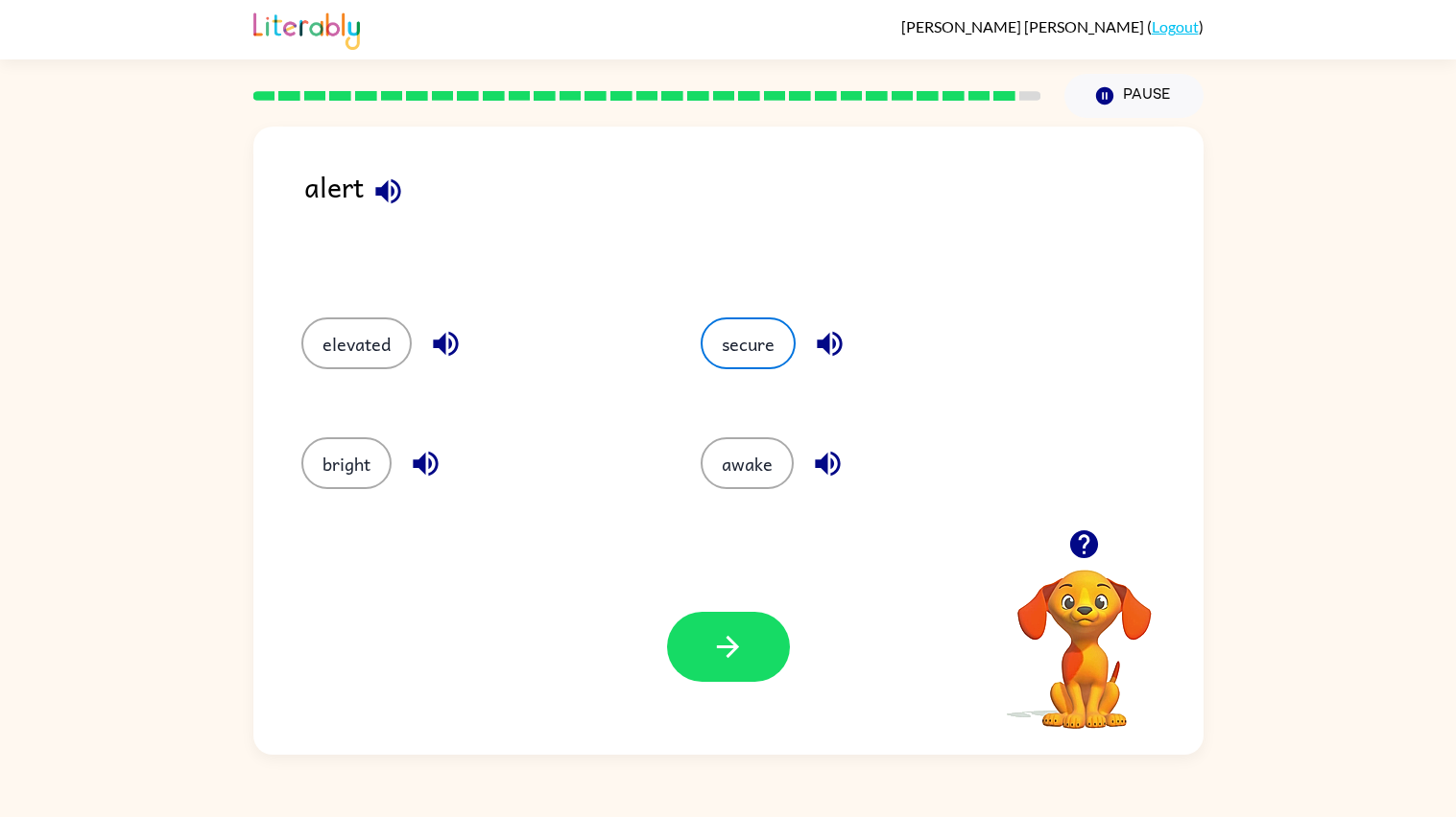
click at [713, 588] on div "Your browser must support playing .mp4 files to use Literably. Please try using…" at bounding box center [728, 647] width 950 height 215
click at [734, 650] on icon "button" at bounding box center [727, 646] width 22 height 22
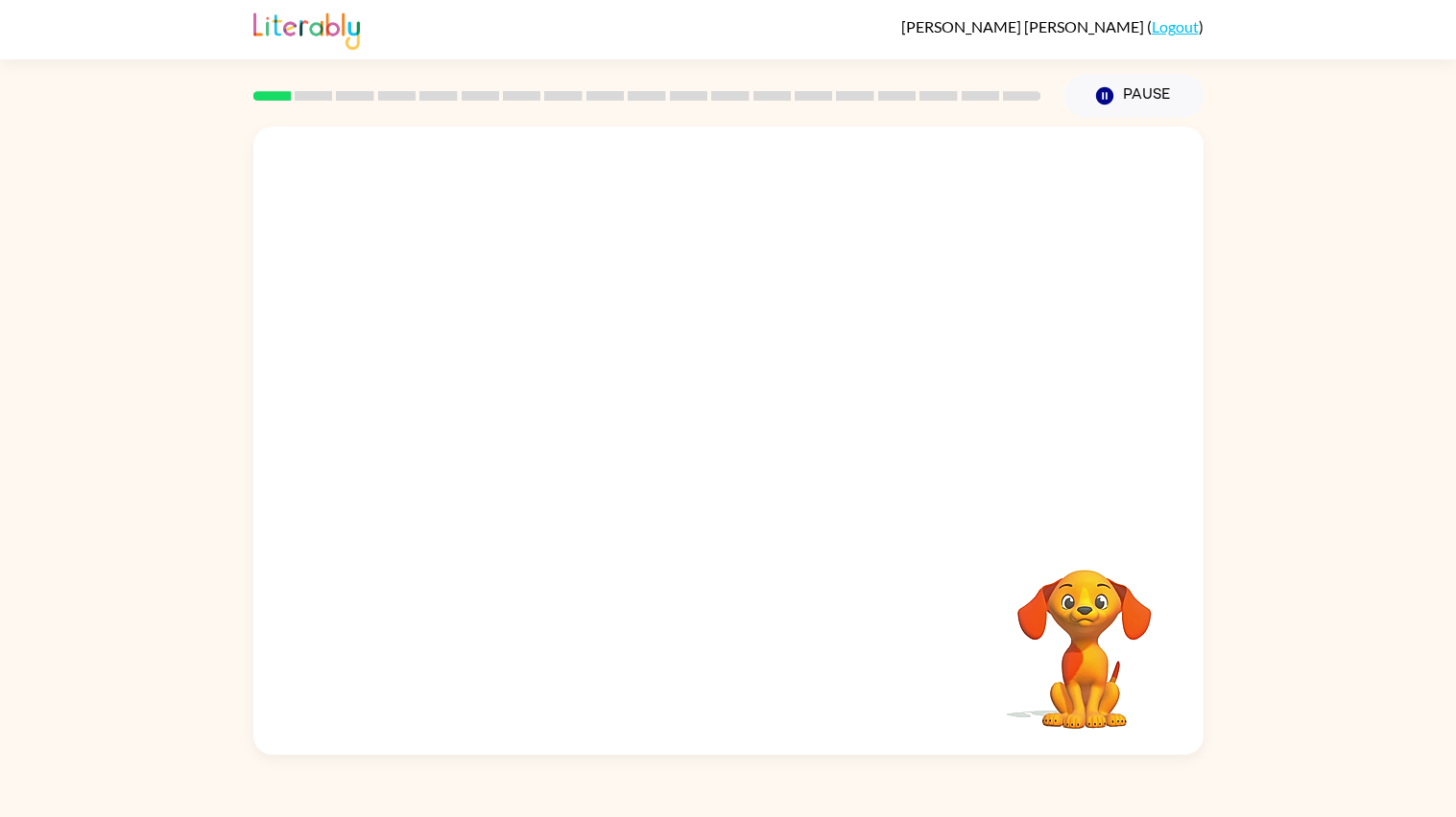
click at [1062, 605] on video "Your browser must support playing .mp4 files to use Literably. Please try using…" at bounding box center [1084, 637] width 192 height 192
click at [731, 461] on icon "button" at bounding box center [728, 450] width 34 height 34
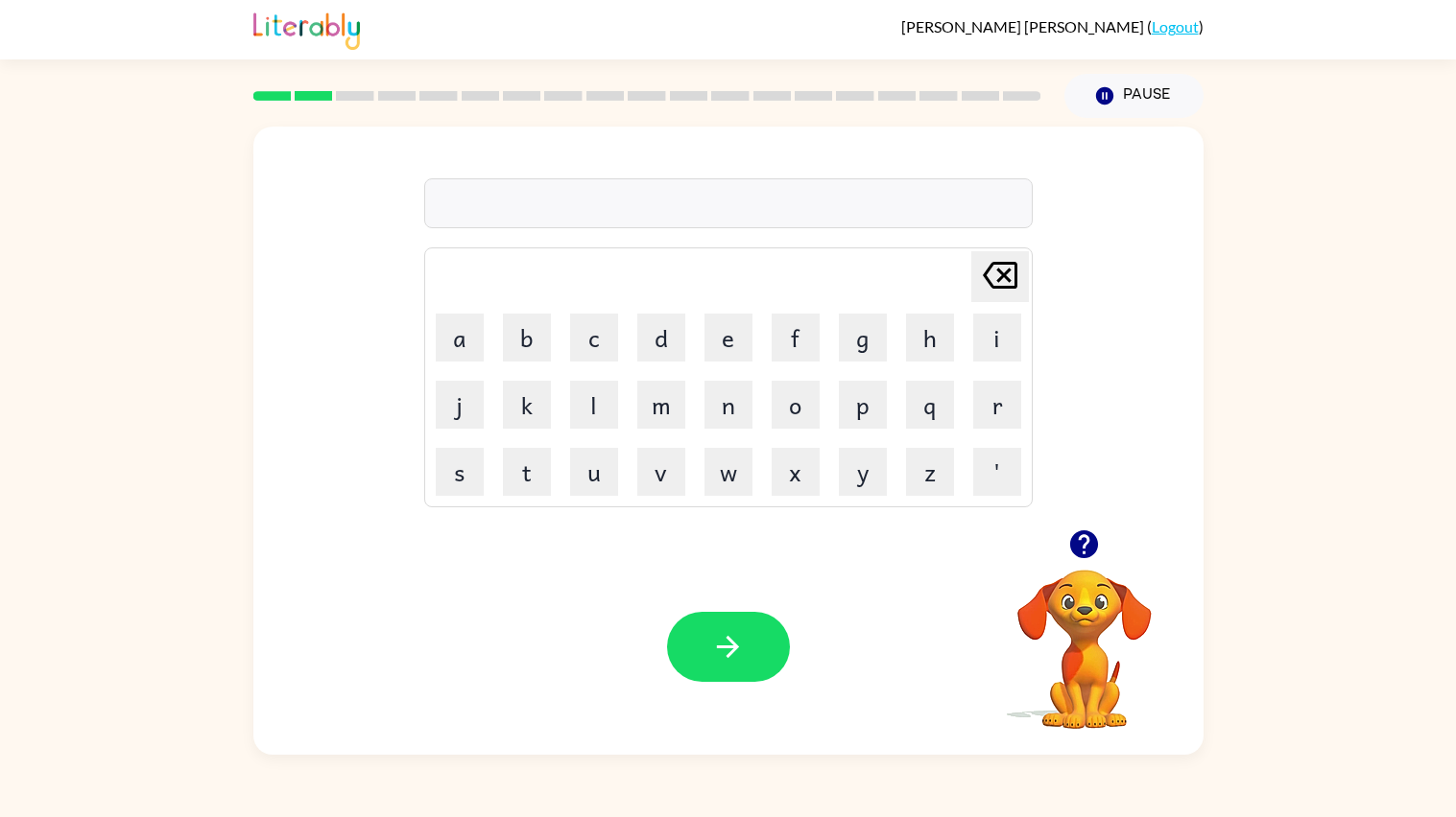
click at [1057, 631] on video "Your browser must support playing .mp4 files to use Literably. Please try using…" at bounding box center [1084, 637] width 192 height 192
click at [1082, 604] on video "Your browser must support playing .mp4 files to use Literably. Please try using…" at bounding box center [1084, 637] width 192 height 192
click at [1076, 552] on icon "button" at bounding box center [1083, 544] width 28 height 28
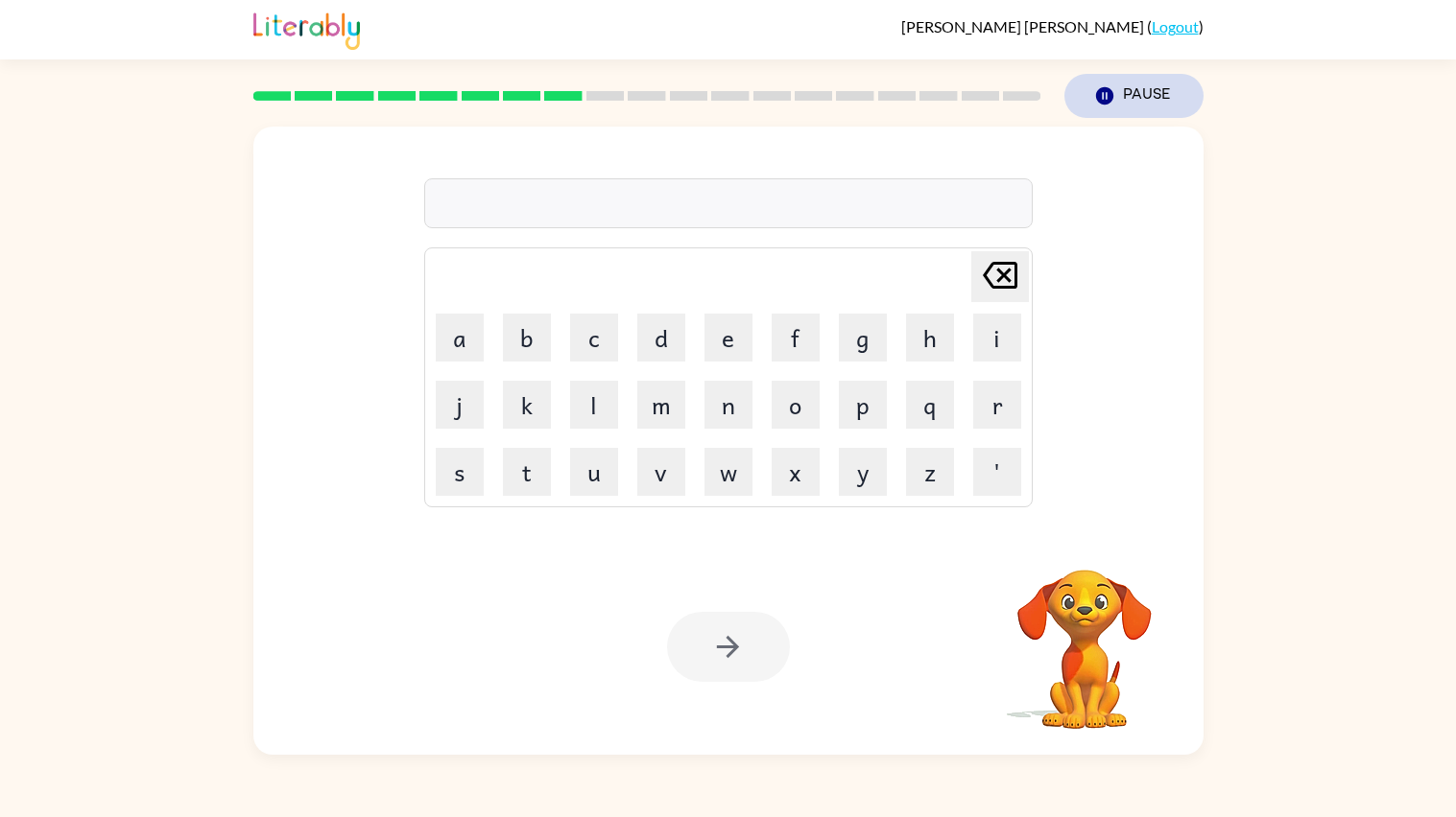
click at [1119, 91] on button "Pause Pause" at bounding box center [1133, 95] width 139 height 44
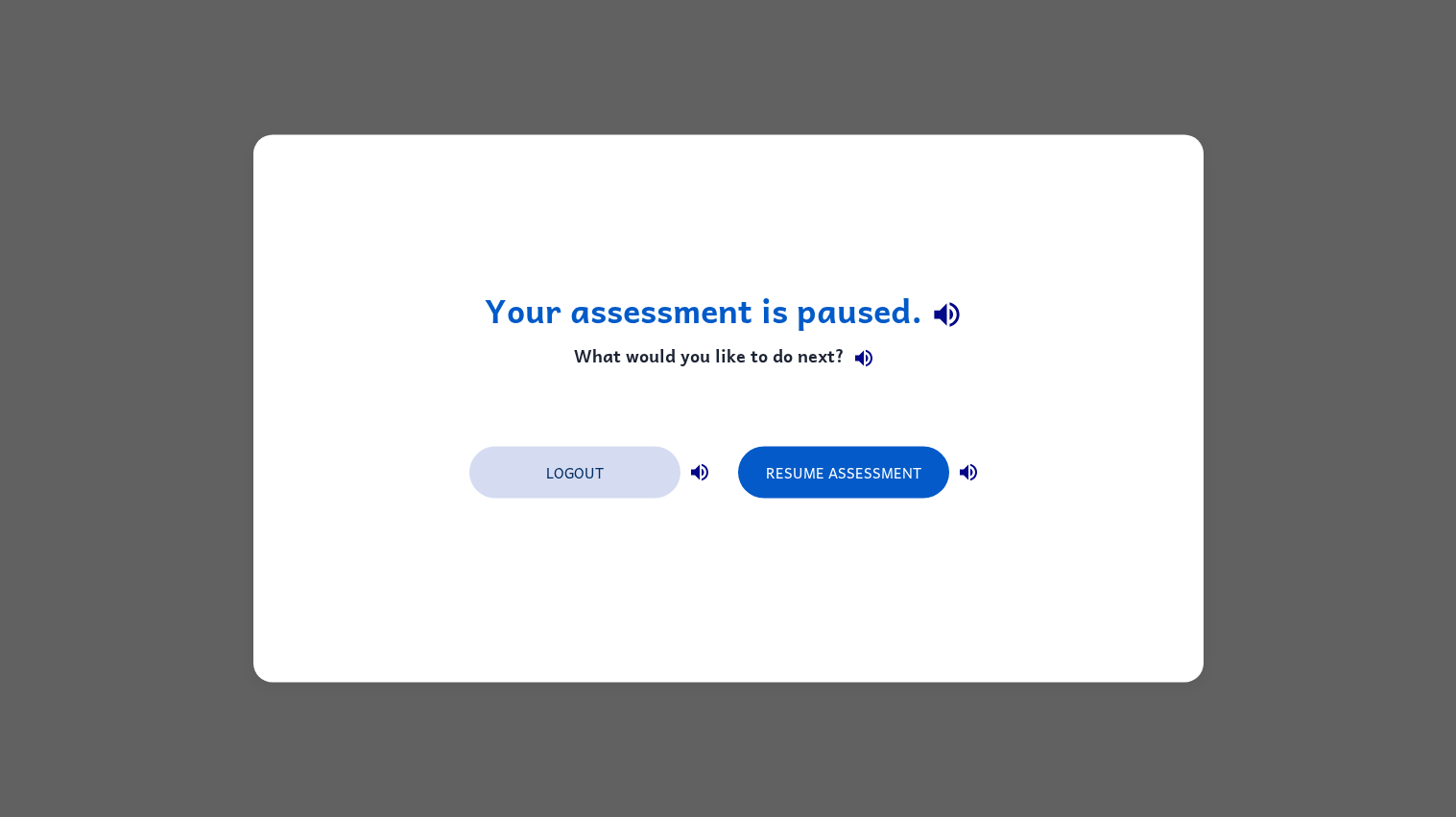
click at [575, 459] on button "Logout" at bounding box center [574, 473] width 211 height 51
